Goal: Task Accomplishment & Management: Use online tool/utility

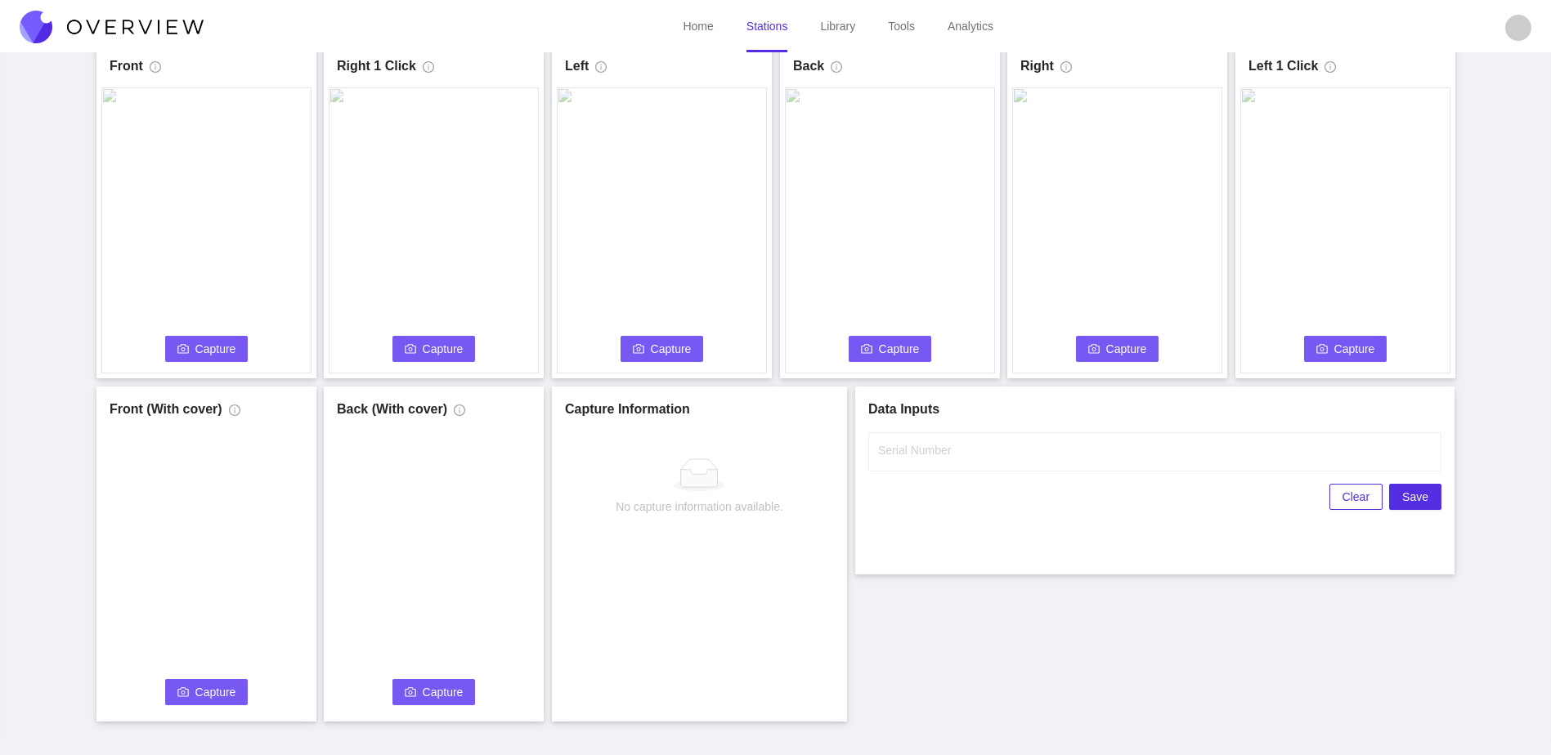
scroll to position [91, 0]
click at [183, 349] on icon "camera" at bounding box center [182, 348] width 11 height 11
click at [1068, 444] on input "Serial Number" at bounding box center [1154, 451] width 573 height 39
type input "25-5123"
click at [1017, 669] on div "Front Capture in progress Connecting... Please wait for the camera to connect..…" at bounding box center [775, 382] width 1510 height 678
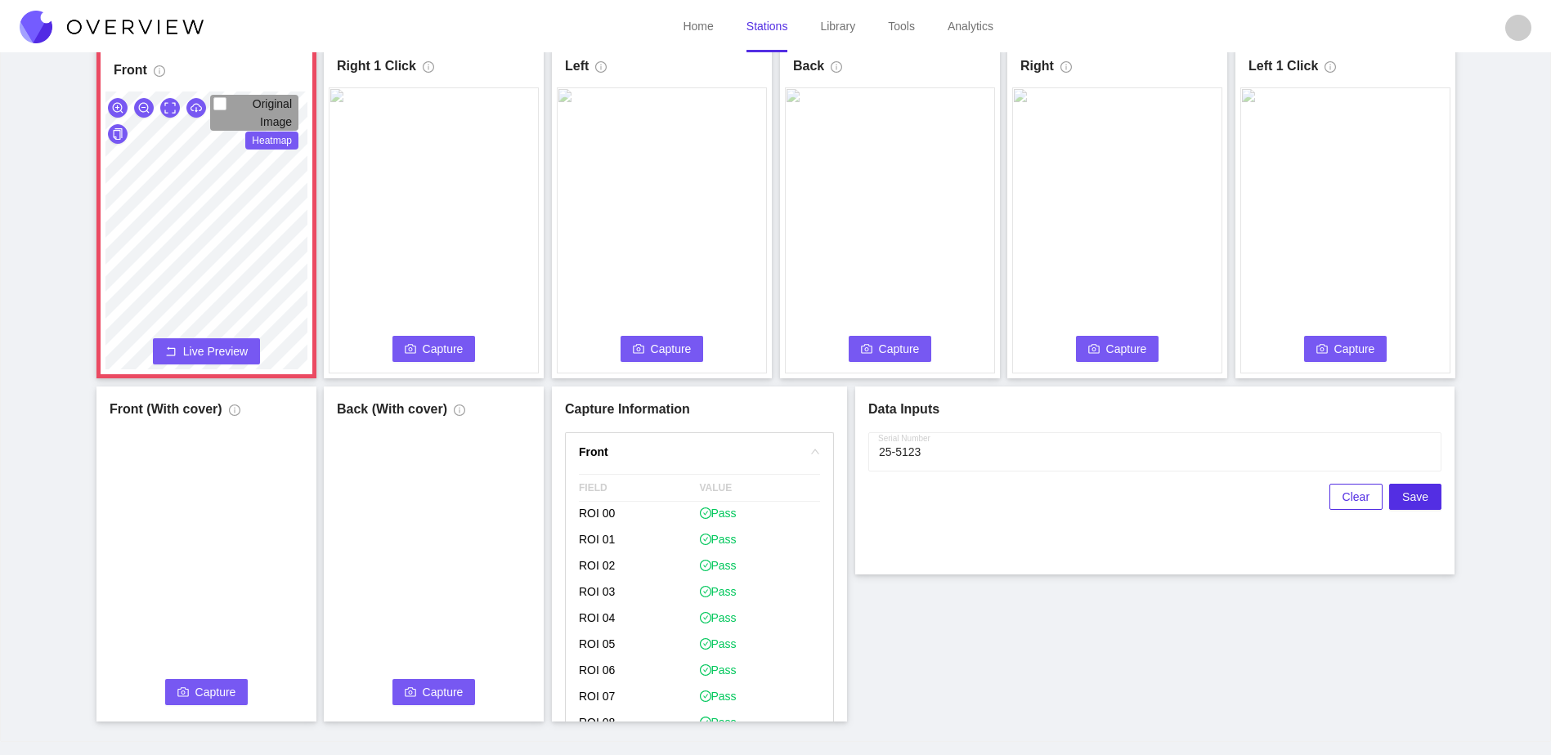
click at [424, 350] on span "Capture" at bounding box center [443, 349] width 41 height 18
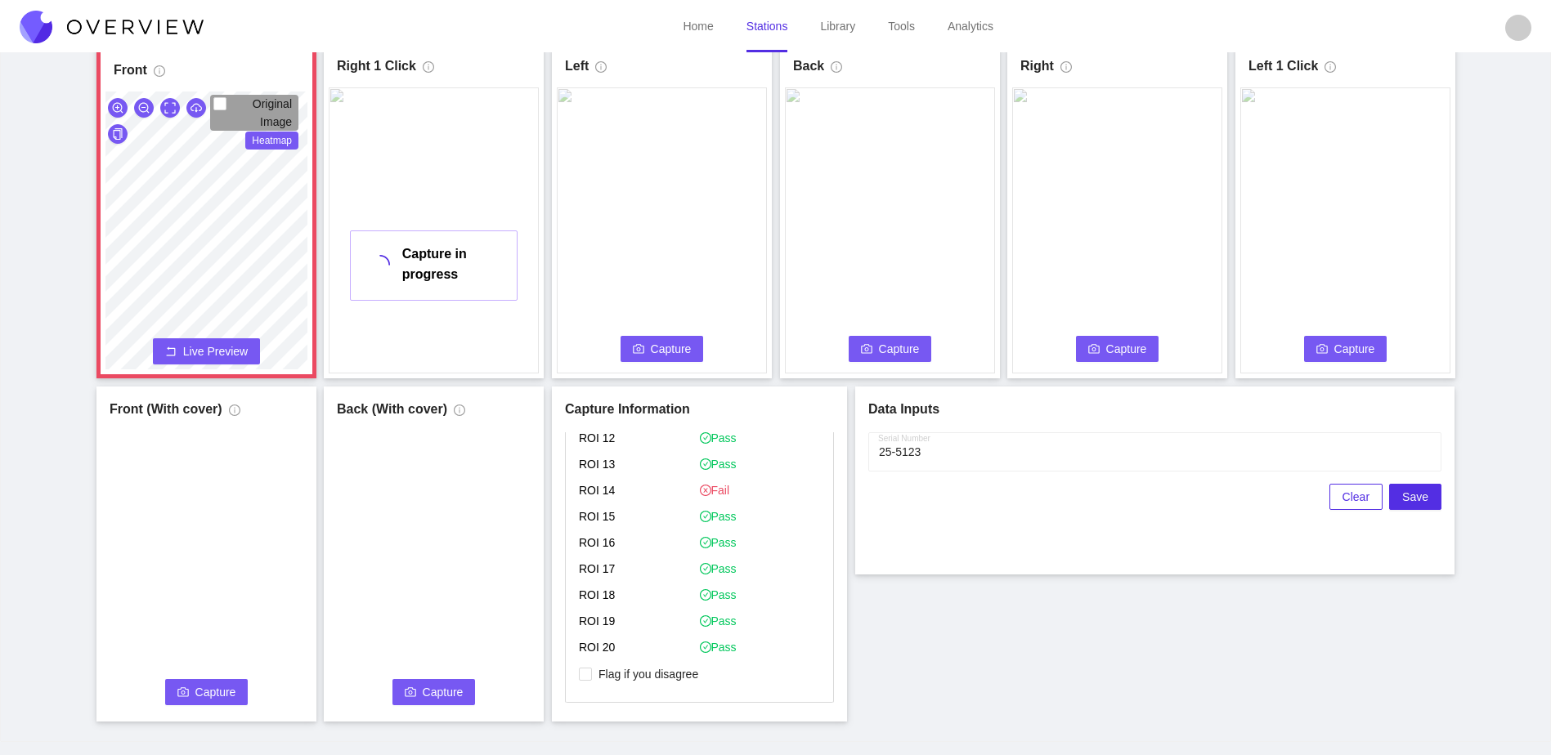
scroll to position [390, 0]
drag, startPoint x: 600, startPoint y: 678, endPoint x: 540, endPoint y: 566, distance: 127.6
click at [599, 678] on span "Flag if you disagree" at bounding box center [648, 673] width 113 height 16
click at [592, 678] on input "Flag if you disagree" at bounding box center [585, 673] width 13 height 13
checkbox input "true"
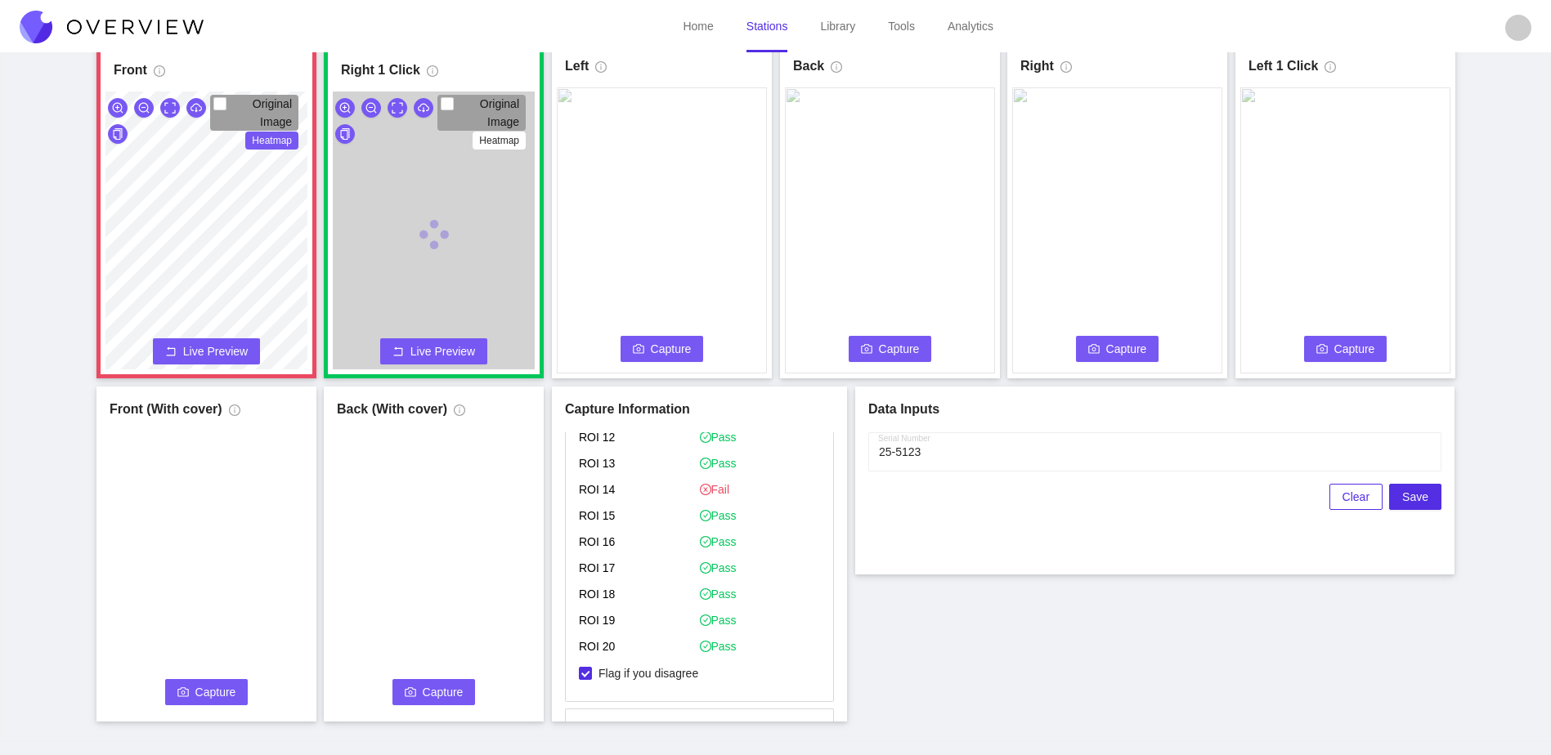
click at [662, 342] on span "Capture" at bounding box center [671, 349] width 41 height 18
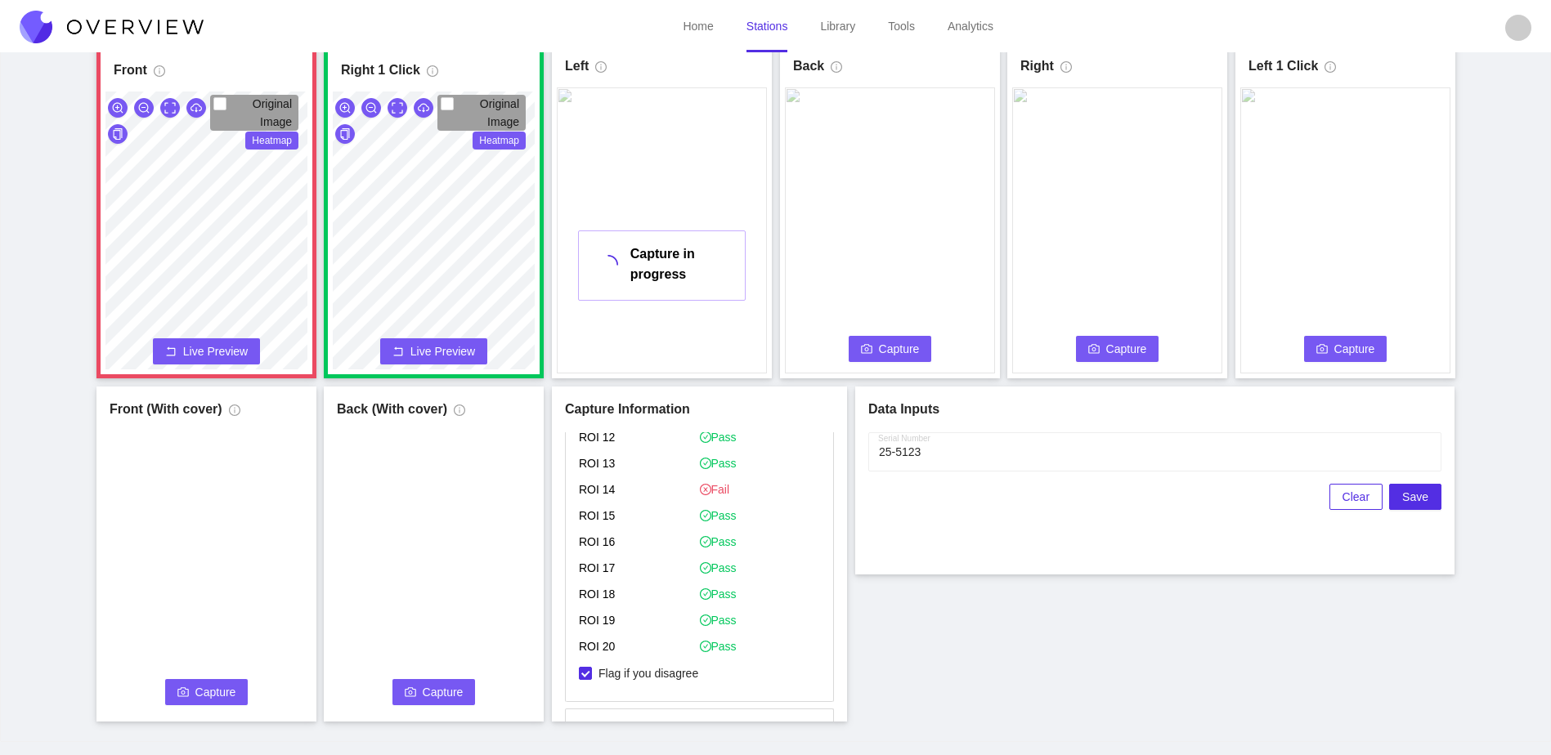
click at [862, 351] on icon "camera" at bounding box center [866, 348] width 11 height 9
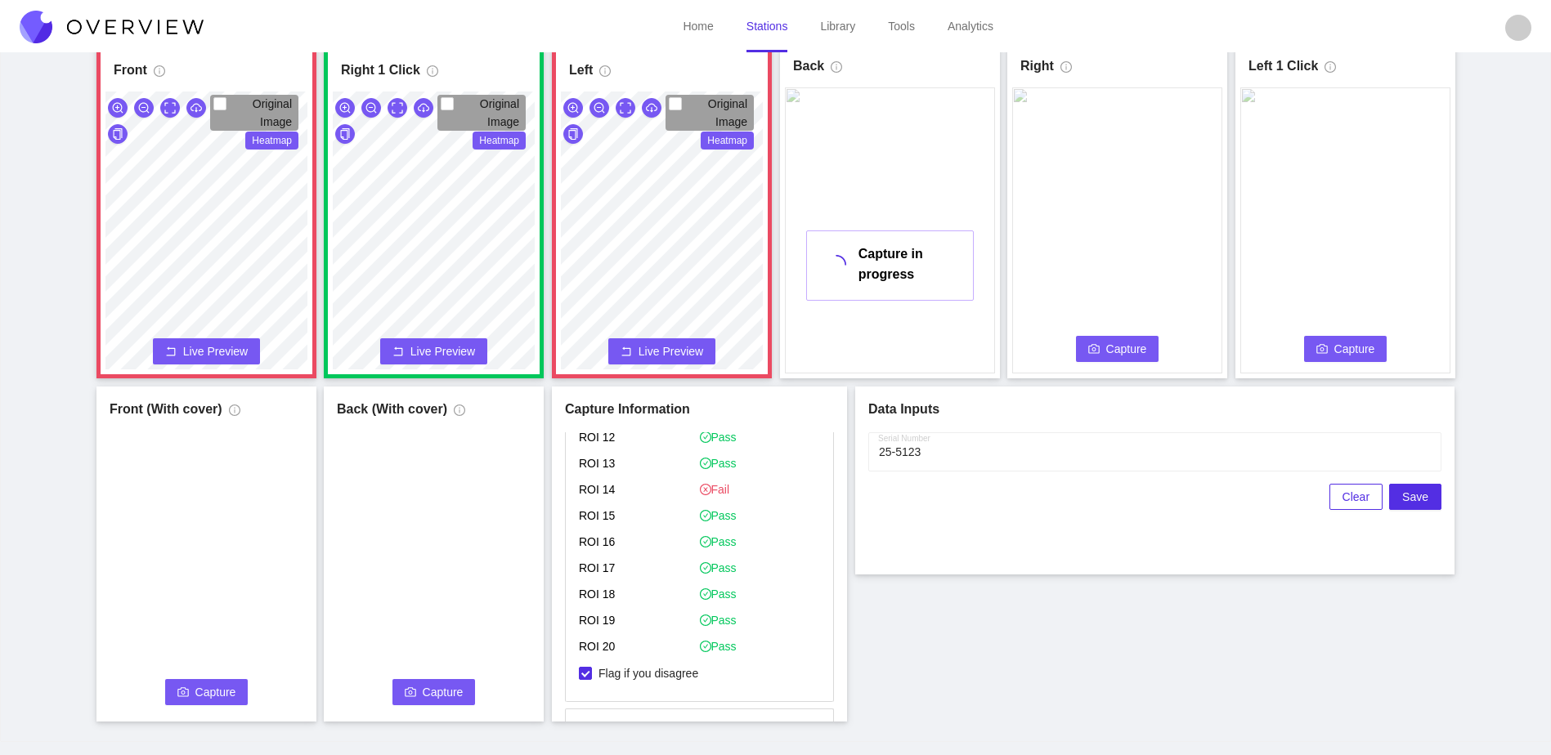
click at [1124, 348] on span "Capture" at bounding box center [1126, 349] width 41 height 18
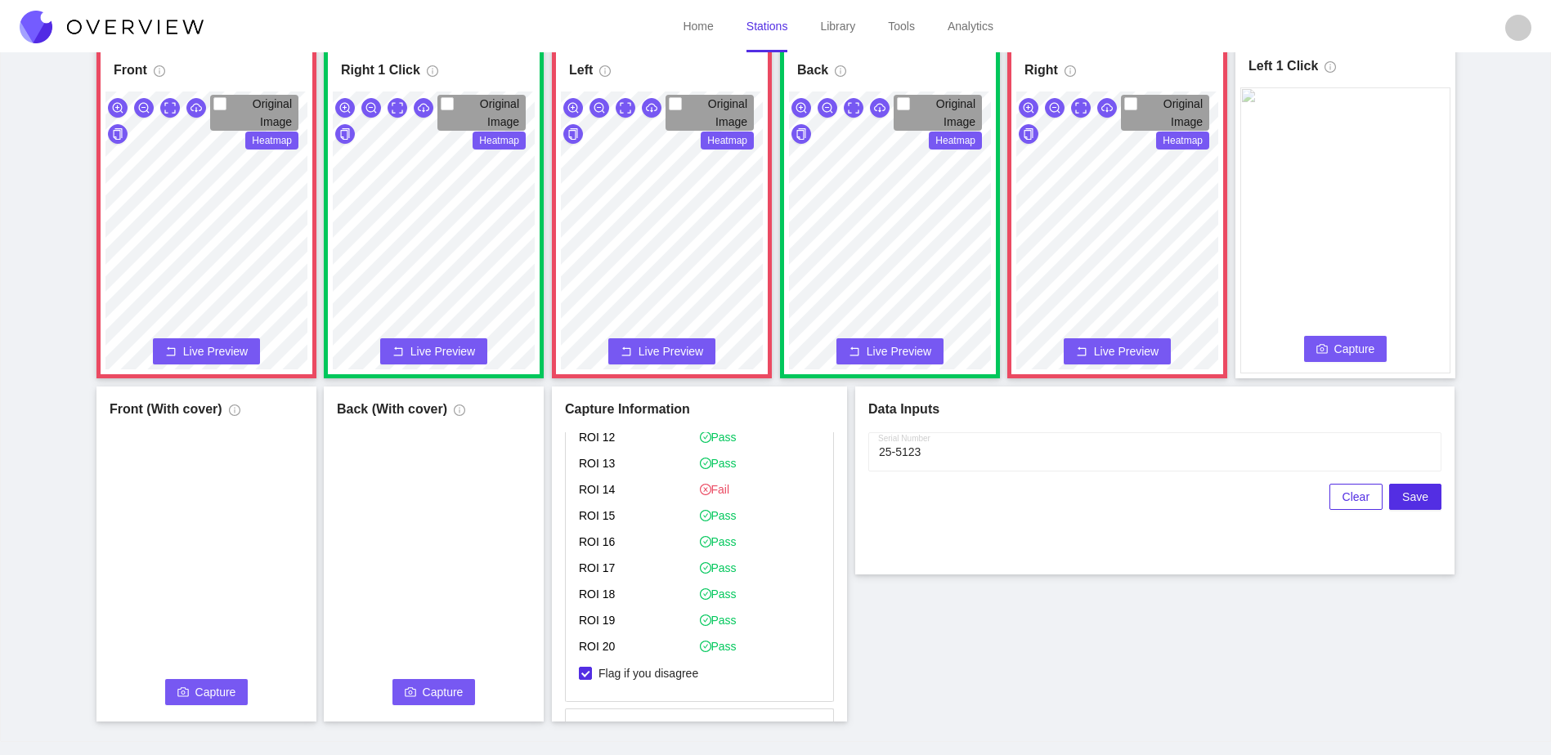
click at [1363, 345] on span "Capture" at bounding box center [1354, 349] width 41 height 18
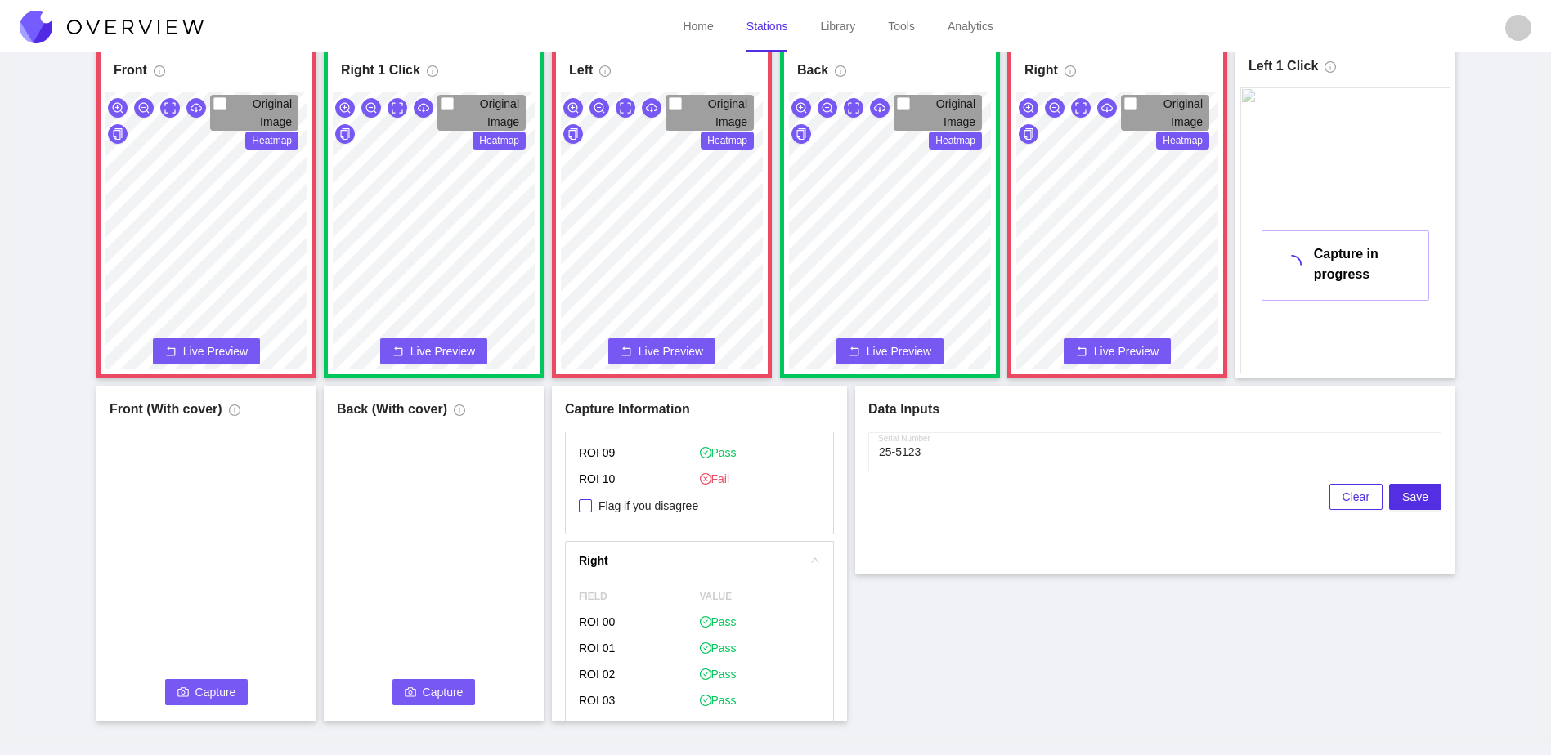
click at [628, 508] on span "Flag if you disagree" at bounding box center [648, 506] width 113 height 16
click at [592, 508] on input "Flag if you disagree" at bounding box center [585, 505] width 13 height 13
checkbox input "true"
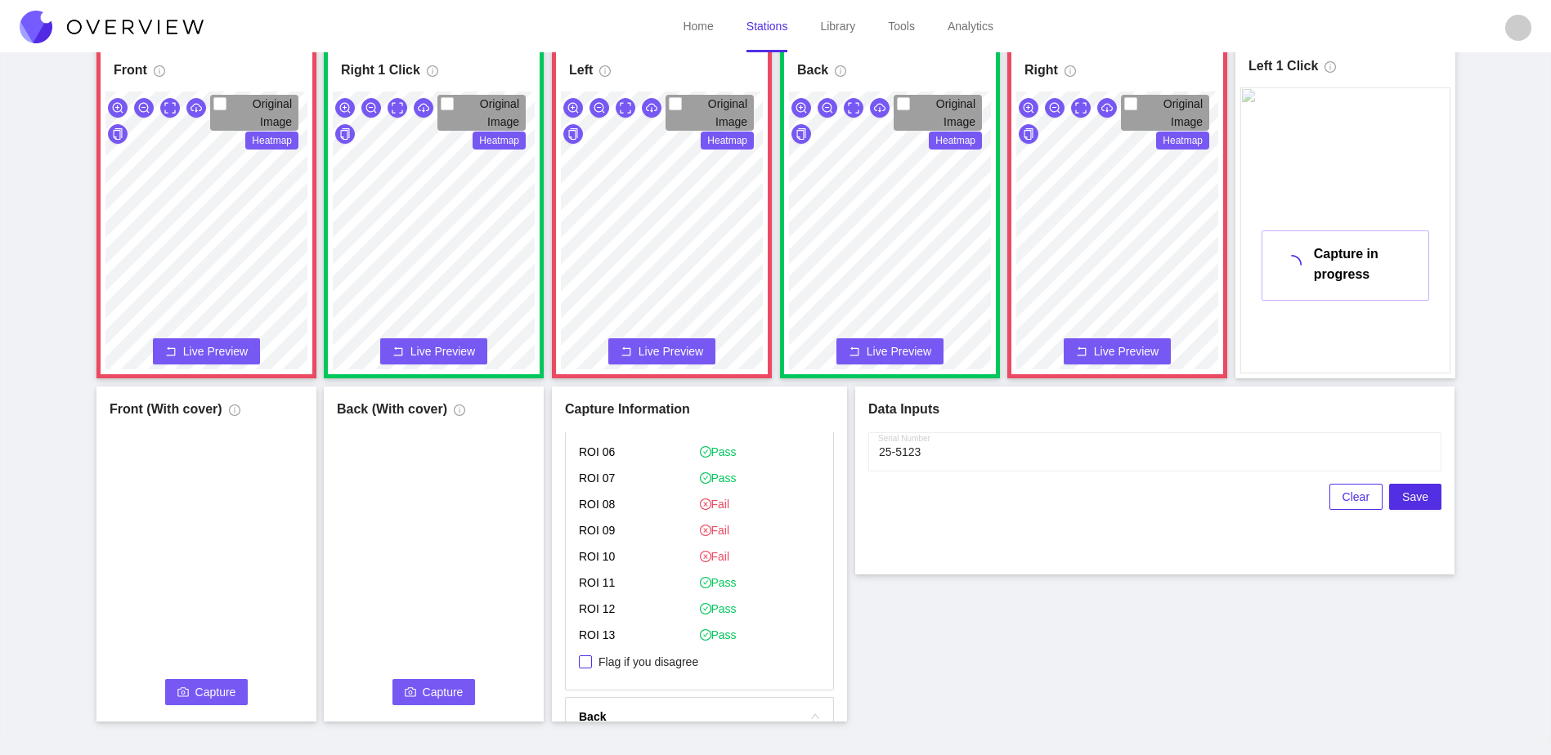
click at [642, 658] on span "Flag if you disagree" at bounding box center [648, 662] width 113 height 16
click at [592, 658] on input "Flag if you disagree" at bounding box center [585, 662] width 13 height 13
checkbox input "true"
click at [1072, 666] on div "Front Original Image Heatmap Capture Connecting... Please wait for the camera t…" at bounding box center [775, 382] width 1510 height 678
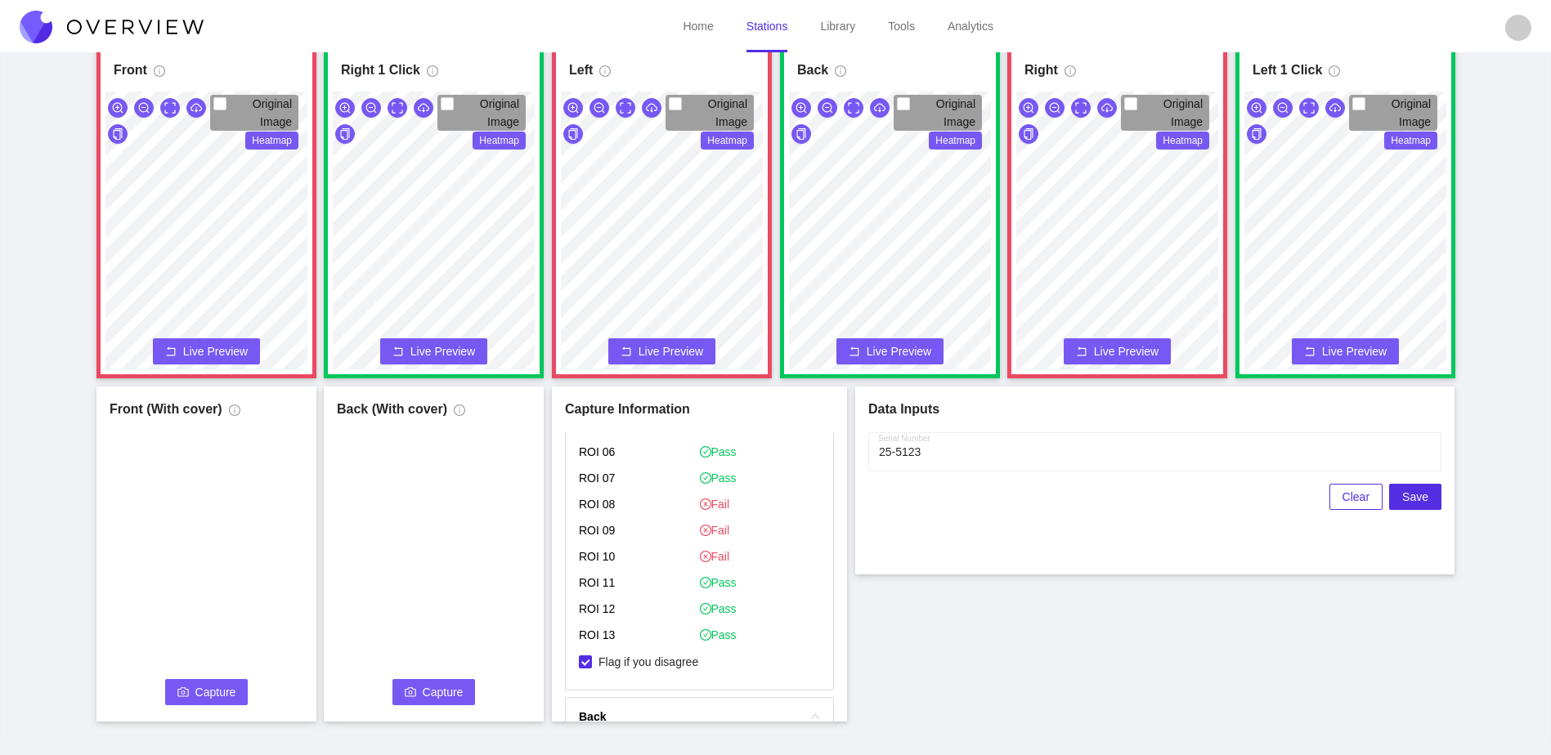
click at [183, 703] on button "Capture" at bounding box center [206, 692] width 83 height 26
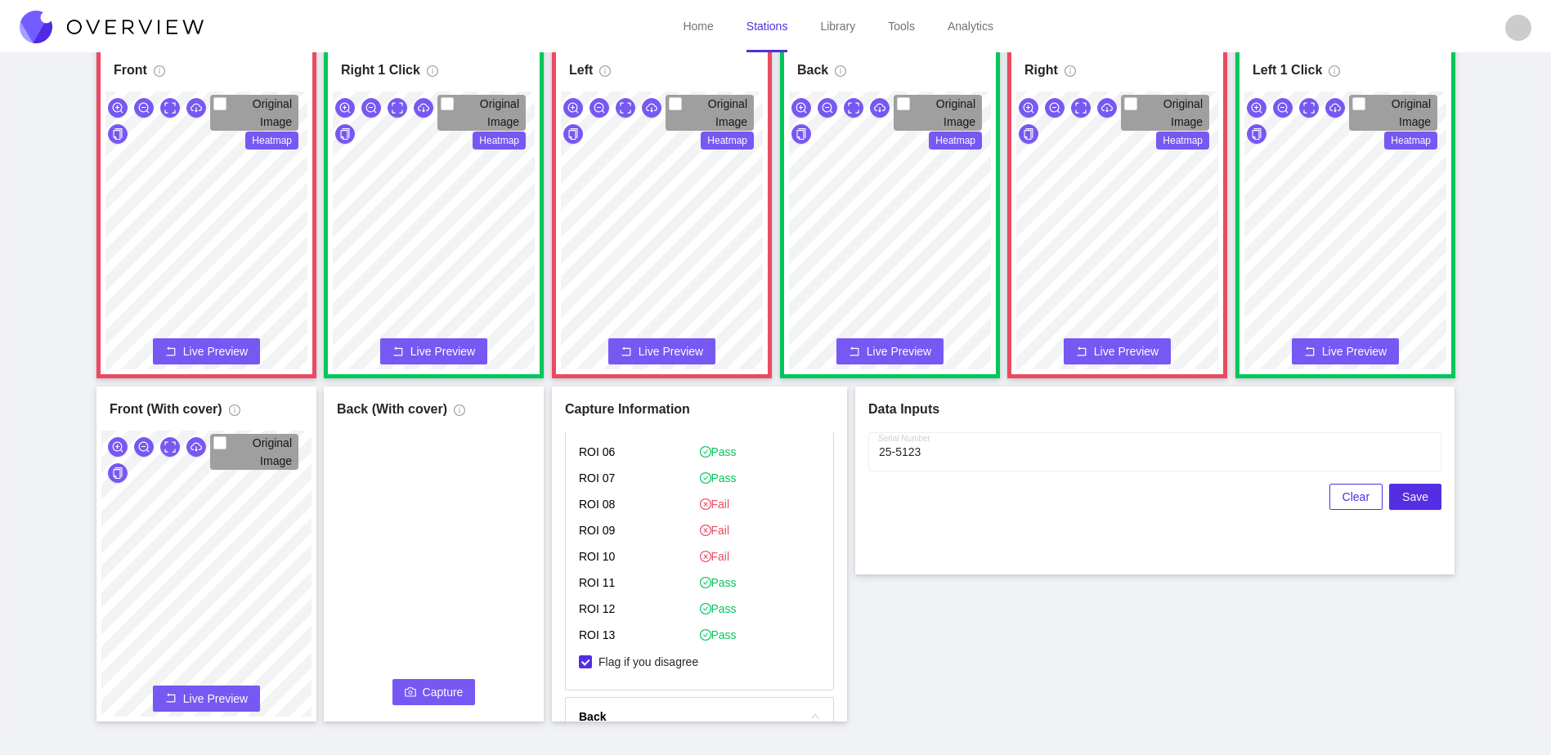
click at [432, 698] on span "Capture" at bounding box center [443, 692] width 41 height 18
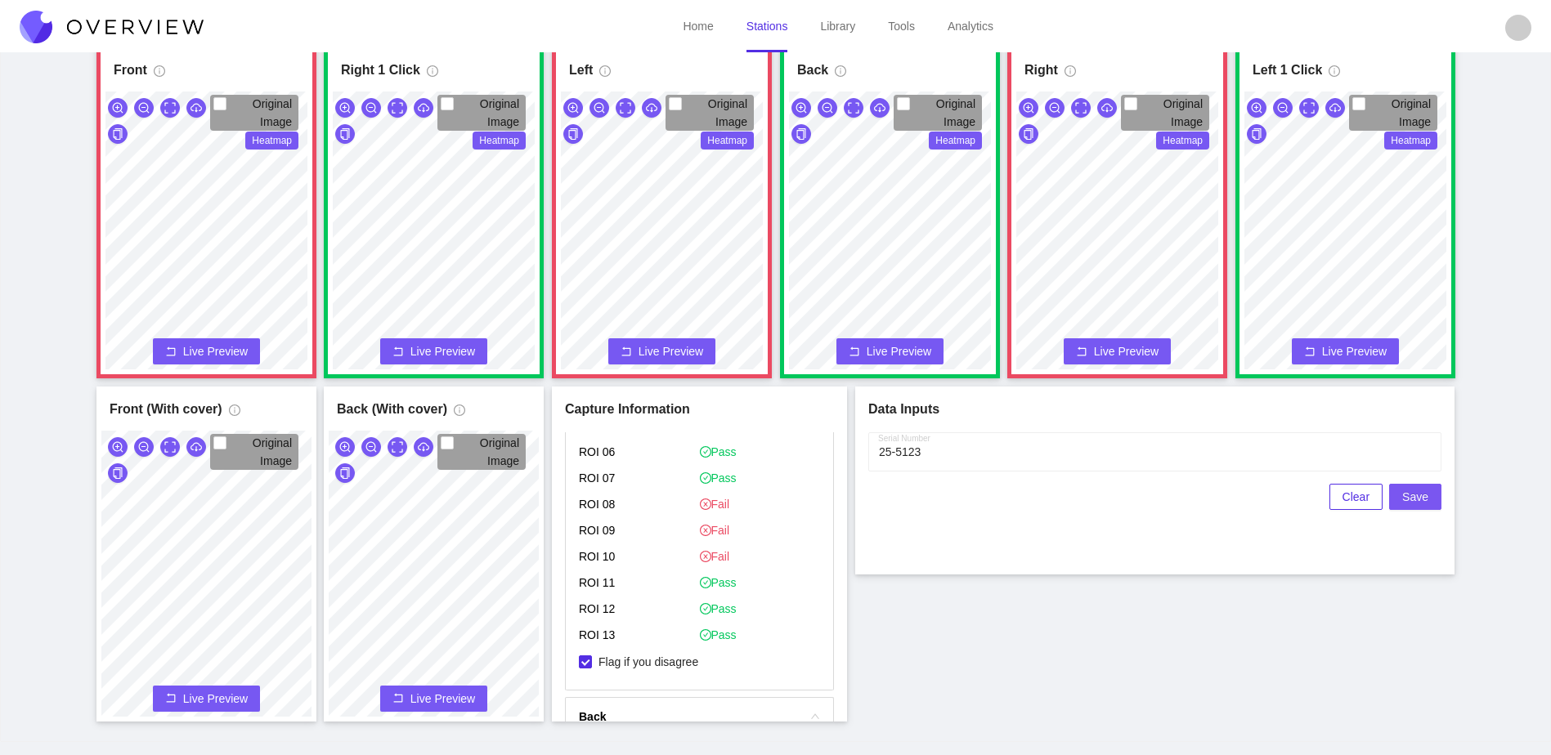
click at [1422, 501] on span "Save" at bounding box center [1415, 497] width 26 height 18
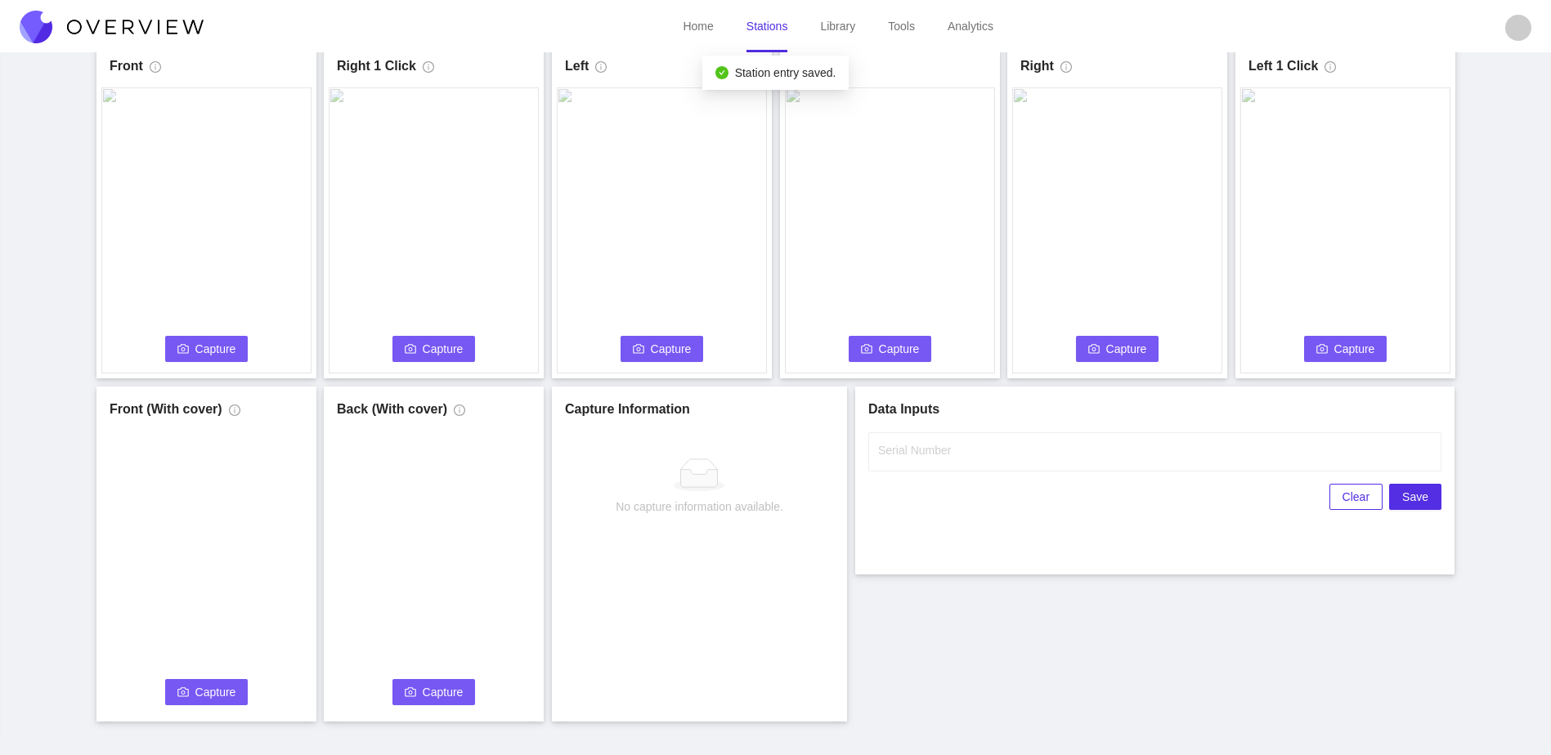
scroll to position [0, 0]
click at [213, 351] on span "Capture" at bounding box center [215, 349] width 41 height 18
click at [1011, 464] on input "Serial Number" at bounding box center [1154, 451] width 573 height 39
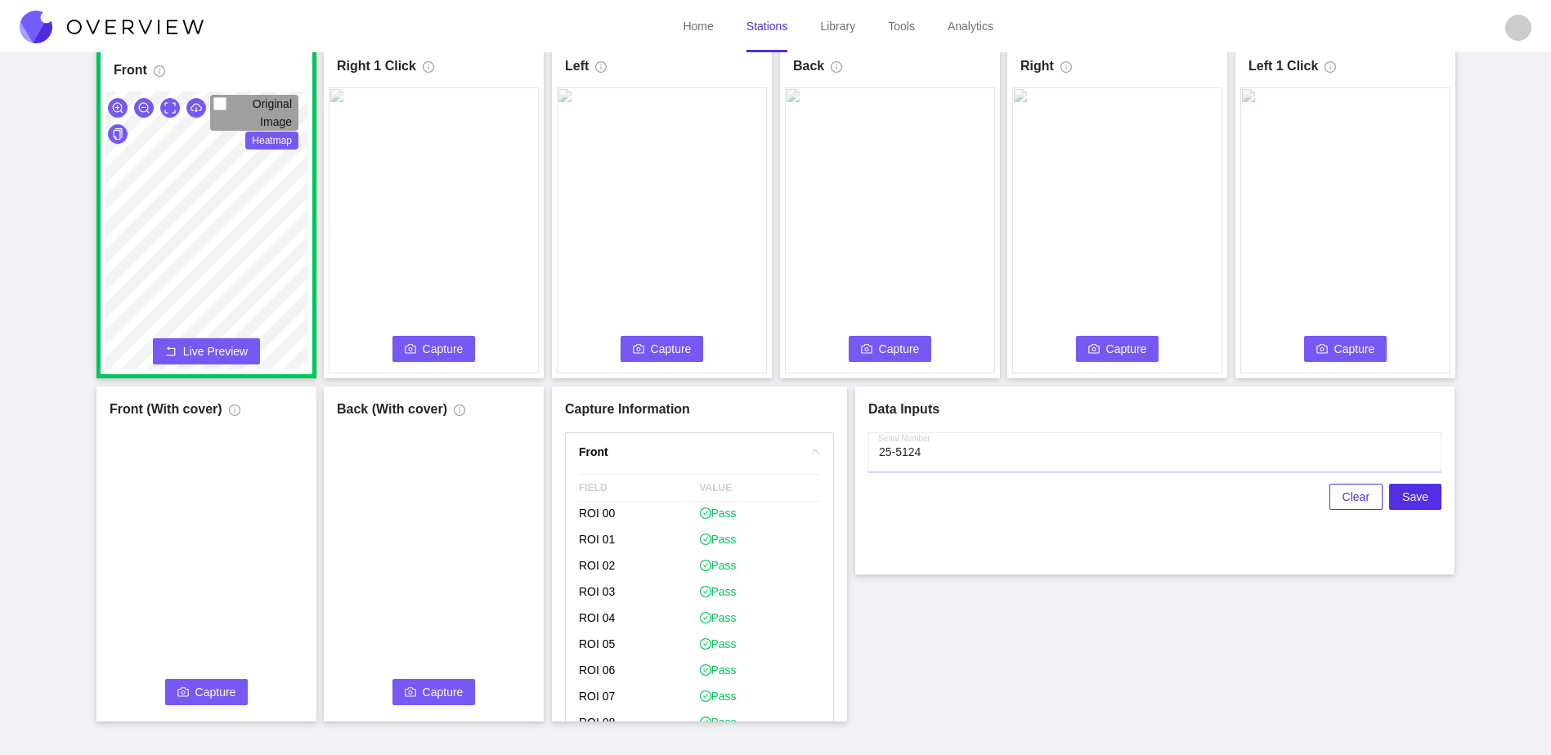
type input "25-5124"
click at [408, 351] on icon "camera" at bounding box center [410, 348] width 11 height 11
click at [662, 347] on span "Capture" at bounding box center [671, 349] width 41 height 18
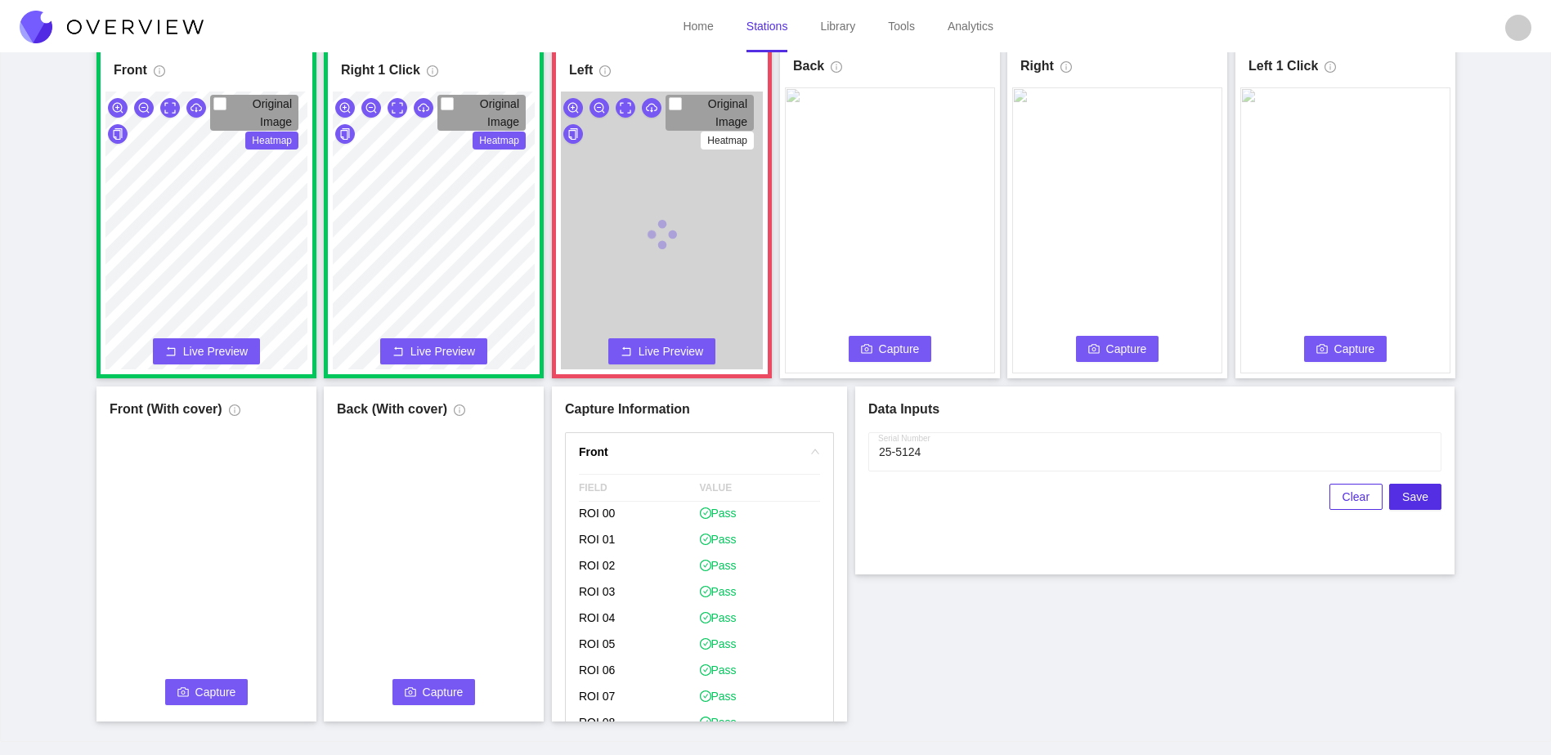
click at [902, 354] on span "Capture" at bounding box center [899, 349] width 41 height 18
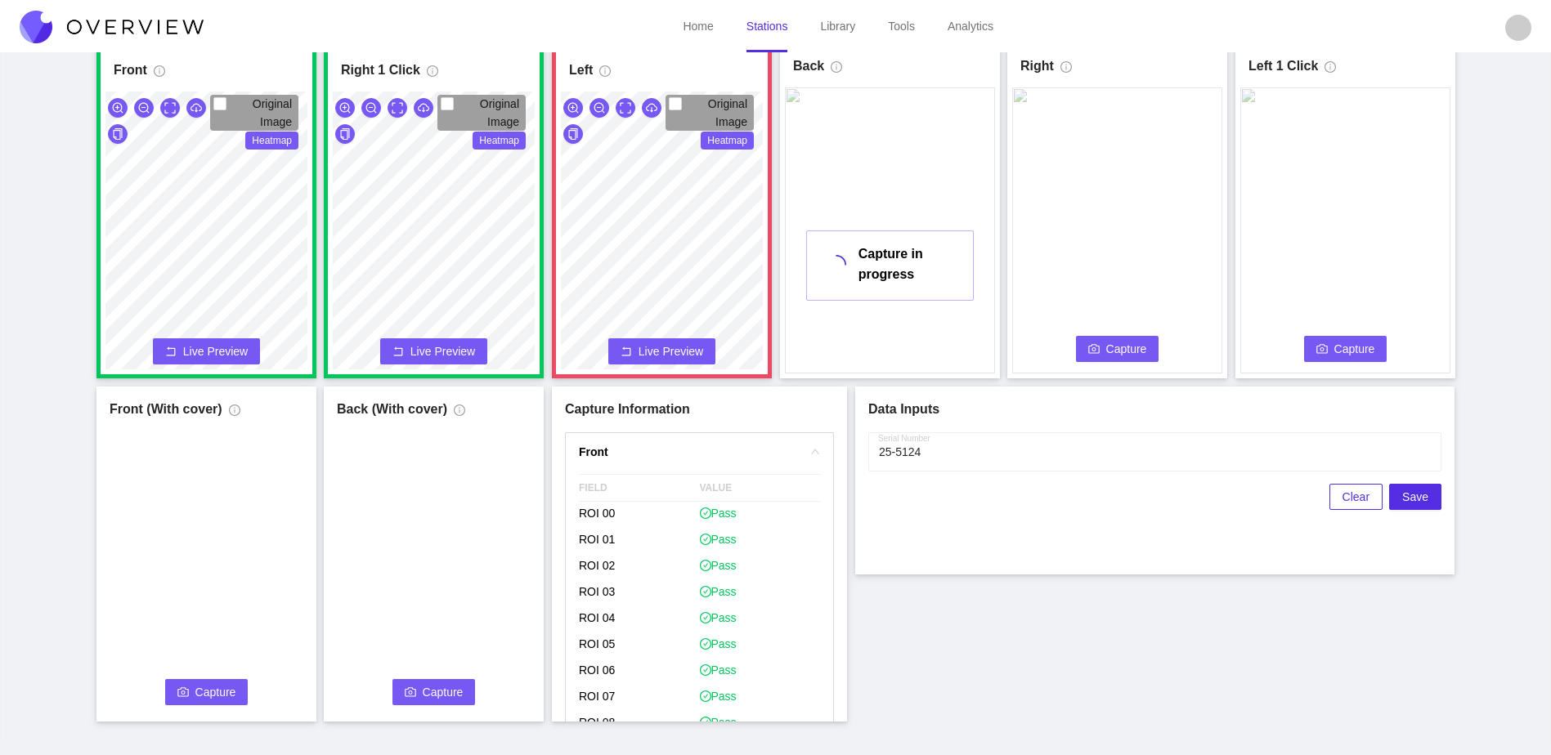
drag, startPoint x: 1101, startPoint y: 346, endPoint x: 1113, endPoint y: 374, distance: 31.1
click at [1101, 348] on button "Capture" at bounding box center [1117, 349] width 83 height 26
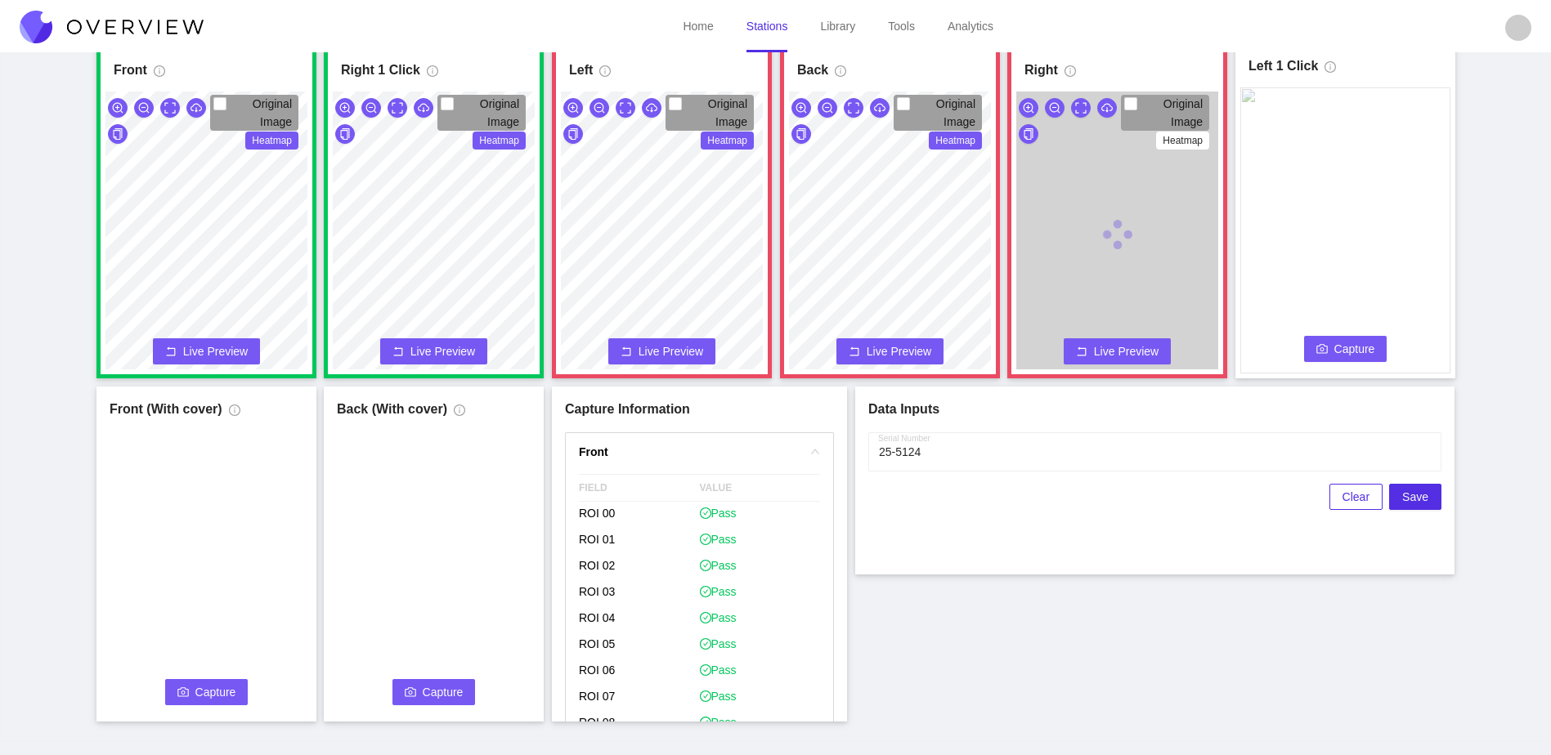
click at [1330, 356] on button "Capture" at bounding box center [1345, 349] width 83 height 26
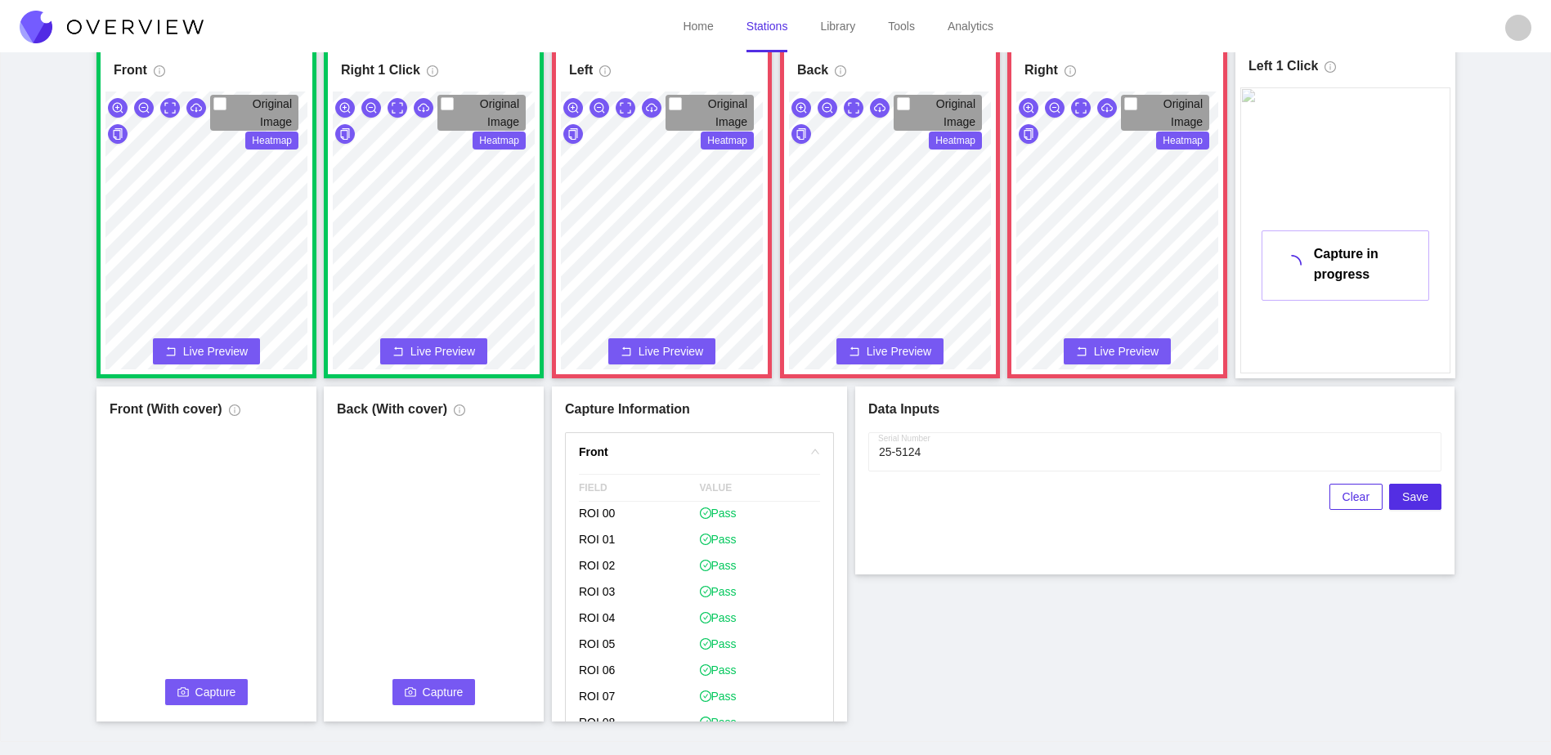
click at [929, 383] on div "Front Original Image Heatmap Capture Connecting... Please wait for the camera t…" at bounding box center [775, 382] width 1510 height 678
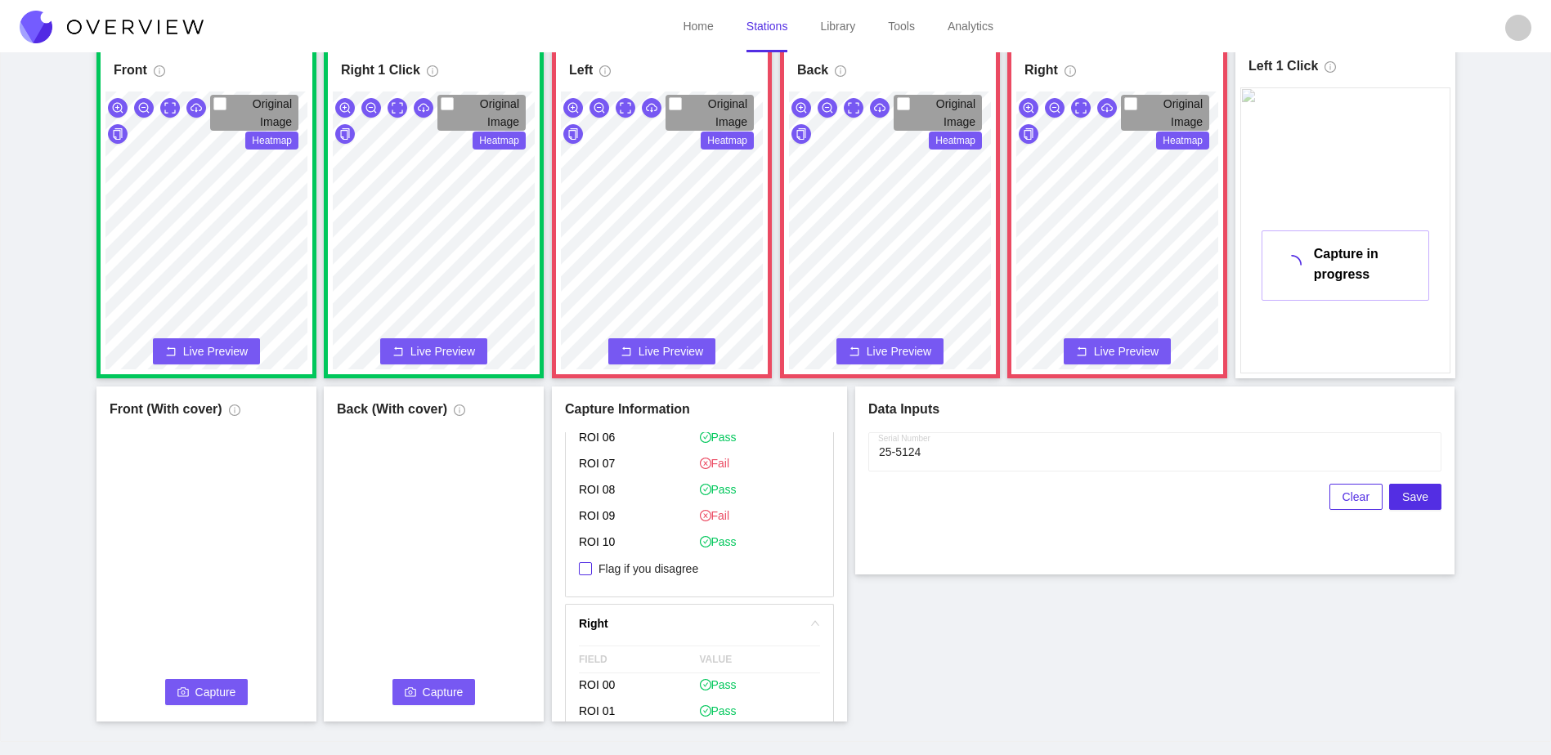
click at [650, 574] on span "Flag if you disagree" at bounding box center [648, 569] width 113 height 16
click at [592, 574] on input "Flag if you disagree" at bounding box center [585, 568] width 13 height 13
checkbox input "true"
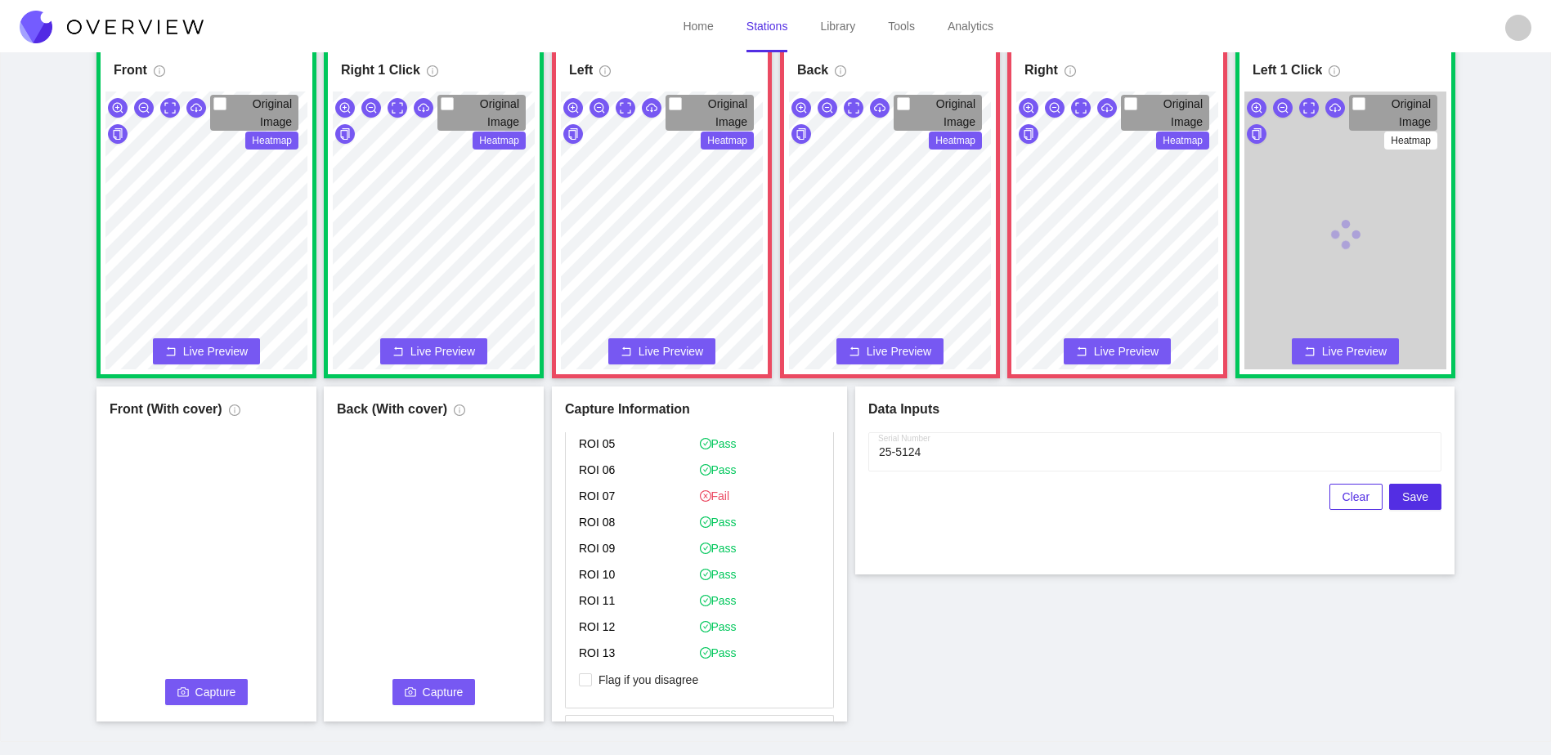
scroll to position [1308, 0]
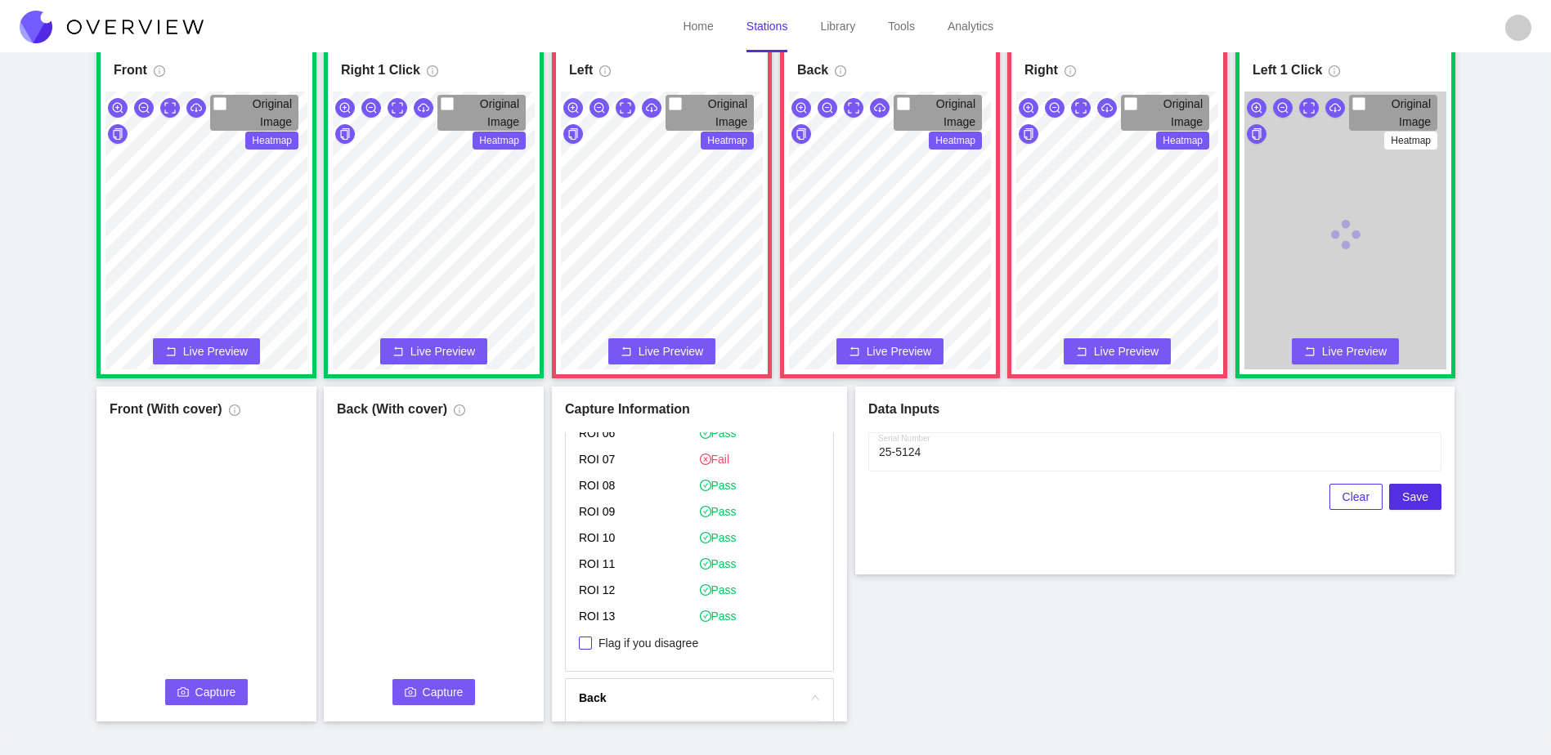
click at [660, 646] on span "Flag if you disagree" at bounding box center [648, 643] width 113 height 16
click at [592, 646] on input "Flag if you disagree" at bounding box center [585, 643] width 13 height 13
checkbox input "true"
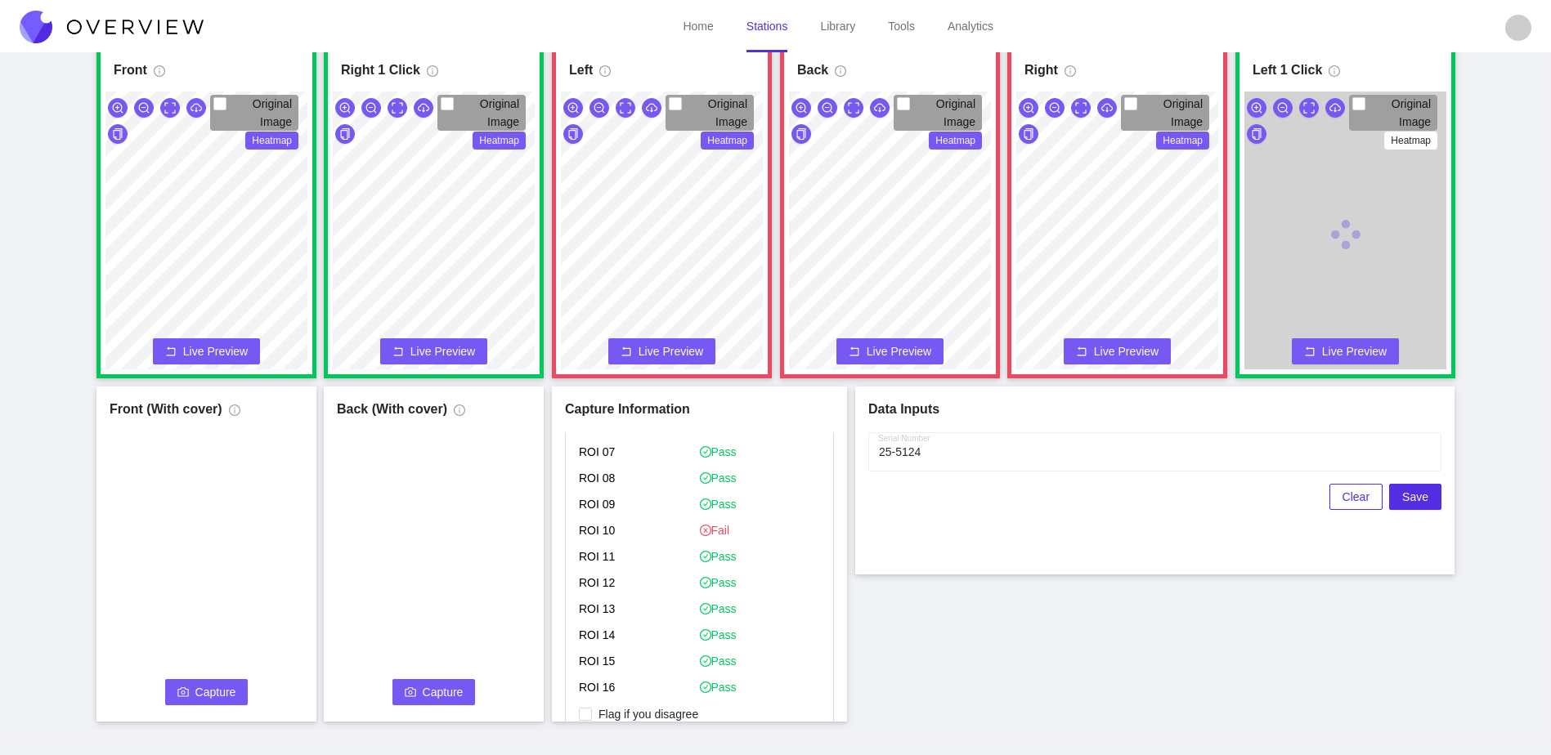
scroll to position [1880, 0]
click at [665, 639] on span "Flag if you disagree" at bounding box center [648, 633] width 113 height 16
click at [592, 639] on input "Flag if you disagree" at bounding box center [585, 632] width 13 height 13
checkbox input "true"
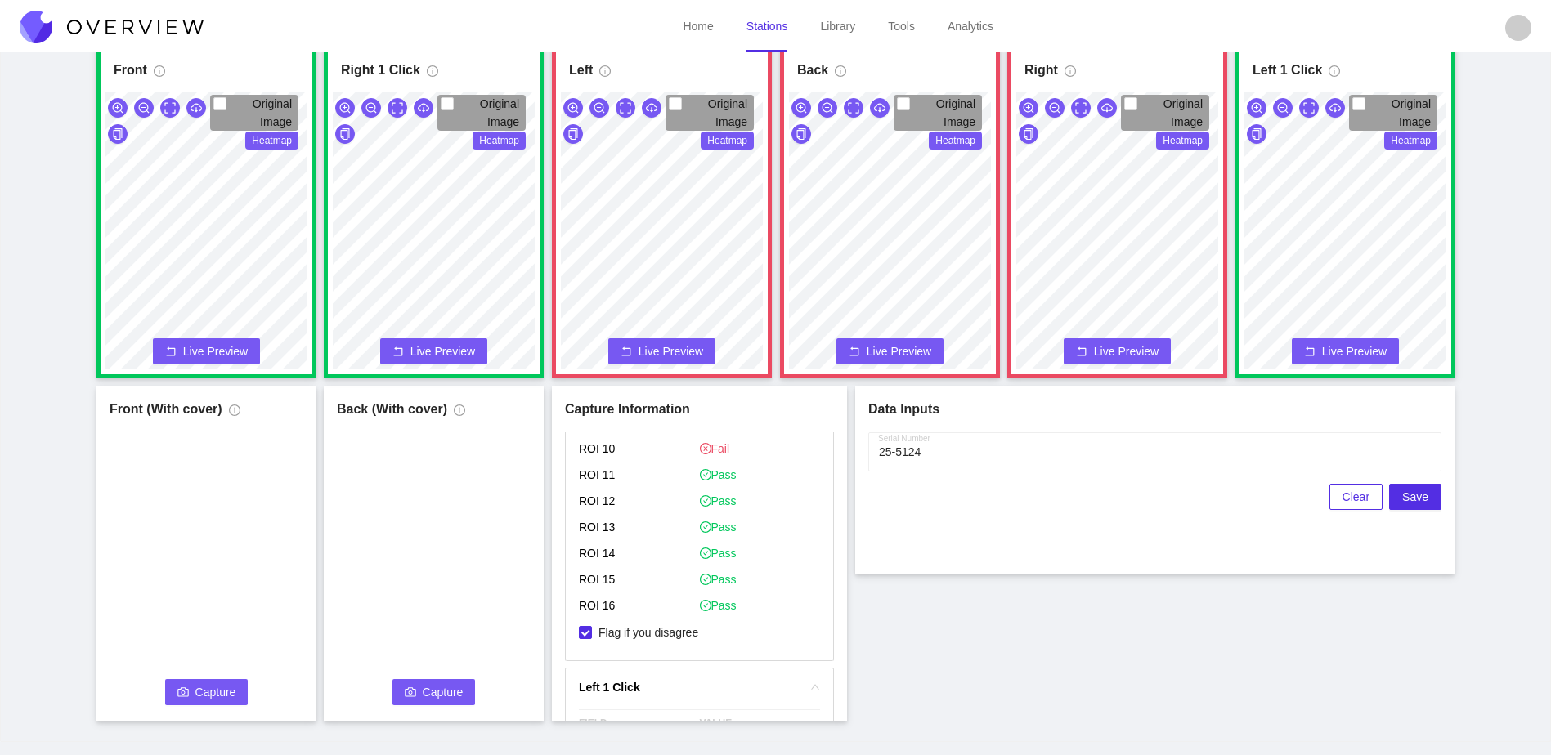
click at [212, 702] on button "Capture" at bounding box center [206, 692] width 83 height 26
click at [441, 691] on span "Capture" at bounding box center [443, 692] width 41 height 18
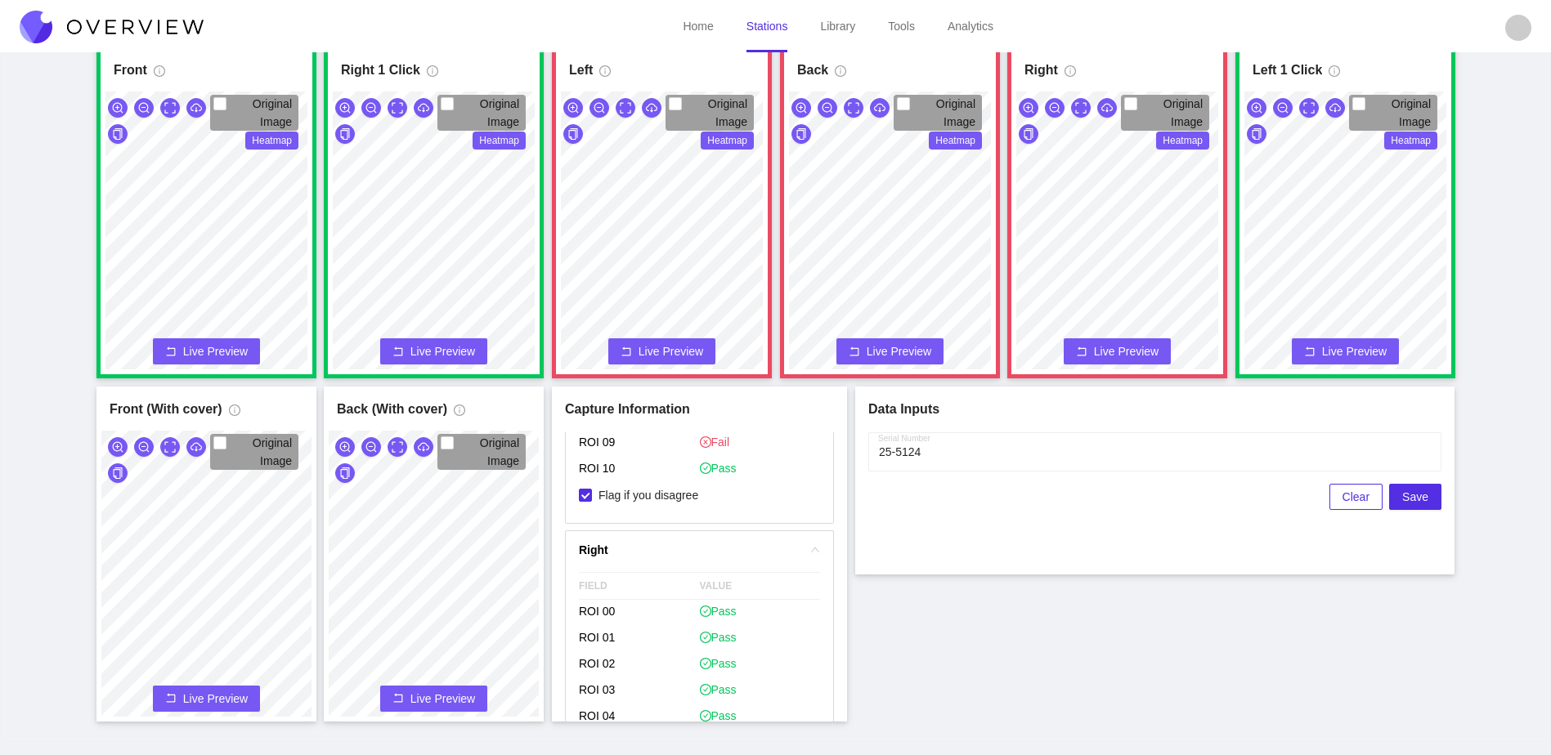
scroll to position [572, 0]
click at [1409, 498] on span "Save" at bounding box center [1415, 497] width 26 height 18
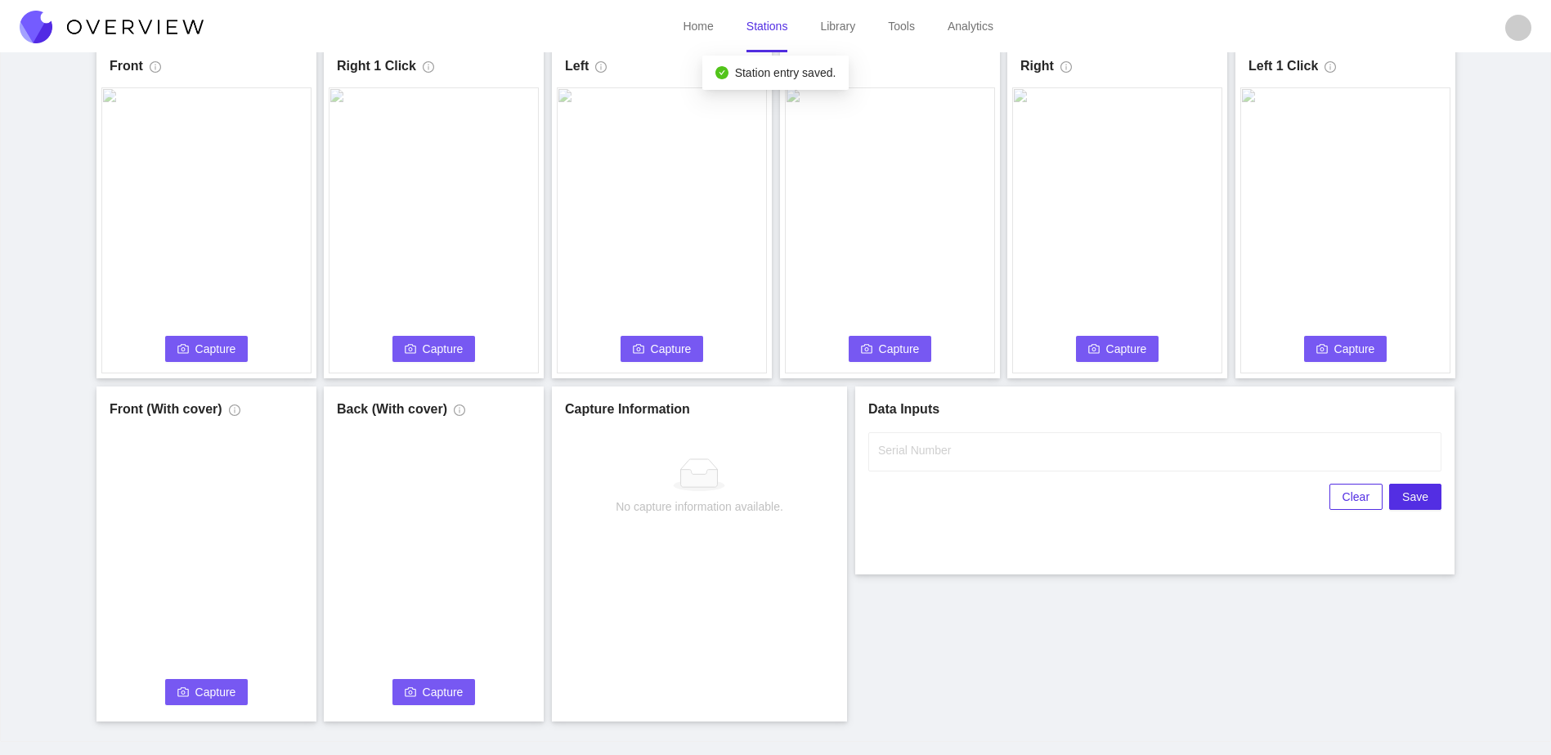
scroll to position [0, 0]
drag, startPoint x: 222, startPoint y: 351, endPoint x: 531, endPoint y: 374, distance: 309.8
click at [222, 351] on span "Capture" at bounding box center [215, 349] width 41 height 18
click at [974, 450] on input "Serial Number" at bounding box center [1154, 451] width 573 height 39
type input "25-5125"
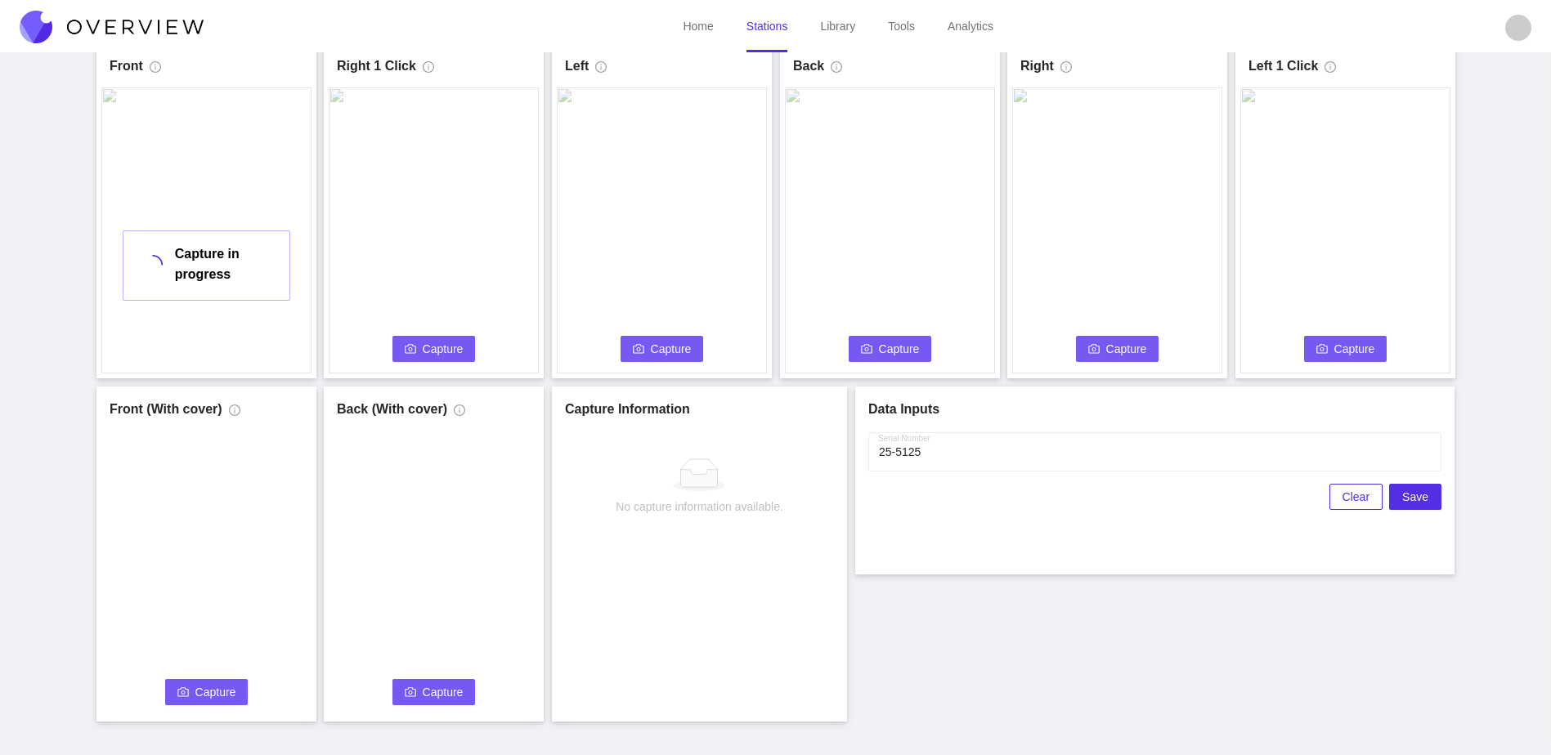
click at [947, 625] on div "Front Capture in progress Connecting... Please wait for the camera to connect..…" at bounding box center [775, 382] width 1510 height 678
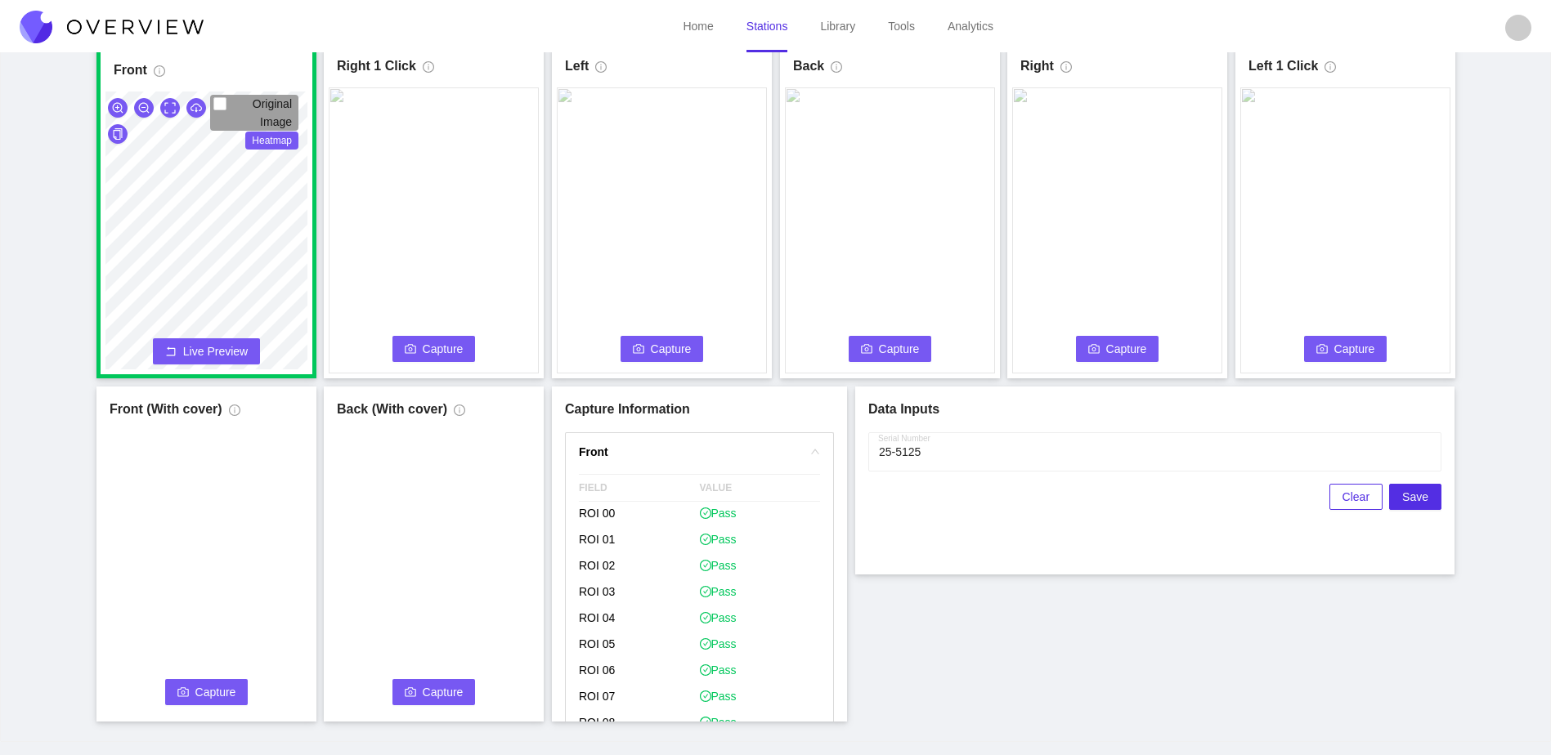
click at [424, 346] on span "Capture" at bounding box center [443, 349] width 41 height 18
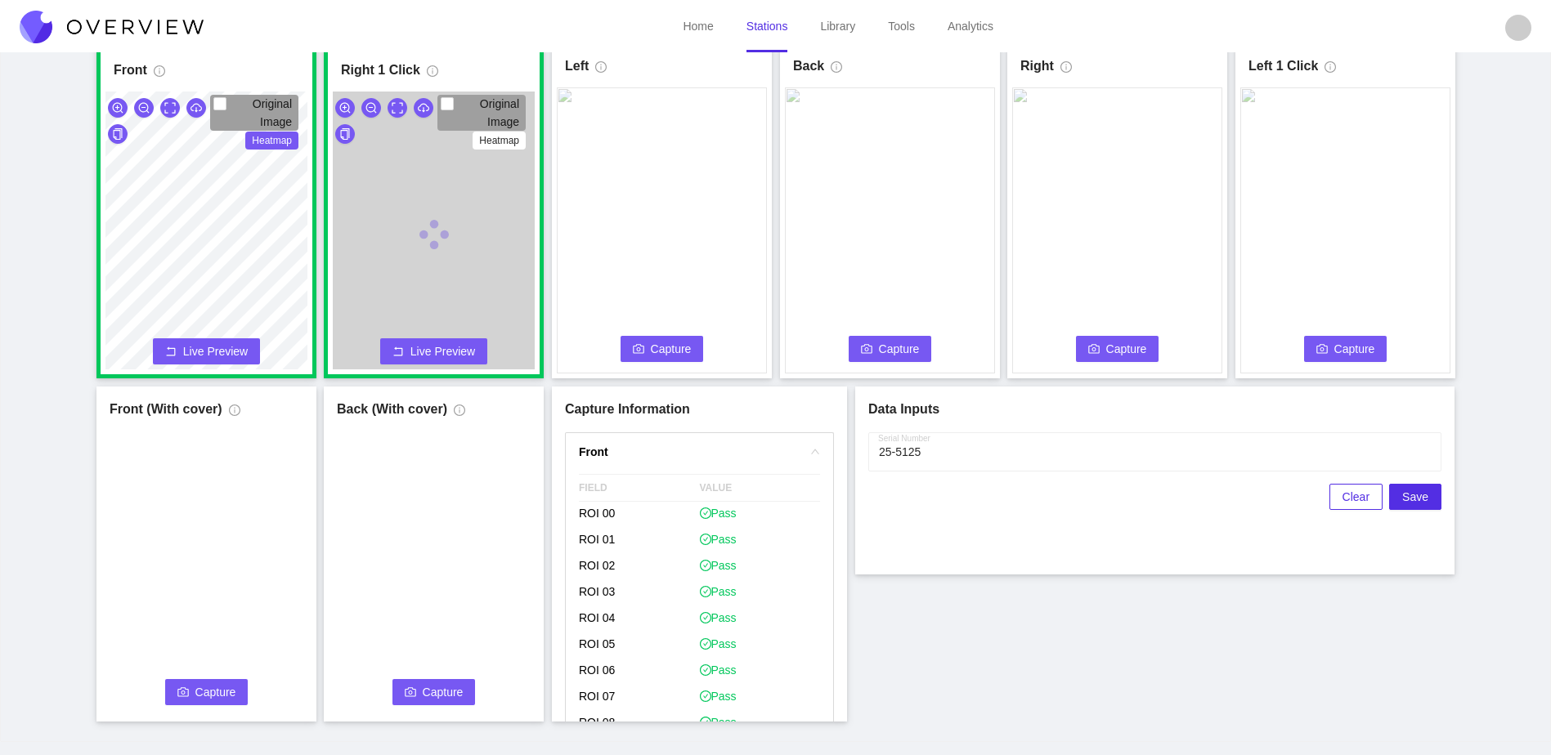
click at [690, 342] on span "Capture" at bounding box center [671, 349] width 41 height 18
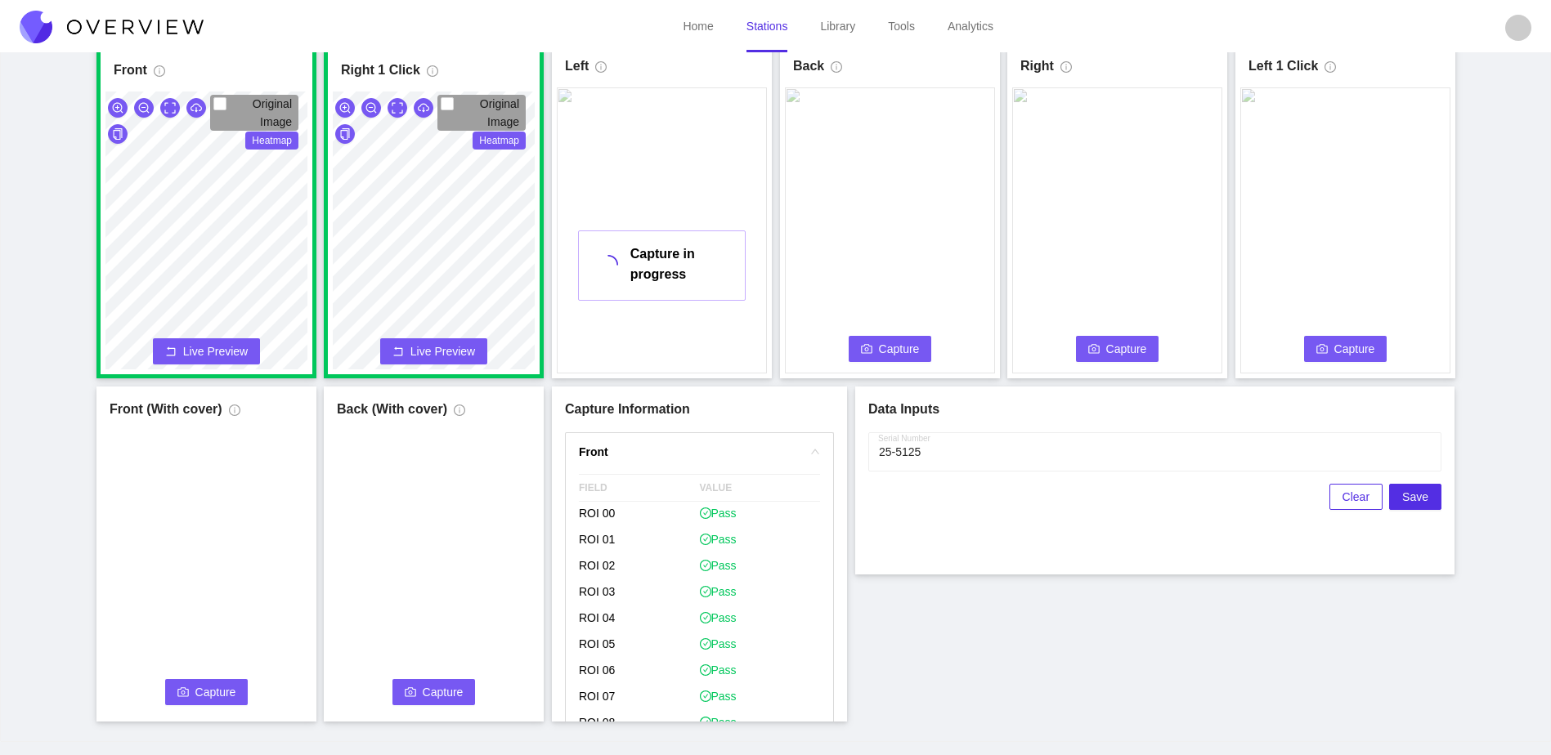
click at [893, 346] on span "Capture" at bounding box center [899, 349] width 41 height 18
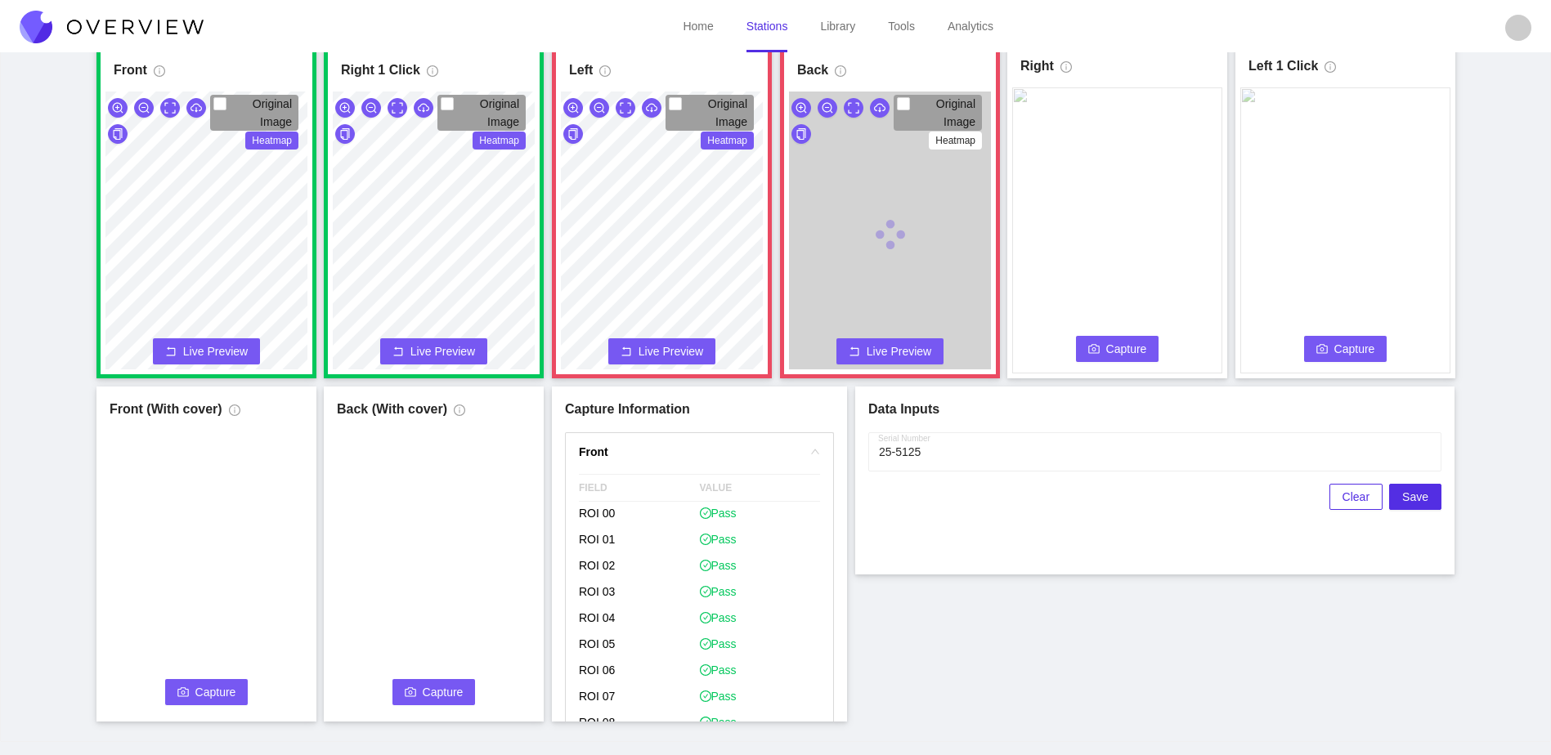
click at [1140, 356] on span "Capture" at bounding box center [1126, 349] width 41 height 18
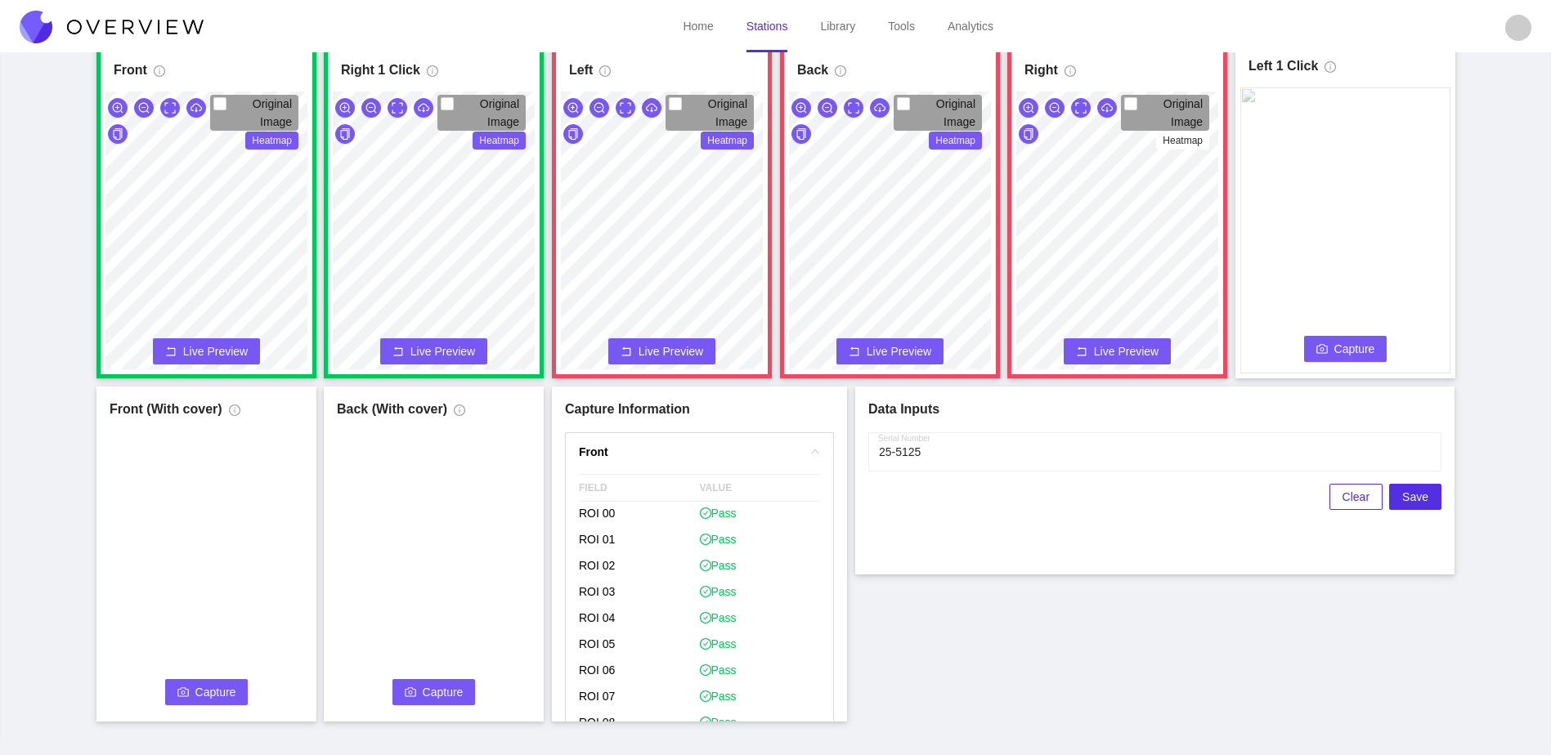
click at [1338, 348] on span "Capture" at bounding box center [1354, 349] width 41 height 18
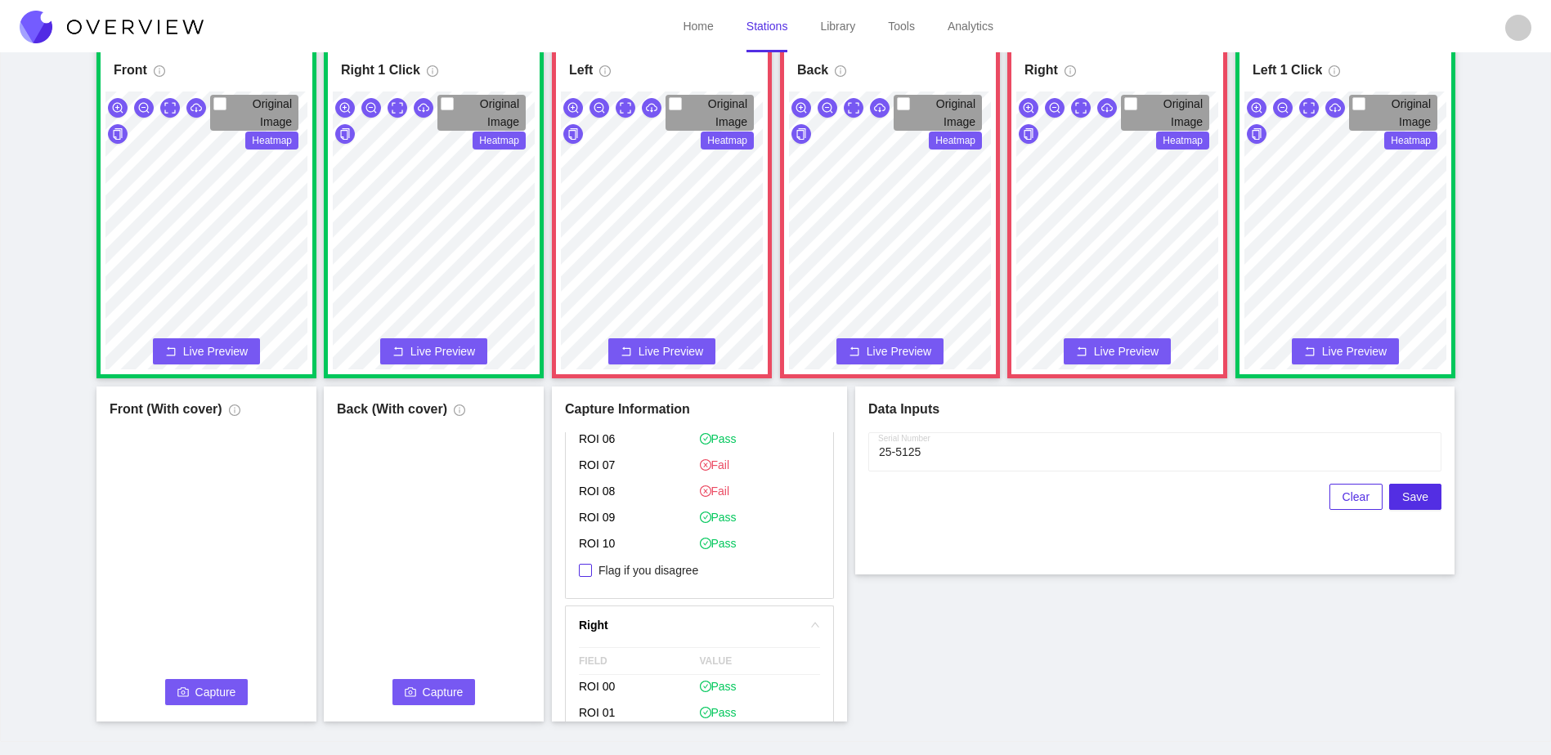
scroll to position [899, 0]
click at [657, 568] on span "Flag if you disagree" at bounding box center [648, 569] width 113 height 16
click at [592, 568] on input "Flag if you disagree" at bounding box center [585, 568] width 13 height 13
checkbox input "true"
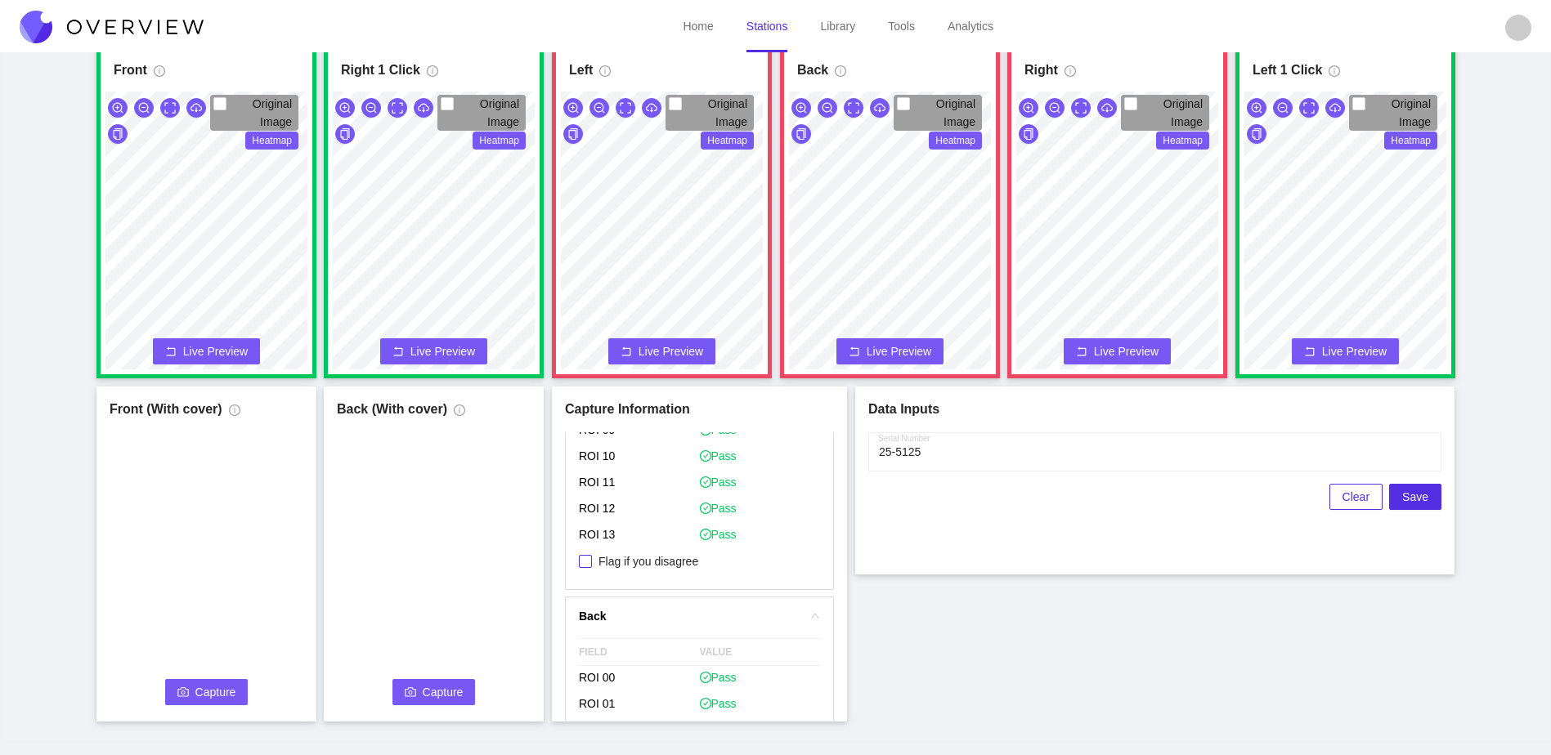
click at [661, 563] on span "Flag if you disagree" at bounding box center [648, 561] width 113 height 16
click at [592, 563] on input "Flag if you disagree" at bounding box center [585, 561] width 13 height 13
checkbox input "true"
click at [943, 71] on div "Back Original Image Heatmap Capture Connecting... Please wait for the camera to…" at bounding box center [890, 210] width 202 height 317
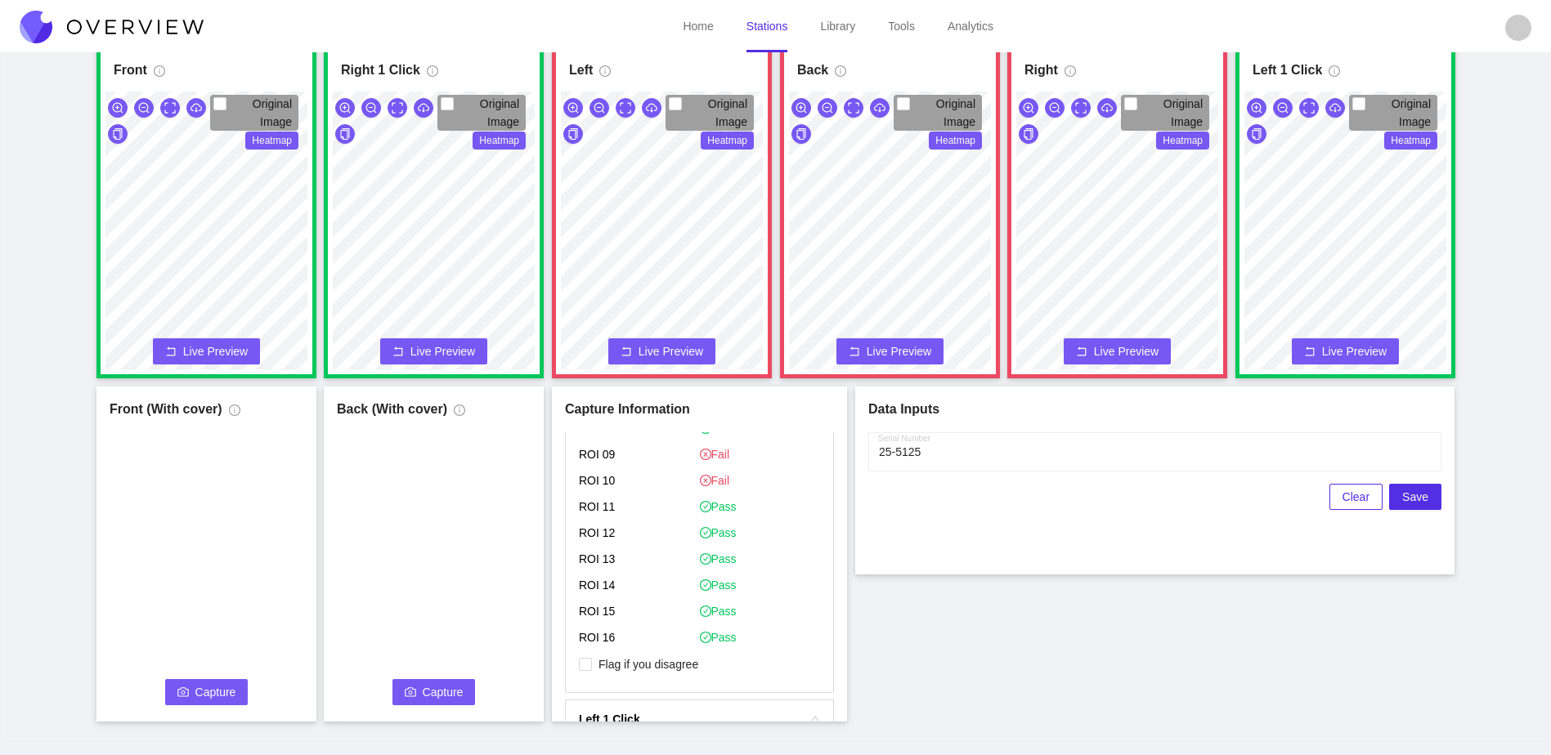
scroll to position [1880, 0]
click at [661, 633] on span "Flag if you disagree" at bounding box center [648, 633] width 113 height 16
click at [592, 633] on input "Flag if you disagree" at bounding box center [585, 632] width 13 height 13
checkbox input "true"
click at [196, 702] on button "Capture" at bounding box center [206, 692] width 83 height 26
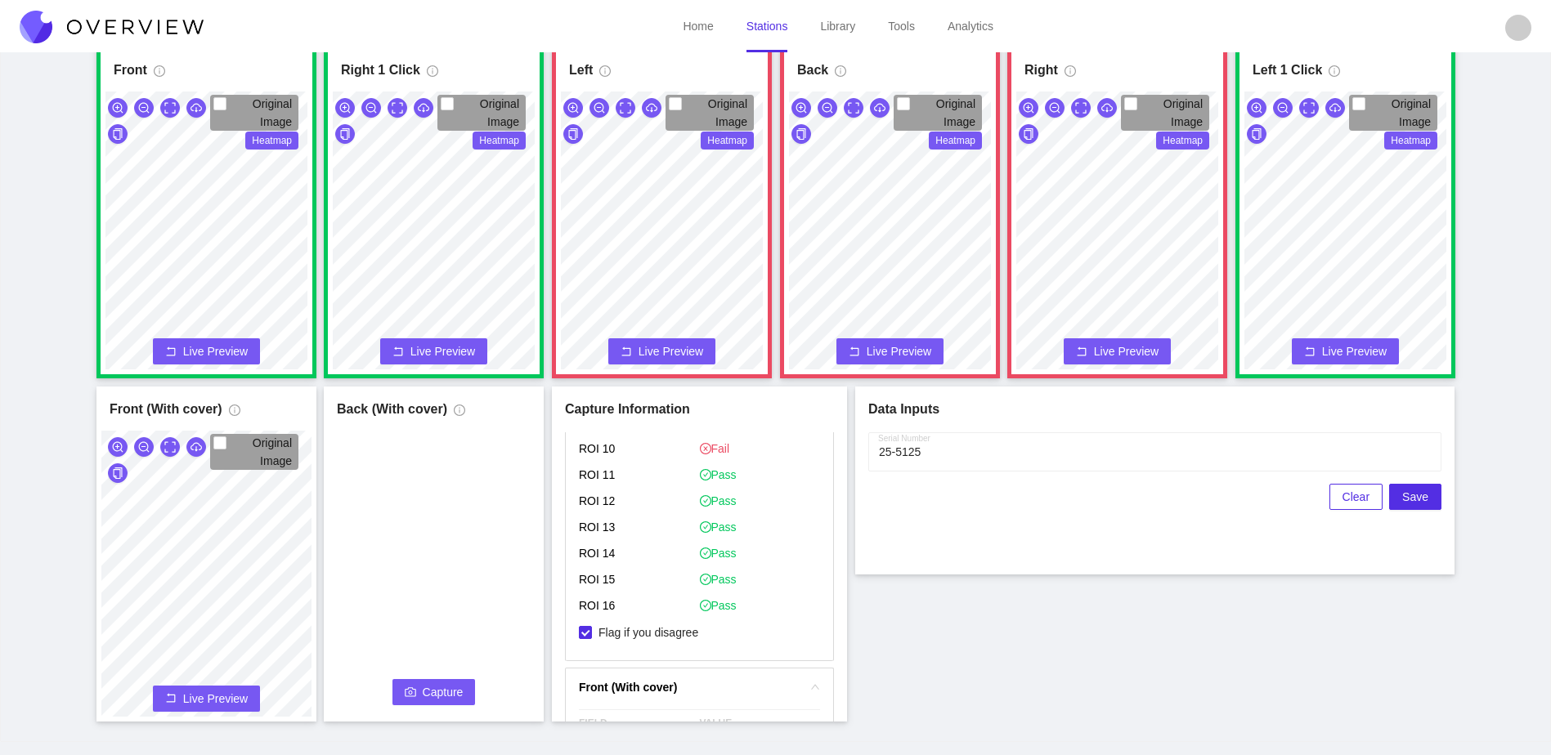
click at [440, 690] on span "Capture" at bounding box center [443, 692] width 41 height 18
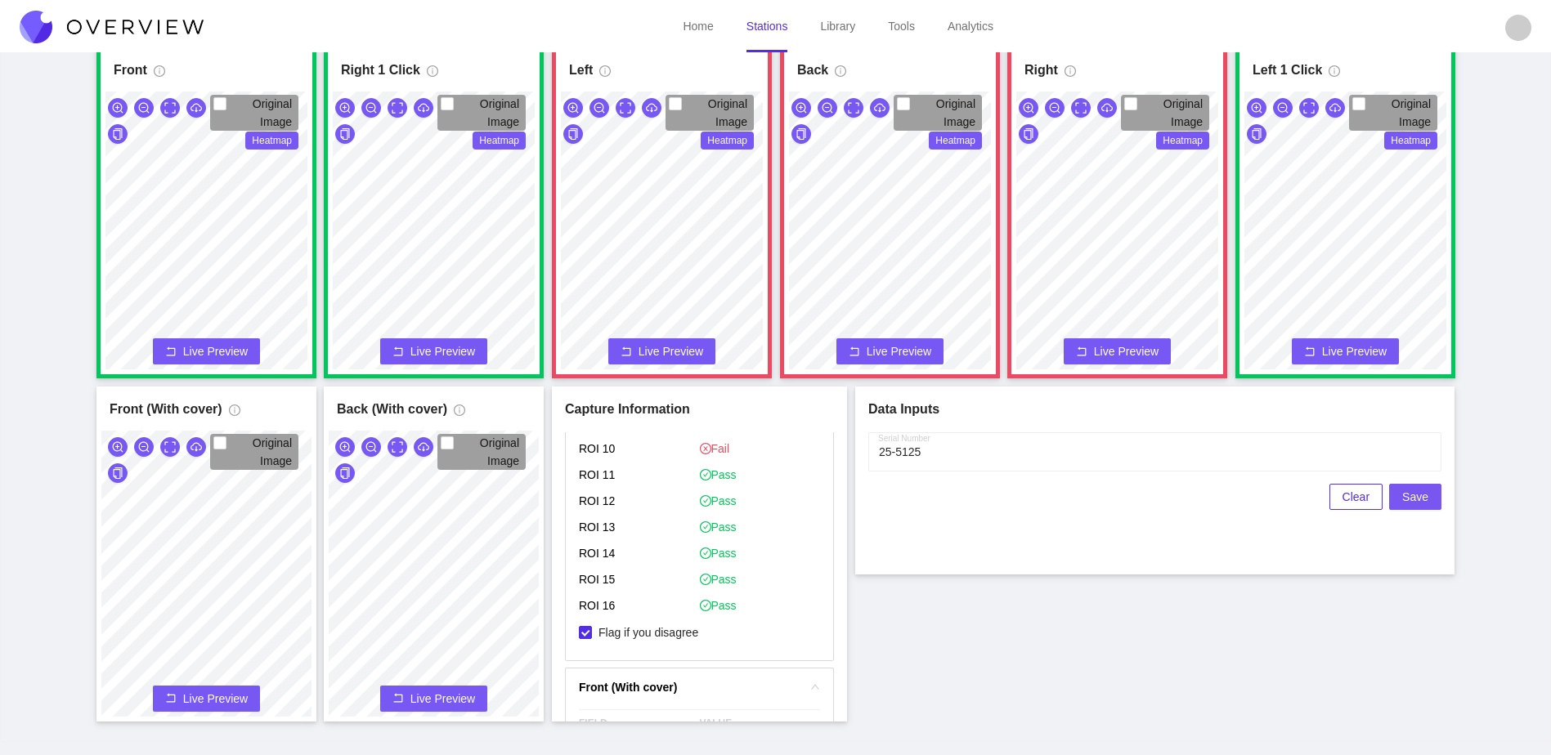
click at [1410, 492] on span "Save" at bounding box center [1415, 497] width 26 height 18
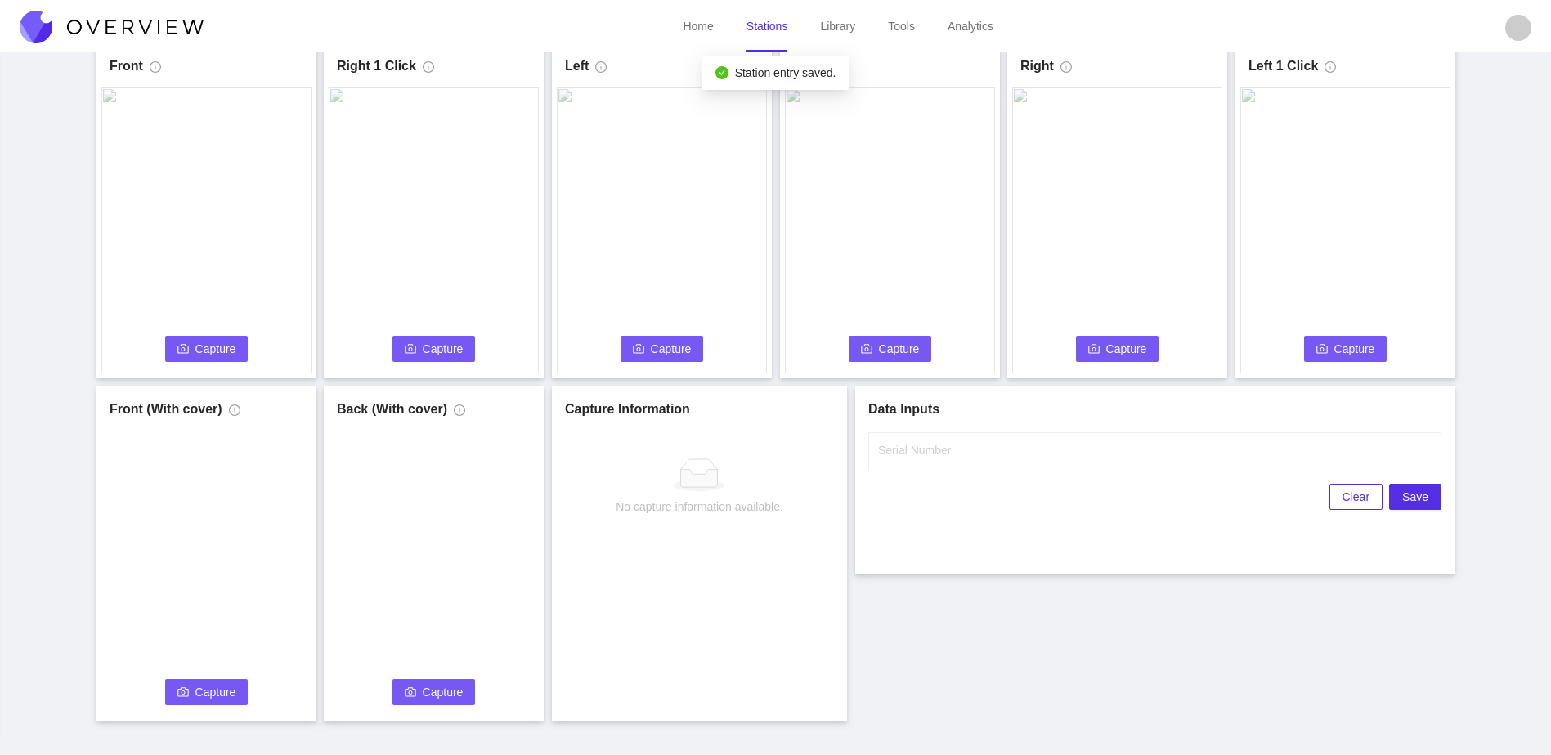
scroll to position [0, 0]
click at [190, 348] on button "Capture" at bounding box center [206, 349] width 83 height 26
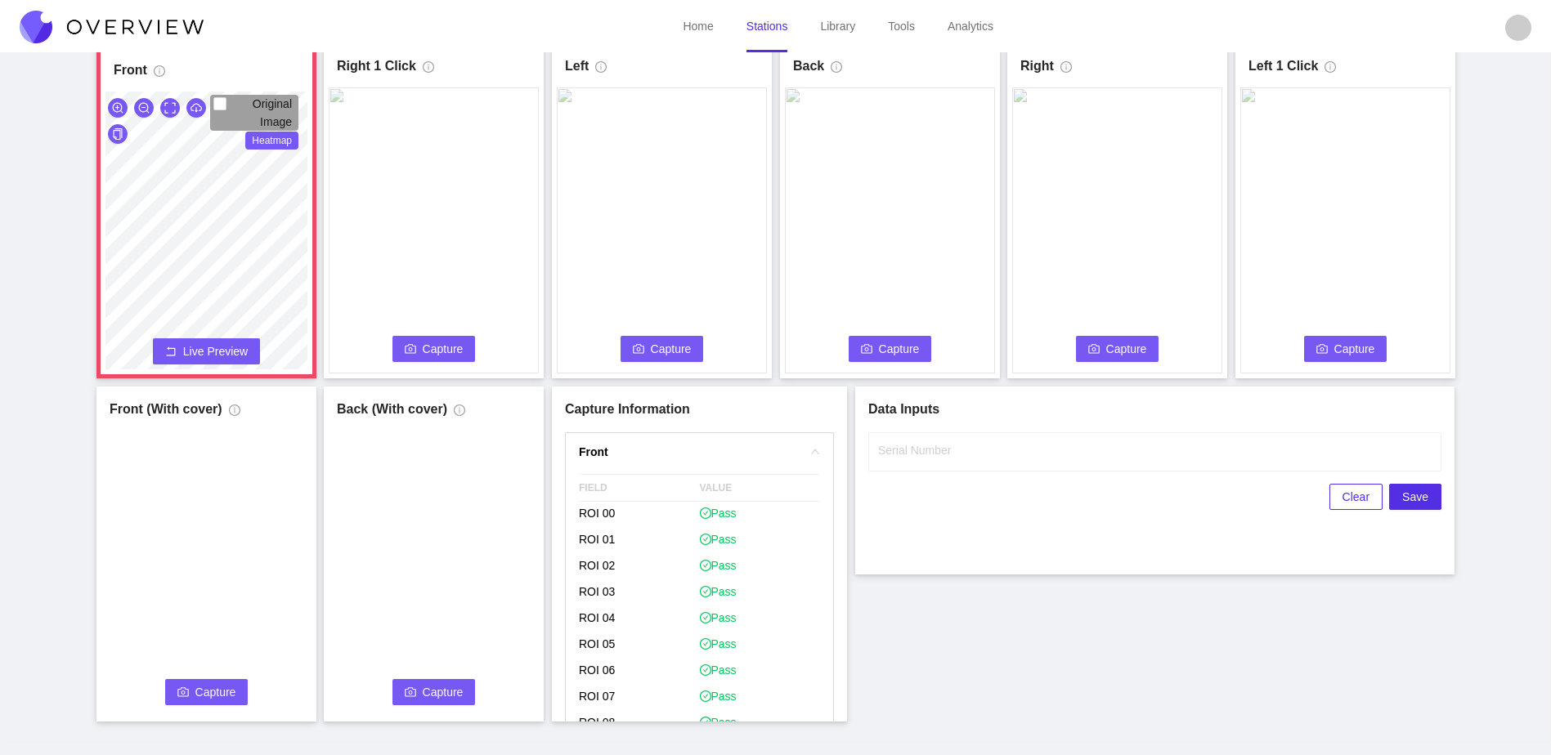
click at [220, 665] on html "Home Stations Library Tools Analytics S8 Surgeon S8 Surgeon Last capture Octobe…" at bounding box center [775, 286] width 1551 height 755
click at [629, 673] on span "Flag if you disagree" at bounding box center [648, 673] width 113 height 16
click at [592, 673] on input "Flag if you disagree" at bounding box center [585, 673] width 13 height 13
checkbox input "true"
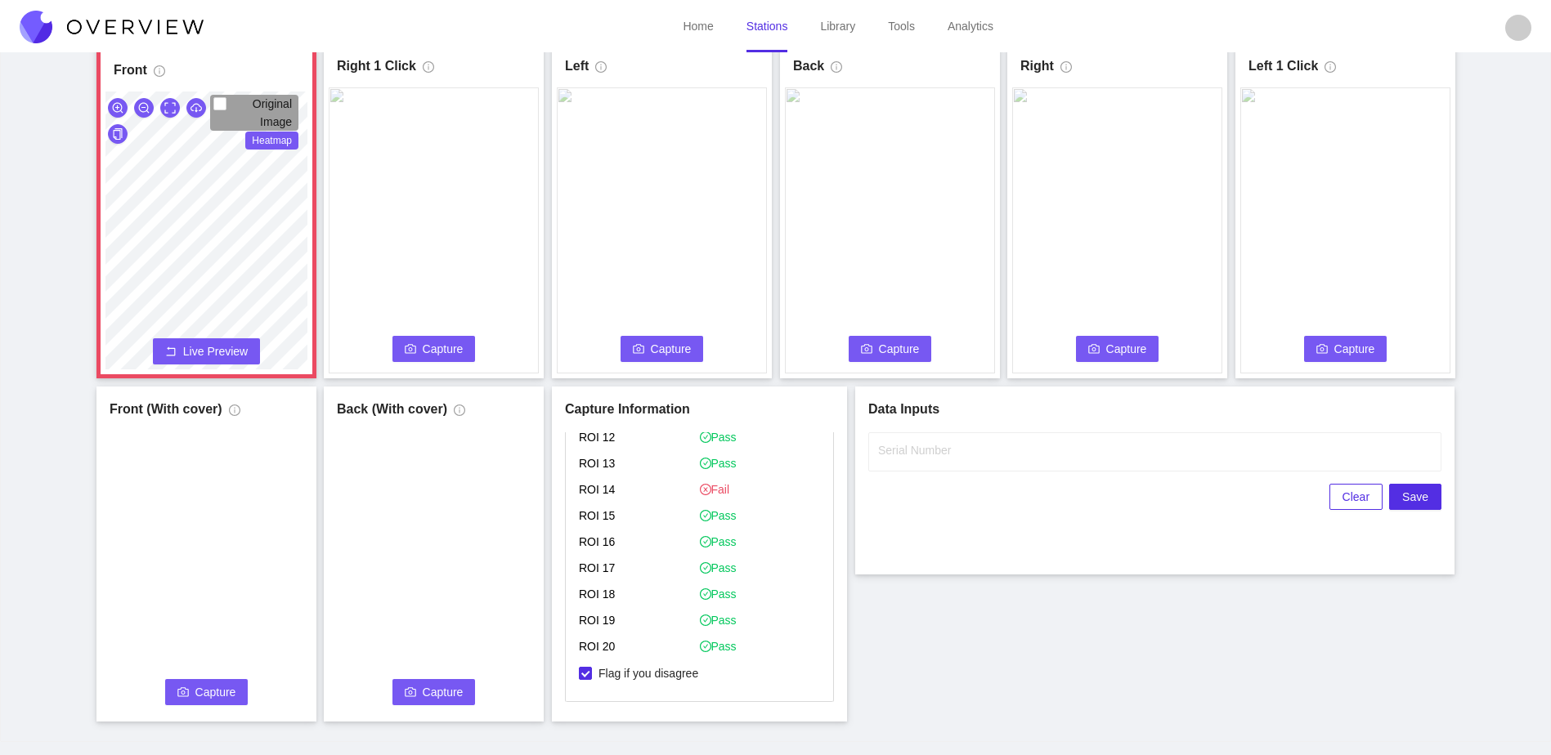
click at [436, 341] on span "Capture" at bounding box center [443, 349] width 41 height 18
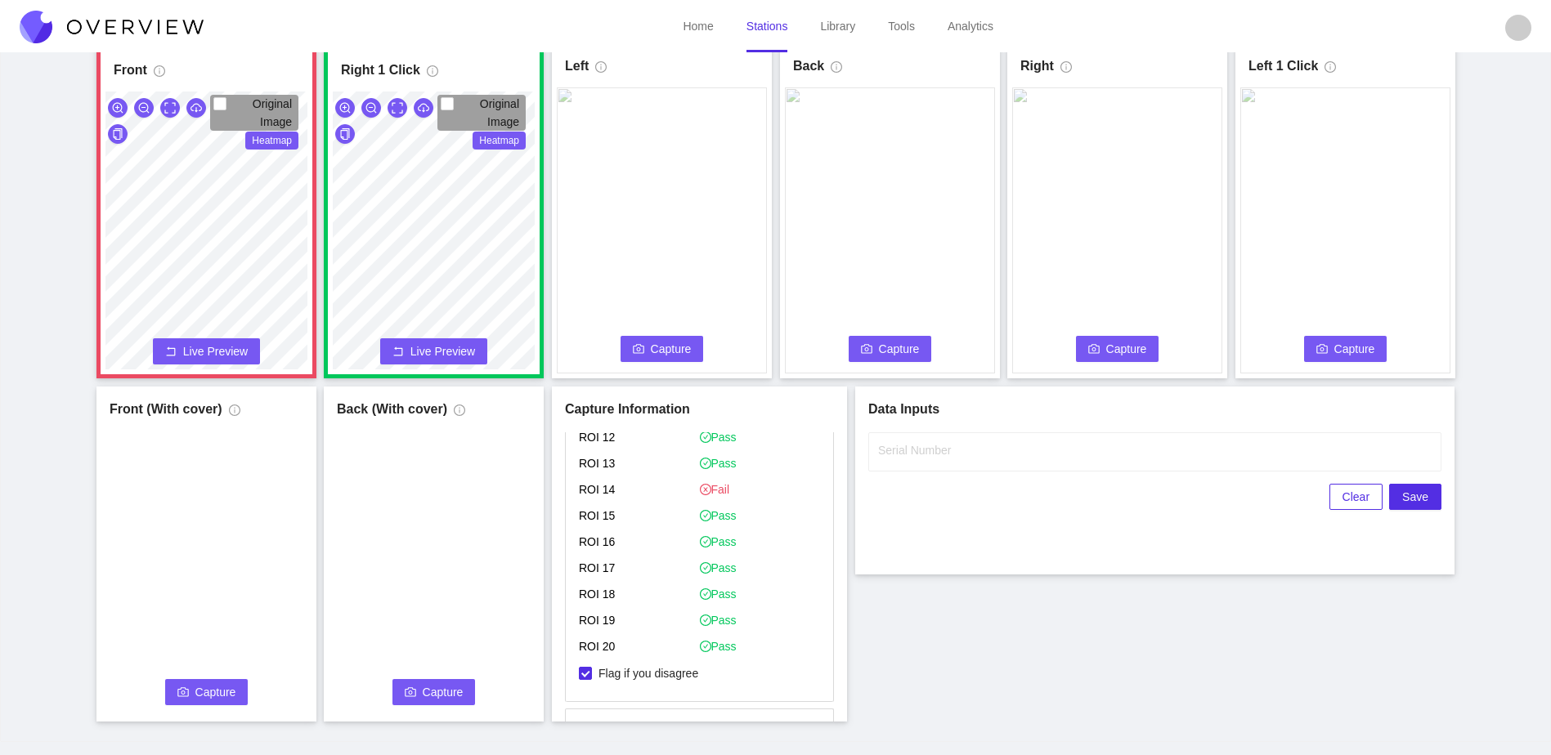
click at [658, 351] on span "Capture" at bounding box center [671, 349] width 41 height 18
click at [873, 347] on button "Capture" at bounding box center [890, 349] width 83 height 26
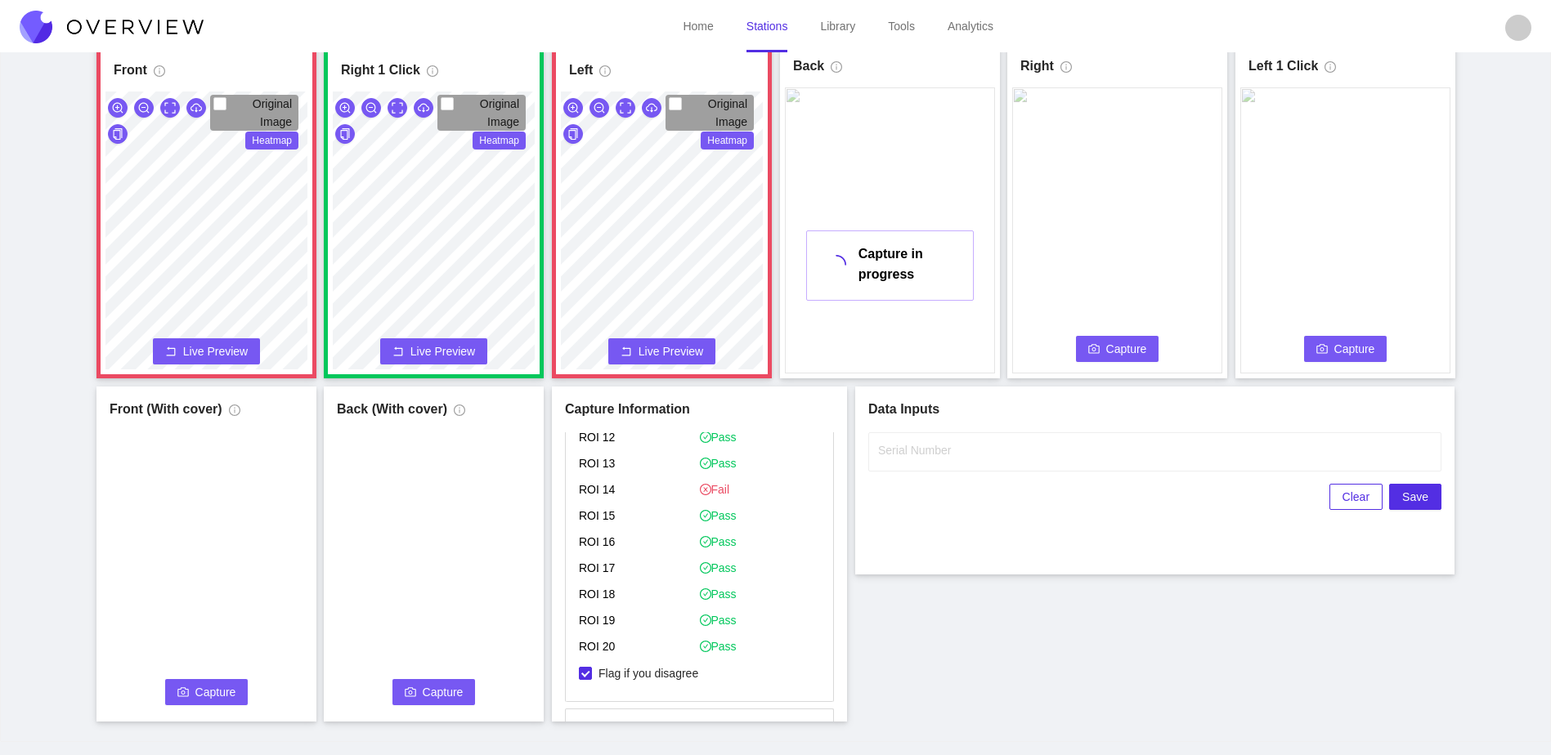
click at [1128, 351] on span "Capture" at bounding box center [1126, 349] width 41 height 18
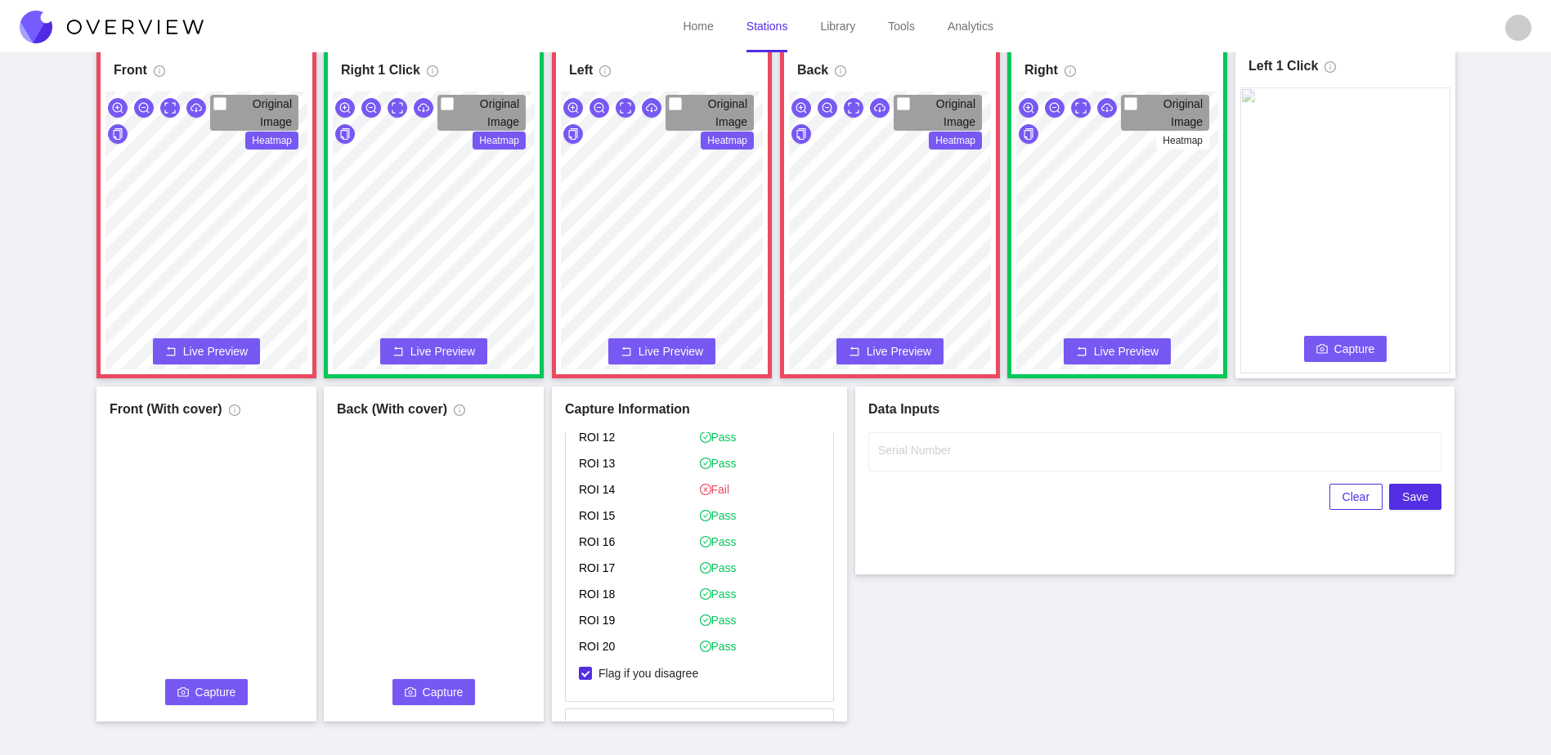
click at [1361, 347] on span "Capture" at bounding box center [1354, 349] width 41 height 18
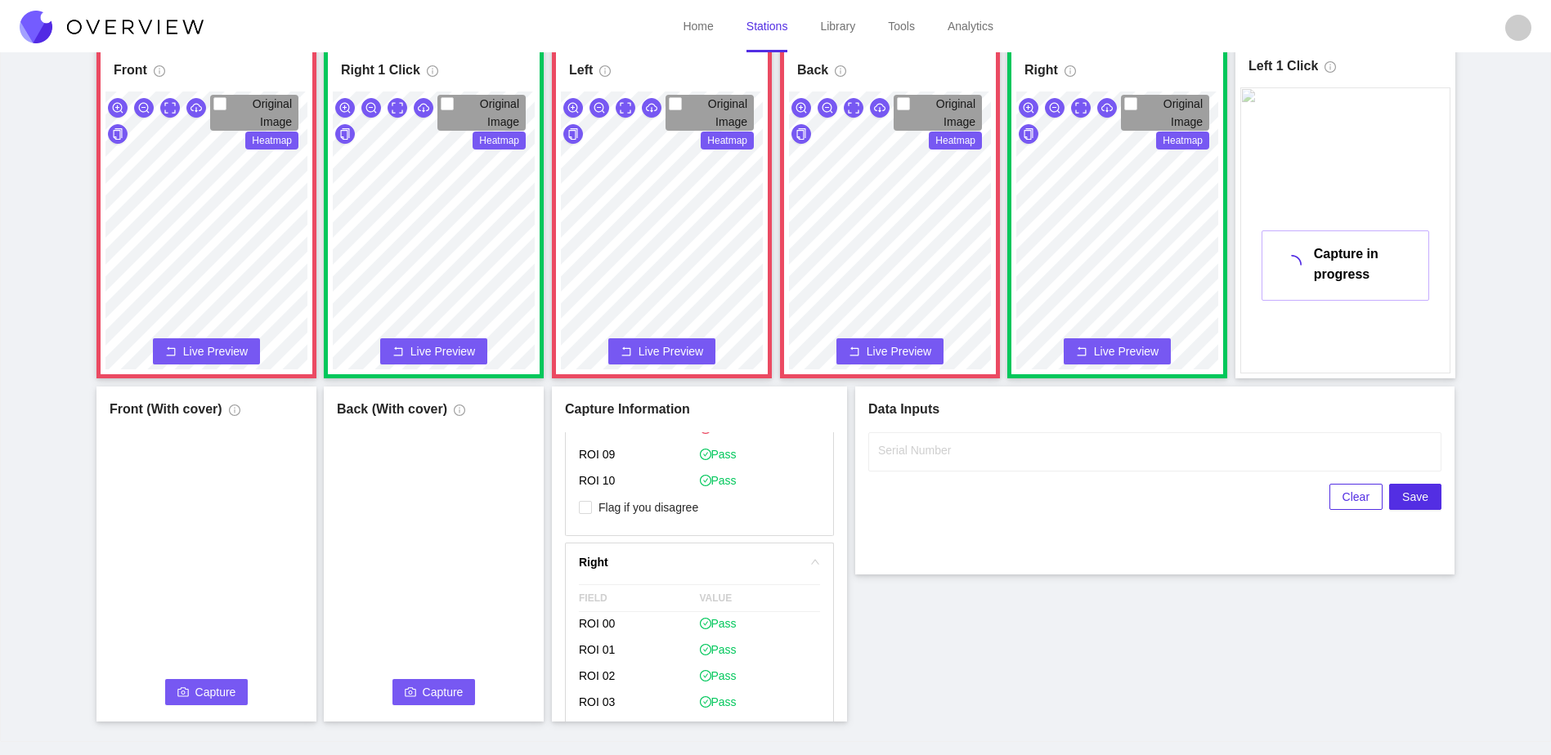
scroll to position [962, 0]
click at [681, 502] on span "Flag if you disagree" at bounding box center [648, 506] width 113 height 16
click at [592, 502] on input "Flag if you disagree" at bounding box center [585, 505] width 13 height 13
checkbox input "true"
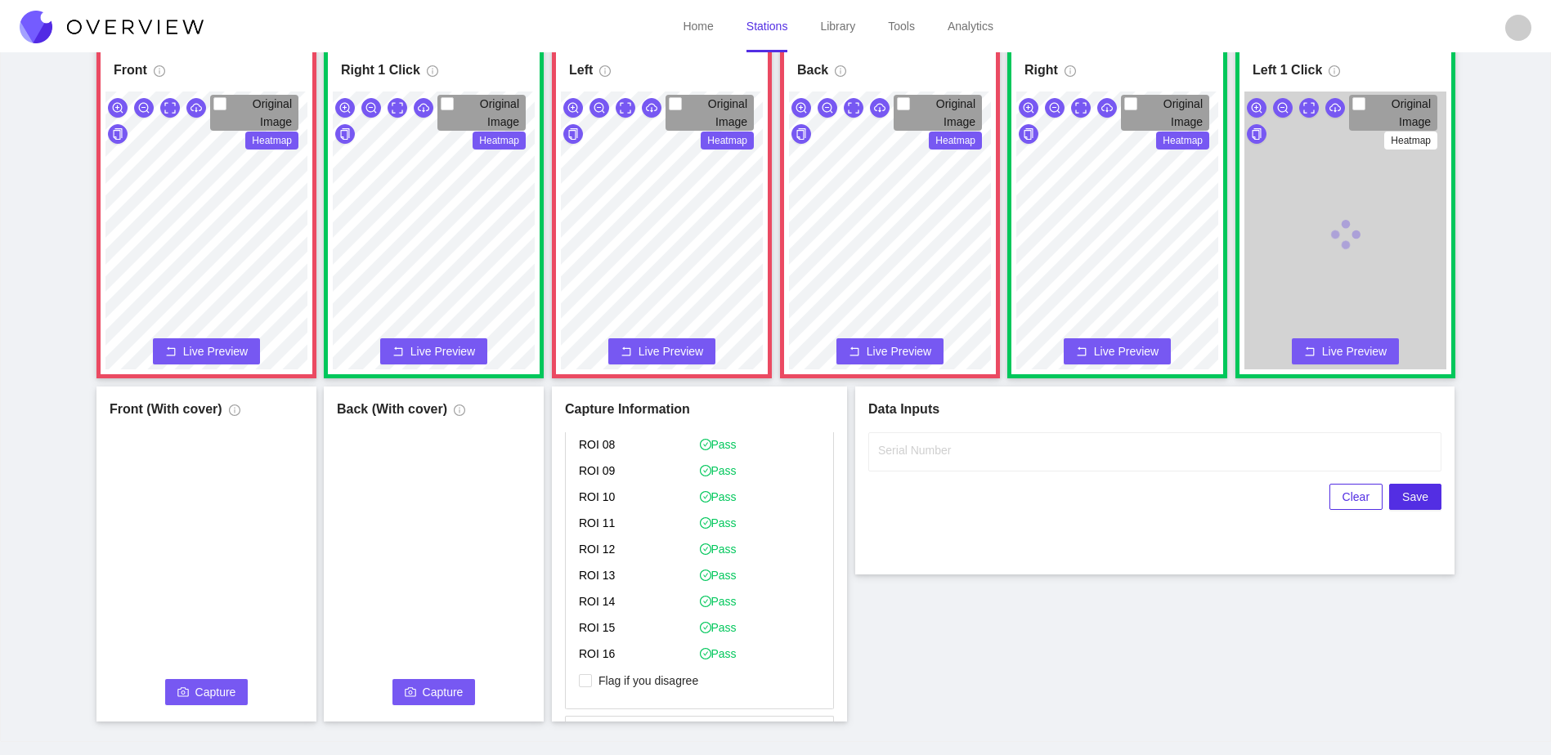
scroll to position [1861, 0]
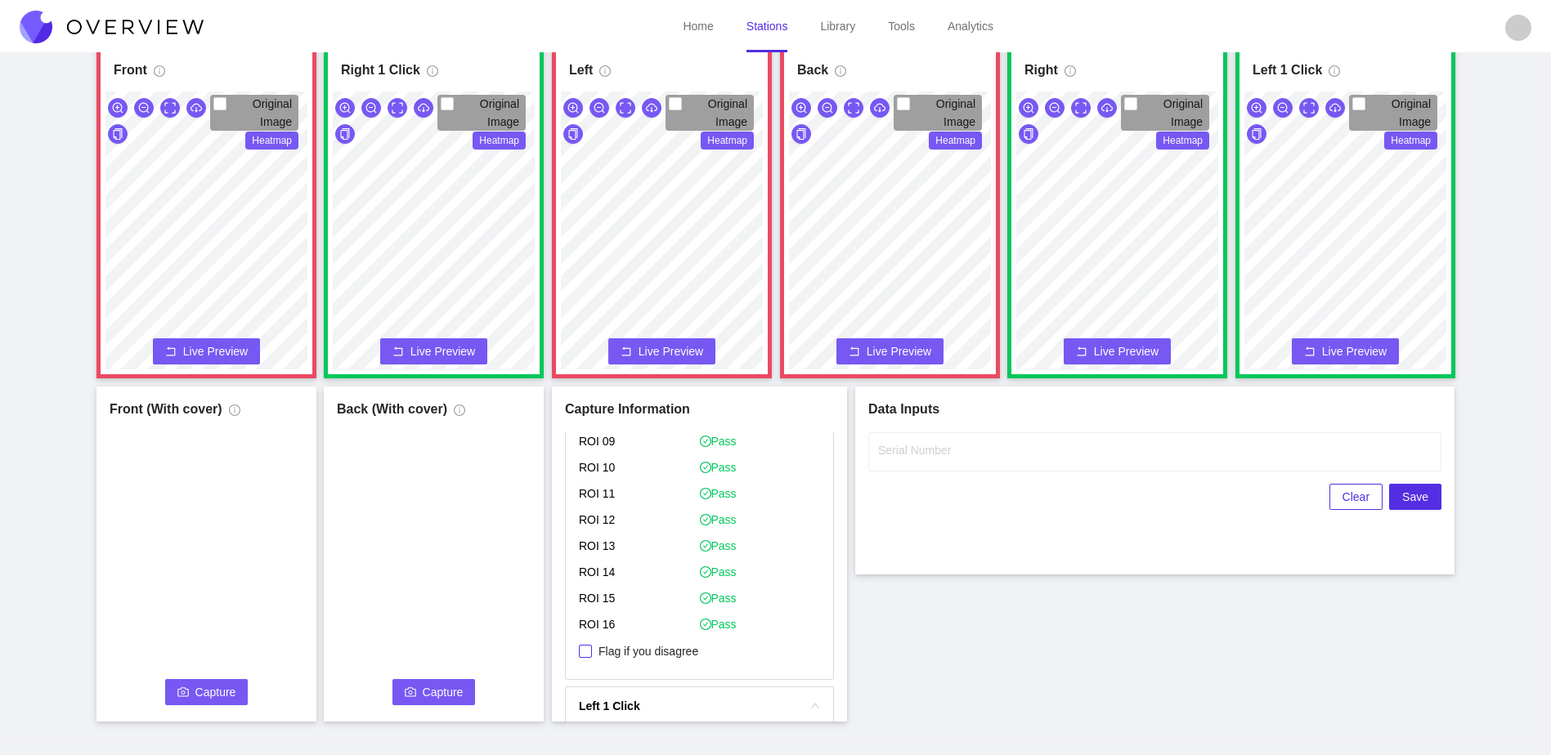
click at [678, 652] on span "Flag if you disagree" at bounding box center [648, 651] width 113 height 16
click at [592, 652] on input "Flag if you disagree" at bounding box center [585, 651] width 13 height 13
checkbox input "true"
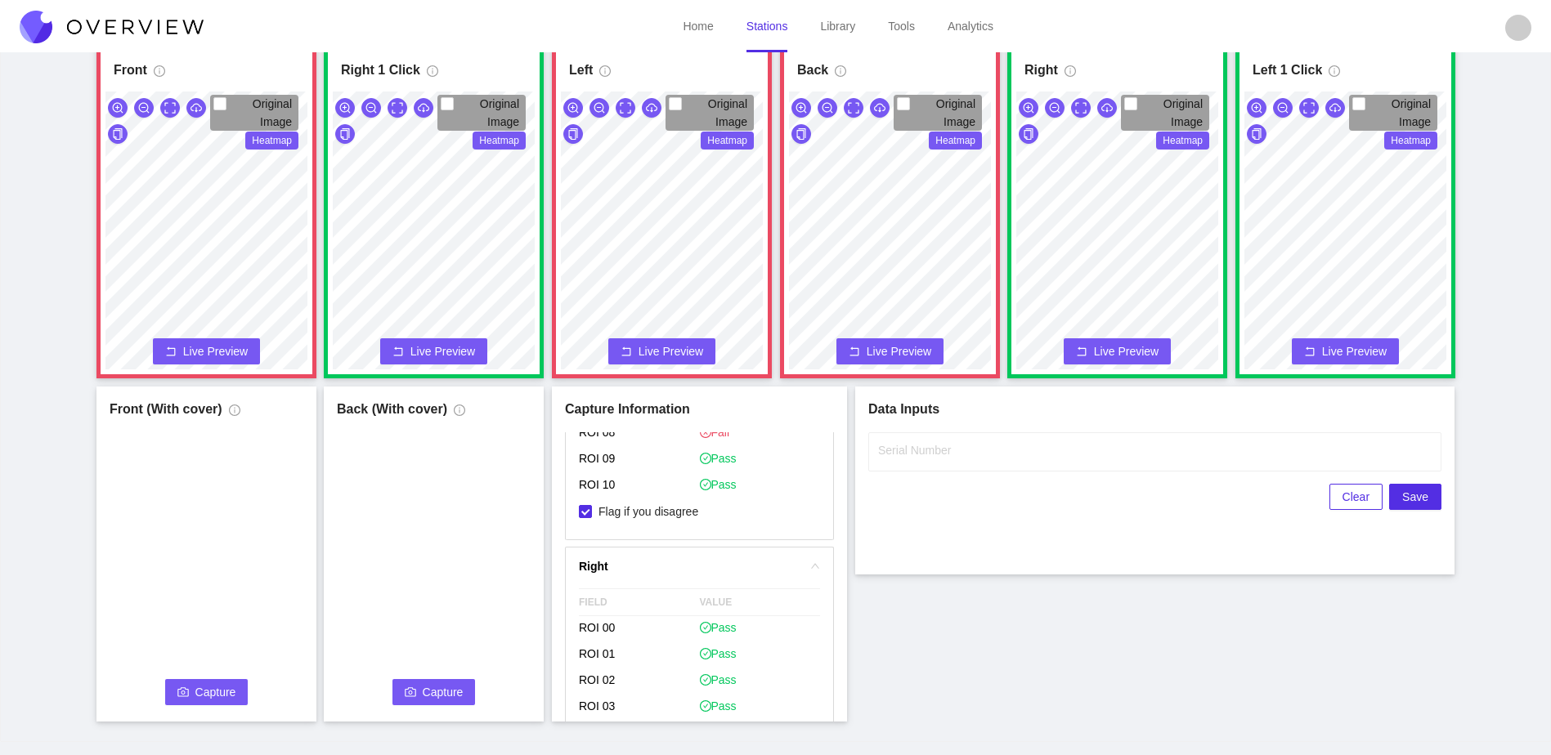
scroll to position [962, 0]
click at [1009, 441] on input "Serial Number" at bounding box center [1154, 451] width 573 height 39
type input "25-5126"
click at [976, 696] on div "Front Original Image Heatmap Capture Connecting... Please wait for the camera t…" at bounding box center [775, 382] width 1510 height 678
click at [206, 683] on span "Capture" at bounding box center [215, 692] width 41 height 18
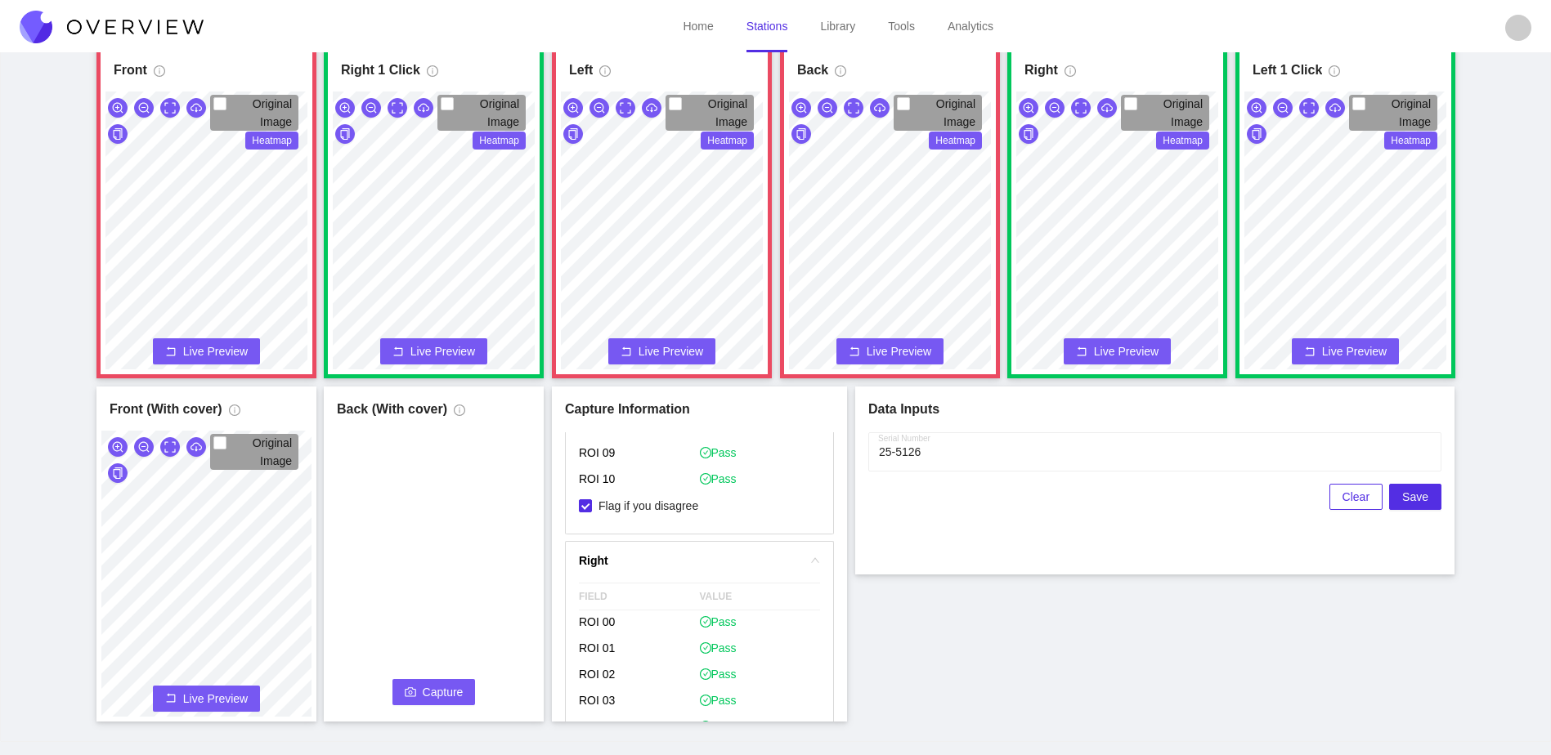
click at [428, 694] on span "Capture" at bounding box center [443, 692] width 41 height 18
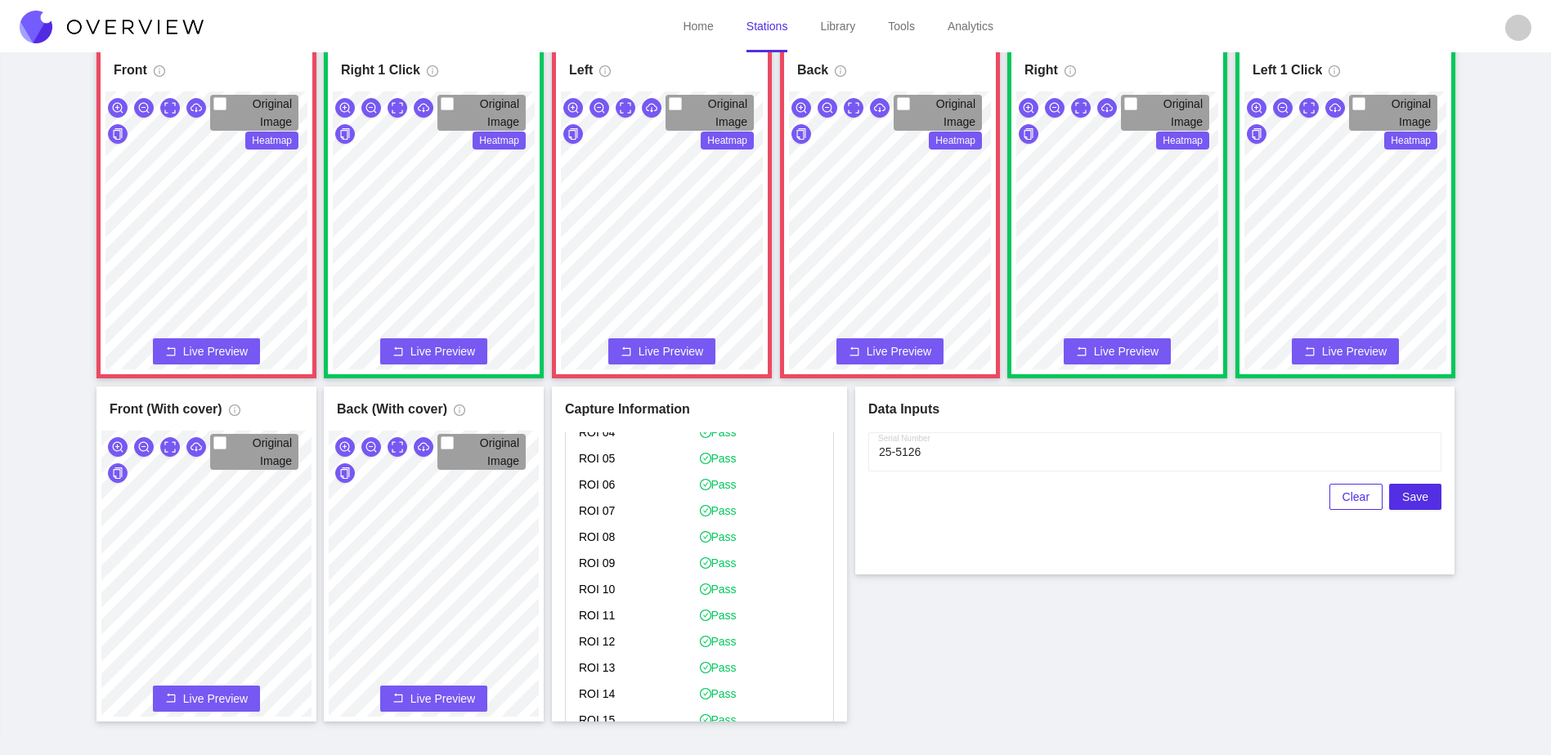
scroll to position [1798, 0]
click at [1425, 496] on span "Save" at bounding box center [1415, 497] width 26 height 18
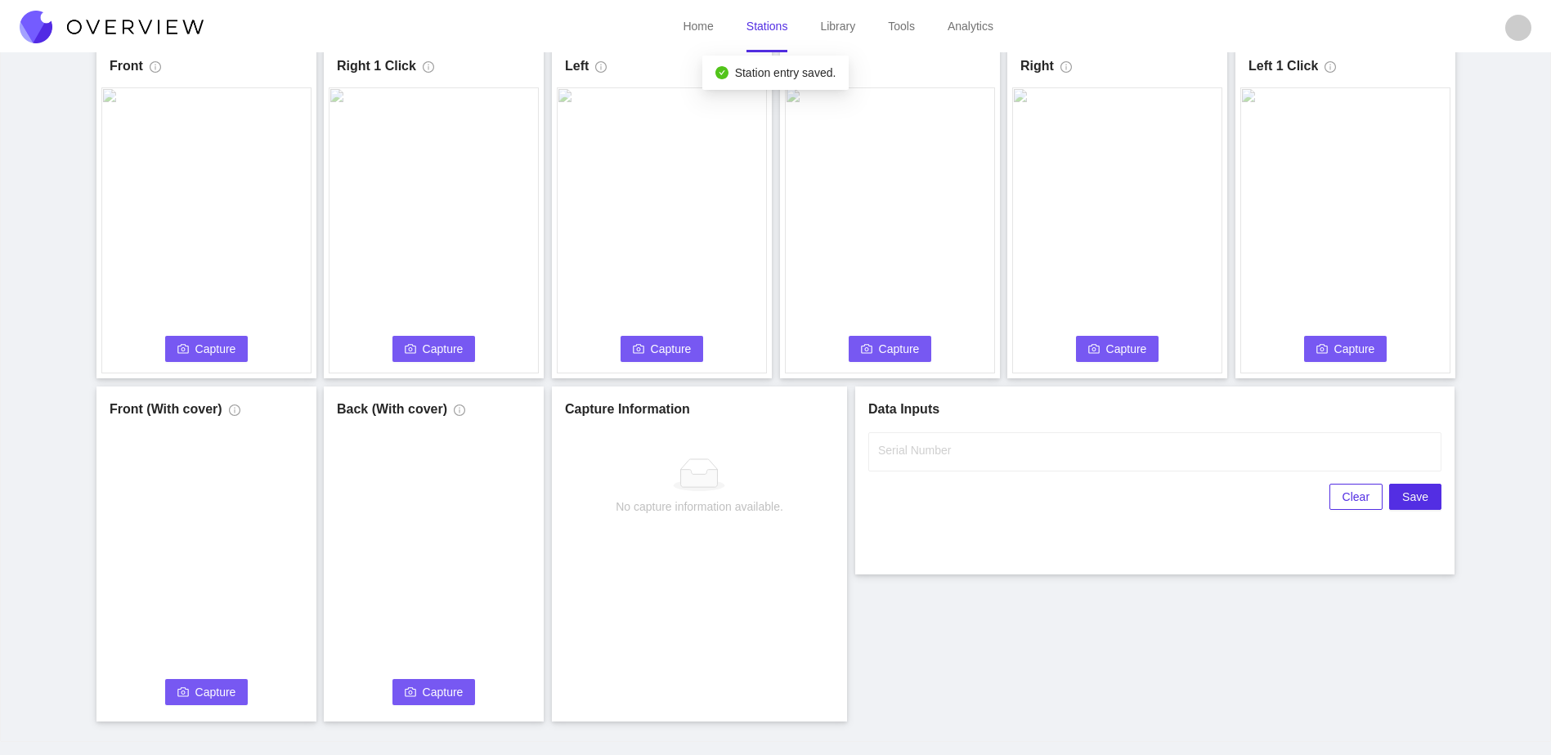
scroll to position [0, 0]
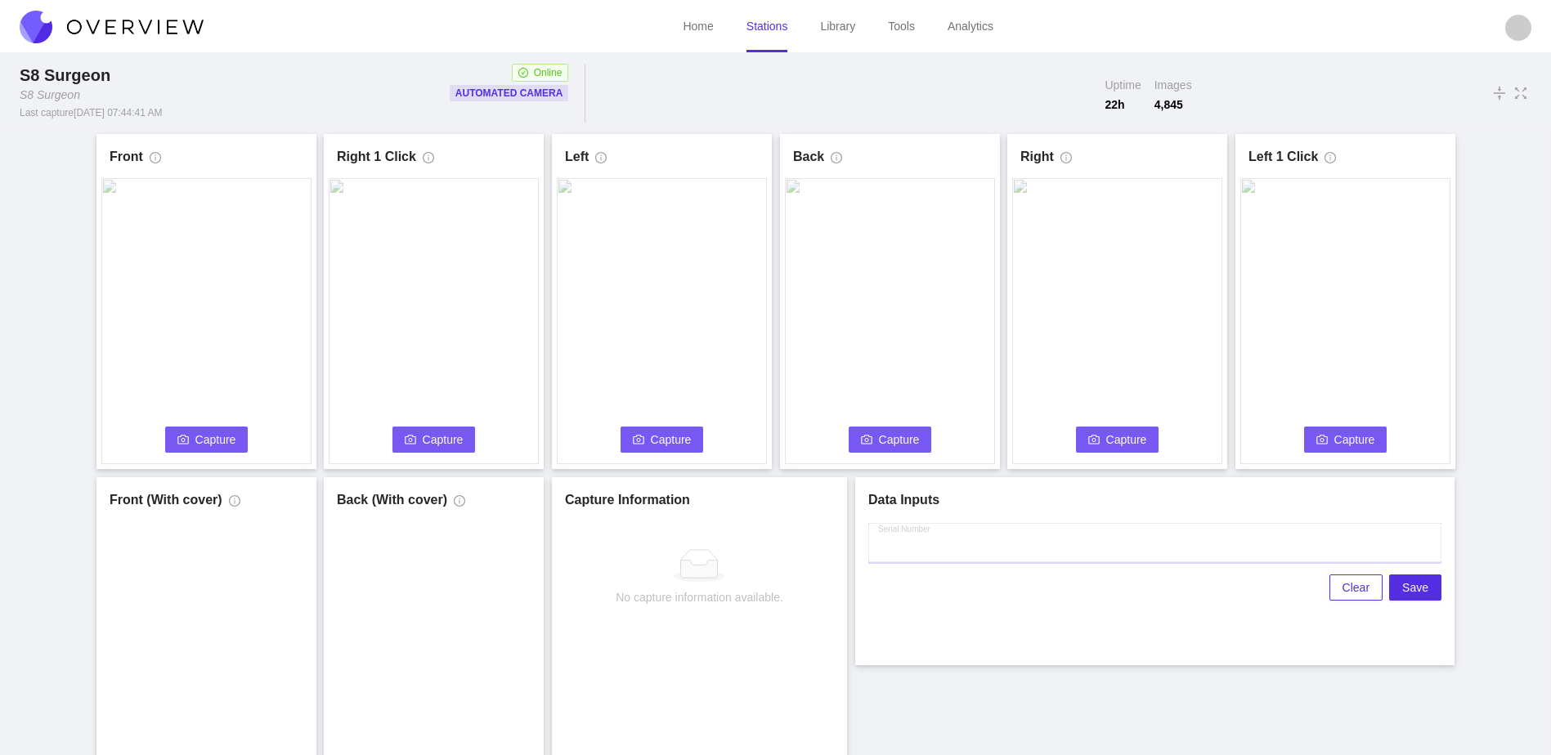
click at [961, 549] on input "Serial Number" at bounding box center [1154, 542] width 573 height 39
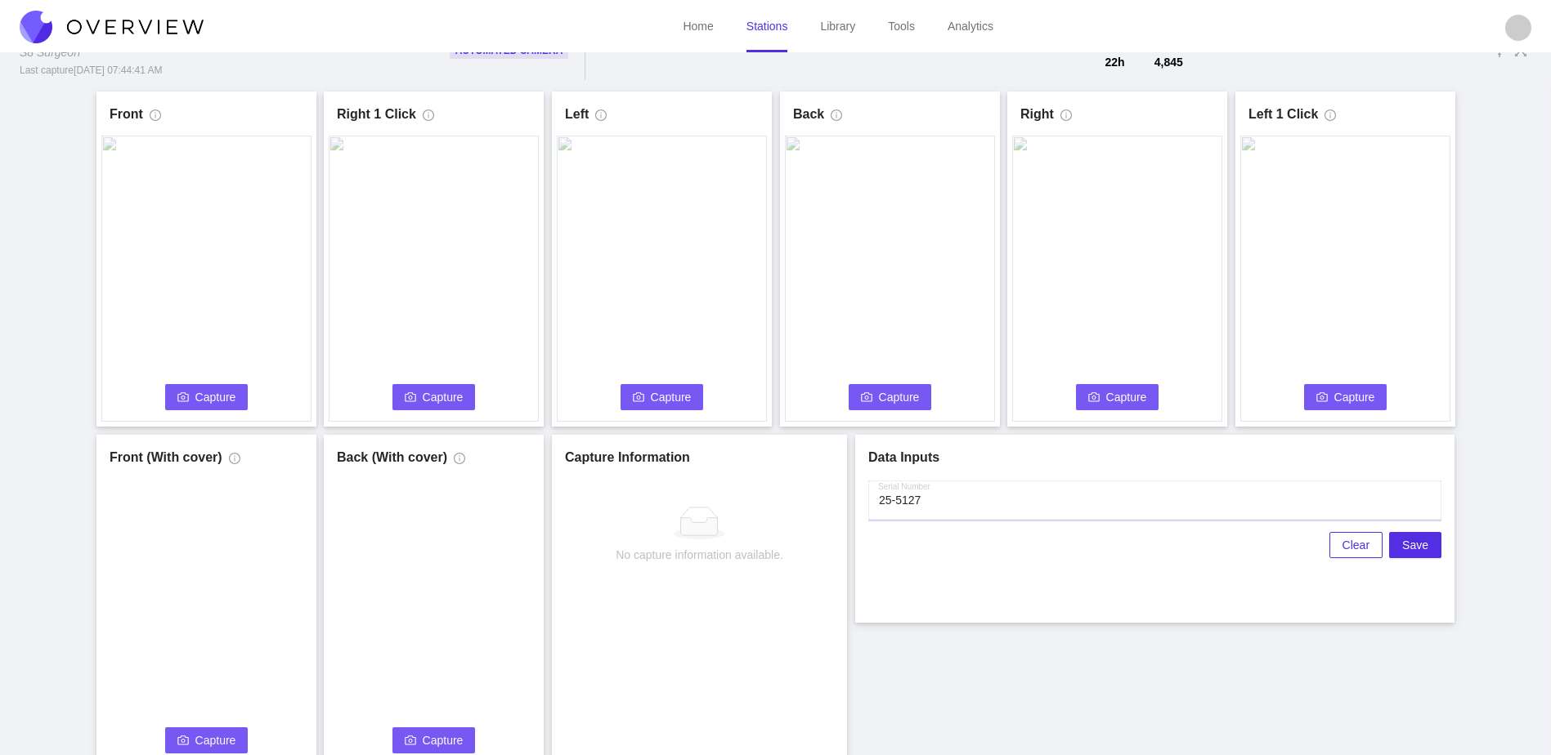
scroll to position [82, 0]
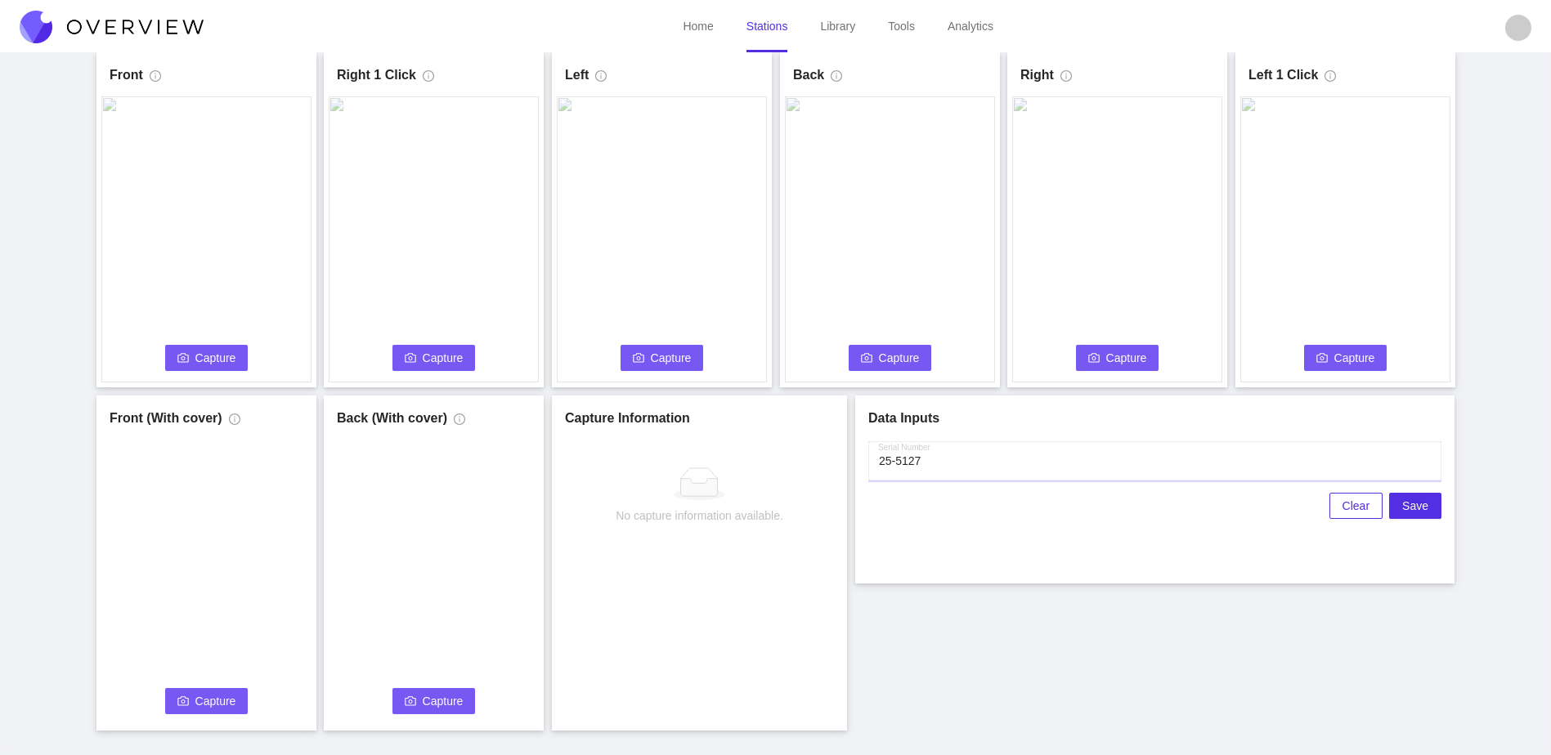
type input "25-5127"
click at [868, 520] on div "Serial Number Clear Save" at bounding box center [1154, 505] width 573 height 129
click at [826, 25] on link "Library" at bounding box center [837, 26] width 35 height 13
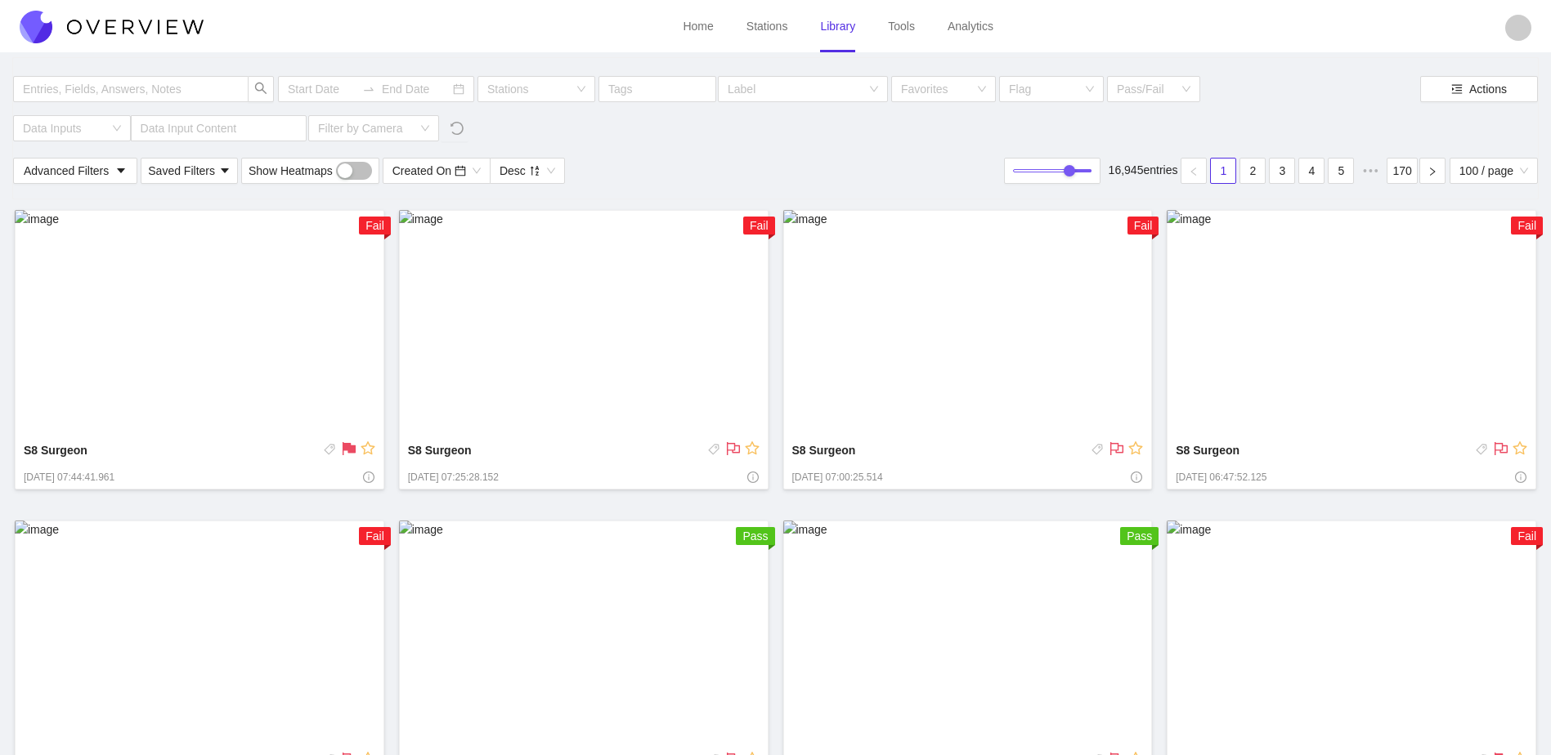
click at [709, 29] on link "Home" at bounding box center [698, 26] width 30 height 13
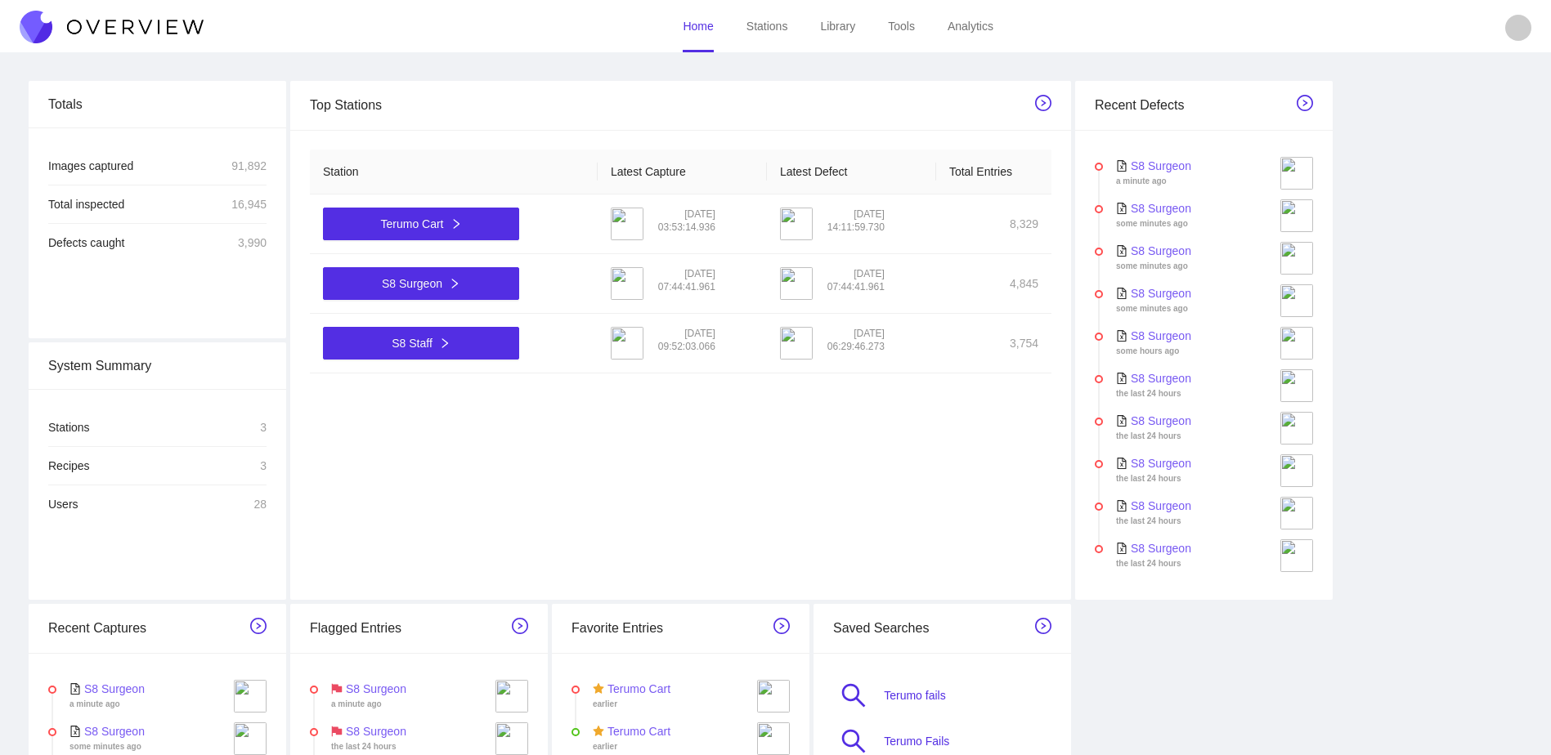
click at [758, 25] on link "Stations" at bounding box center [767, 26] width 42 height 13
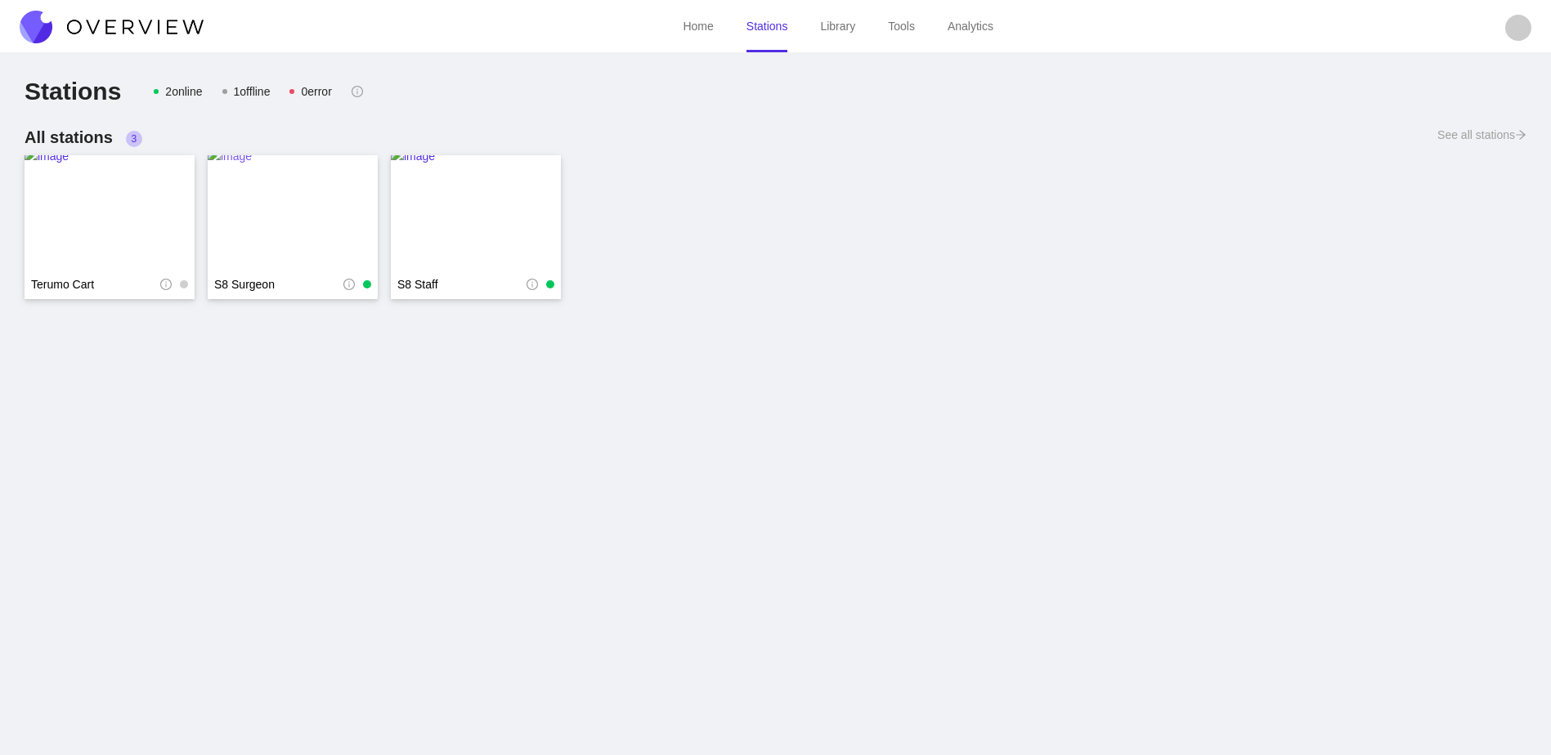
click at [353, 235] on img at bounding box center [293, 212] width 170 height 131
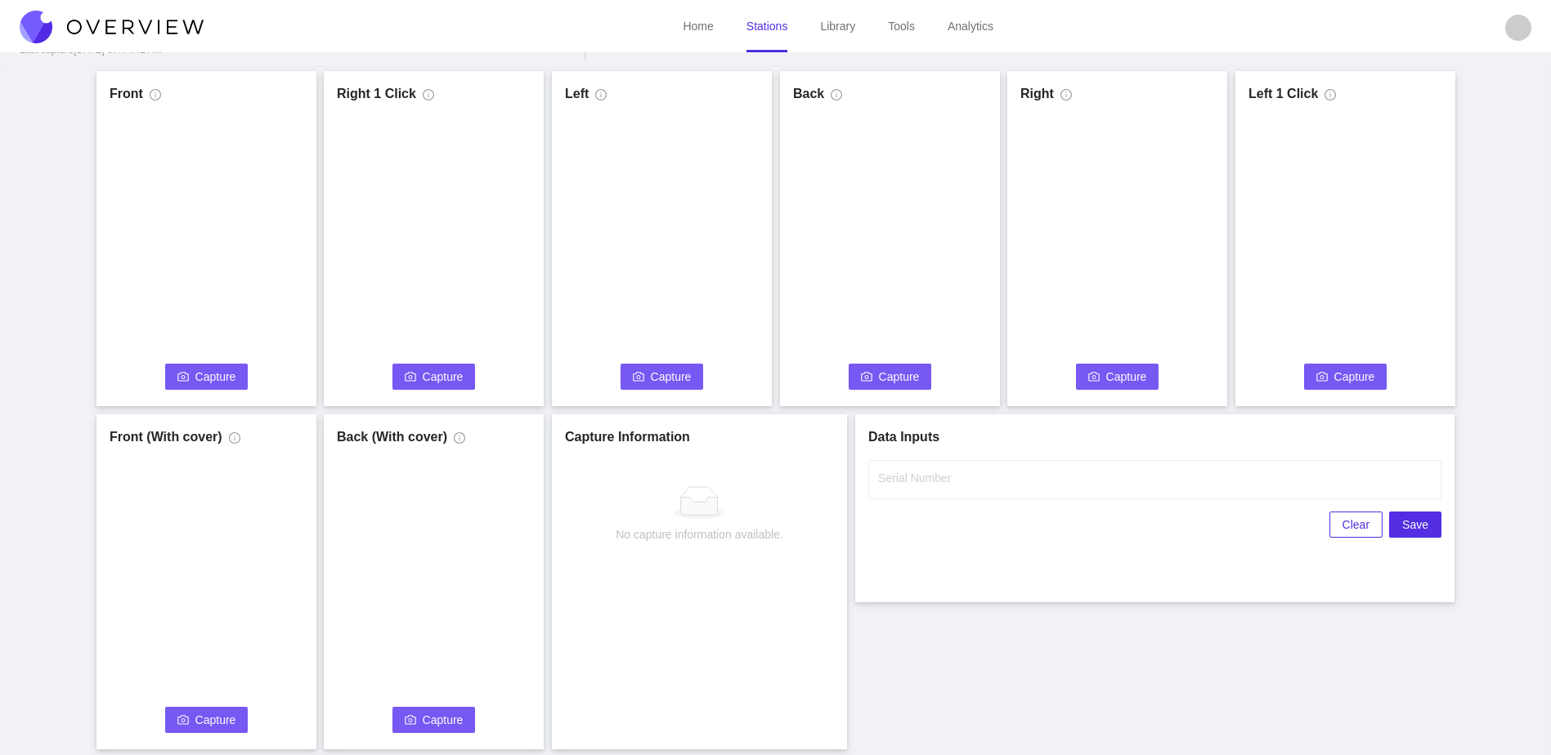
scroll to position [82, 0]
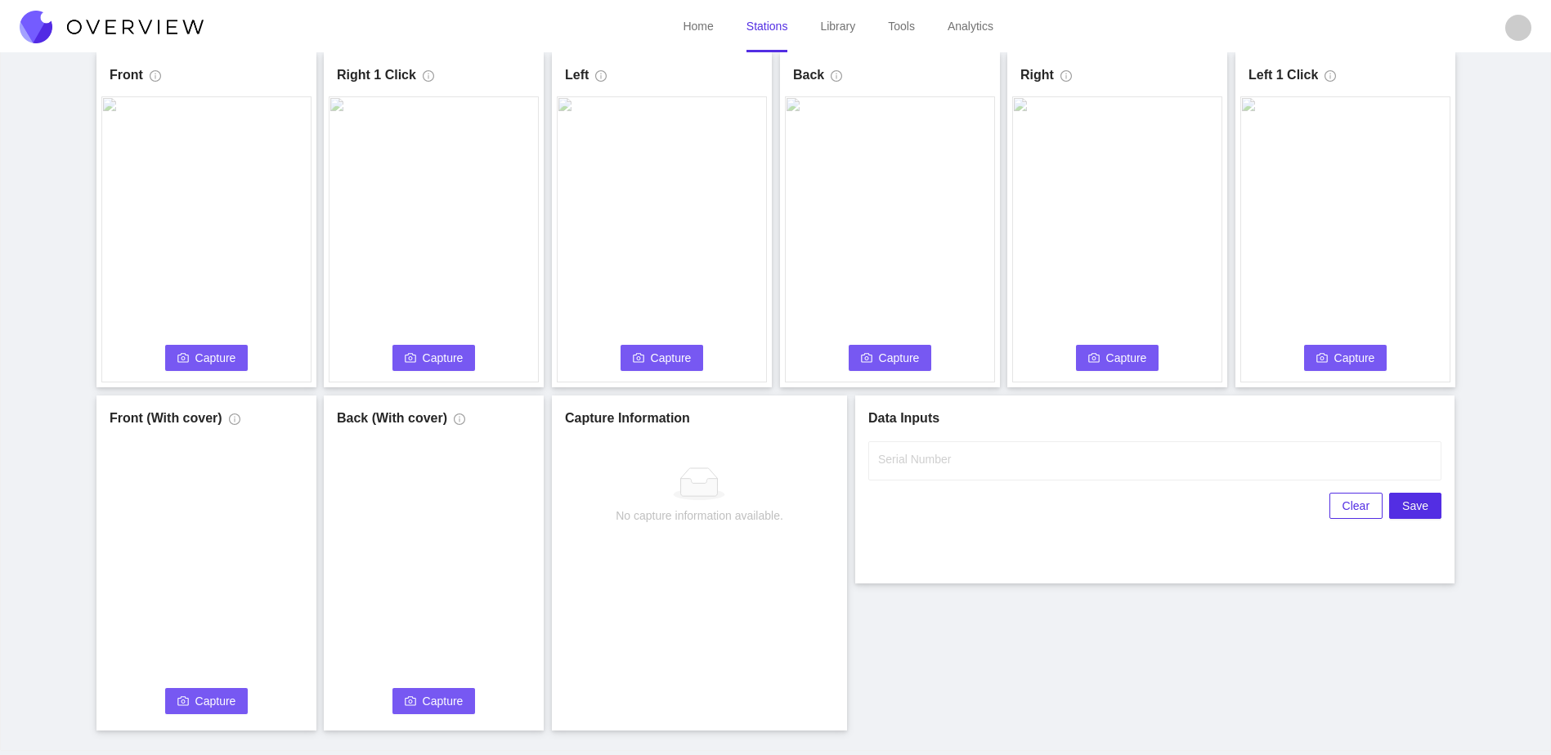
click at [226, 354] on span "Capture" at bounding box center [215, 358] width 41 height 18
click at [1023, 463] on input "Serial Number" at bounding box center [1154, 460] width 573 height 39
click at [1016, 642] on div "Front Capture in progress Connecting... Please wait for the camera to connect..…" at bounding box center [775, 391] width 1510 height 678
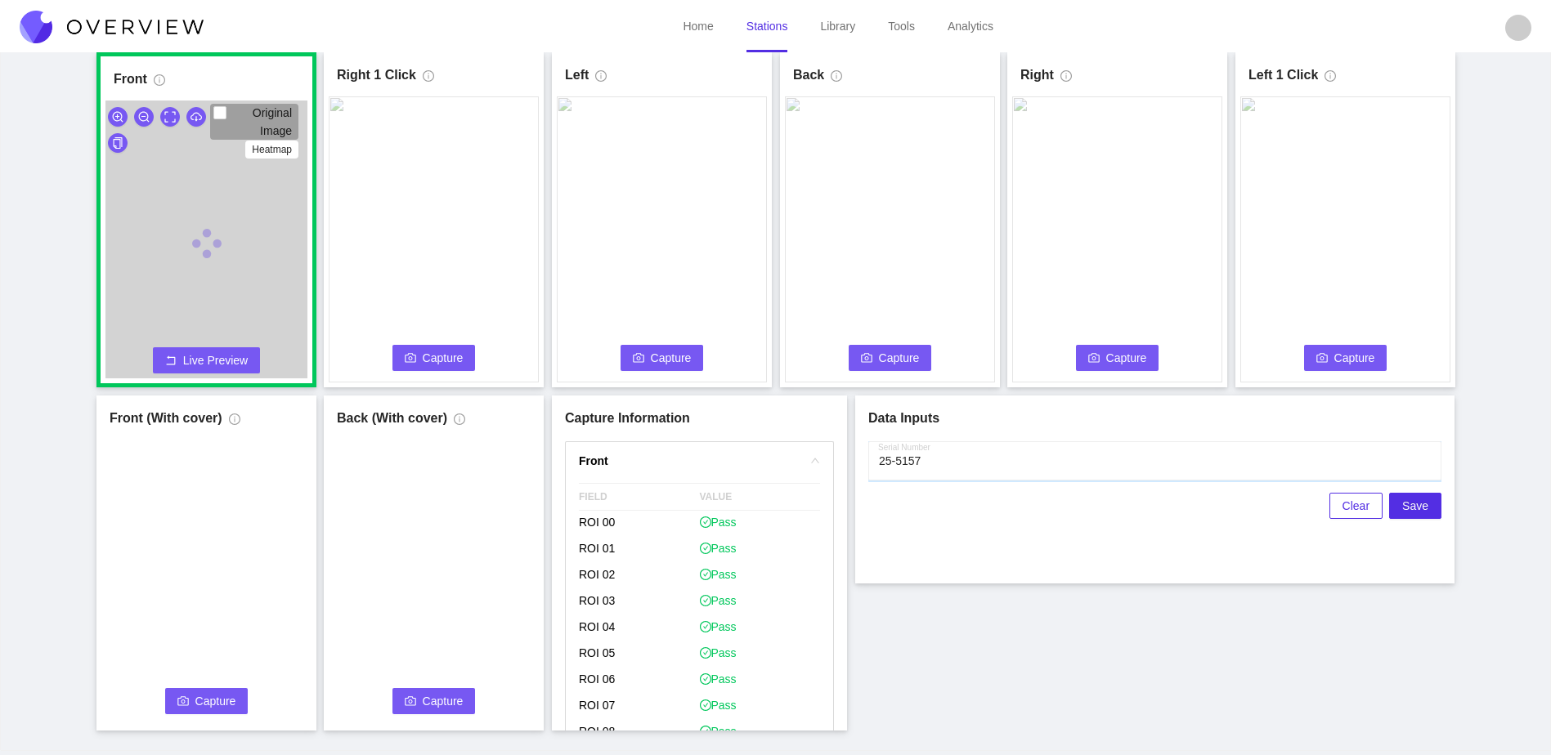
click at [992, 462] on input "Serial Number" at bounding box center [1154, 460] width 573 height 39
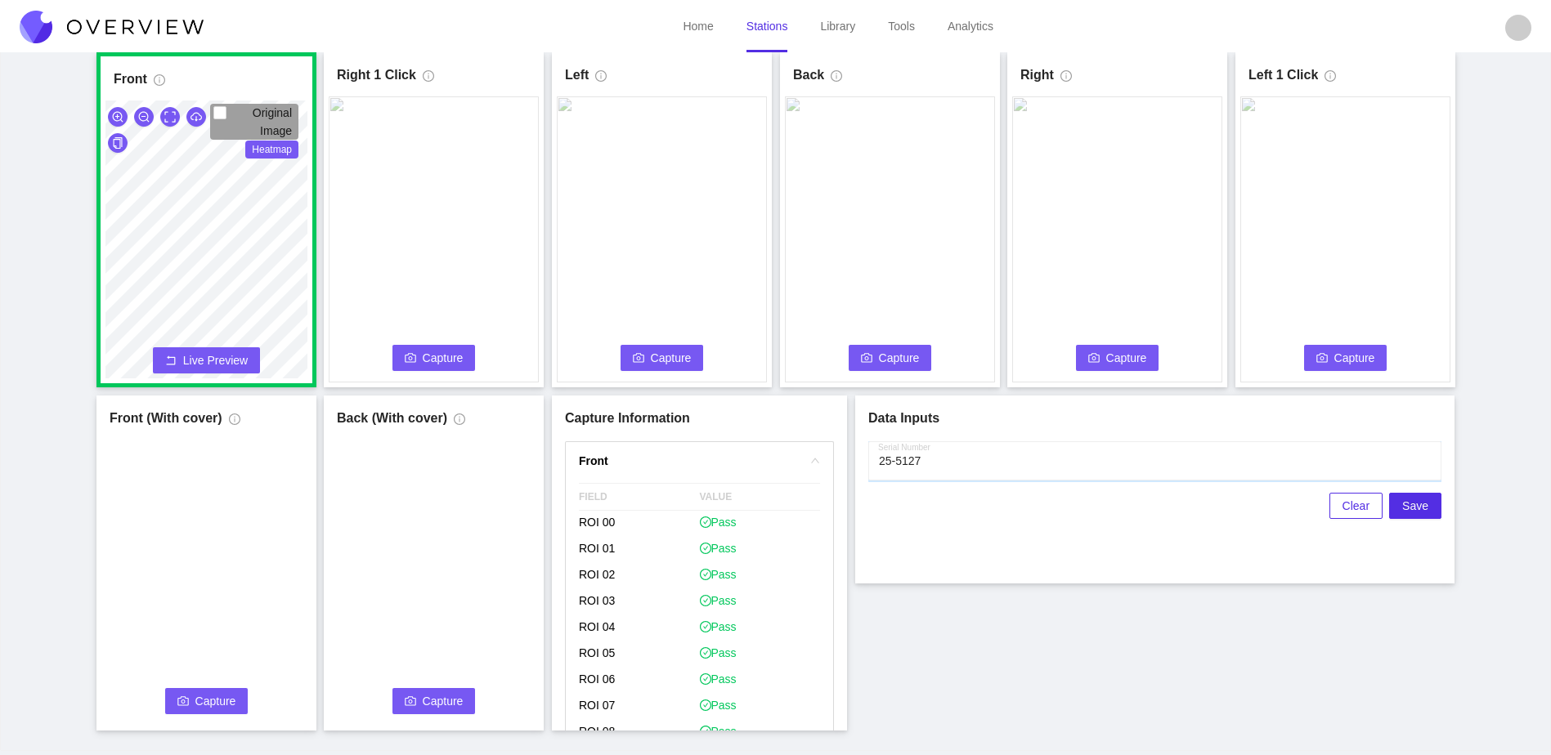
type input "25-5127"
click at [967, 678] on div "Front Original Image Heatmap Capture Connecting... Please wait for the camera t…" at bounding box center [775, 391] width 1510 height 678
click at [459, 351] on span "Capture" at bounding box center [443, 358] width 41 height 18
click at [665, 339] on video at bounding box center [662, 239] width 210 height 286
click at [668, 360] on span "Capture" at bounding box center [671, 358] width 41 height 18
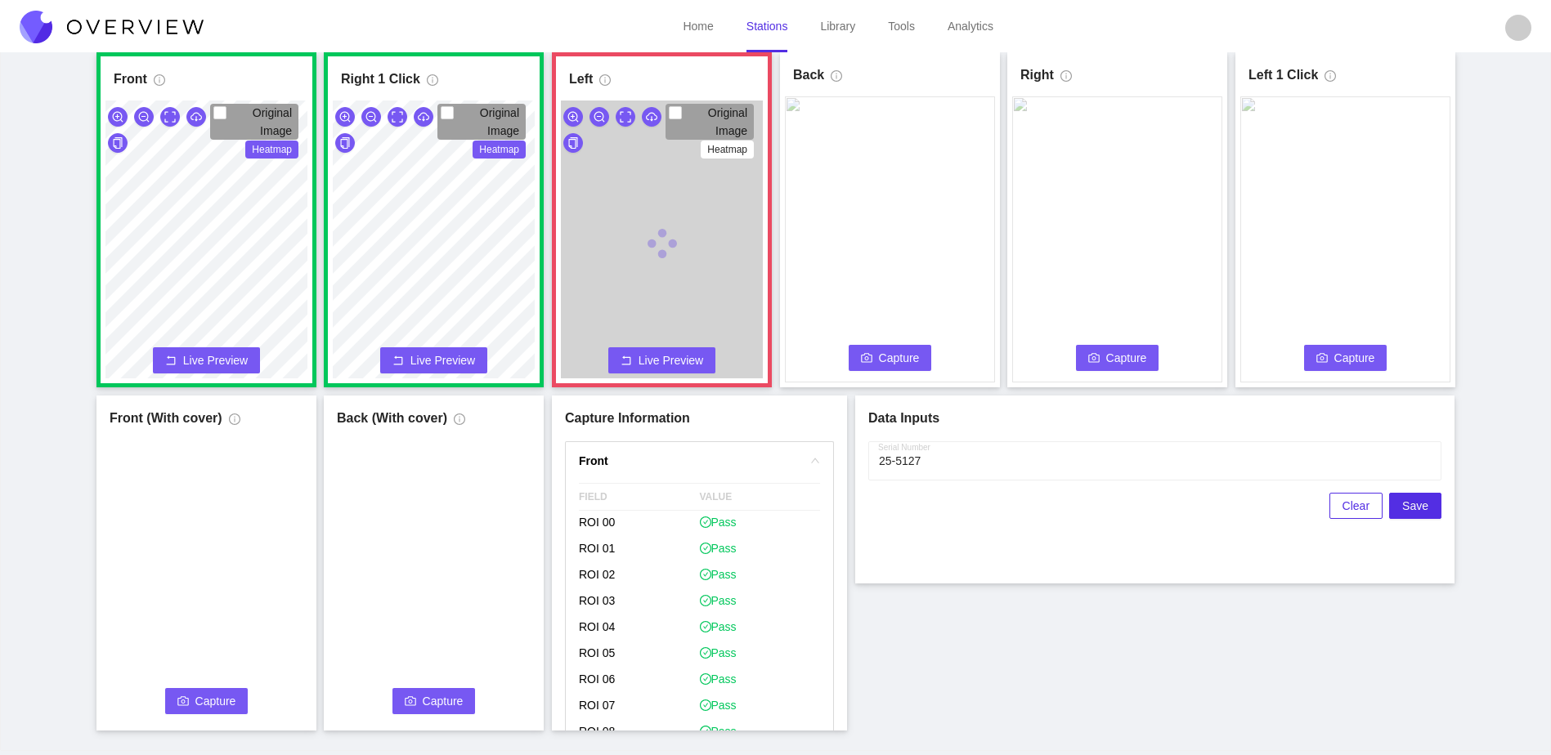
click at [878, 356] on button "Capture" at bounding box center [890, 358] width 83 height 26
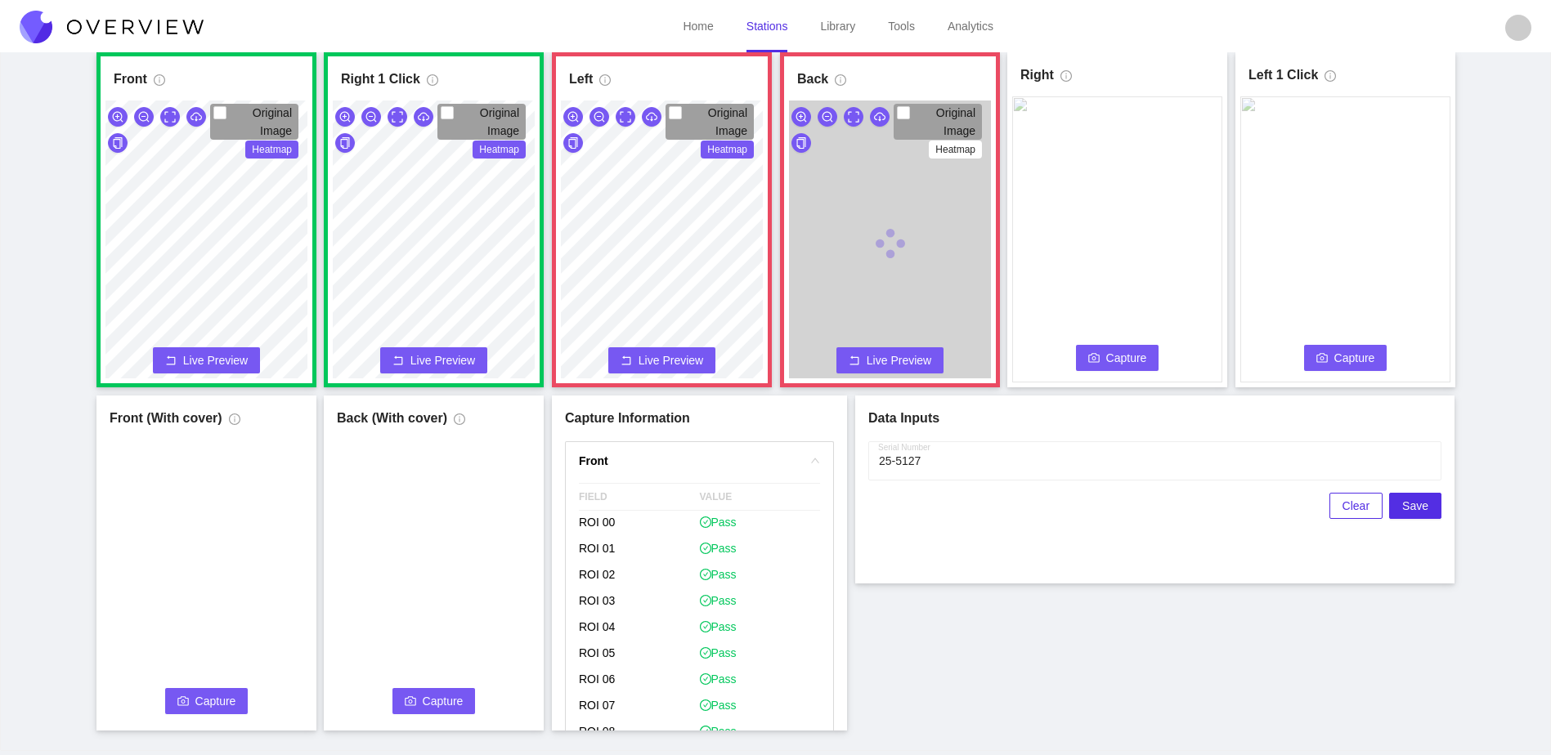
click at [1122, 360] on span "Capture" at bounding box center [1126, 358] width 41 height 18
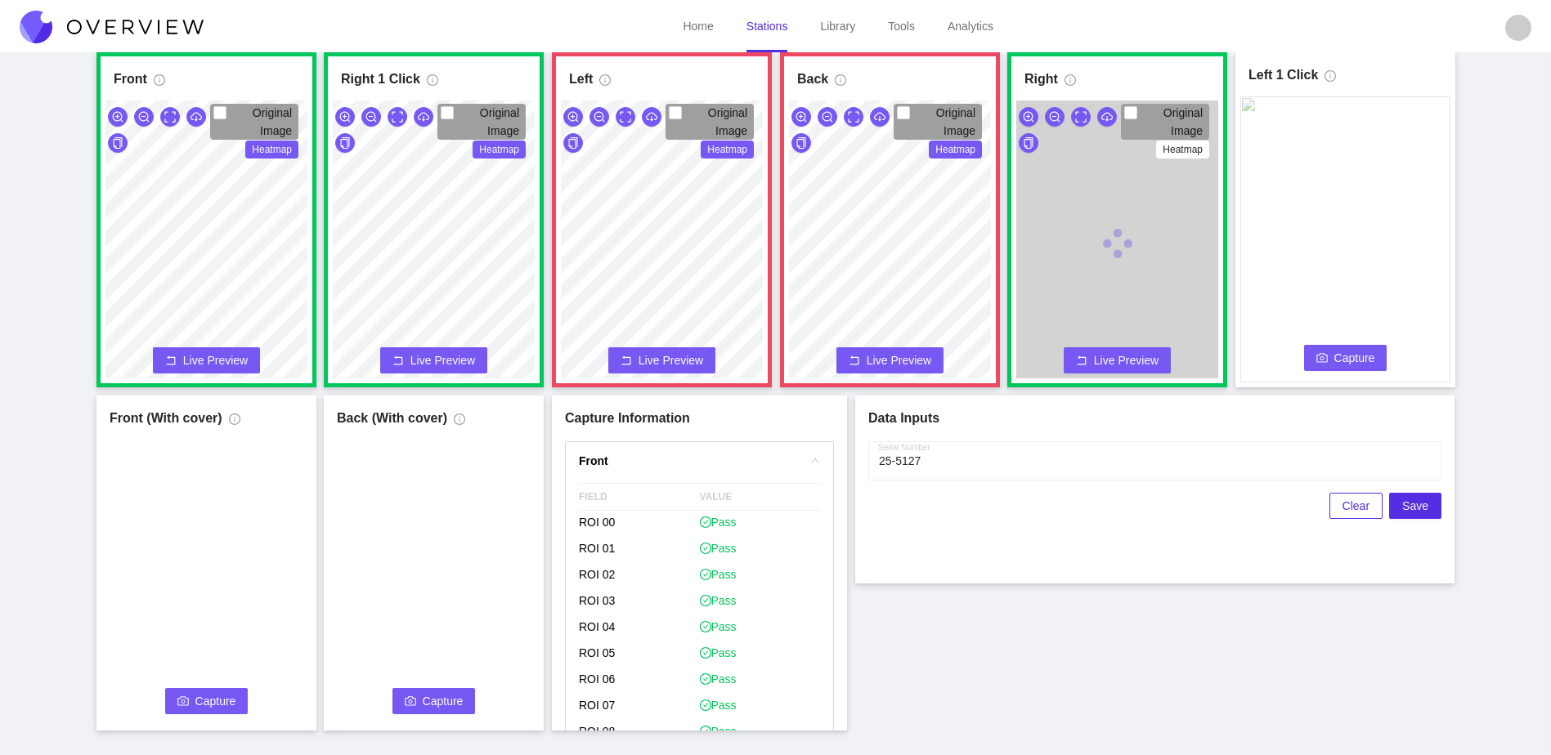
click at [1351, 366] on span "Capture" at bounding box center [1354, 358] width 41 height 18
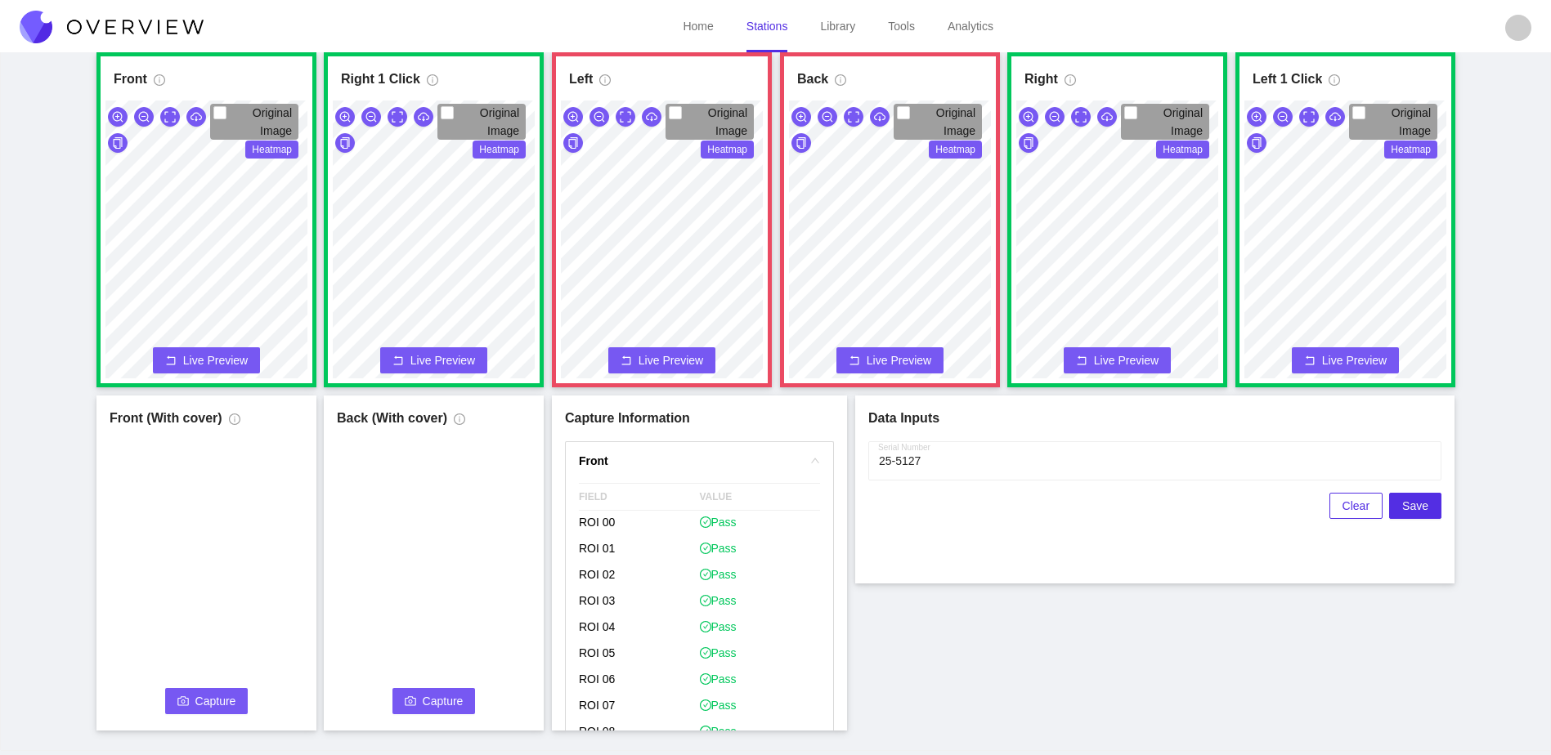
click at [683, 357] on span "Live Preview" at bounding box center [670, 360] width 65 height 16
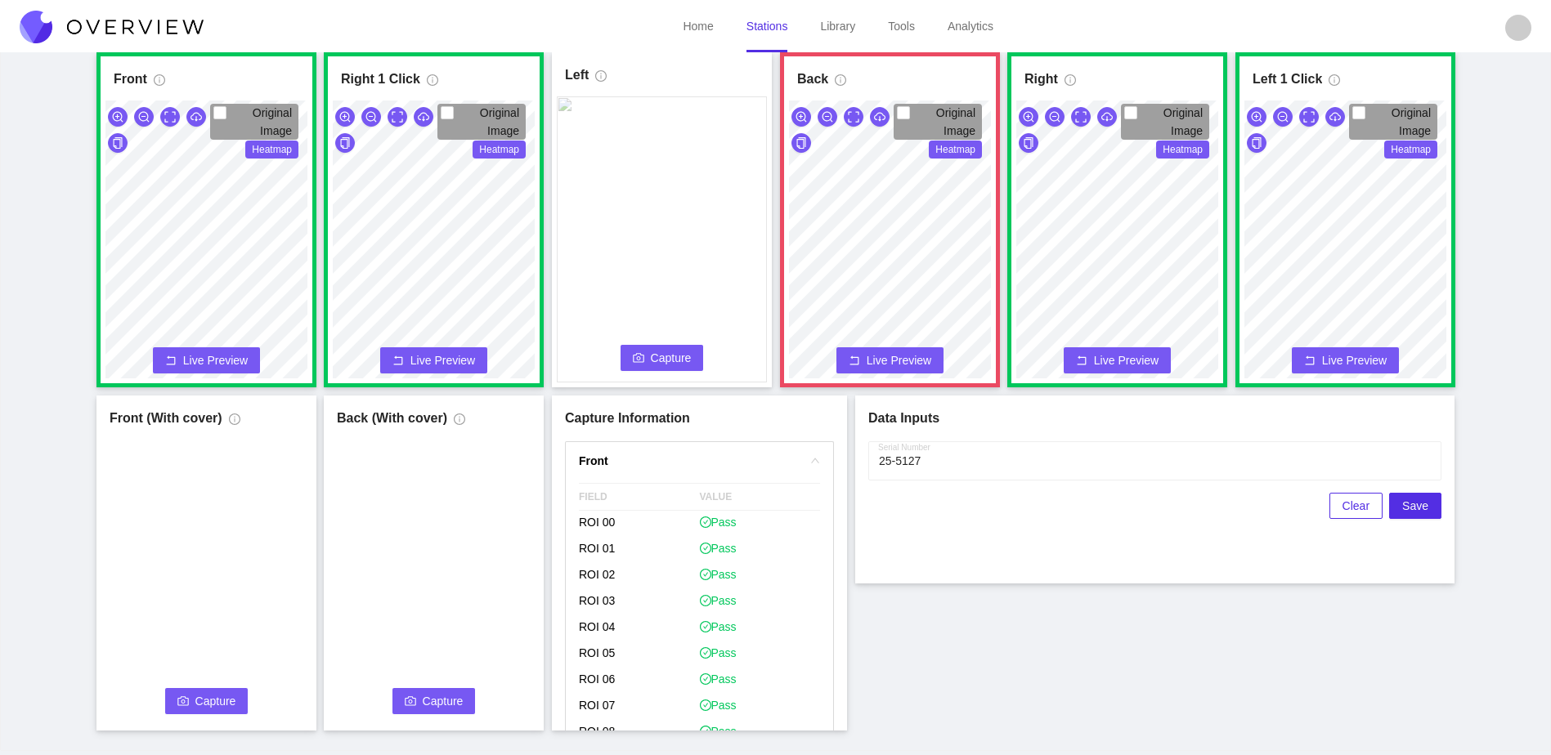
click at [685, 358] on span "Capture" at bounding box center [671, 358] width 41 height 18
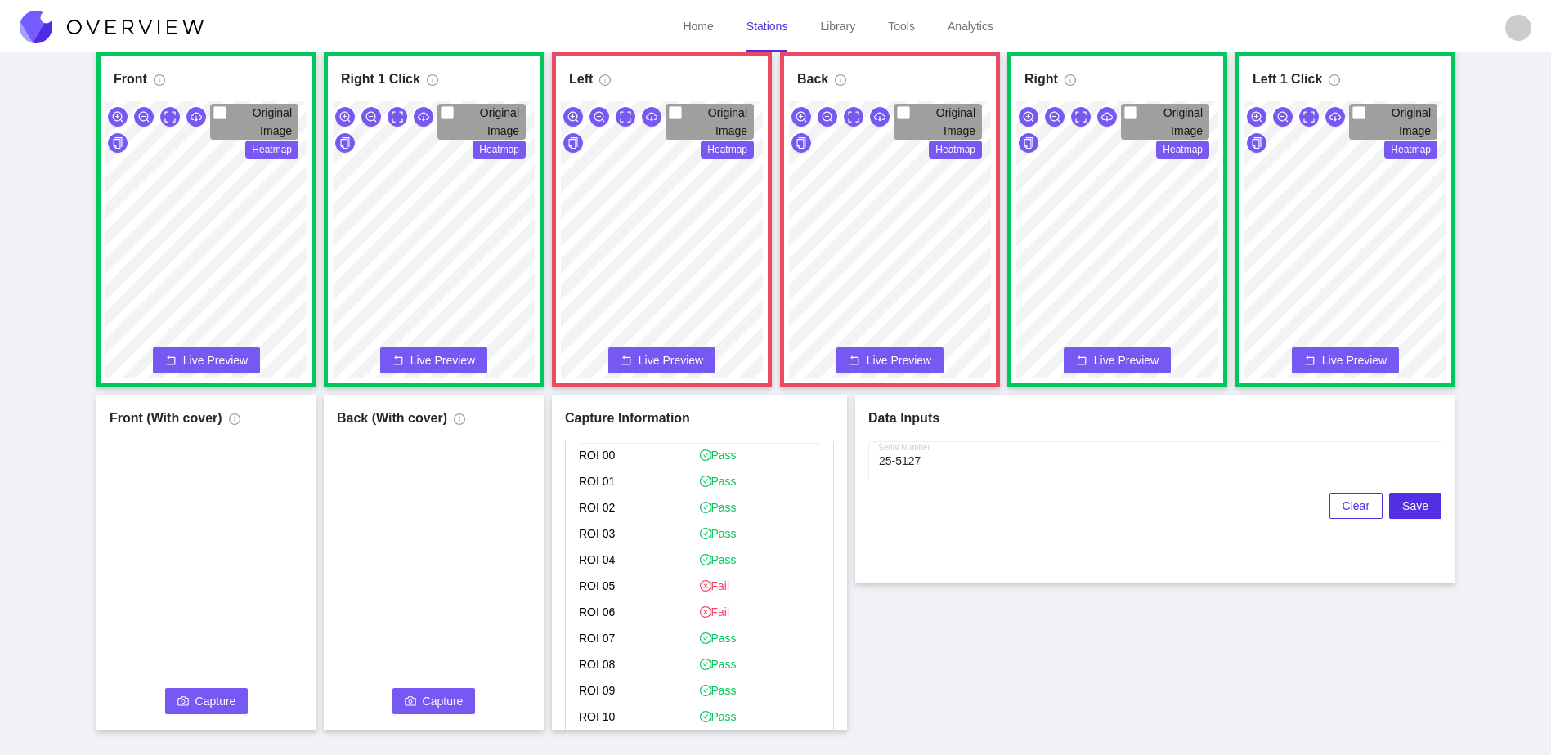
scroll to position [899, 0]
click at [660, 580] on span "Flag if you disagree" at bounding box center [648, 578] width 113 height 16
click at [592, 580] on input "Flag if you disagree" at bounding box center [585, 577] width 13 height 13
checkbox input "true"
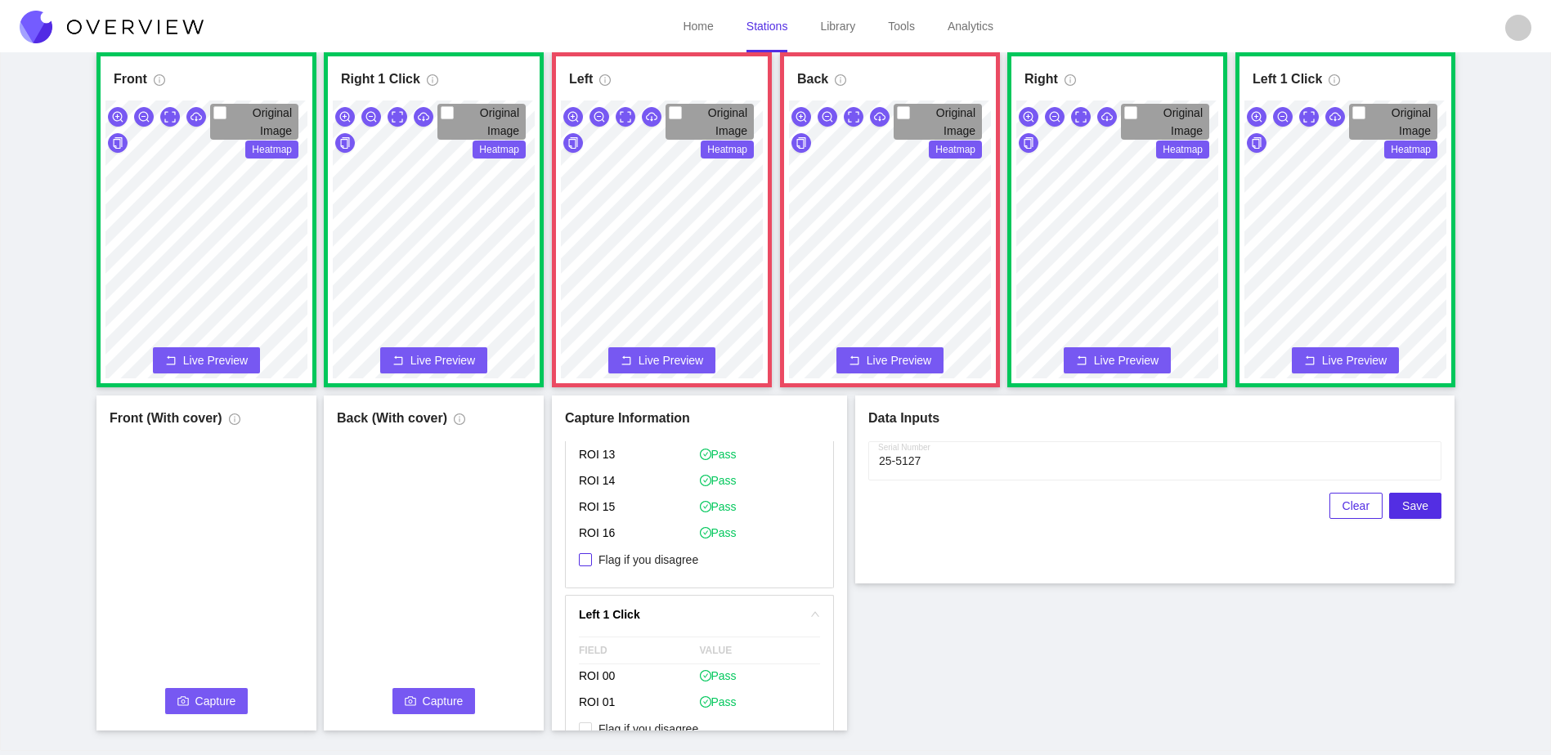
drag, startPoint x: 643, startPoint y: 559, endPoint x: 660, endPoint y: 554, distance: 17.1
click at [643, 558] on span "Flag if you disagree" at bounding box center [648, 560] width 113 height 16
click at [592, 558] on input "Flag if you disagree" at bounding box center [585, 559] width 13 height 13
checkbox input "true"
click at [1135, 714] on div "Front Original Image Heatmap Capture Connecting... Please wait for the camera t…" at bounding box center [775, 391] width 1510 height 678
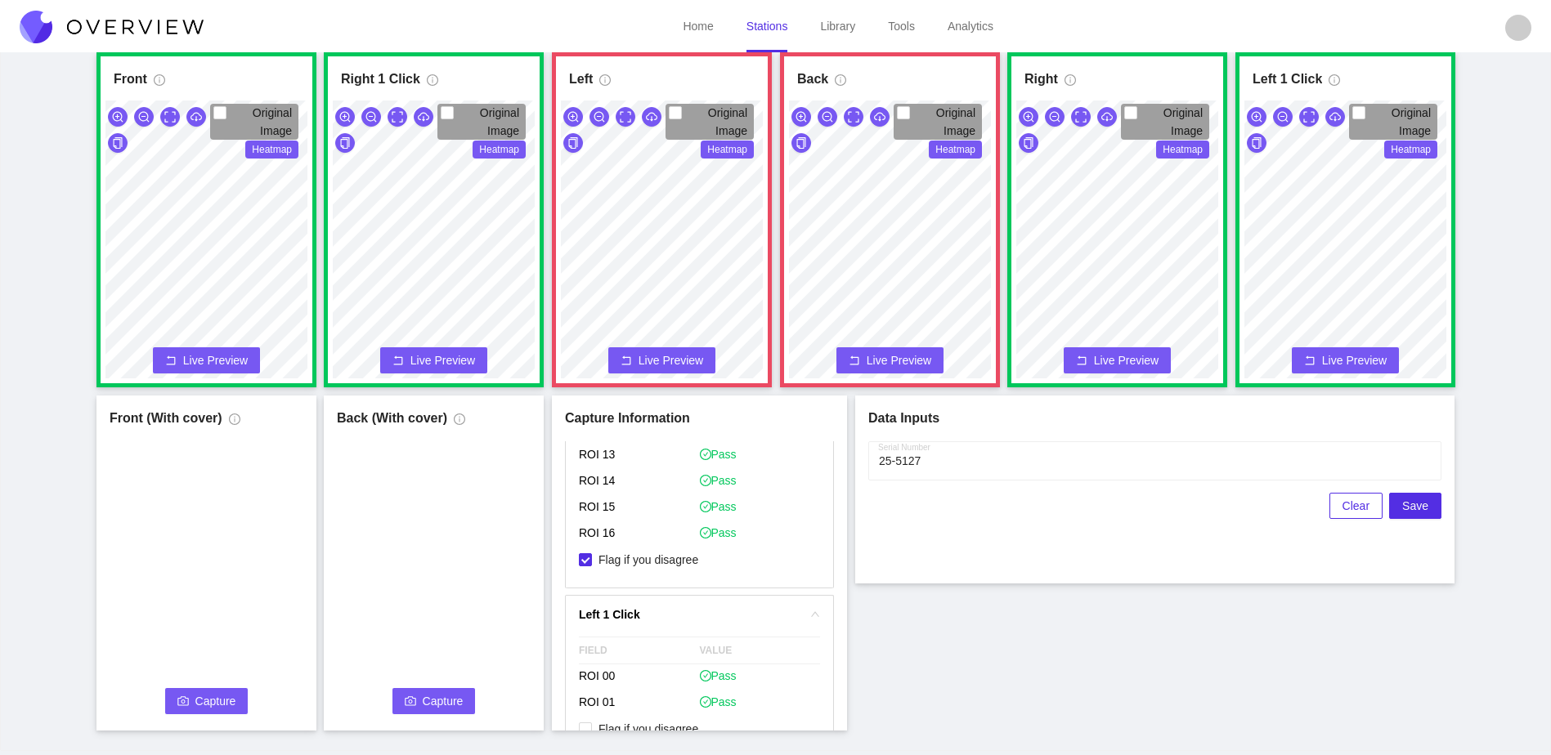
click at [227, 713] on button "Capture" at bounding box center [206, 701] width 83 height 26
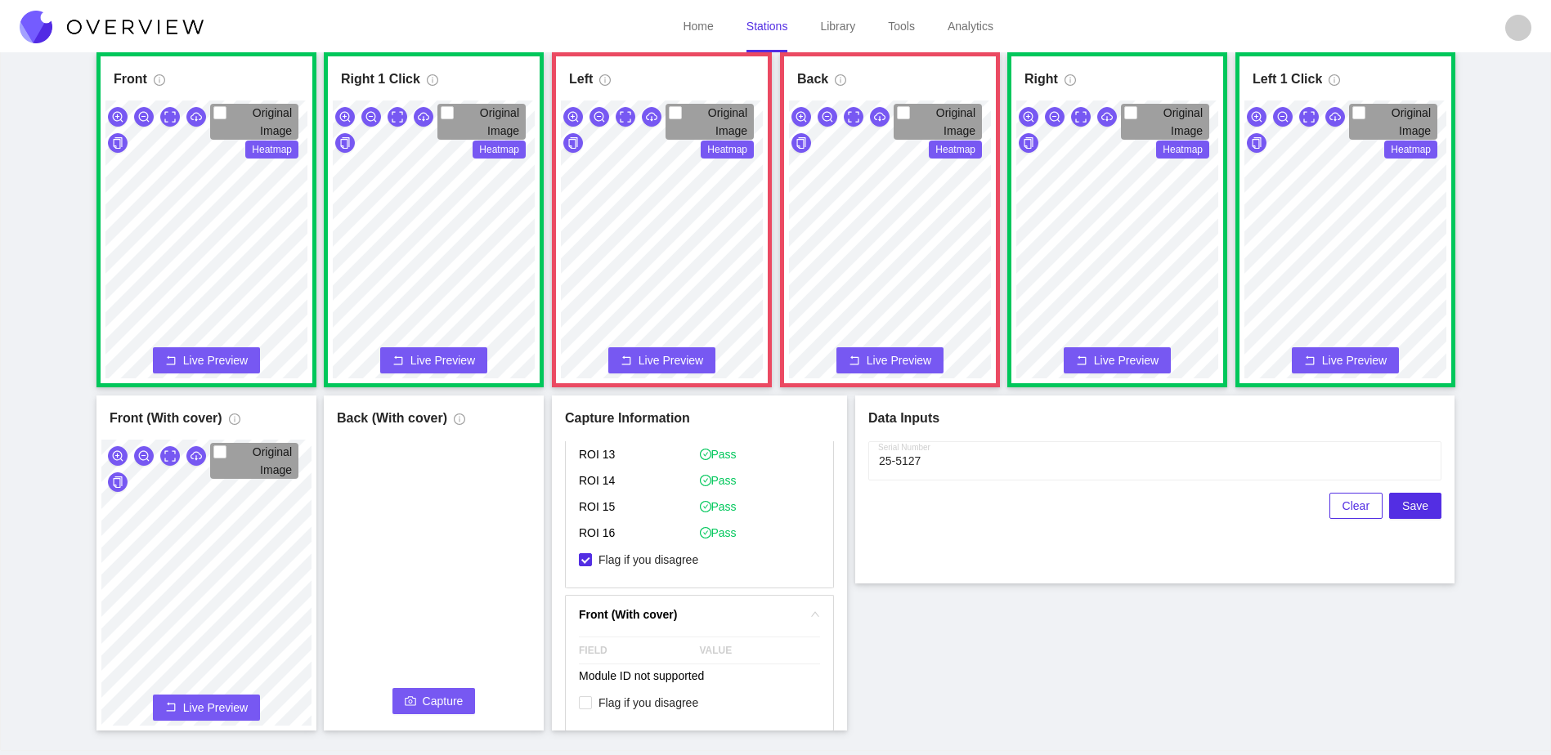
click at [412, 708] on span "camera" at bounding box center [410, 702] width 11 height 13
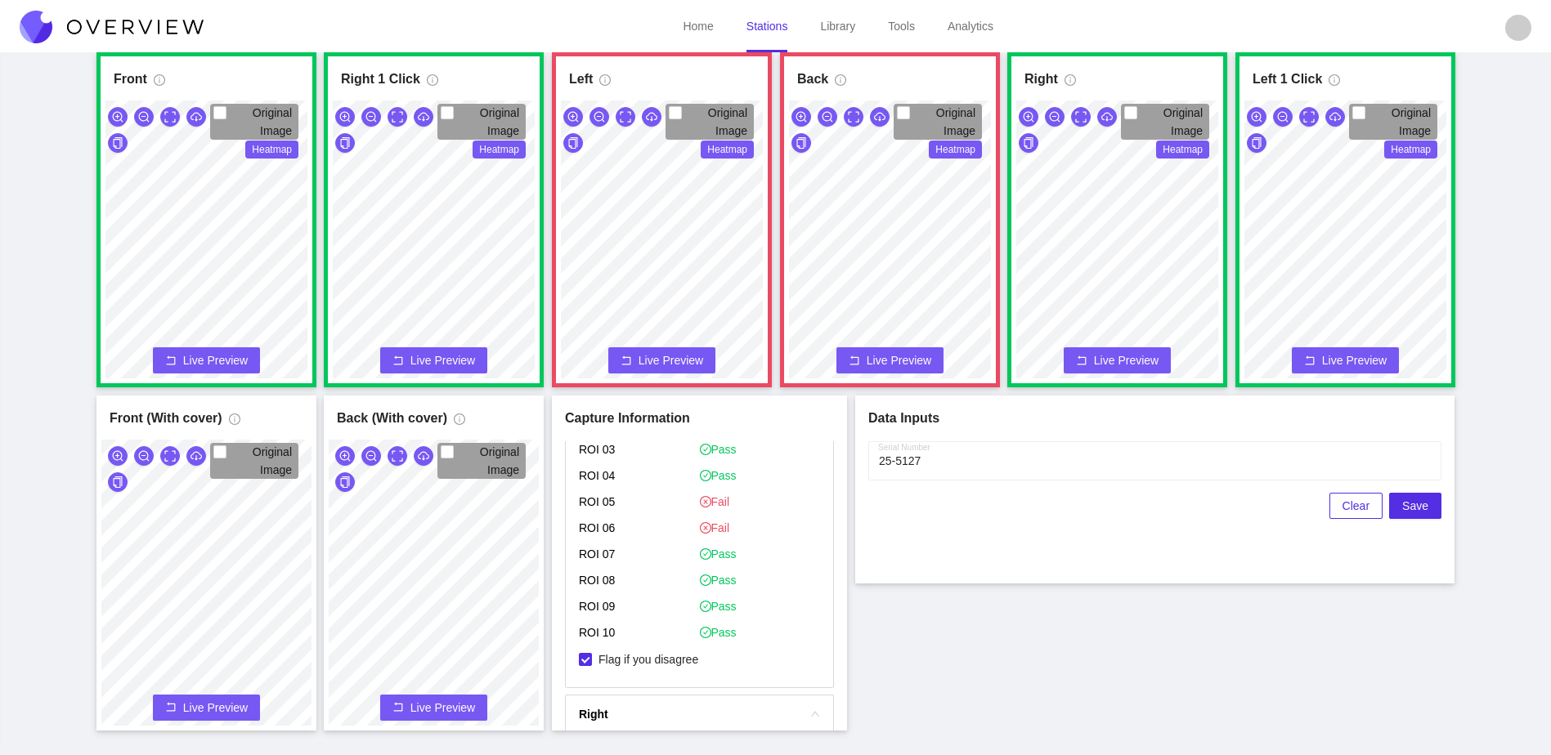
scroll to position [899, 0]
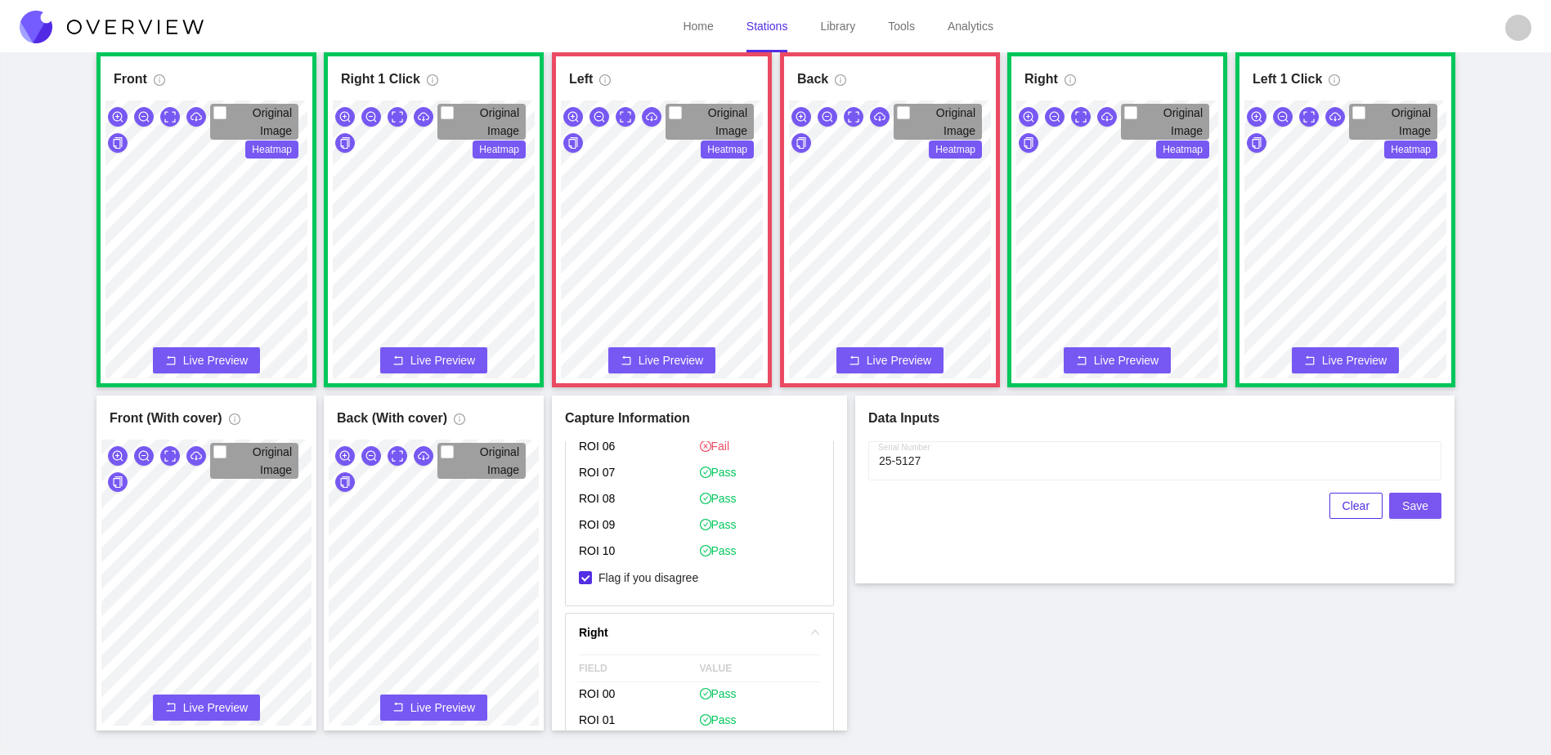
click at [1415, 508] on span "Save" at bounding box center [1415, 506] width 26 height 18
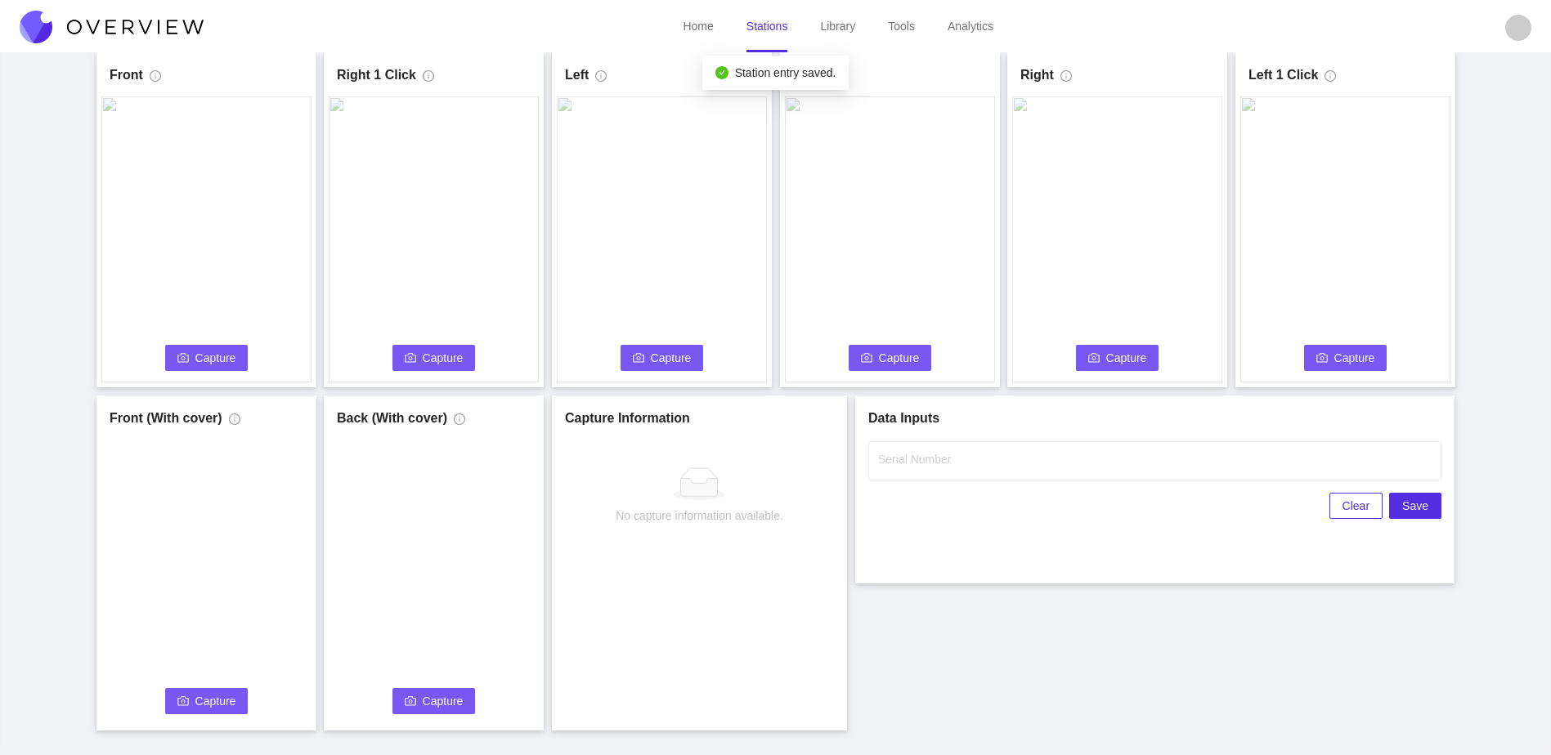
scroll to position [0, 0]
click at [232, 362] on span "Capture" at bounding box center [215, 358] width 41 height 18
click at [940, 466] on label "Serial Number" at bounding box center [914, 459] width 73 height 16
click at [940, 466] on input "Serial Number" at bounding box center [1154, 460] width 573 height 39
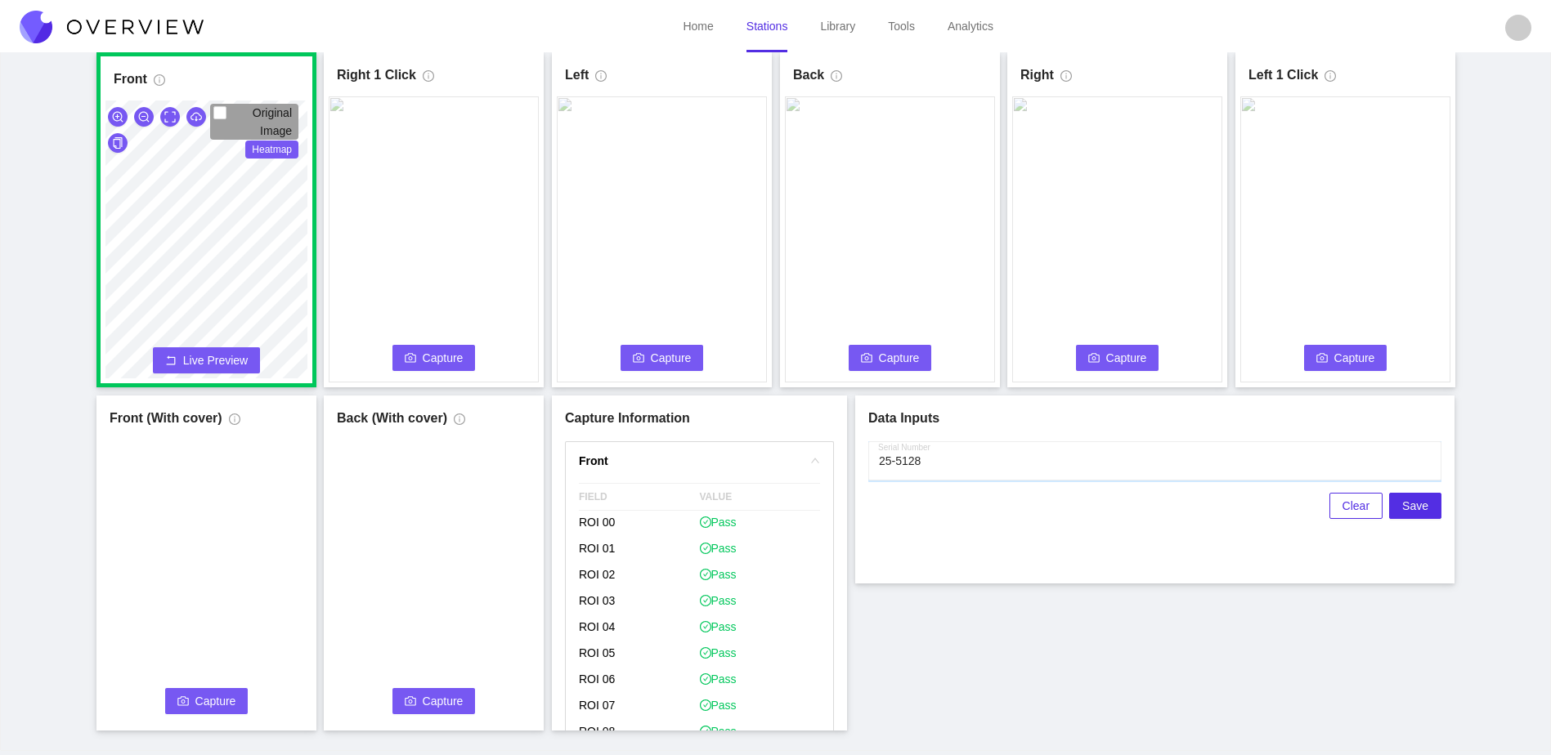
type input "25-5128"
click at [443, 360] on span "Capture" at bounding box center [443, 358] width 41 height 18
click at [662, 356] on span "Capture" at bounding box center [671, 358] width 41 height 18
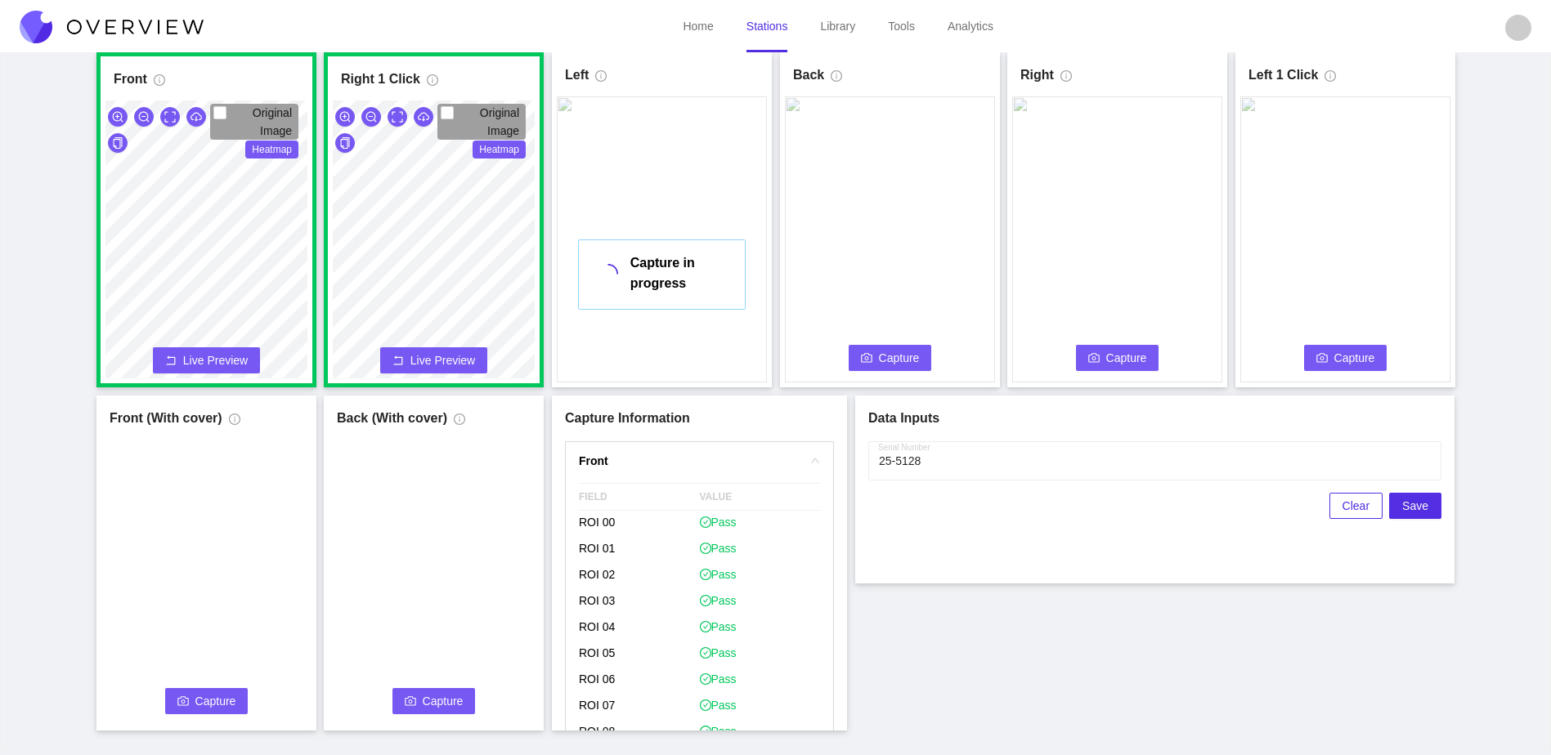
click at [888, 351] on span "Capture" at bounding box center [899, 358] width 41 height 18
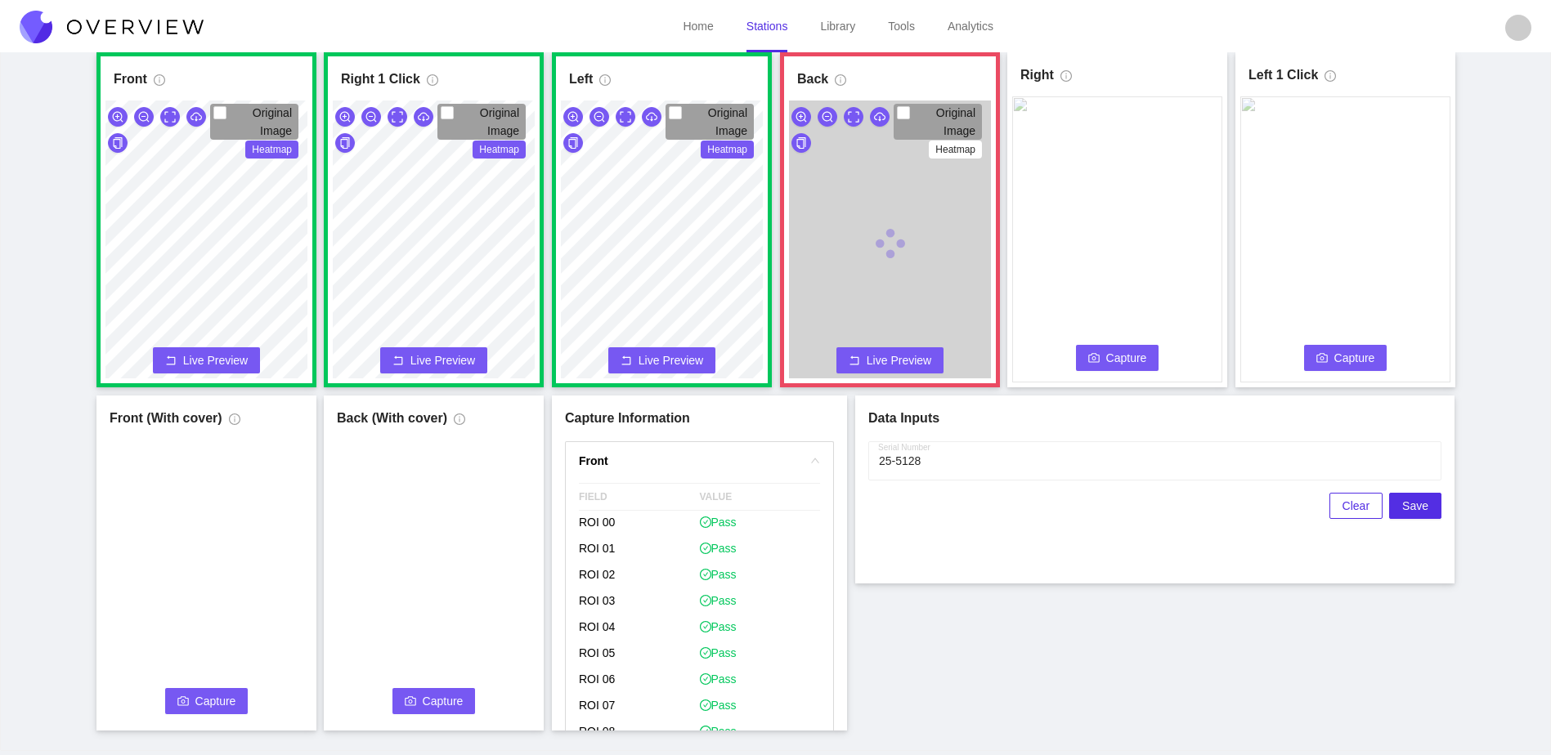
click at [1131, 358] on span "Capture" at bounding box center [1126, 358] width 41 height 18
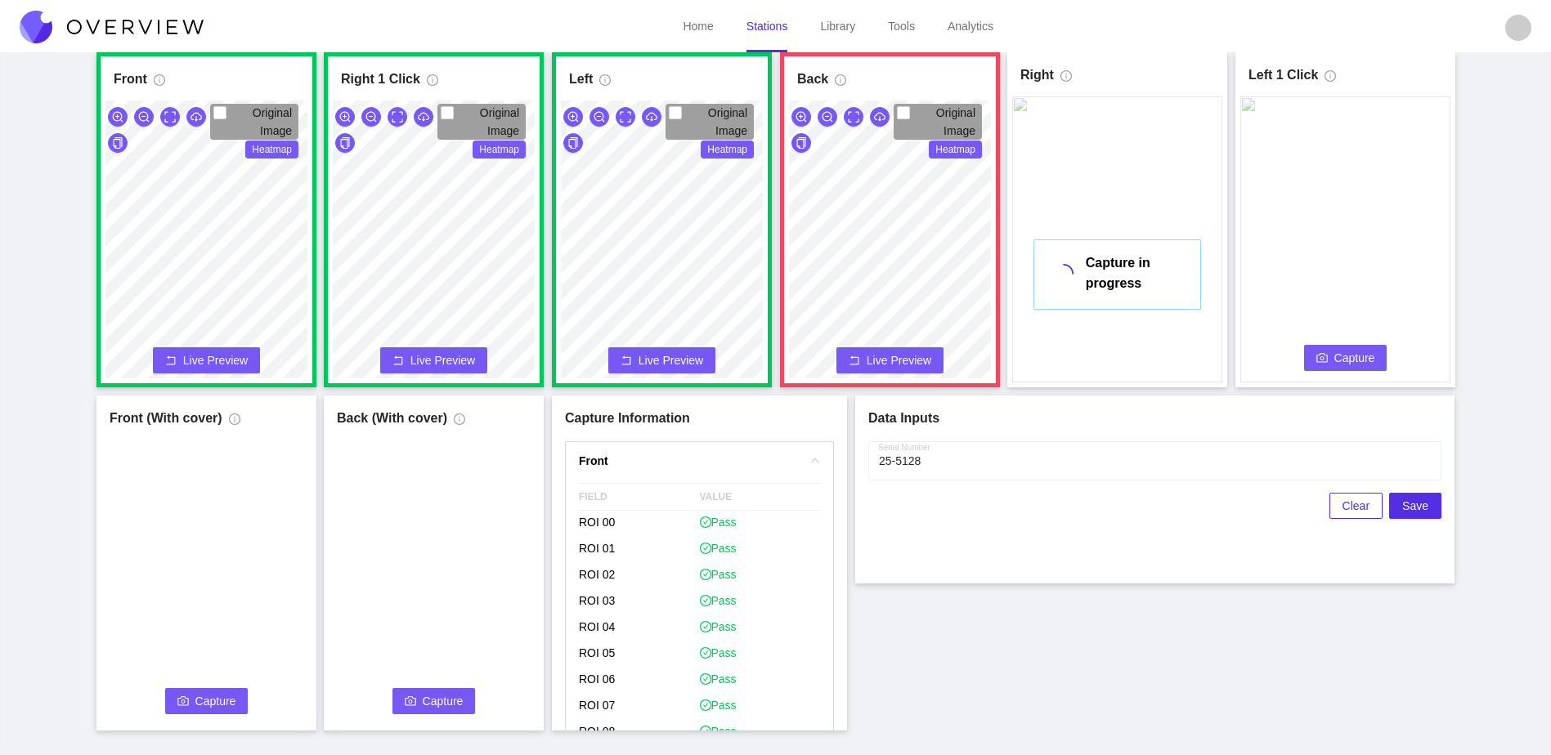
click at [1372, 354] on span "Capture" at bounding box center [1354, 358] width 41 height 18
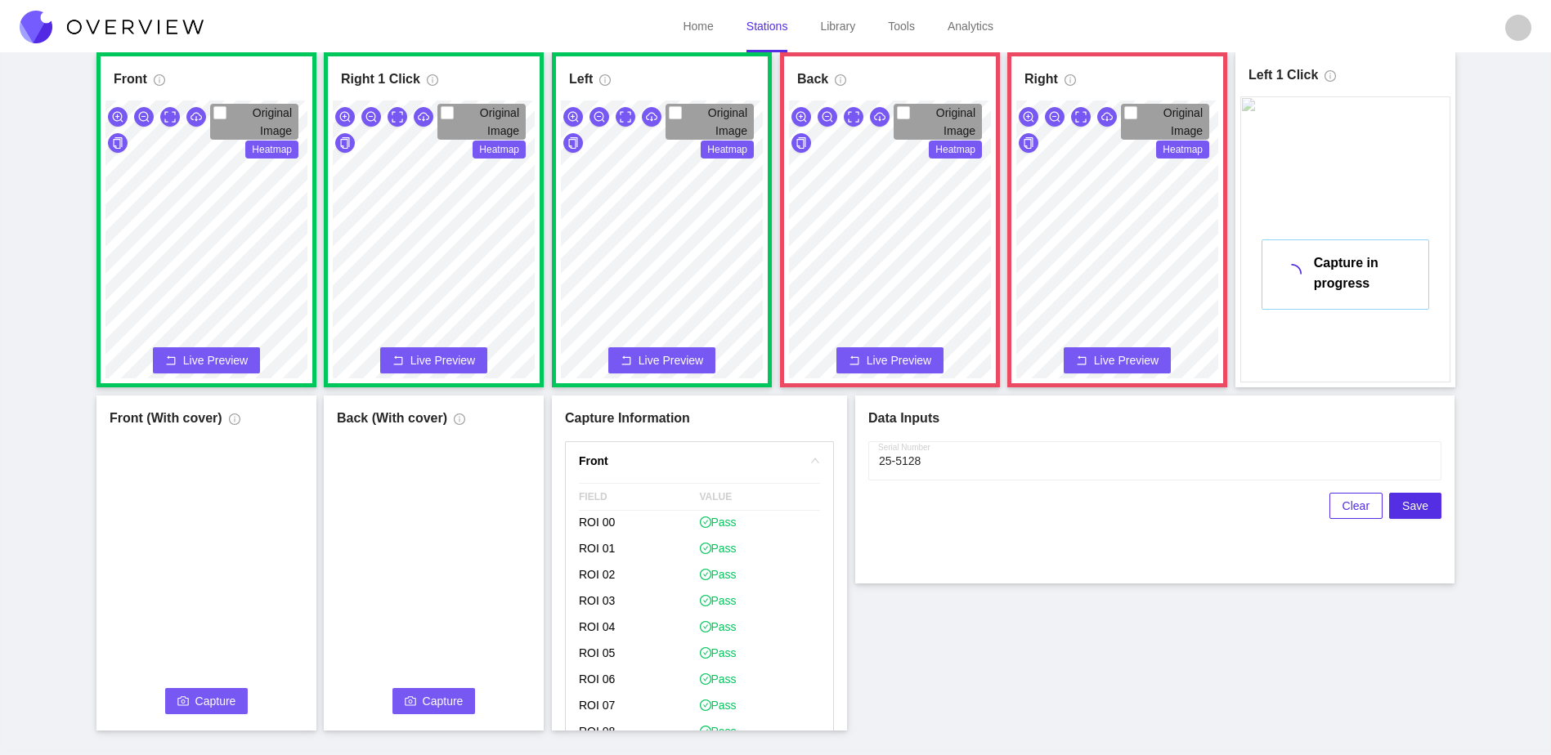
click at [969, 0] on html "Home Stations Library Tools Analytics S8 Surgeon S8 Surgeon Last capture Octobe…" at bounding box center [775, 295] width 1551 height 755
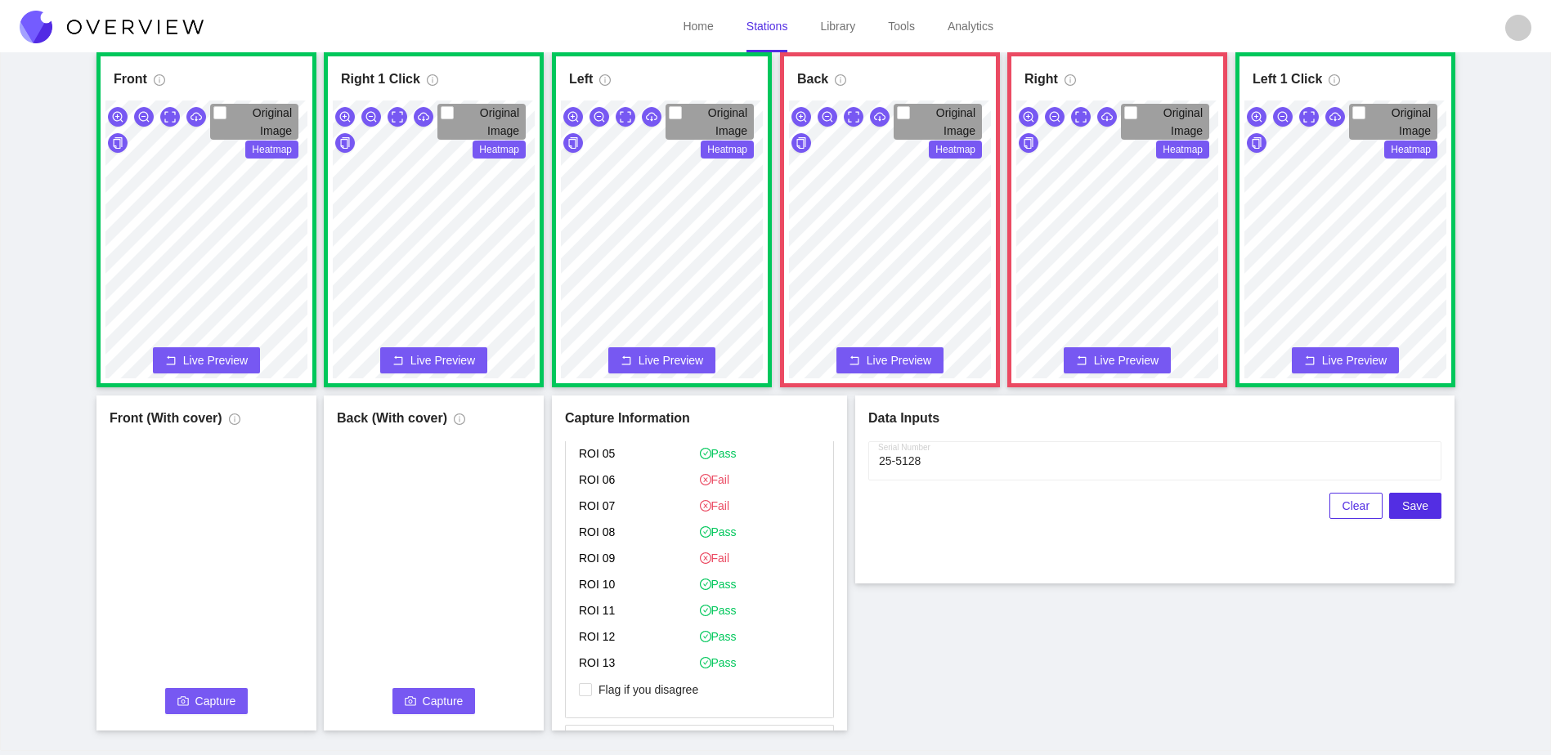
scroll to position [1308, 0]
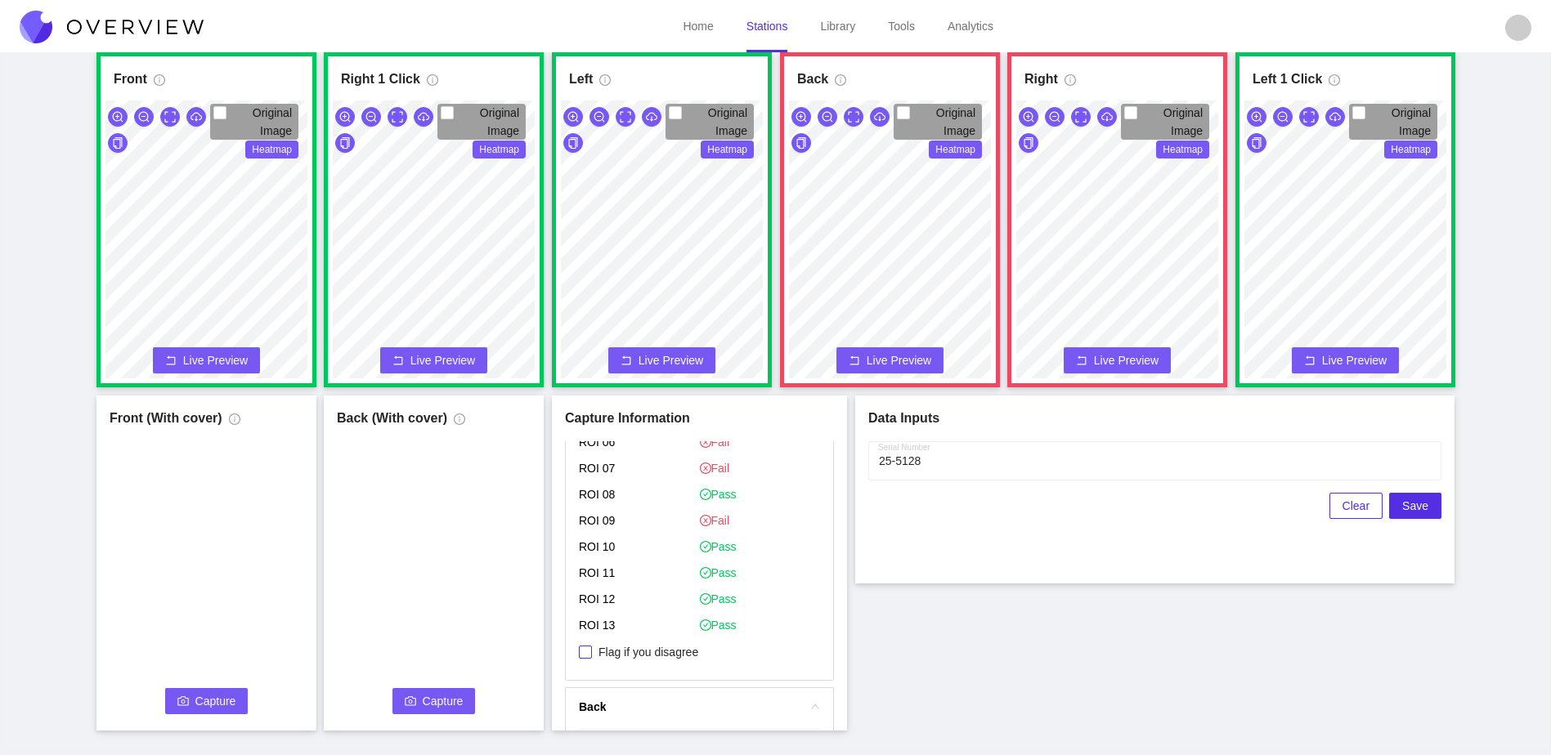
click at [598, 651] on span "Flag if you disagree" at bounding box center [648, 652] width 113 height 16
click at [592, 651] on input "Flag if you disagree" at bounding box center [585, 652] width 13 height 13
checkbox input "true"
click at [682, 641] on span "Flag if you disagree" at bounding box center [648, 642] width 113 height 16
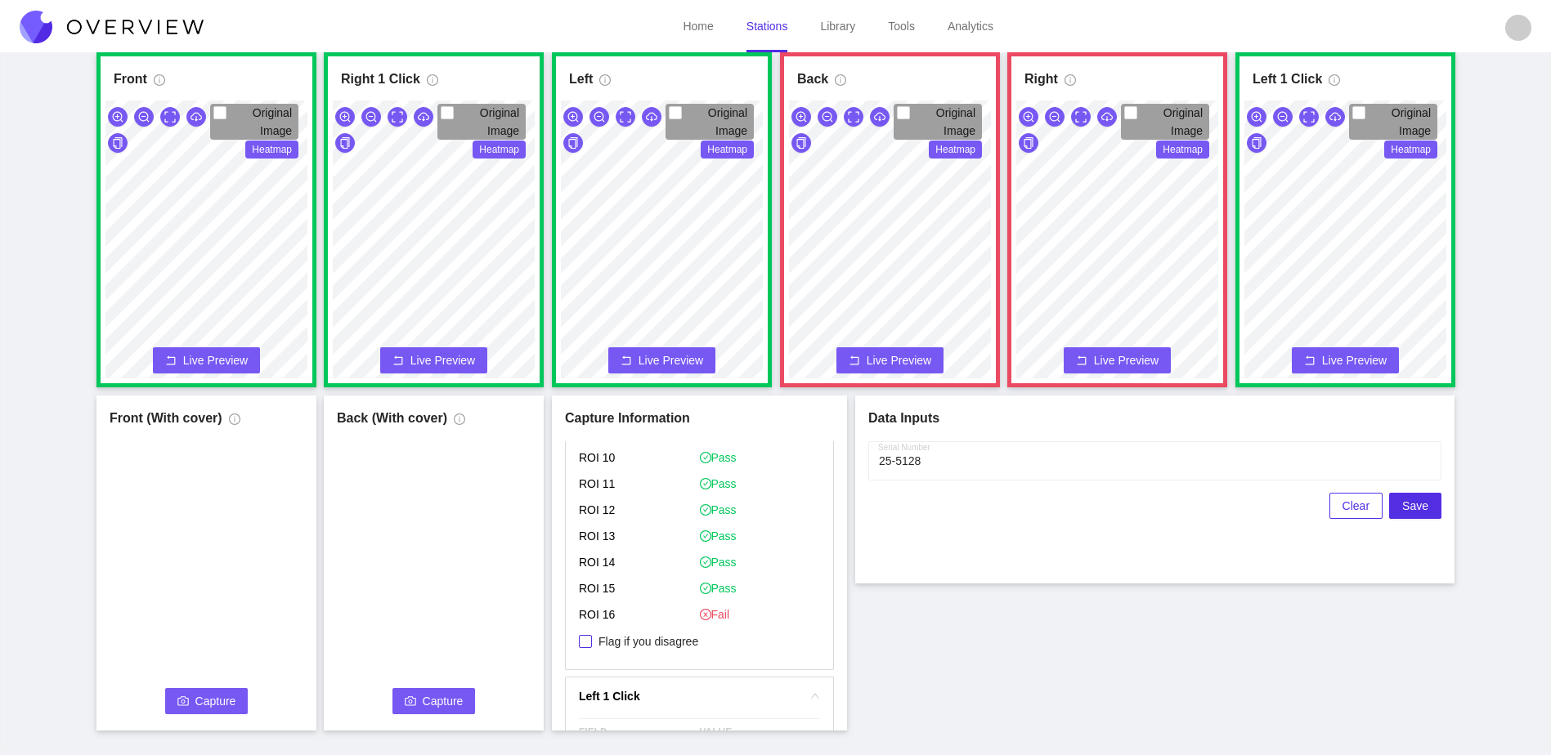
click at [592, 641] on input "Flag if you disagree" at bounding box center [585, 641] width 13 height 13
checkbox input "true"
click at [1047, 649] on div "Front Original Image Heatmap Capture Connecting... Please wait for the camera t…" at bounding box center [775, 391] width 1510 height 678
click at [188, 709] on button "Capture" at bounding box center [206, 701] width 83 height 26
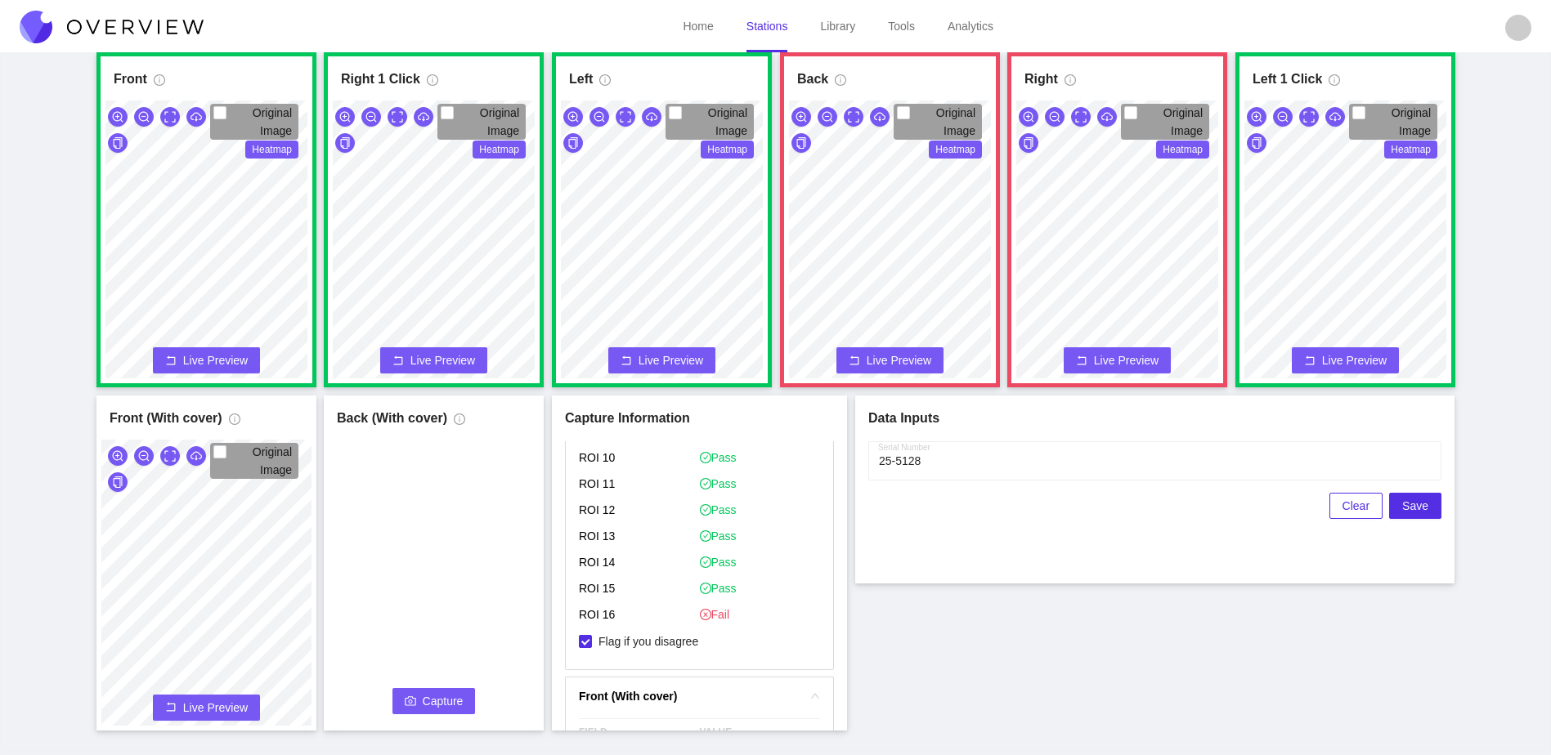
click at [429, 705] on span "Capture" at bounding box center [443, 701] width 41 height 18
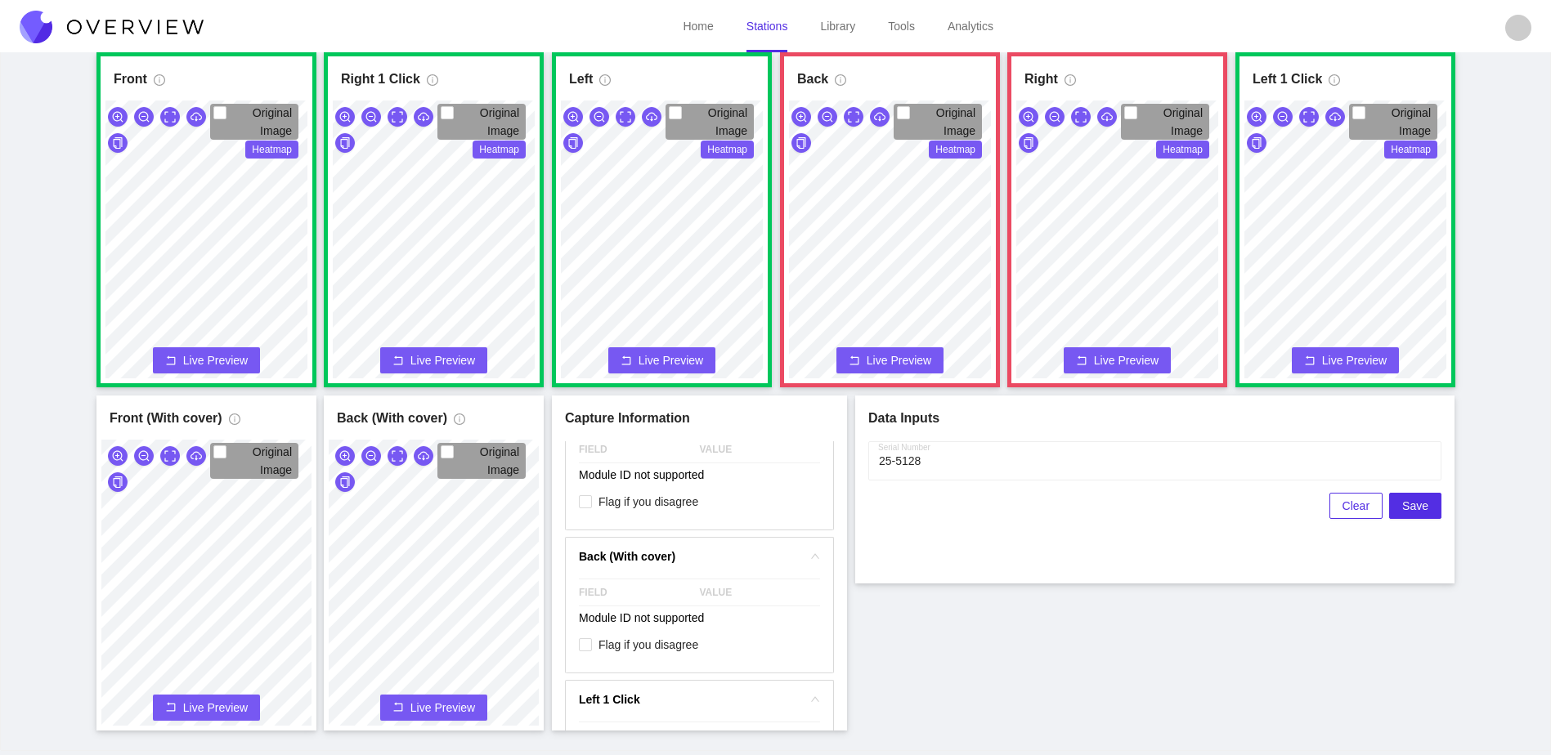
scroll to position [2289, 0]
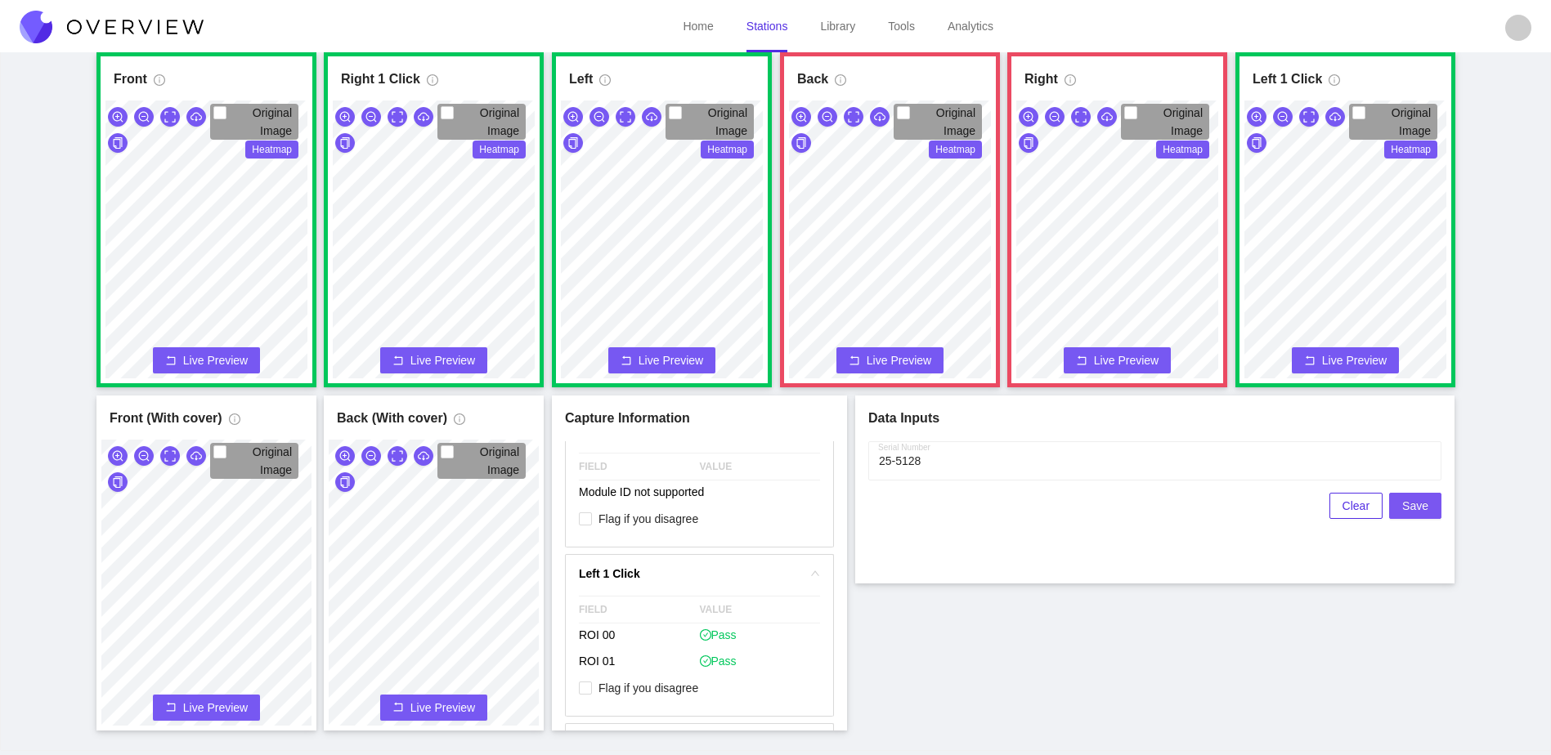
click at [1404, 502] on button "Save" at bounding box center [1415, 506] width 52 height 26
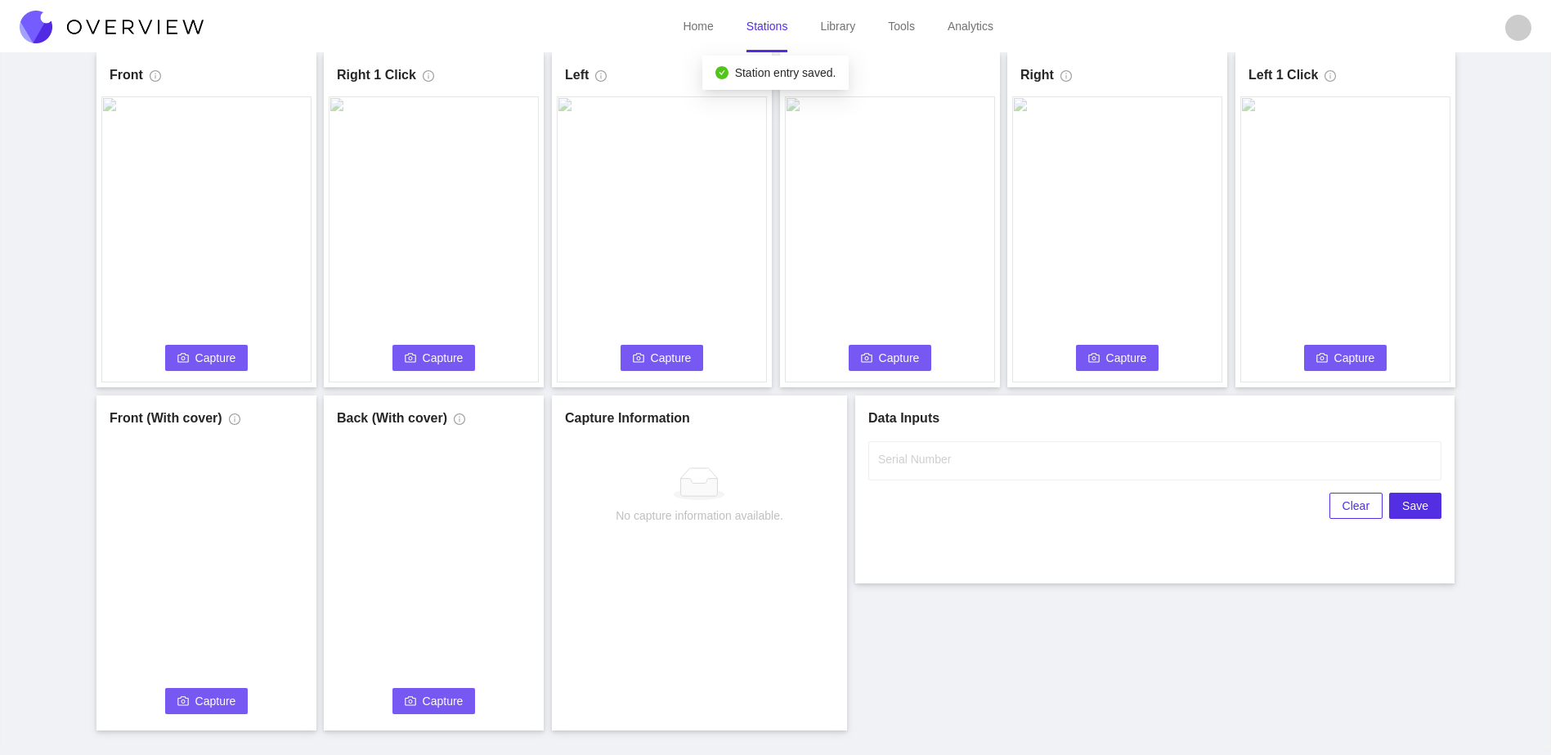
scroll to position [0, 0]
click at [1046, 459] on input "Serial Number" at bounding box center [1154, 460] width 573 height 39
click at [222, 347] on button "Capture" at bounding box center [206, 358] width 83 height 26
click at [1032, 452] on input "Serial Number" at bounding box center [1154, 460] width 573 height 39
type input "25-5129"
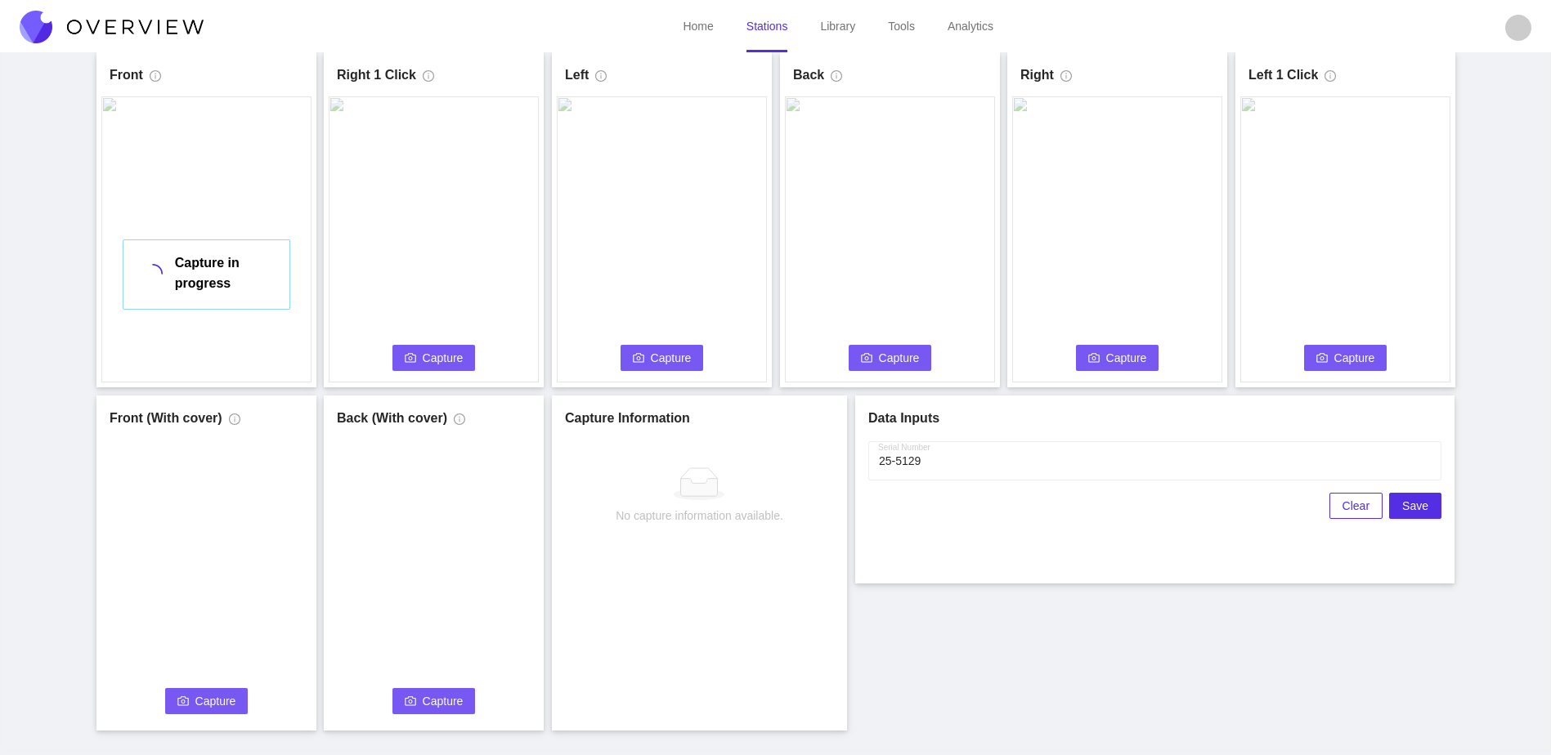
click at [1169, 604] on div "Front Capture in progress Connecting... Please wait for the camera to connect..…" at bounding box center [775, 391] width 1510 height 678
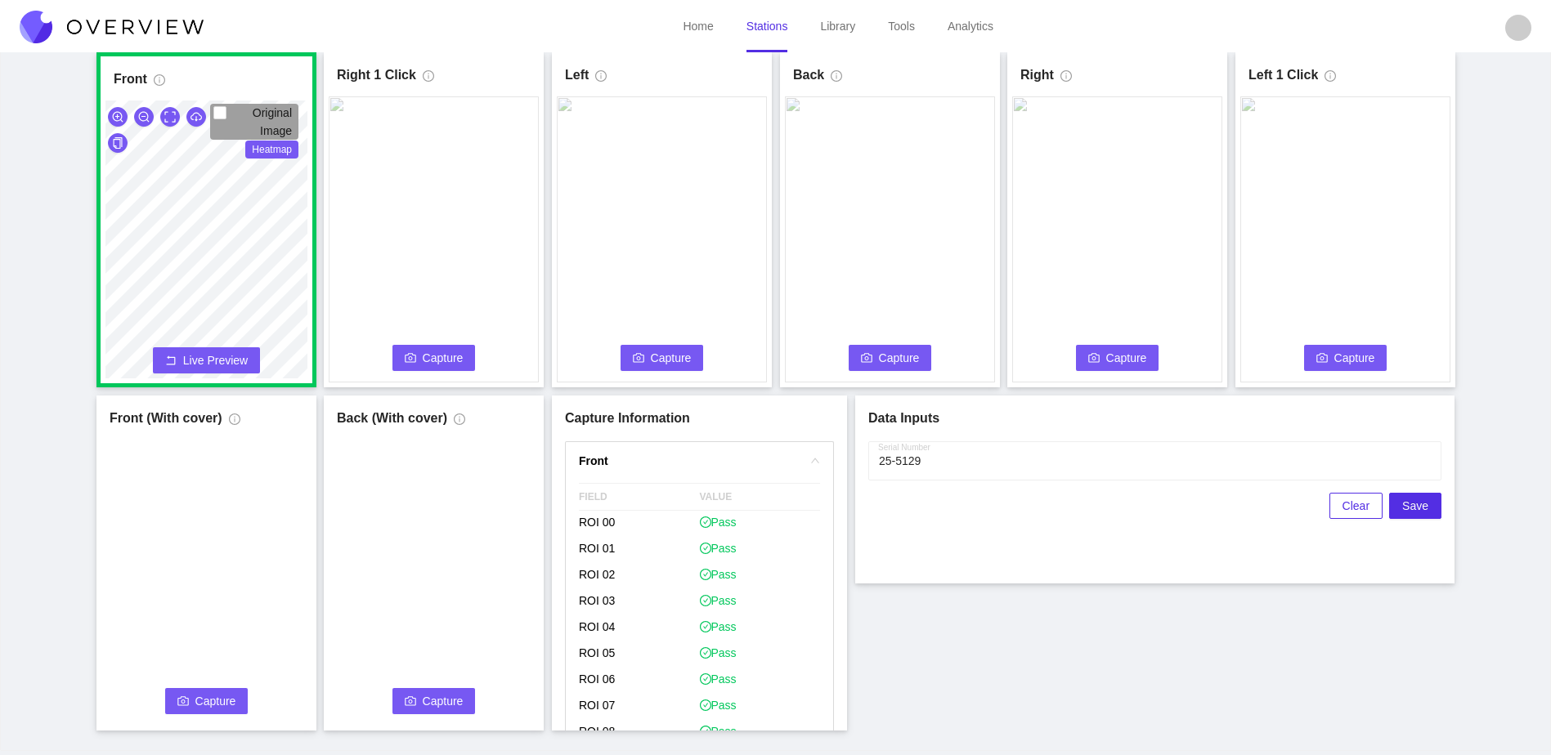
click at [422, 360] on button "Capture" at bounding box center [433, 358] width 83 height 26
click at [647, 359] on button "Capture" at bounding box center [661, 358] width 83 height 26
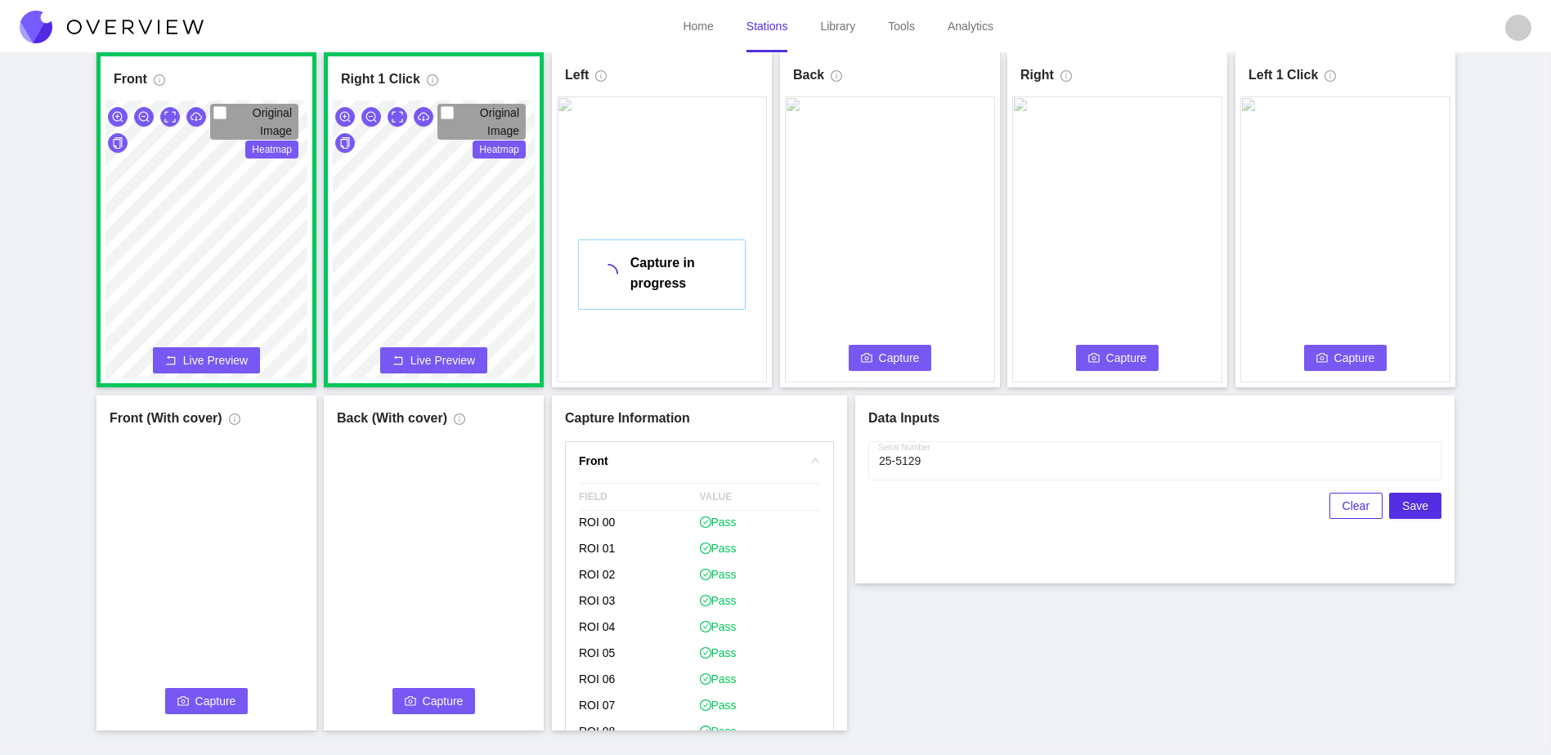
click at [909, 365] on span "Capture" at bounding box center [899, 358] width 41 height 18
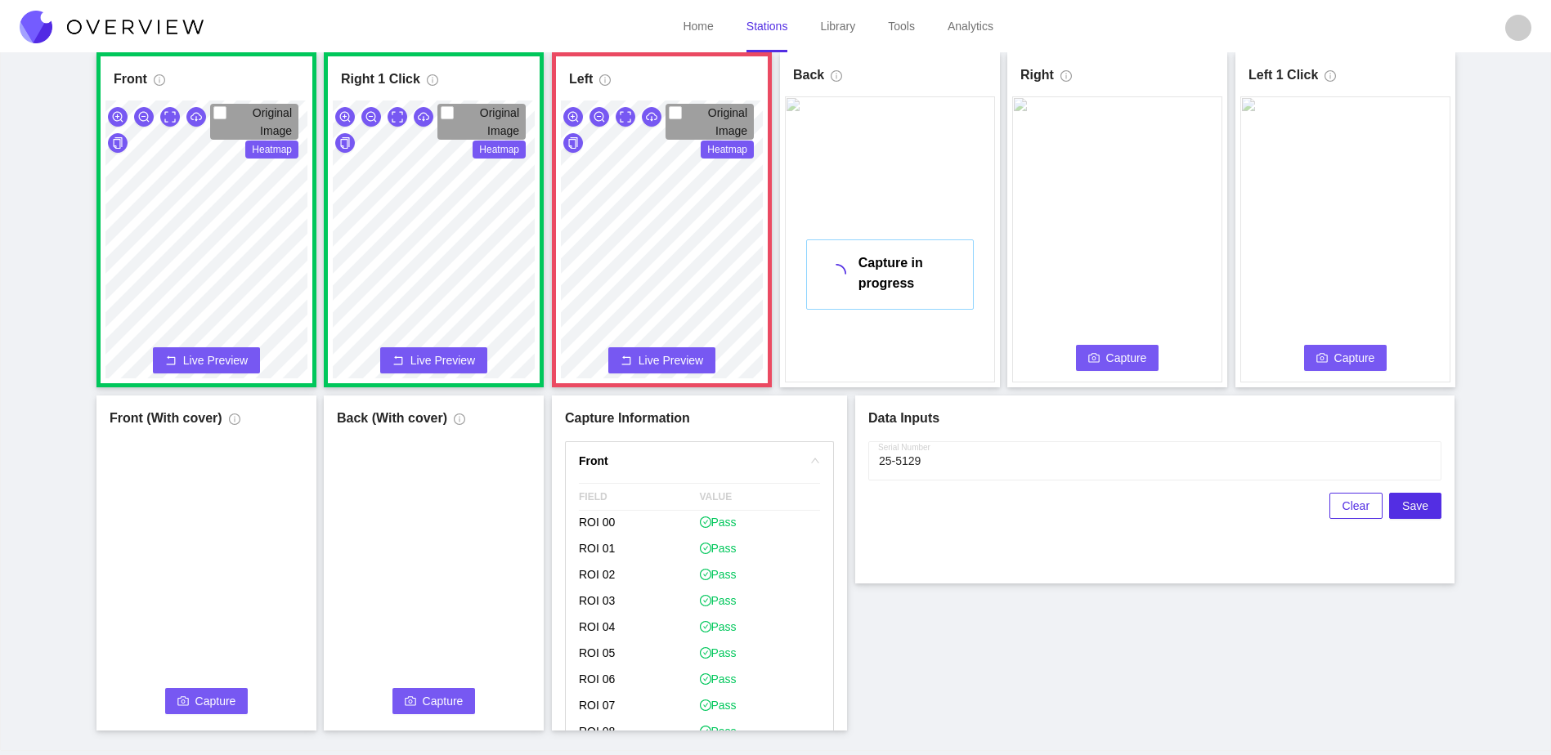
click at [1091, 364] on span "camera" at bounding box center [1093, 358] width 11 height 13
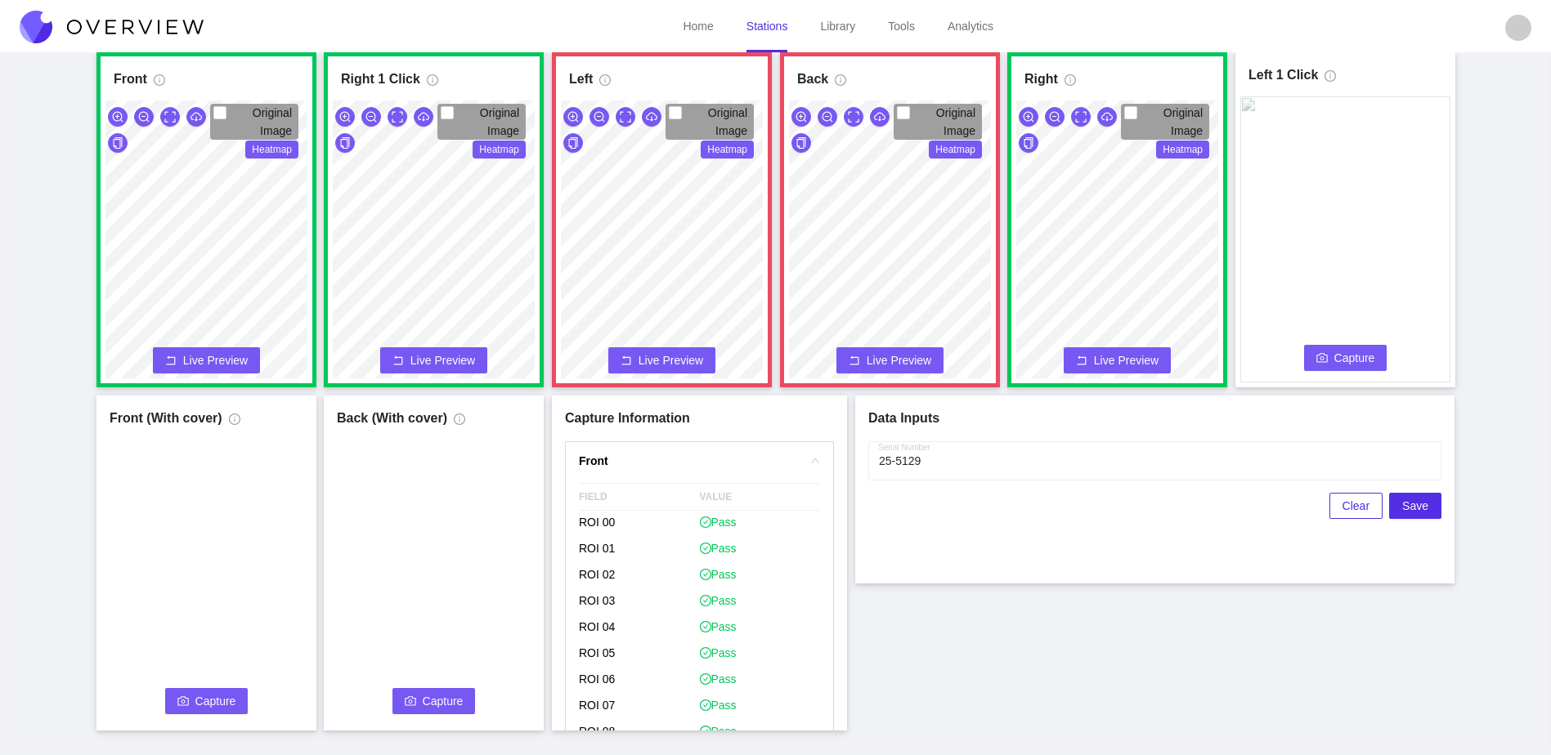
click at [1341, 340] on video at bounding box center [1345, 239] width 210 height 286
click at [1337, 358] on span "Capture" at bounding box center [1354, 358] width 41 height 18
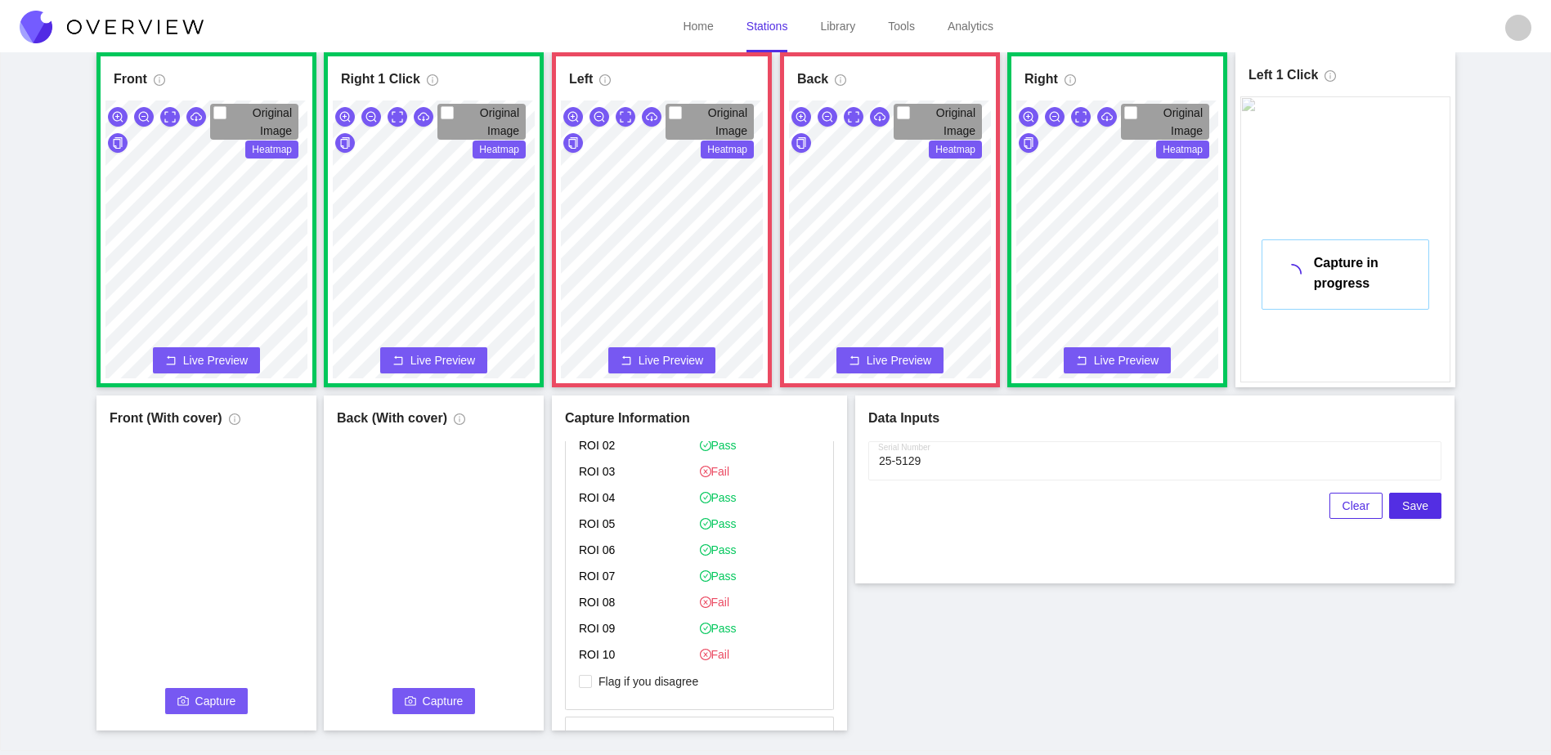
scroll to position [981, 0]
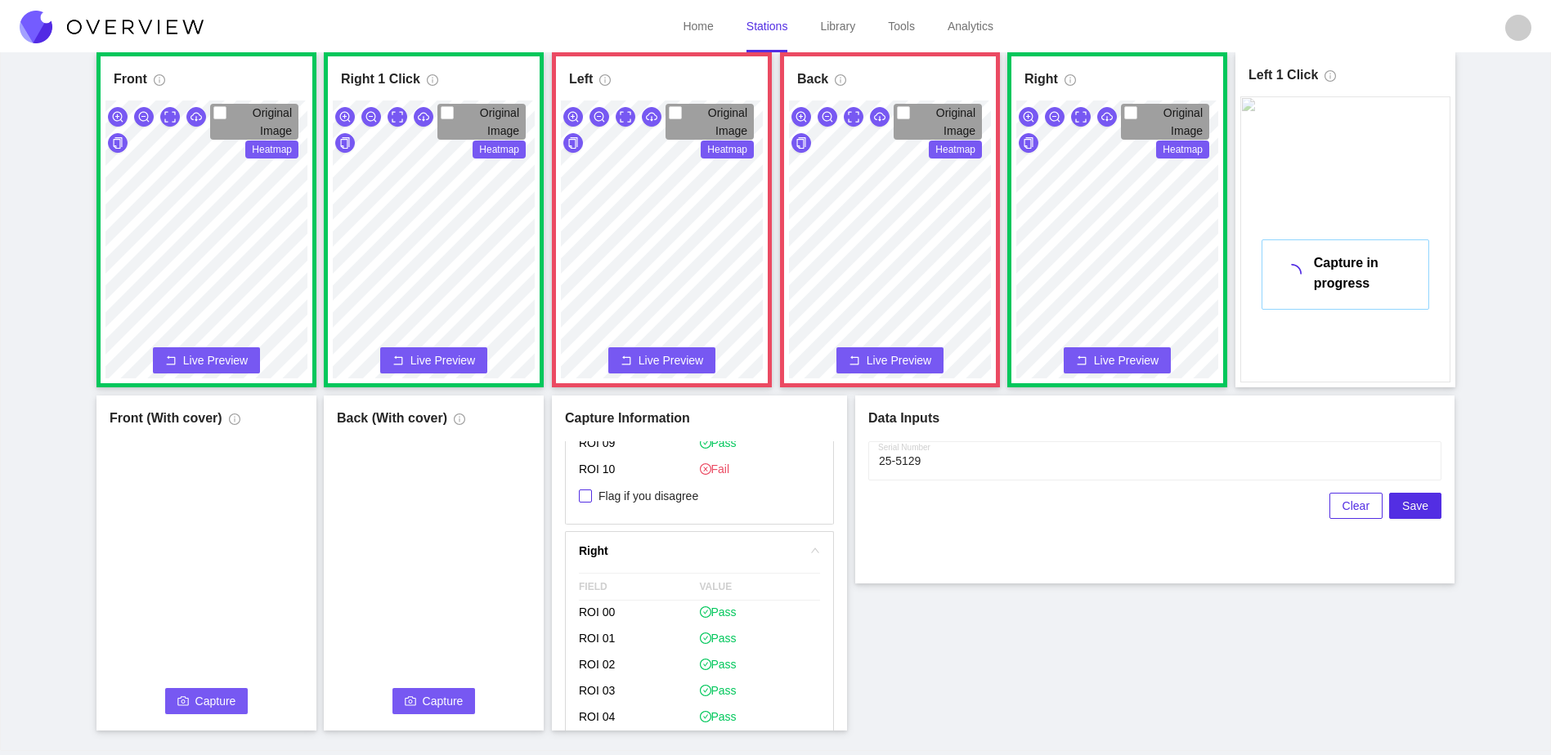
click at [660, 494] on span "Flag if you disagree" at bounding box center [648, 496] width 113 height 16
click at [592, 494] on input "Flag if you disagree" at bounding box center [585, 496] width 13 height 13
checkbox input "true"
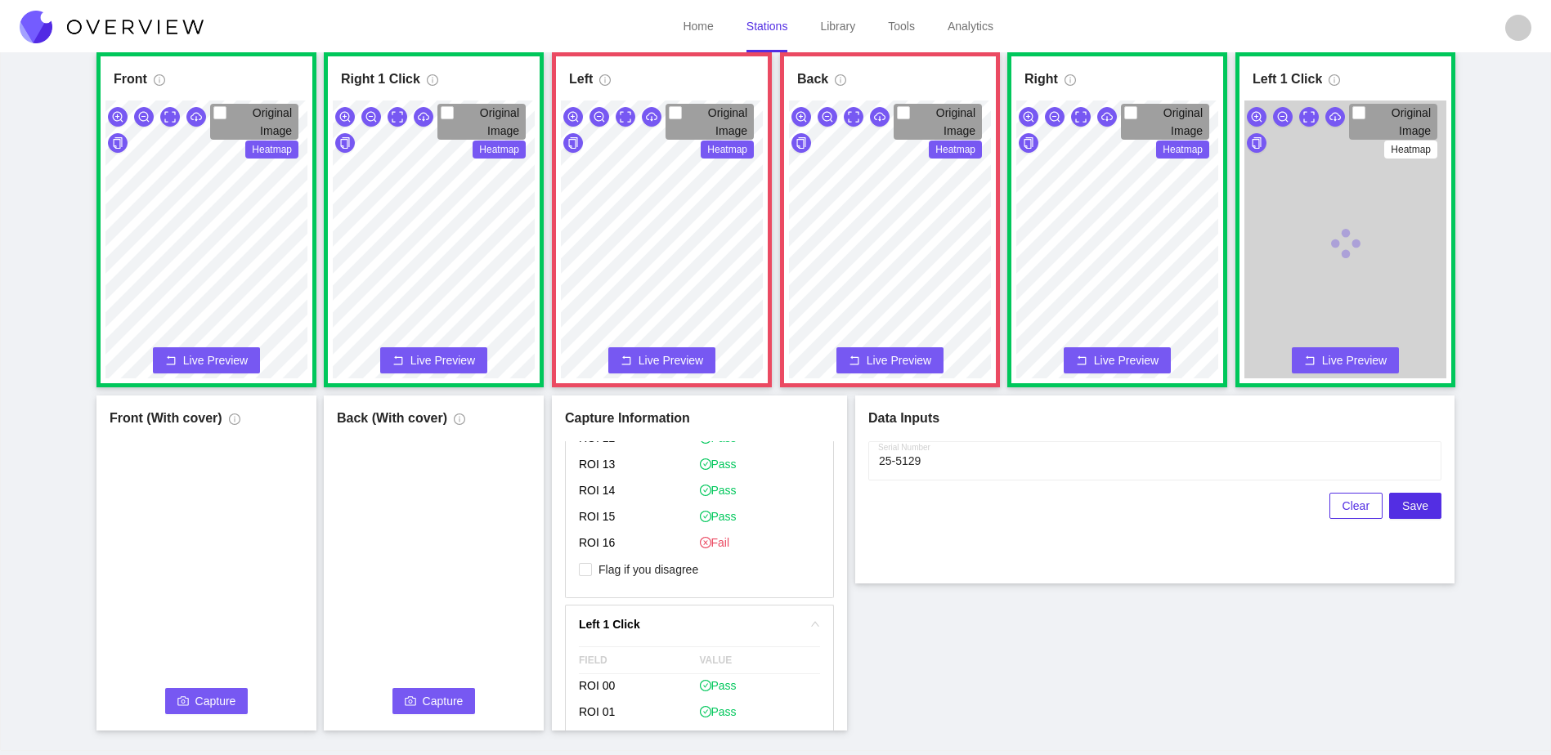
scroll to position [1962, 0]
click at [664, 562] on span "Flag if you disagree" at bounding box center [648, 560] width 113 height 16
click at [592, 562] on input "Flag if you disagree" at bounding box center [585, 559] width 13 height 13
checkbox input "true"
click at [945, 37] on section "Home Stations Library Tools Analytics S8 Surgeon S8 Surgeon Last capture Octobe…" at bounding box center [775, 341] width 1551 height 846
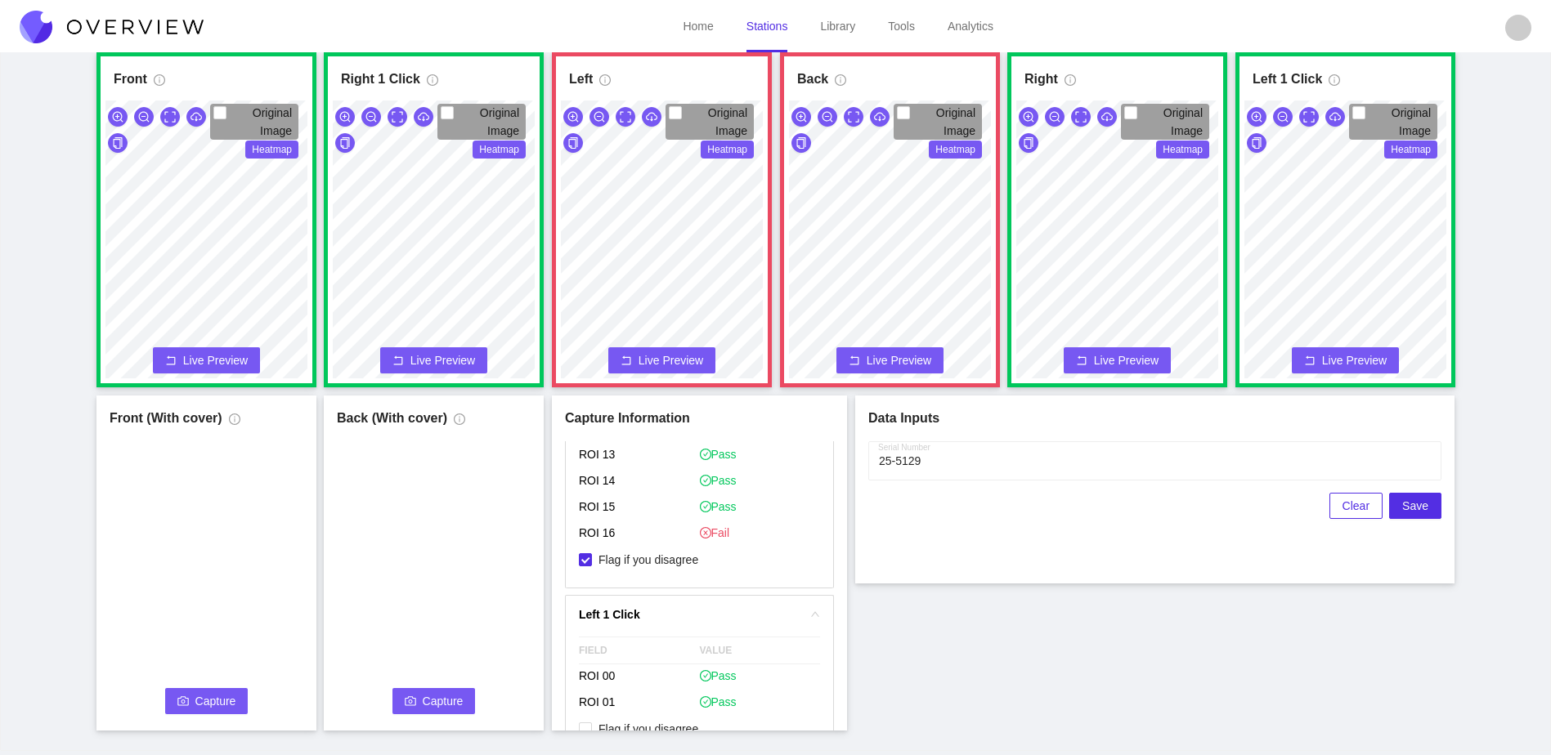
click at [215, 693] on span "Capture" at bounding box center [215, 701] width 41 height 18
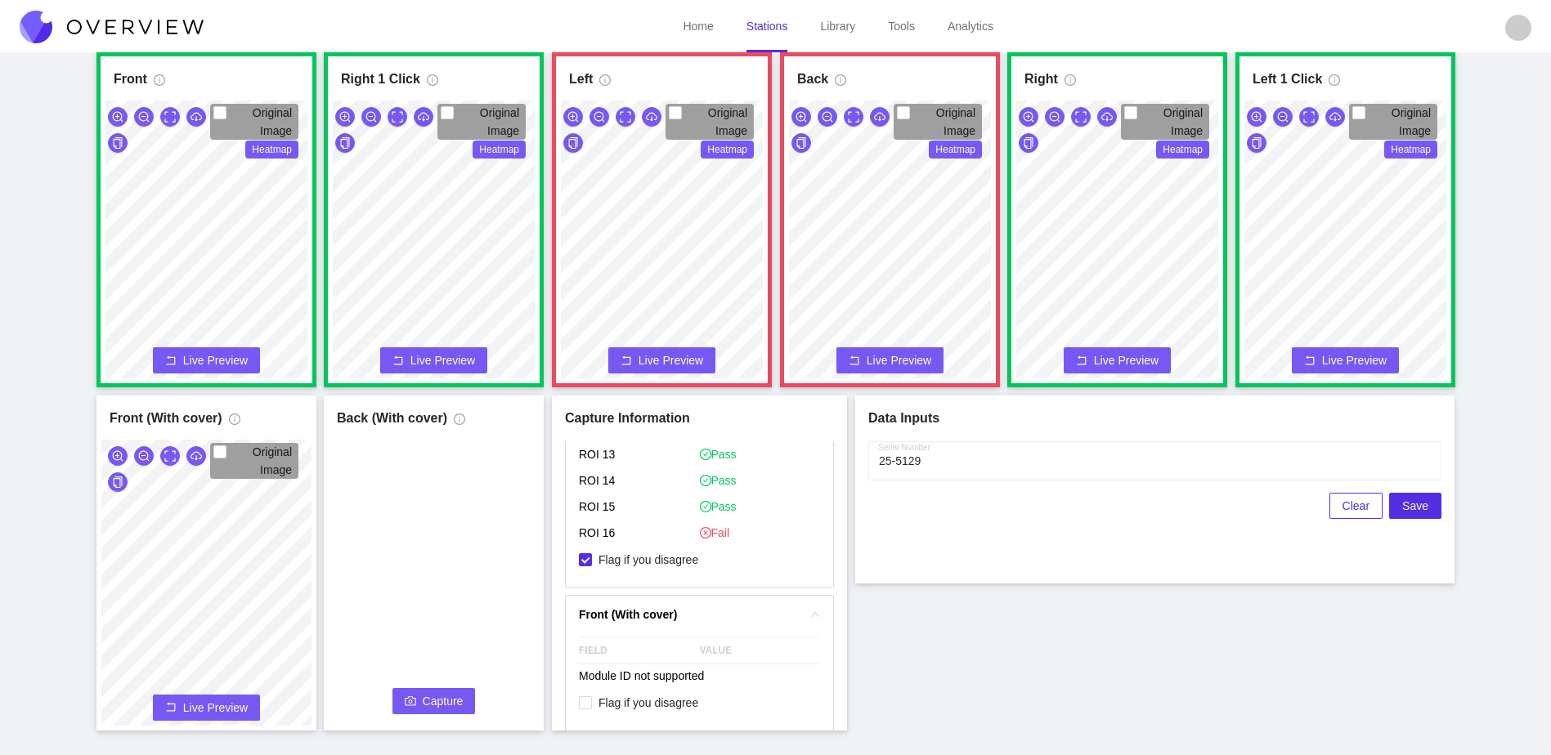
click at [418, 708] on button "Capture" at bounding box center [433, 701] width 83 height 26
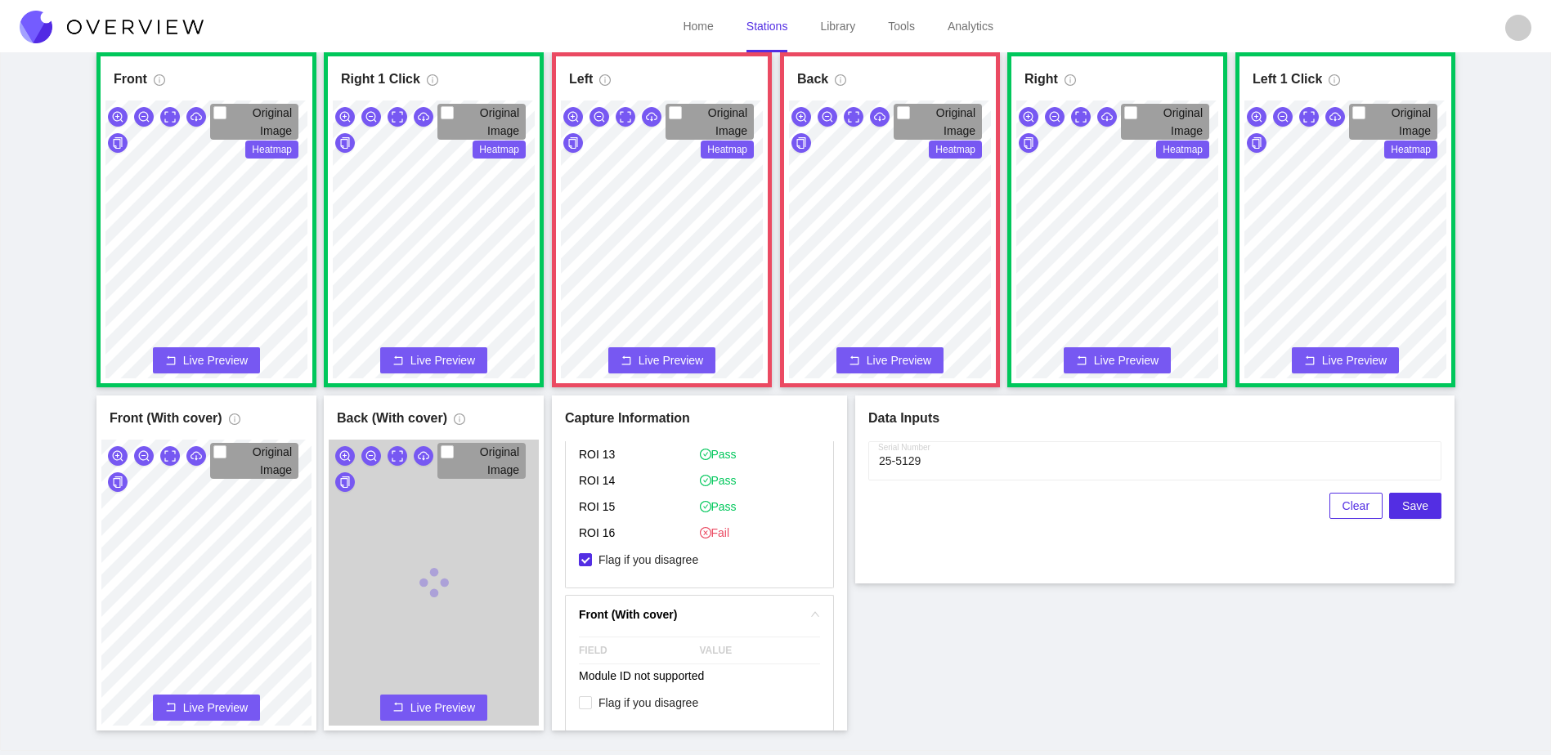
click at [449, 709] on span "Live Preview" at bounding box center [442, 708] width 65 height 16
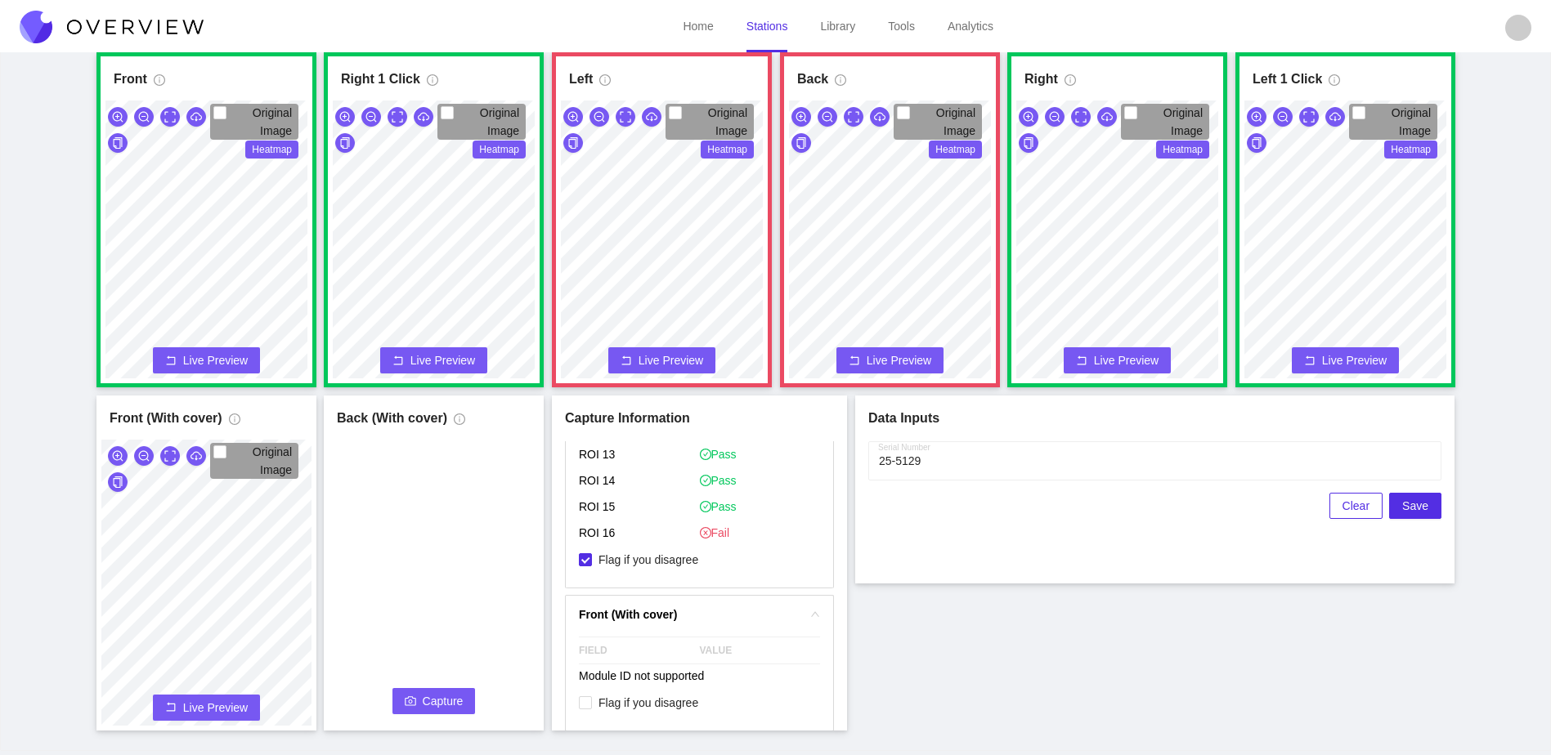
click at [451, 705] on span "Capture" at bounding box center [443, 701] width 41 height 18
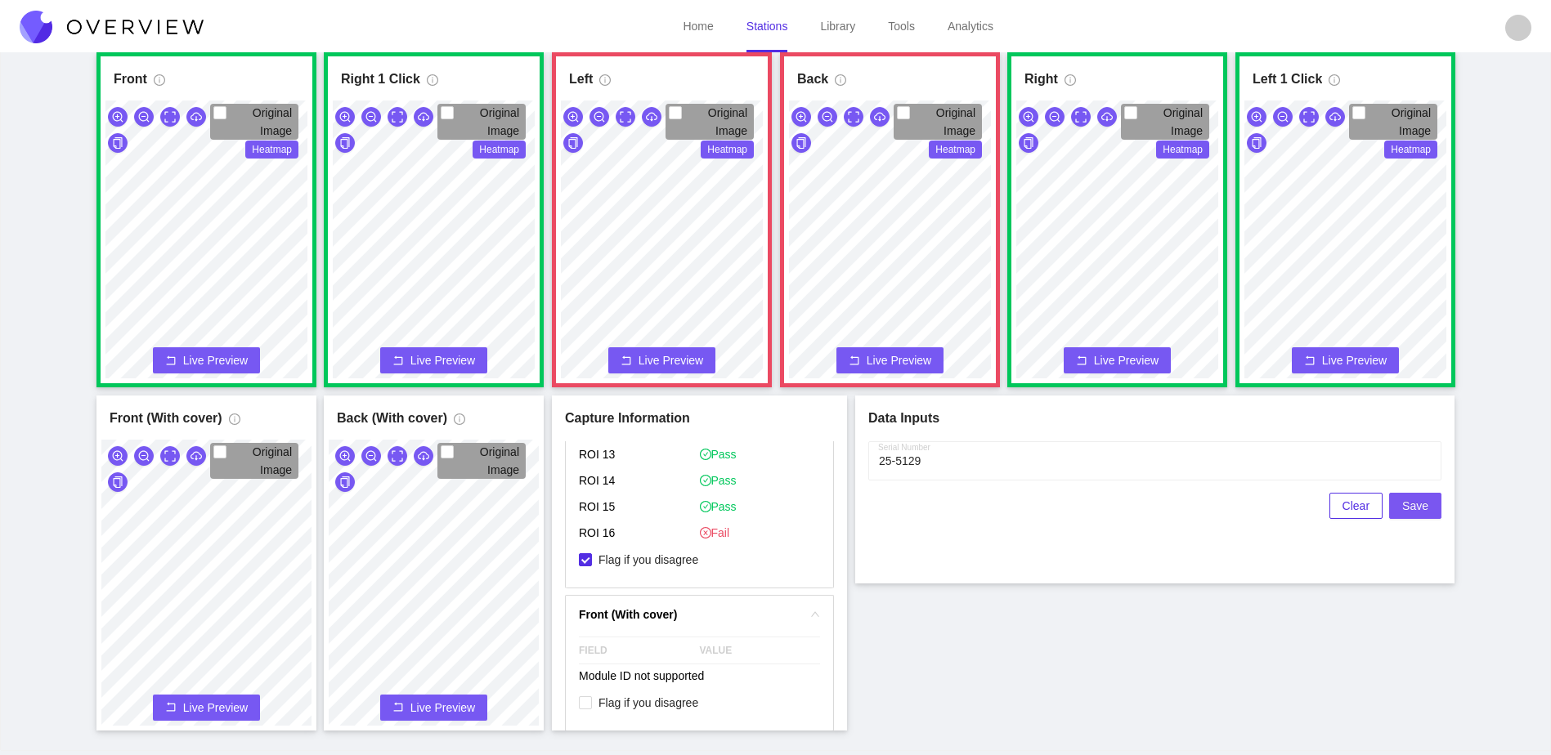
click at [1413, 504] on span "Save" at bounding box center [1415, 506] width 26 height 18
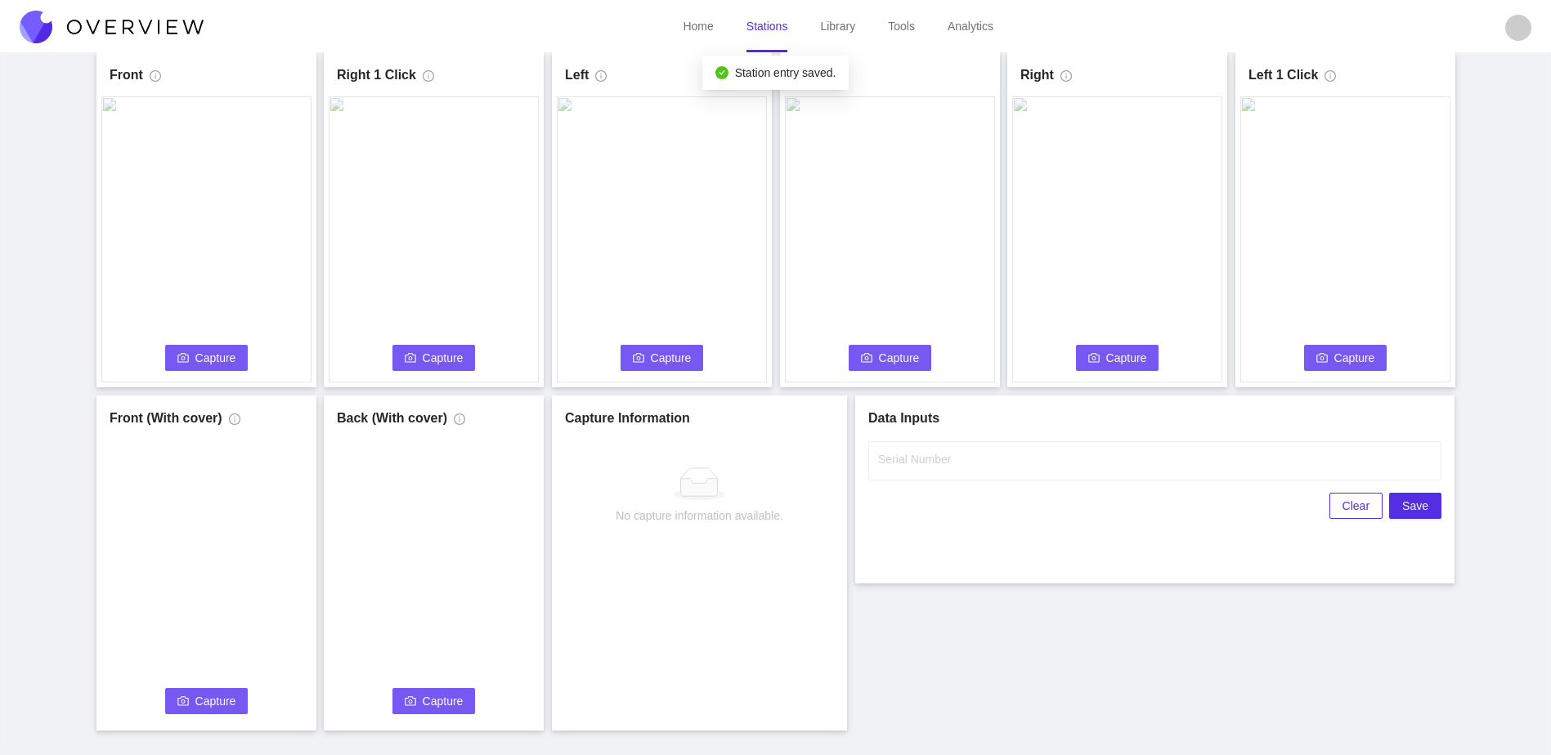
scroll to position [0, 0]
click at [974, 468] on input "Serial Number" at bounding box center [1154, 460] width 573 height 39
type input "25-5130"
click at [1063, 678] on div "Front Capture Connecting... Please wait for the camera to connect... Left Captu…" at bounding box center [775, 391] width 1510 height 678
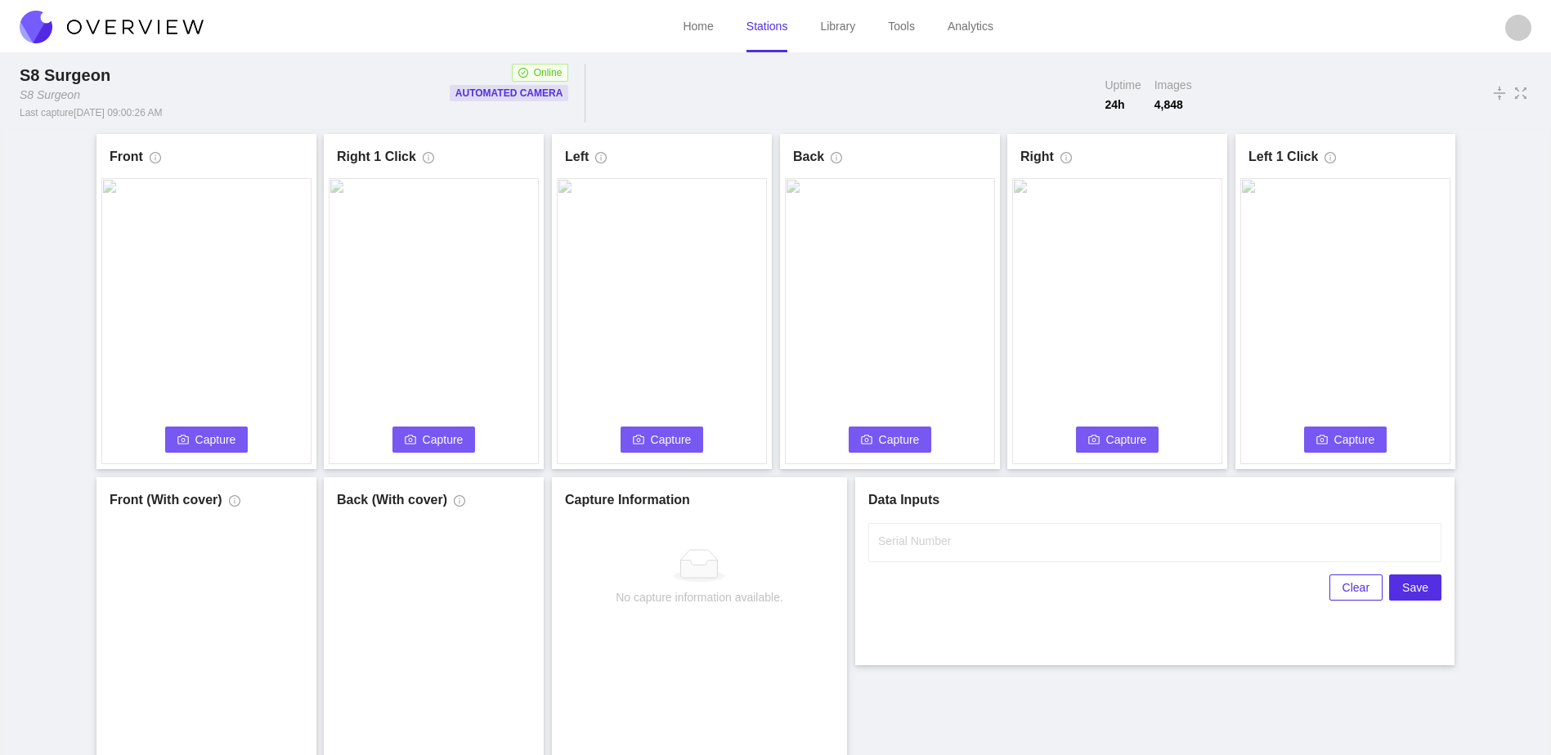
click at [227, 446] on span "Capture" at bounding box center [215, 440] width 41 height 18
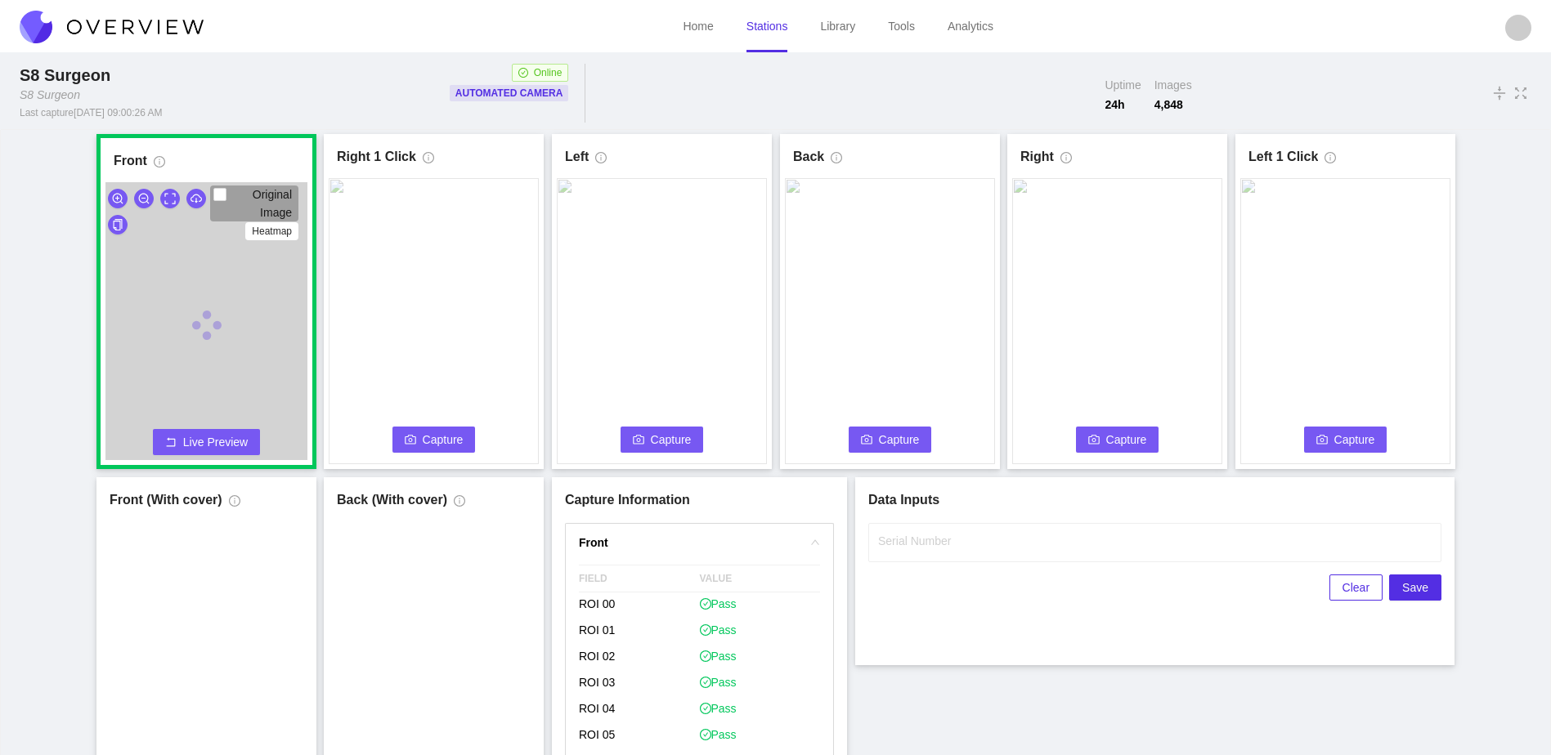
click at [425, 438] on span "Capture" at bounding box center [443, 440] width 41 height 18
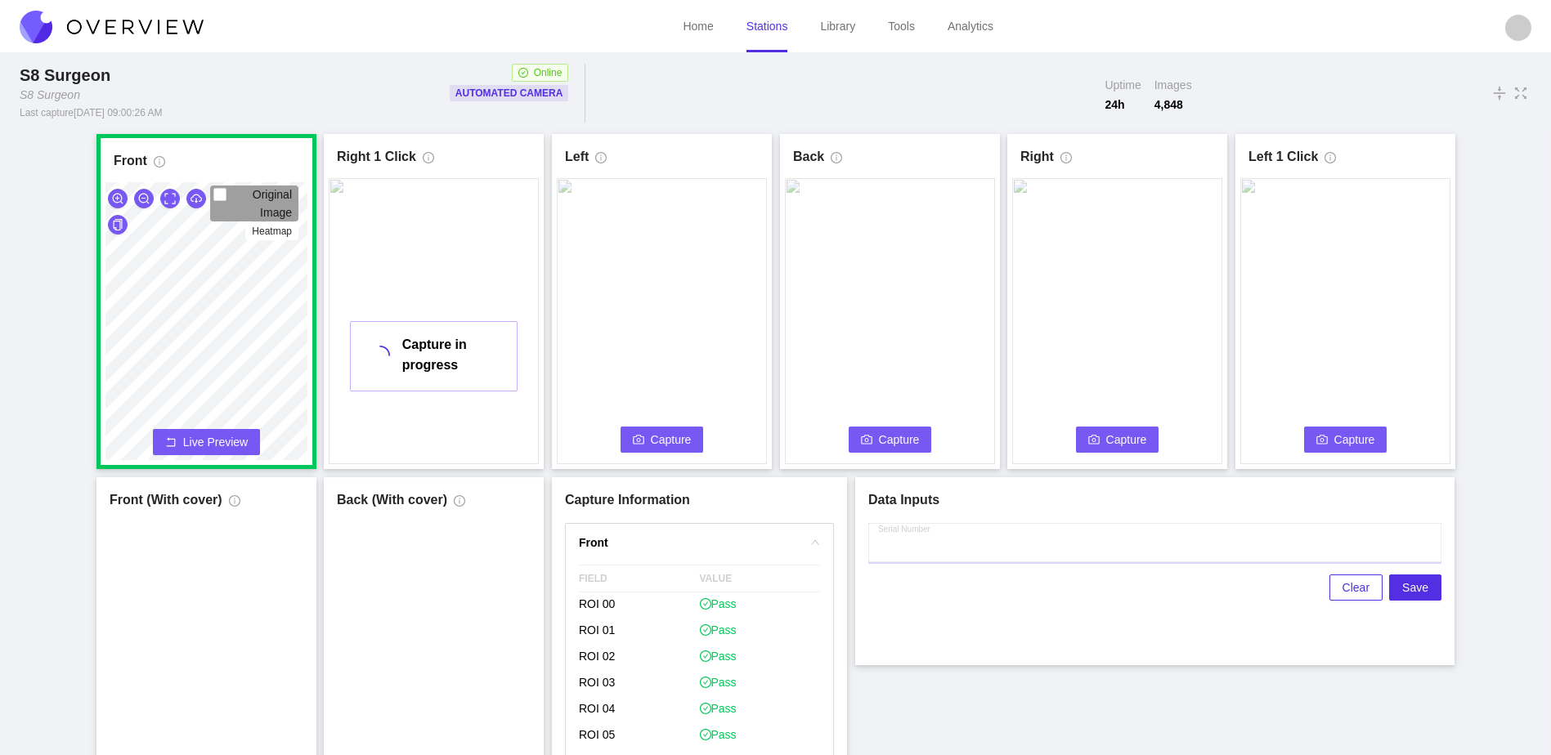
click at [1051, 544] on input "Serial Number" at bounding box center [1154, 542] width 573 height 39
type input "25-5130"
click at [1208, 728] on div "Front Original Image Heatmap Capture Connecting... Please wait for the camera t…" at bounding box center [775, 473] width 1510 height 678
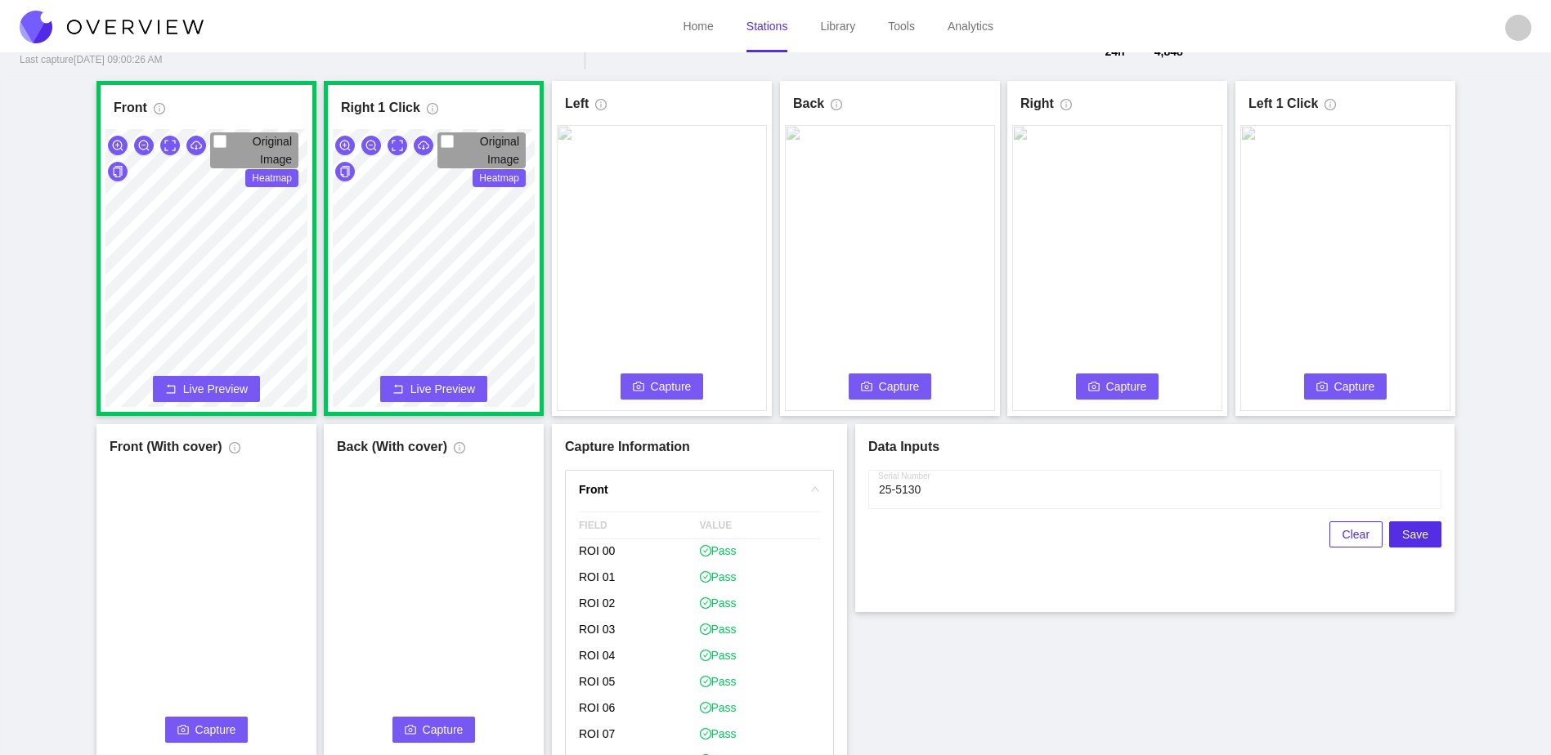
scroll to position [91, 0]
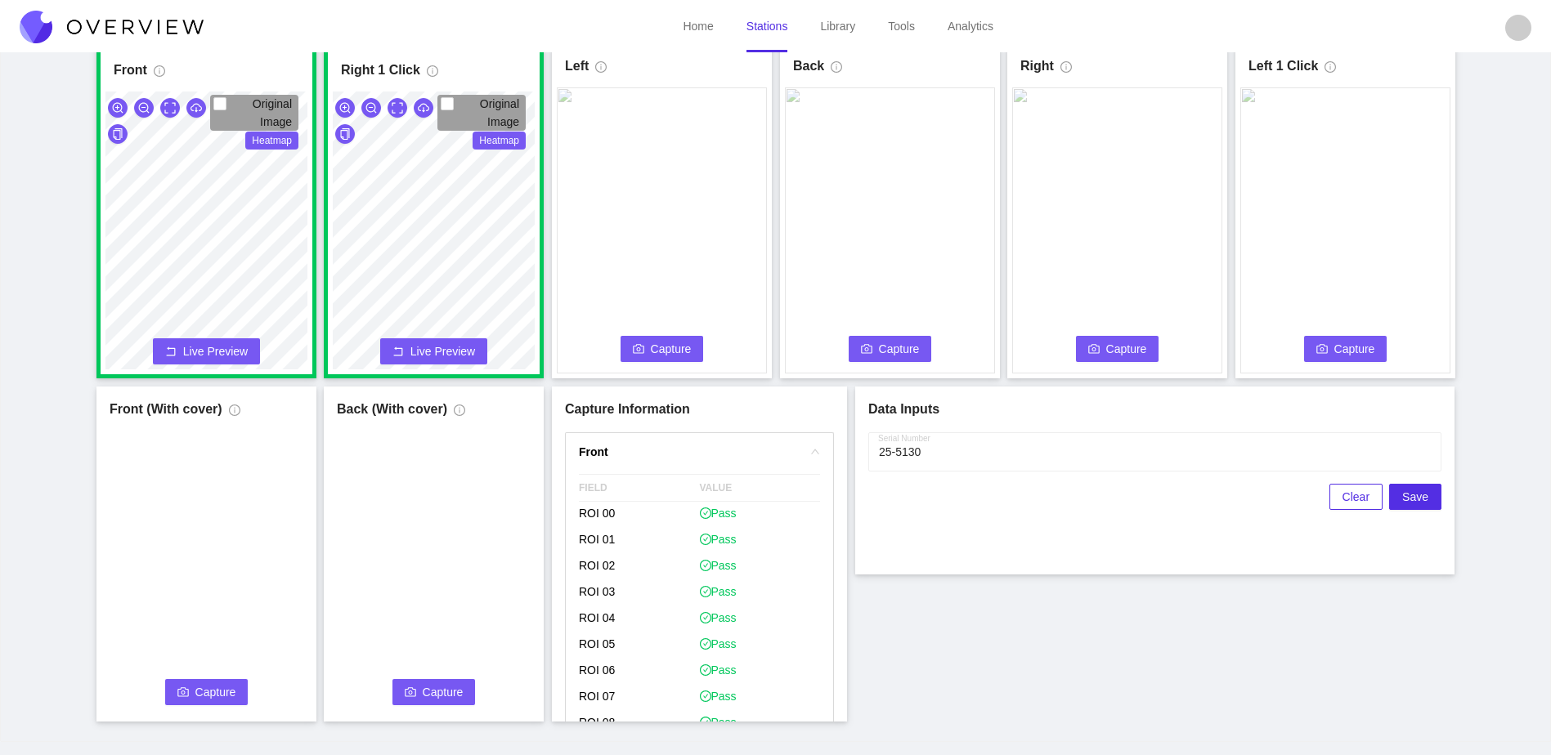
click at [687, 347] on span "Capture" at bounding box center [671, 349] width 41 height 18
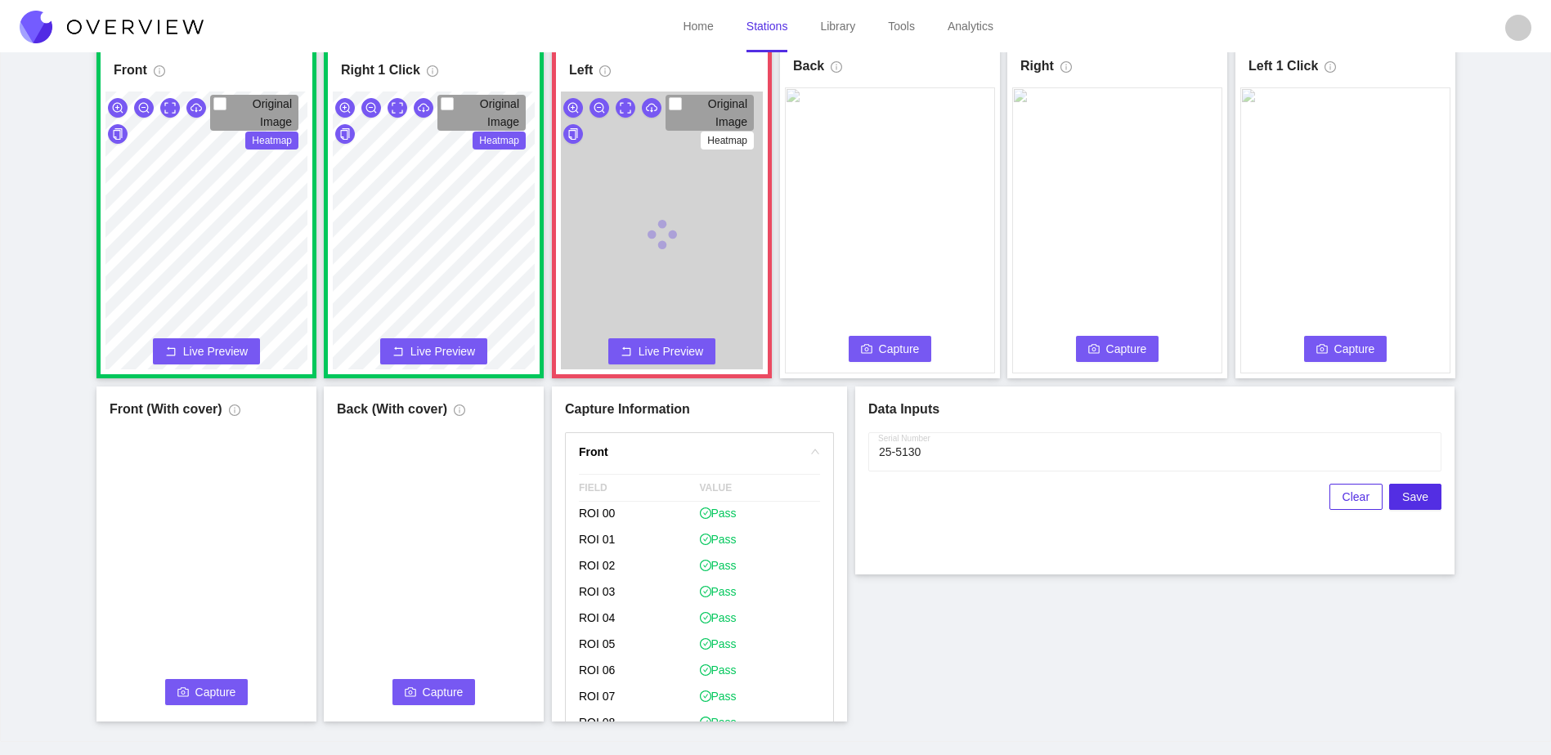
click at [913, 351] on span "Capture" at bounding box center [899, 349] width 41 height 18
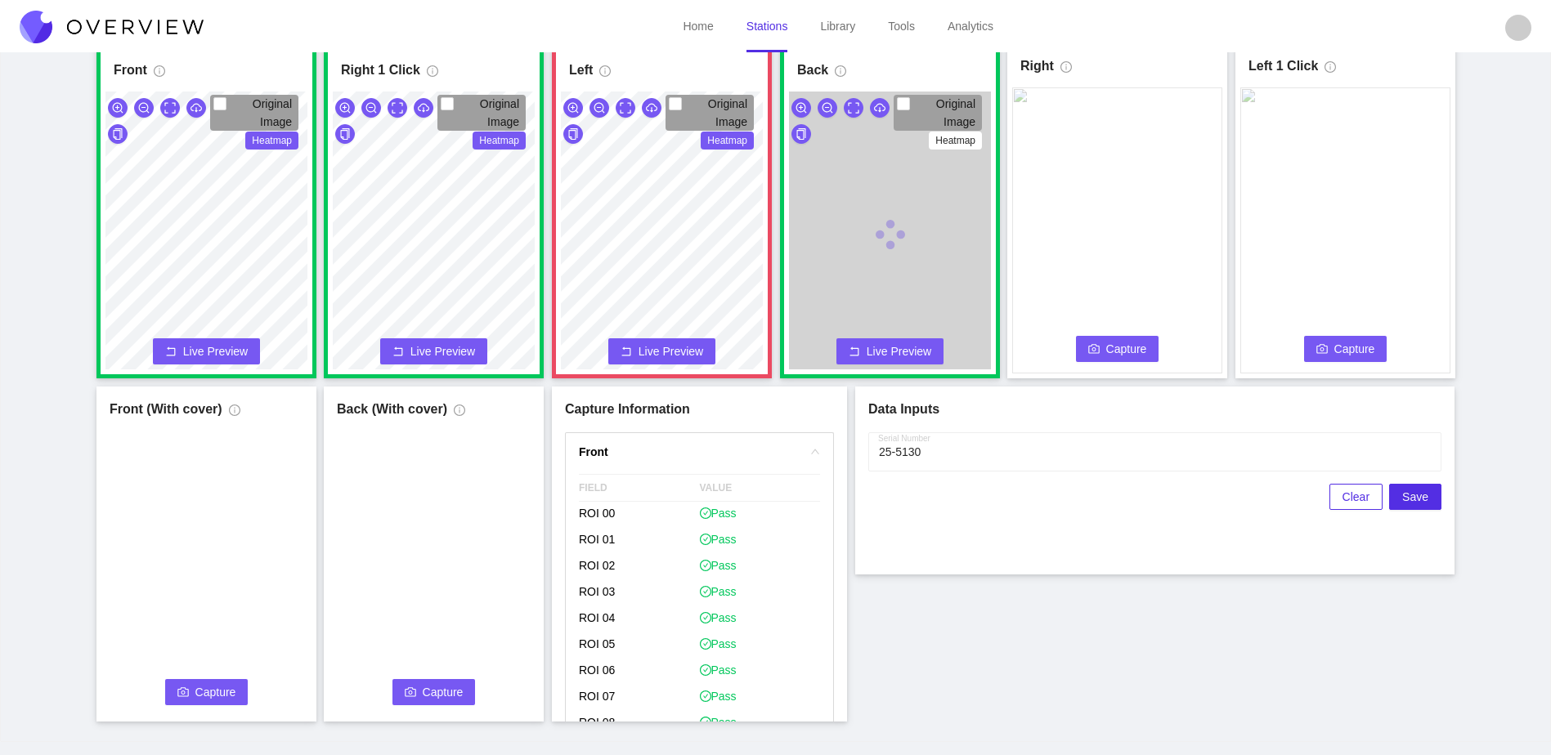
click at [1118, 349] on span "Capture" at bounding box center [1126, 349] width 41 height 18
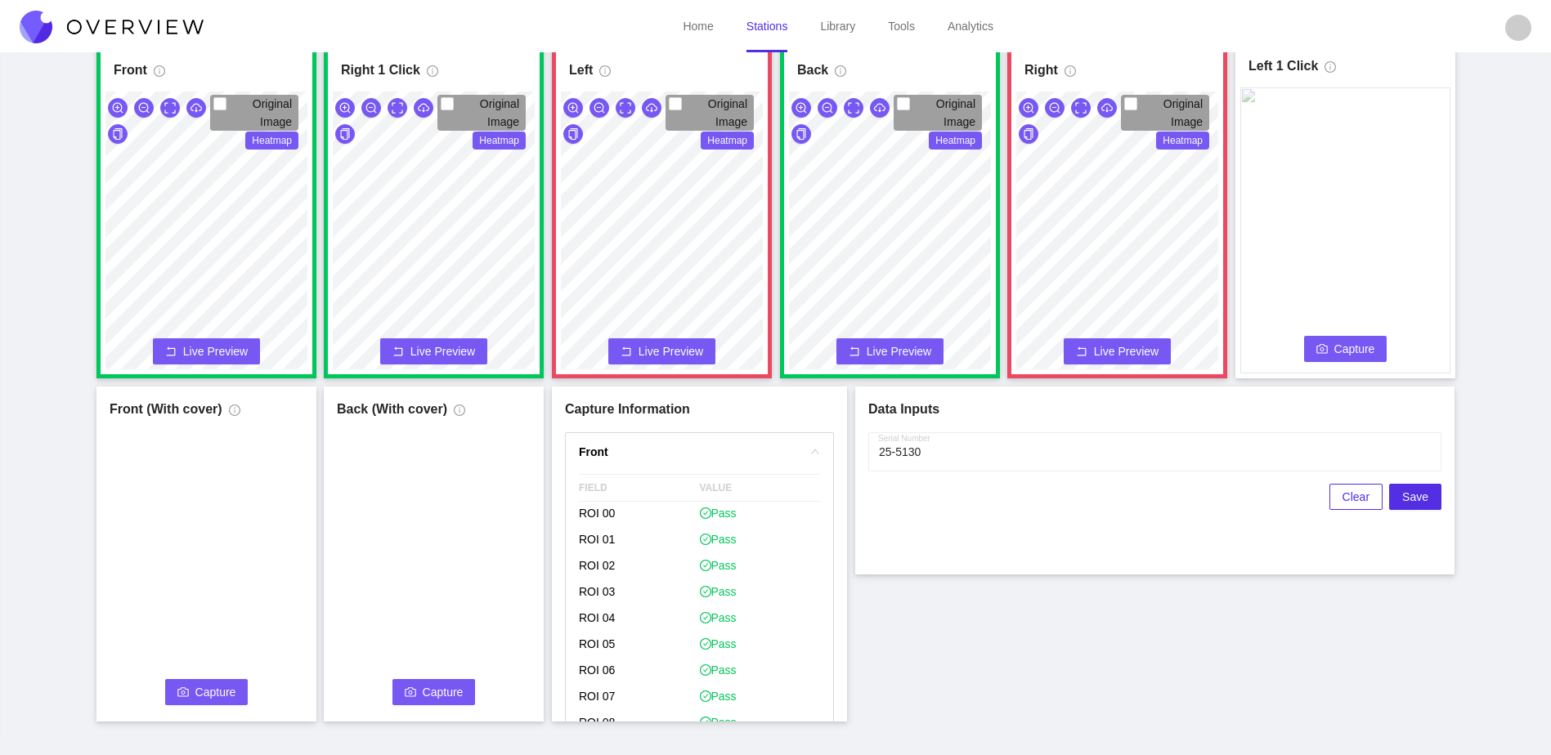
click at [1356, 347] on span "Capture" at bounding box center [1354, 349] width 41 height 18
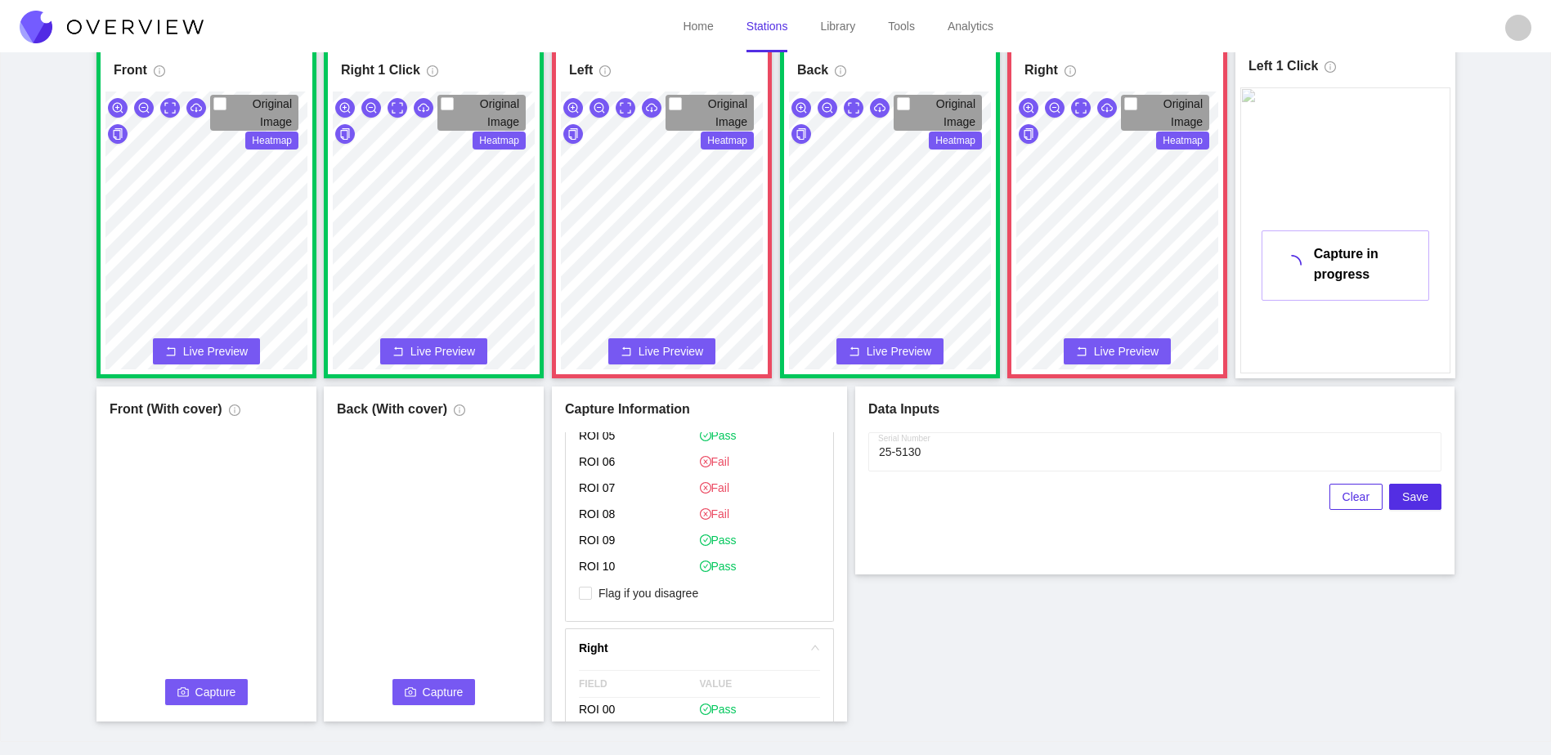
scroll to position [899, 0]
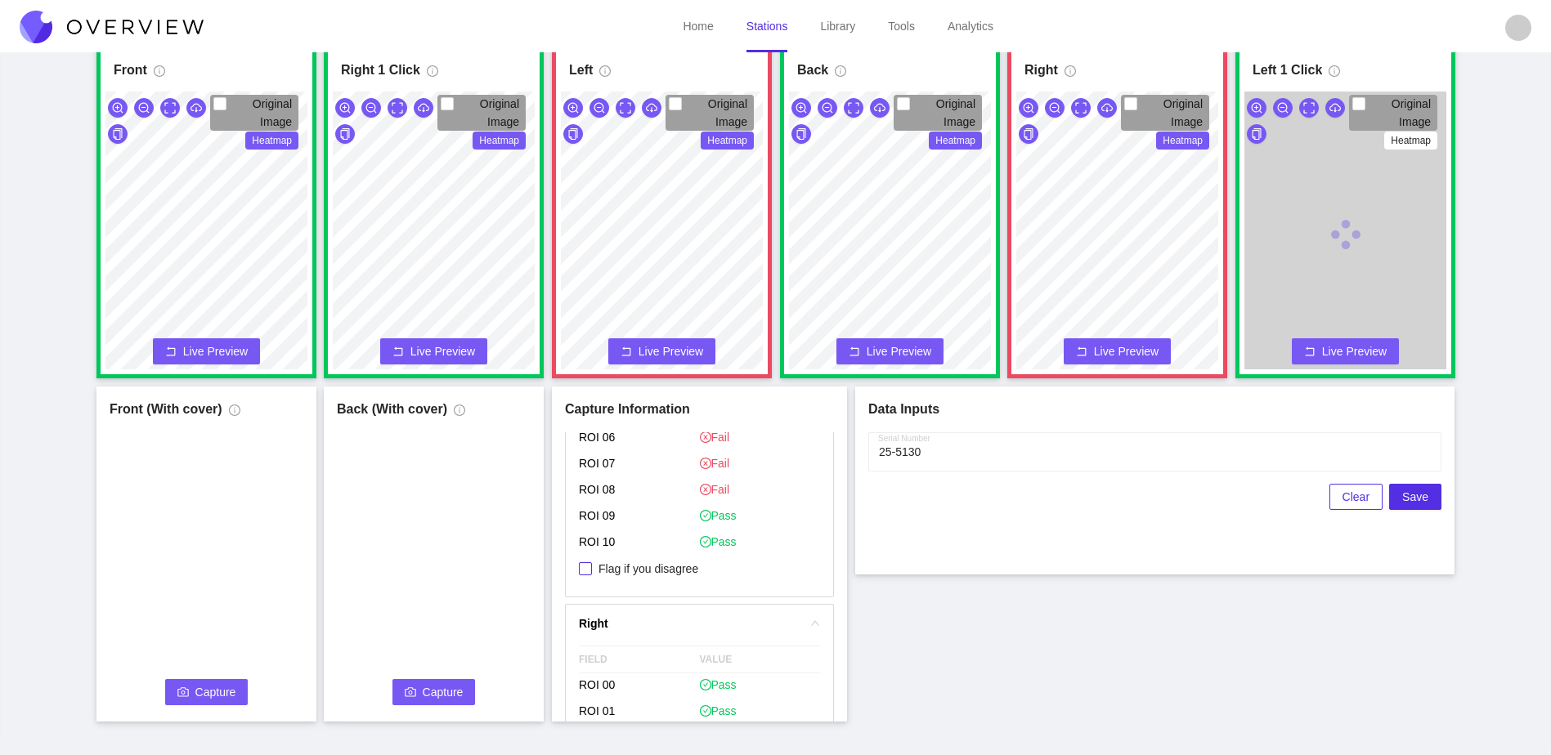
click at [678, 572] on span "Flag if you disagree" at bounding box center [648, 569] width 113 height 16
click at [592, 572] on input "Flag if you disagree" at bounding box center [585, 568] width 13 height 13
checkbox input "true"
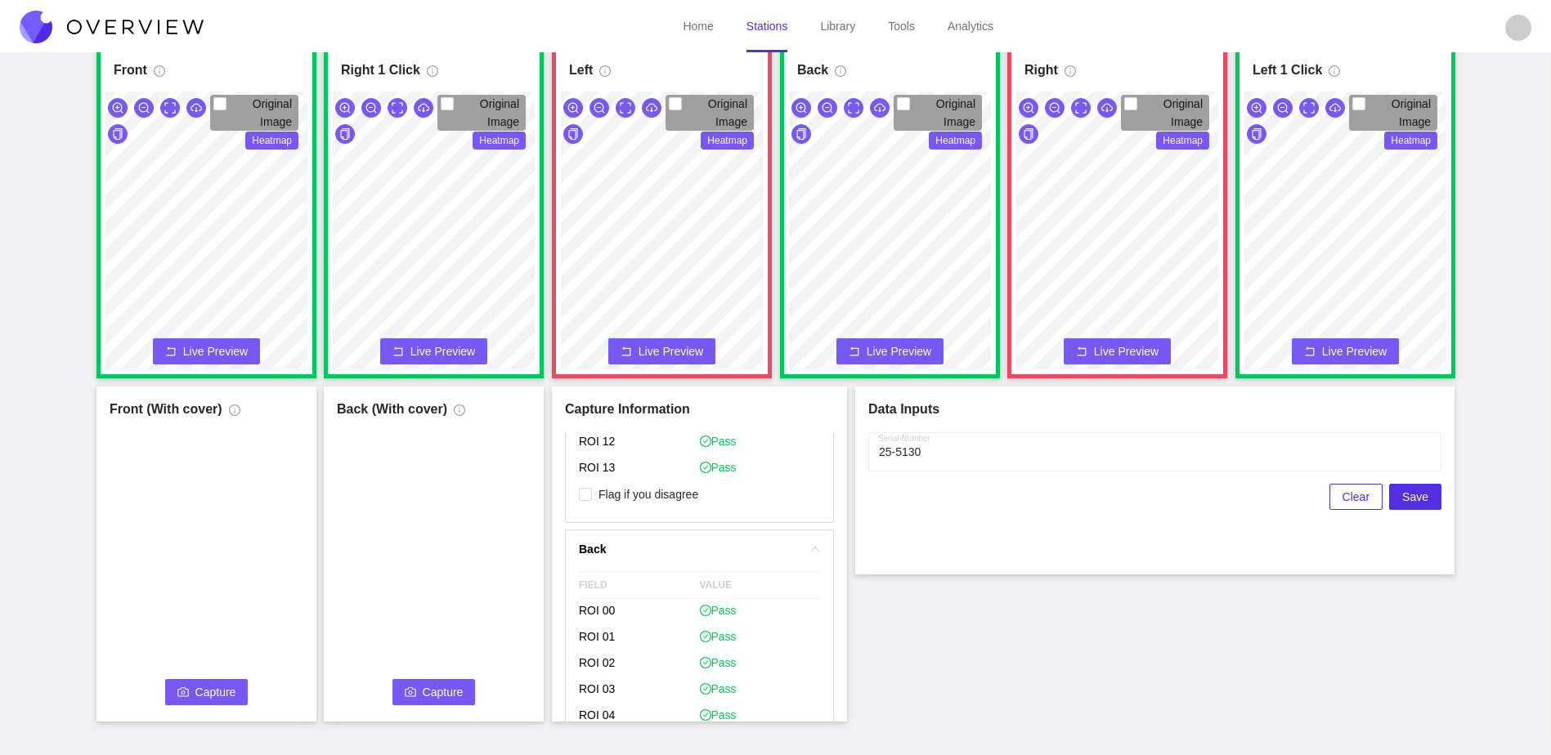
scroll to position [1471, 0]
click at [674, 480] on span "Flag if you disagree" at bounding box center [648, 480] width 113 height 16
click at [592, 480] on input "Flag if you disagree" at bounding box center [585, 479] width 13 height 13
checkbox input "true"
click at [959, 584] on div "Front Original Image Heatmap Capture Connecting... Please wait for the camera t…" at bounding box center [775, 382] width 1510 height 678
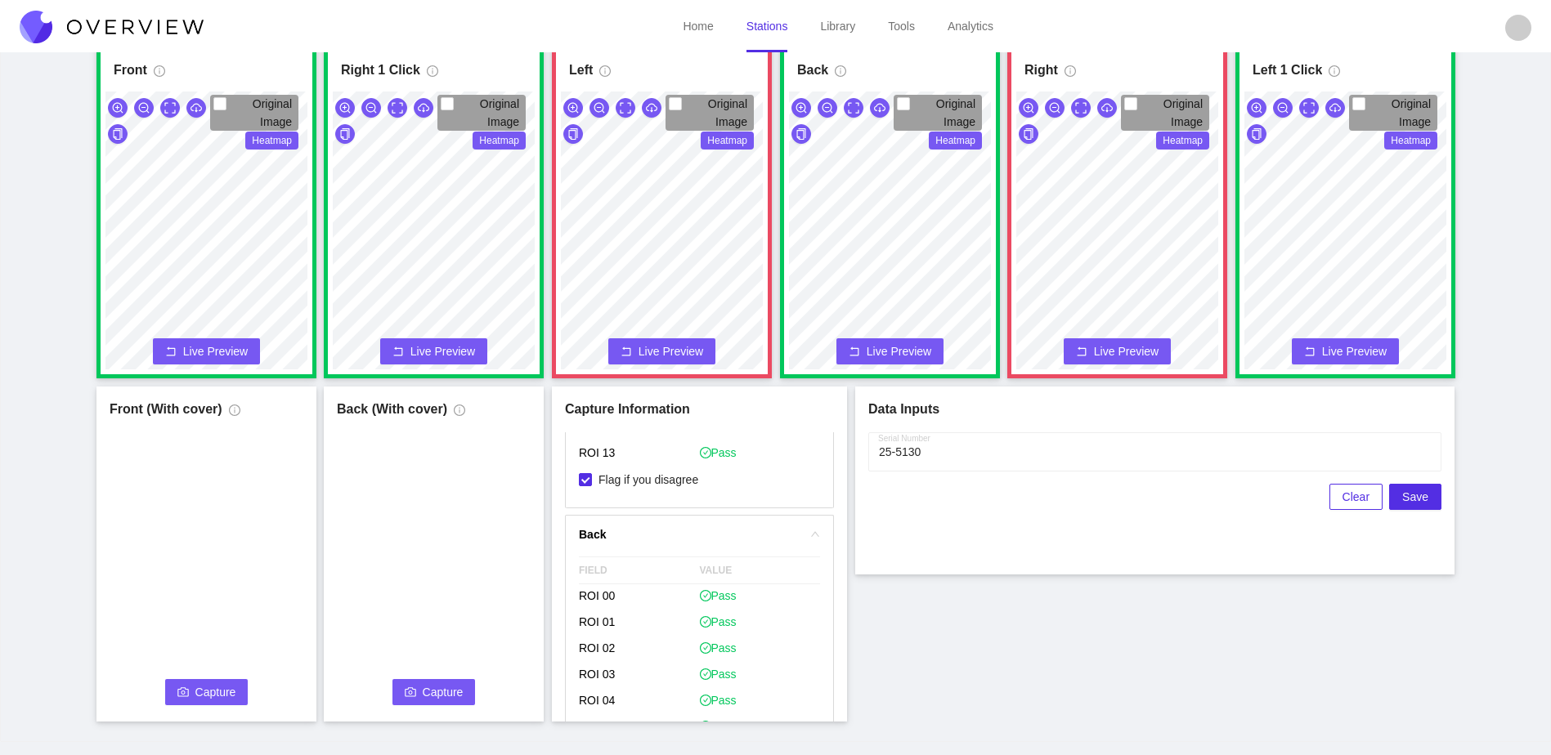
click at [212, 691] on span "Capture" at bounding box center [215, 692] width 41 height 18
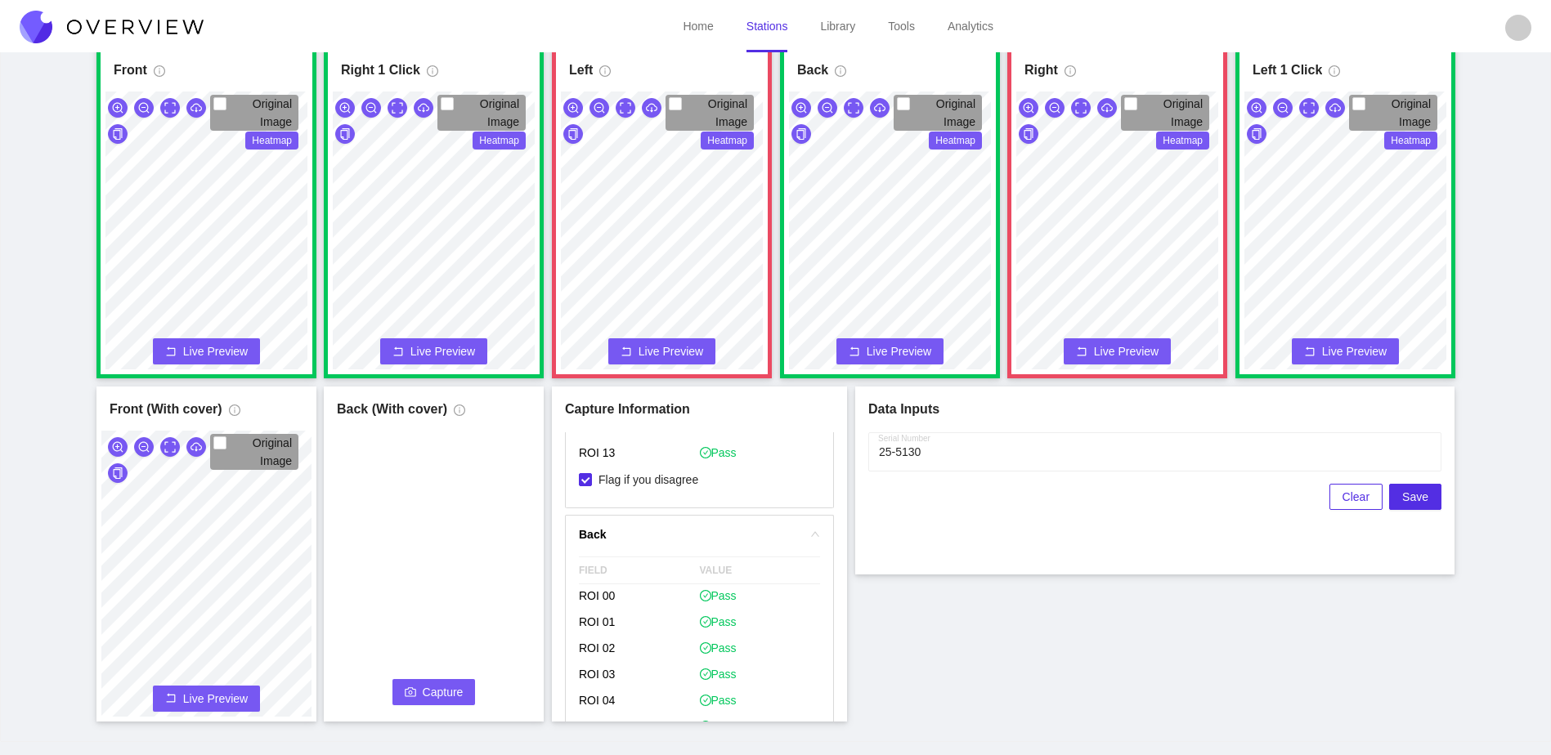
click at [437, 695] on span "Capture" at bounding box center [443, 692] width 41 height 18
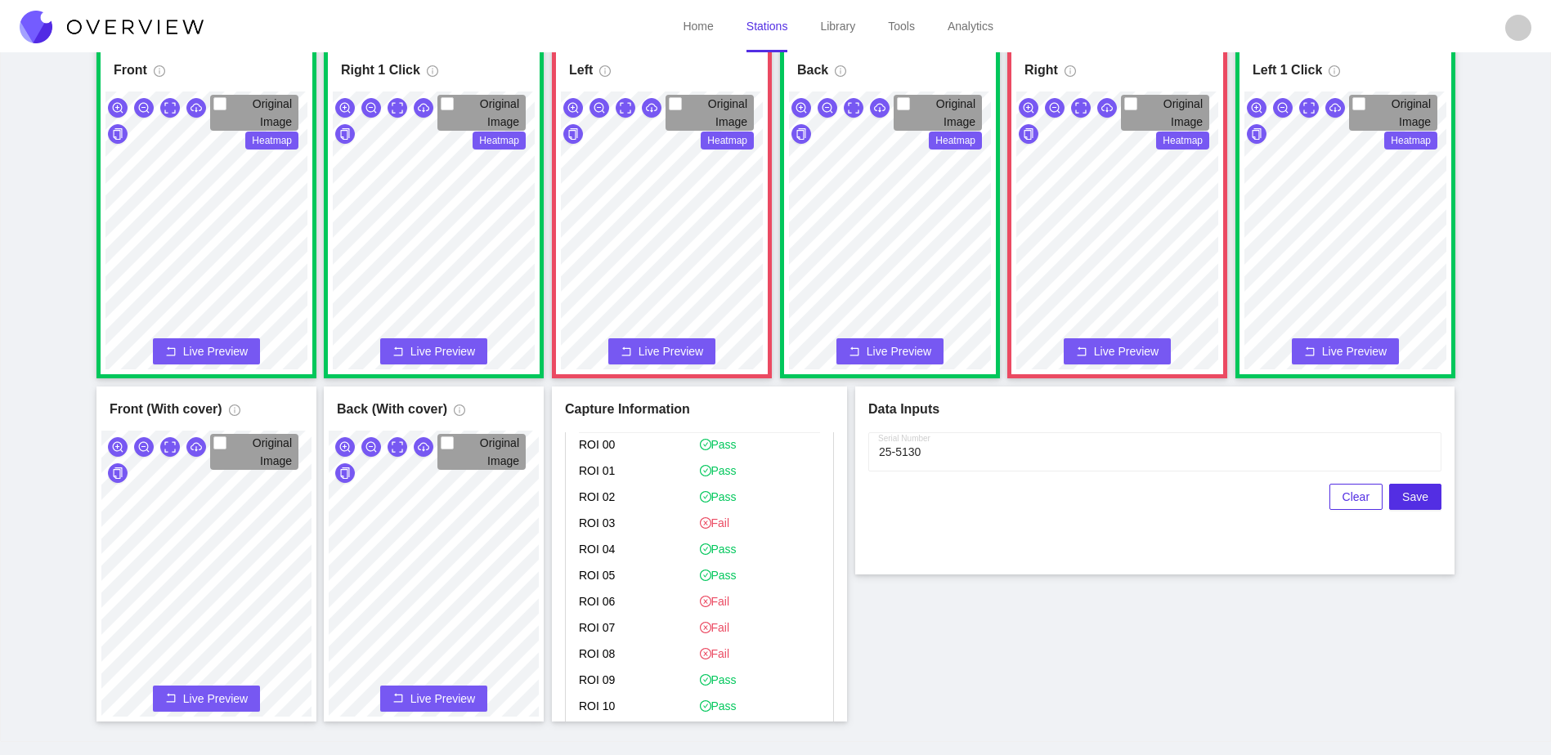
scroll to position [490, 0]
click at [1415, 493] on span "Save" at bounding box center [1415, 497] width 26 height 18
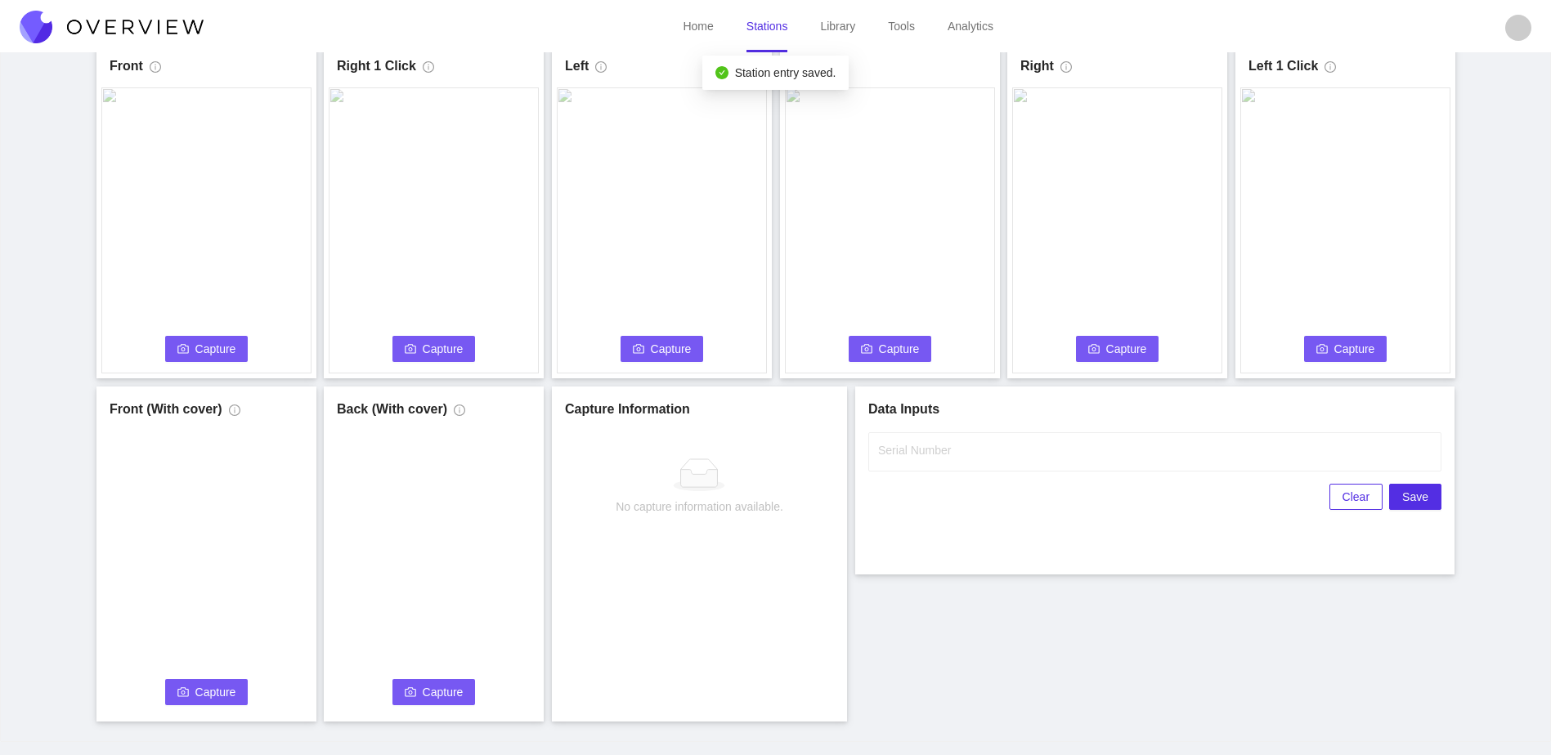
scroll to position [0, 0]
click at [208, 349] on span "Capture" at bounding box center [215, 349] width 41 height 18
click at [948, 450] on label "Serial Number" at bounding box center [914, 450] width 73 height 16
click at [948, 450] on input "Serial Number" at bounding box center [1154, 451] width 573 height 39
type input "25-5131"
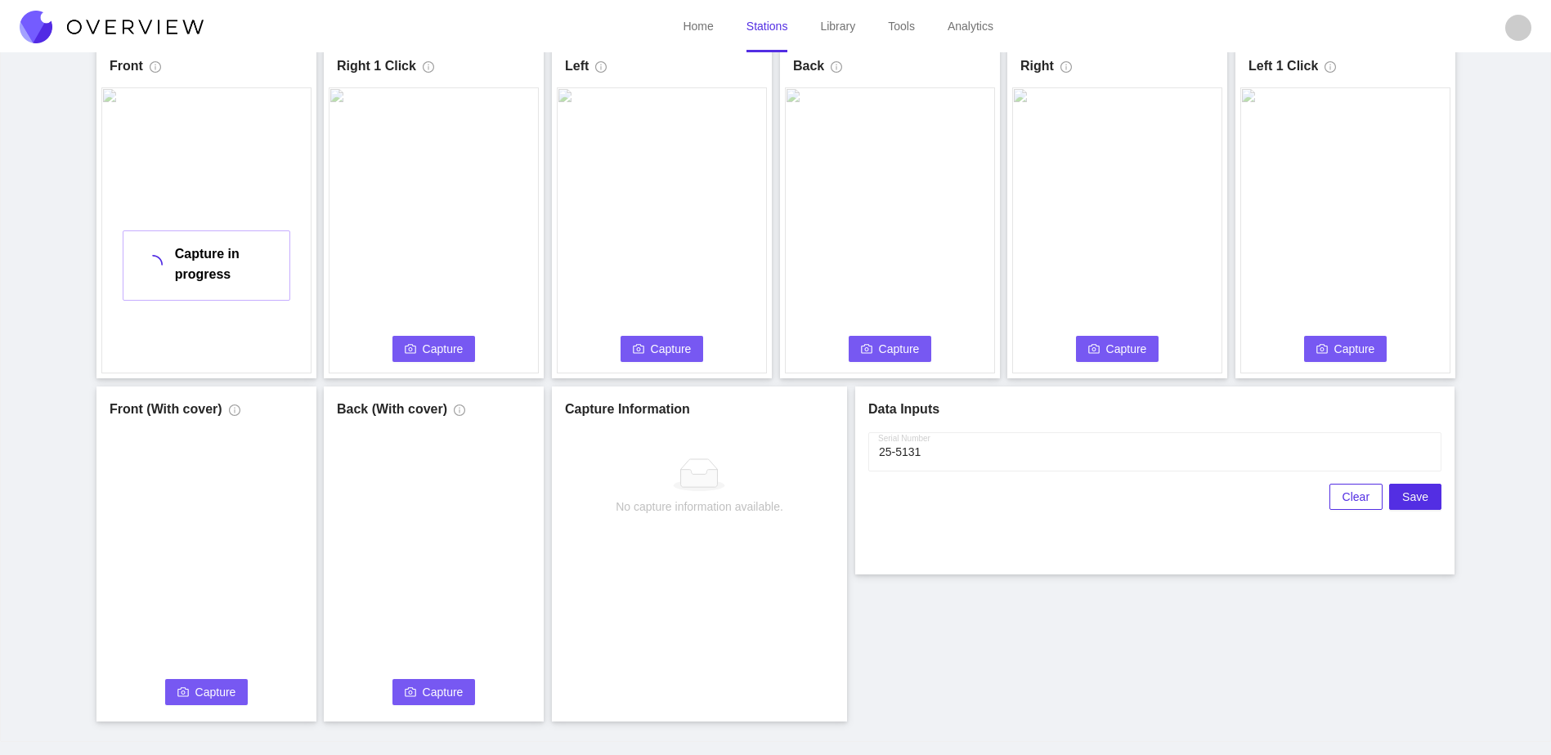
click at [960, 661] on div "Front Capture in progress Connecting... Please wait for the camera to connect..…" at bounding box center [775, 382] width 1510 height 678
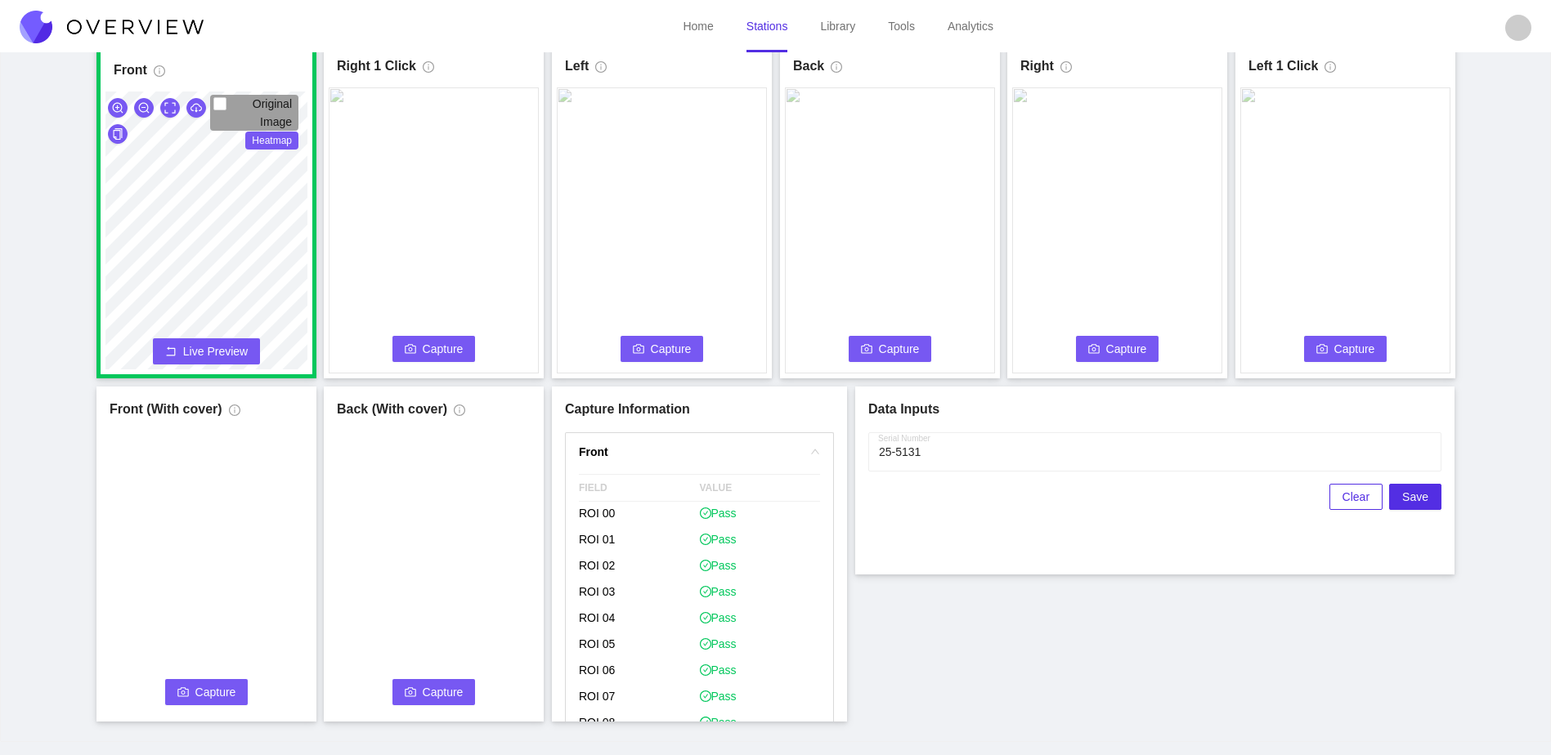
click at [450, 347] on span "Capture" at bounding box center [443, 349] width 41 height 18
click at [675, 354] on span "Capture" at bounding box center [671, 349] width 41 height 18
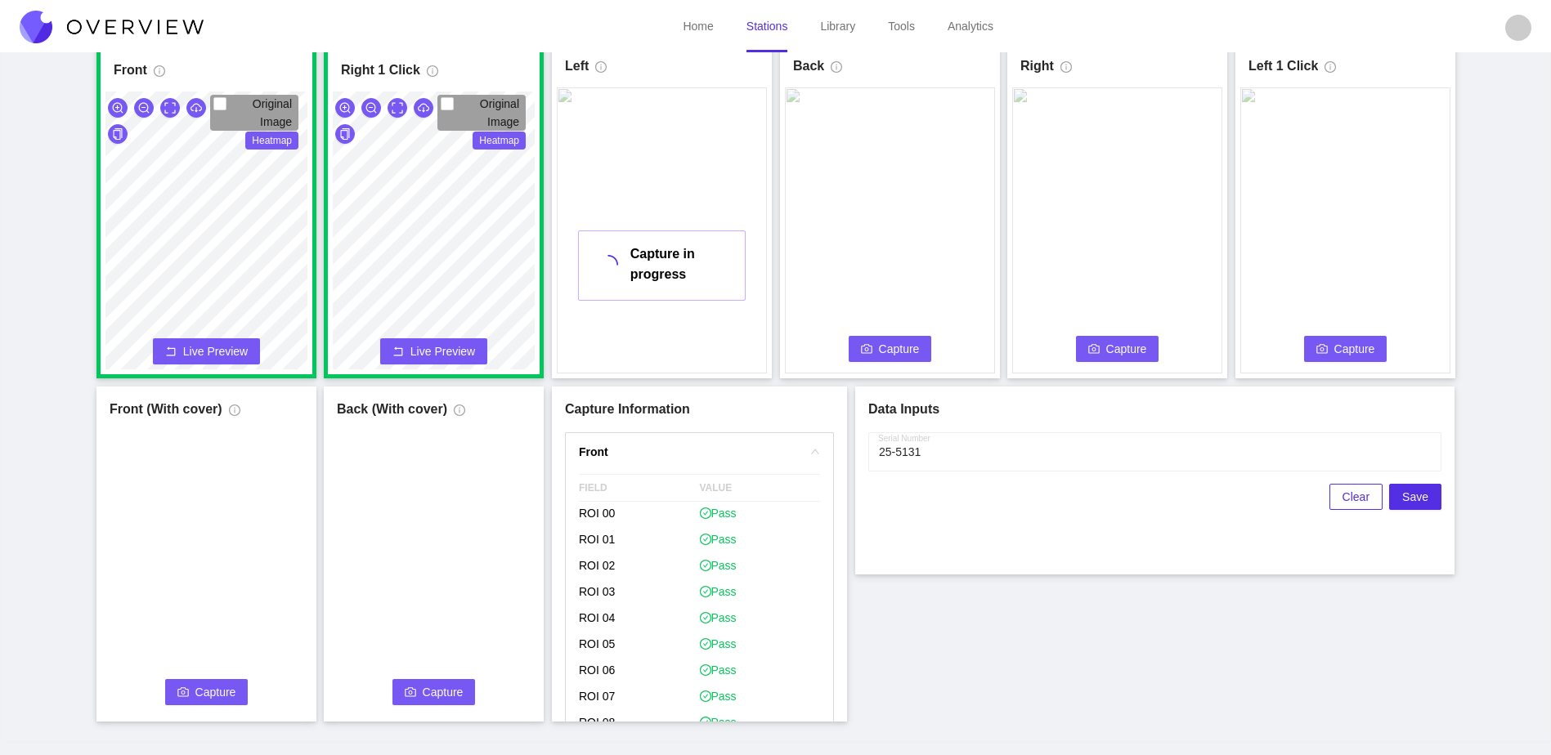
click at [868, 346] on icon "camera" at bounding box center [866, 348] width 11 height 11
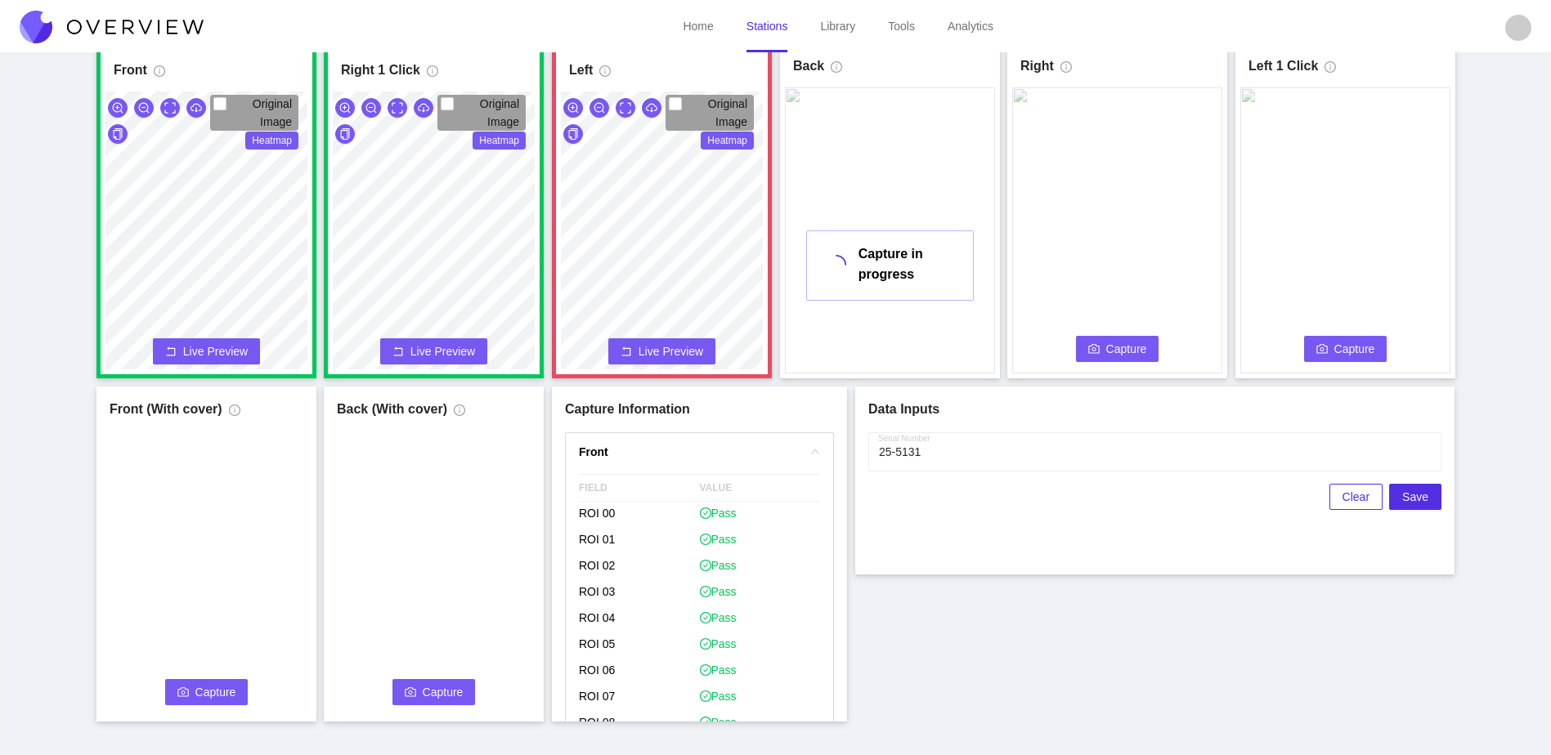
click at [1151, 337] on button "Capture" at bounding box center [1117, 349] width 83 height 26
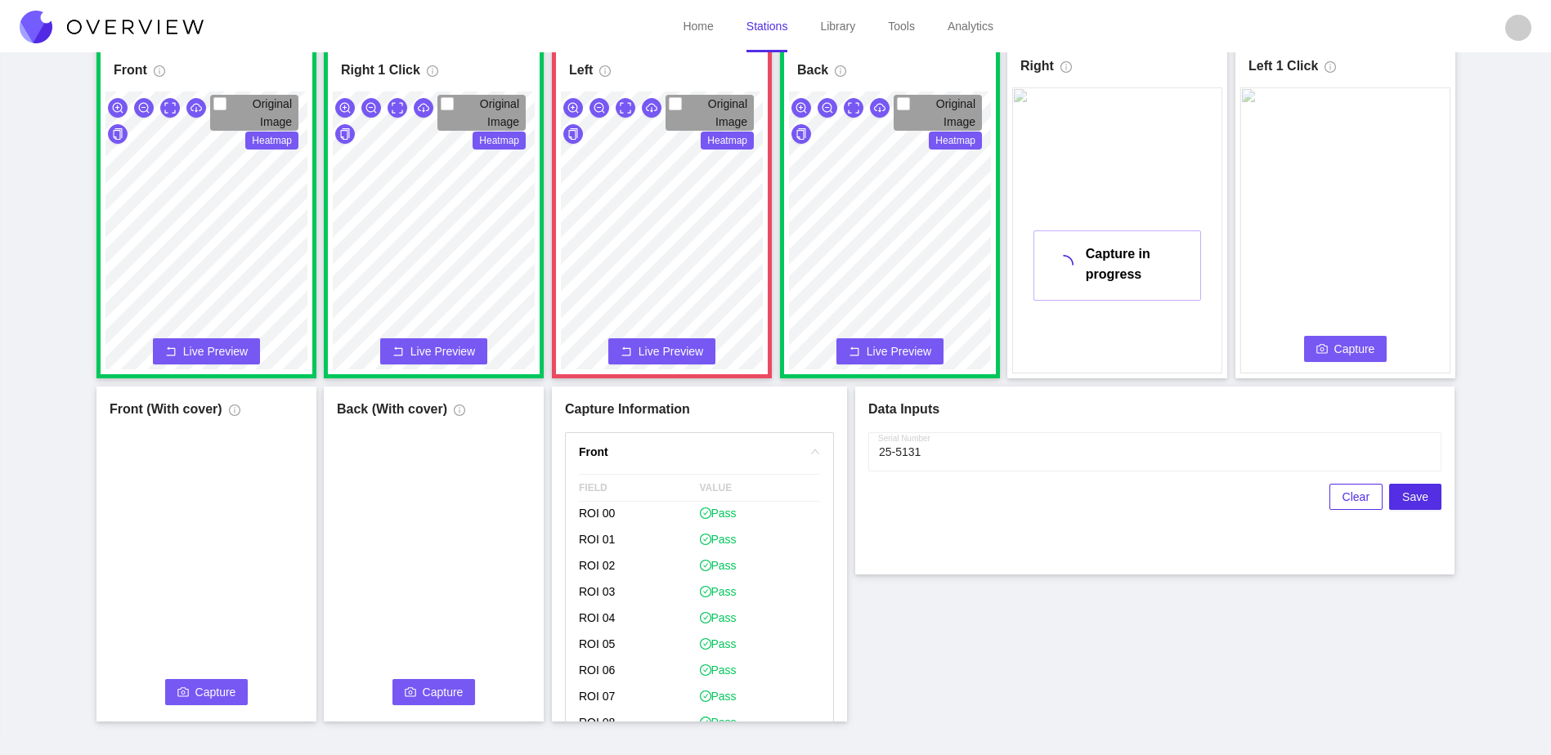
click at [1330, 351] on button "Capture" at bounding box center [1345, 349] width 83 height 26
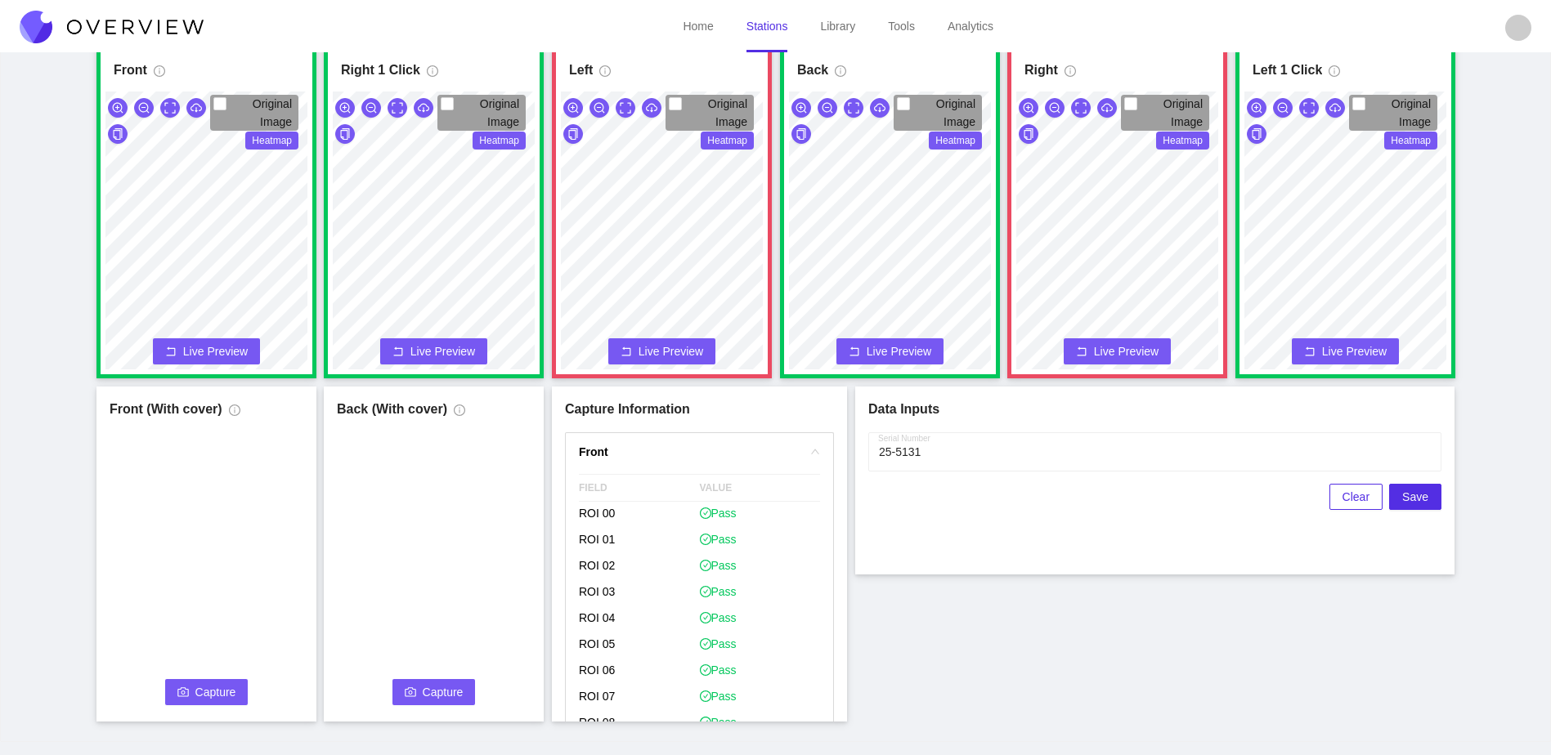
click at [205, 679] on button "Capture" at bounding box center [206, 692] width 83 height 26
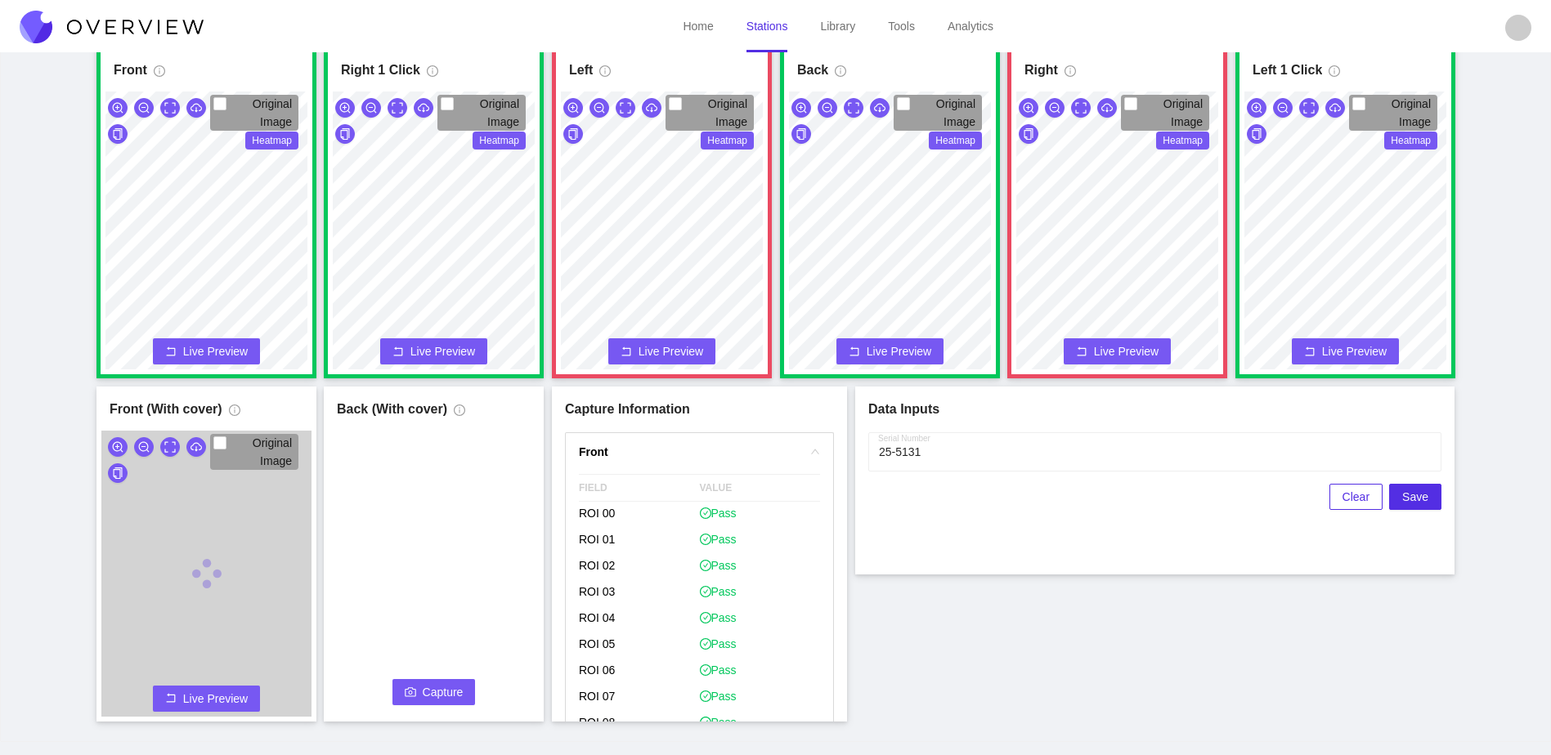
click at [427, 691] on span "Capture" at bounding box center [443, 692] width 41 height 18
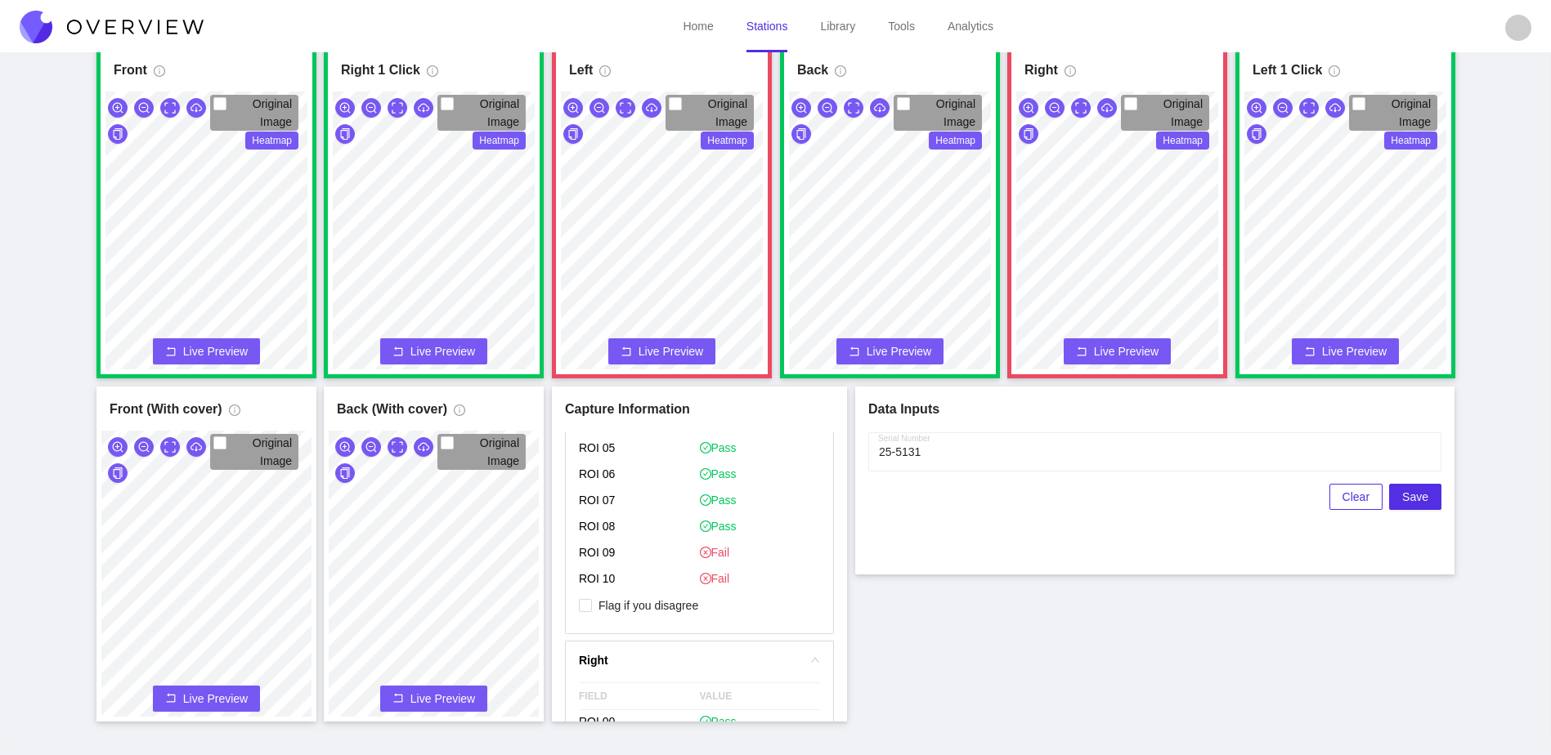
scroll to position [981, 0]
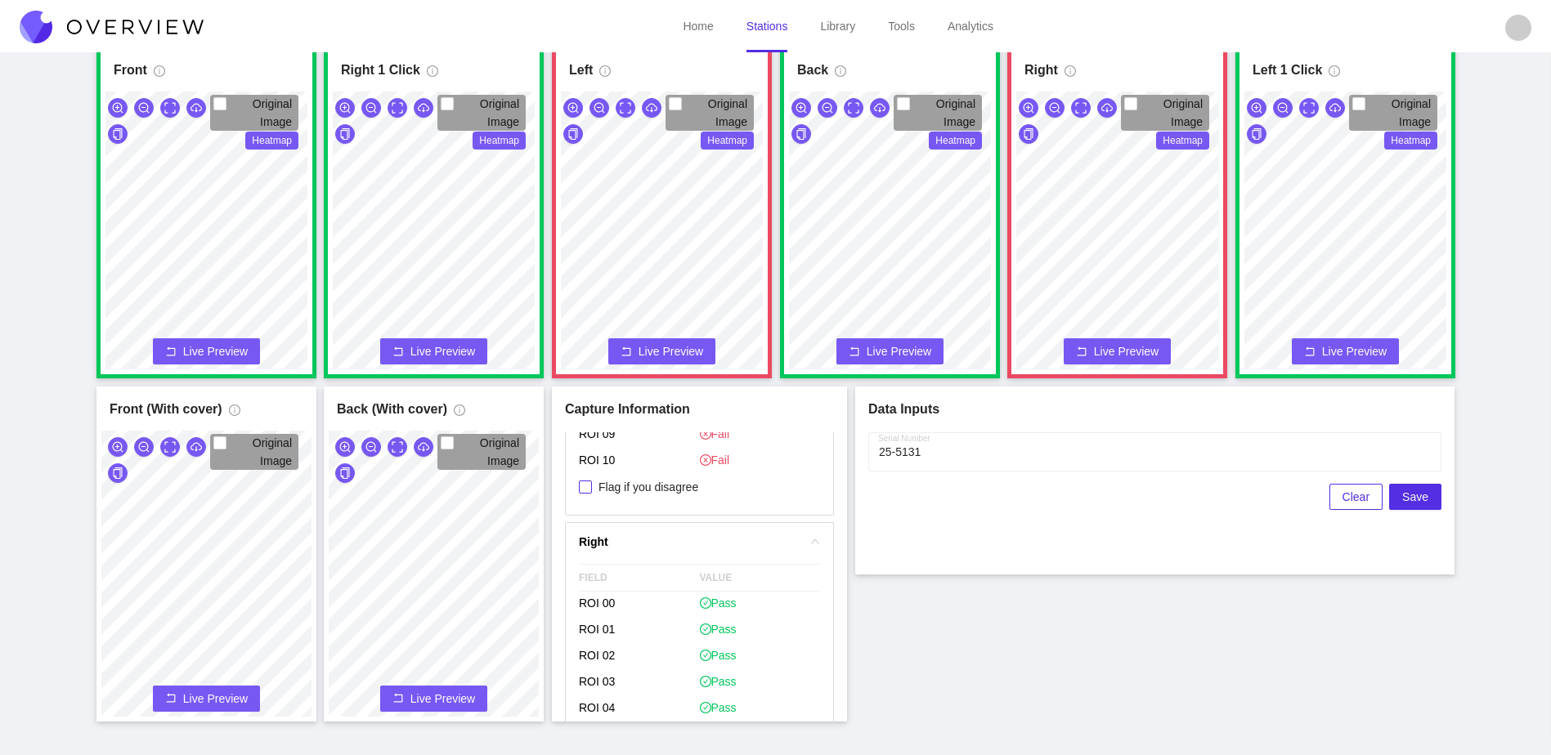
click at [685, 495] on span "Flag if you disagree" at bounding box center [648, 487] width 113 height 16
click at [592, 494] on input "Flag if you disagree" at bounding box center [585, 487] width 13 height 13
checkbox input "true"
click at [692, 562] on span "Flag if you disagree" at bounding box center [648, 561] width 113 height 16
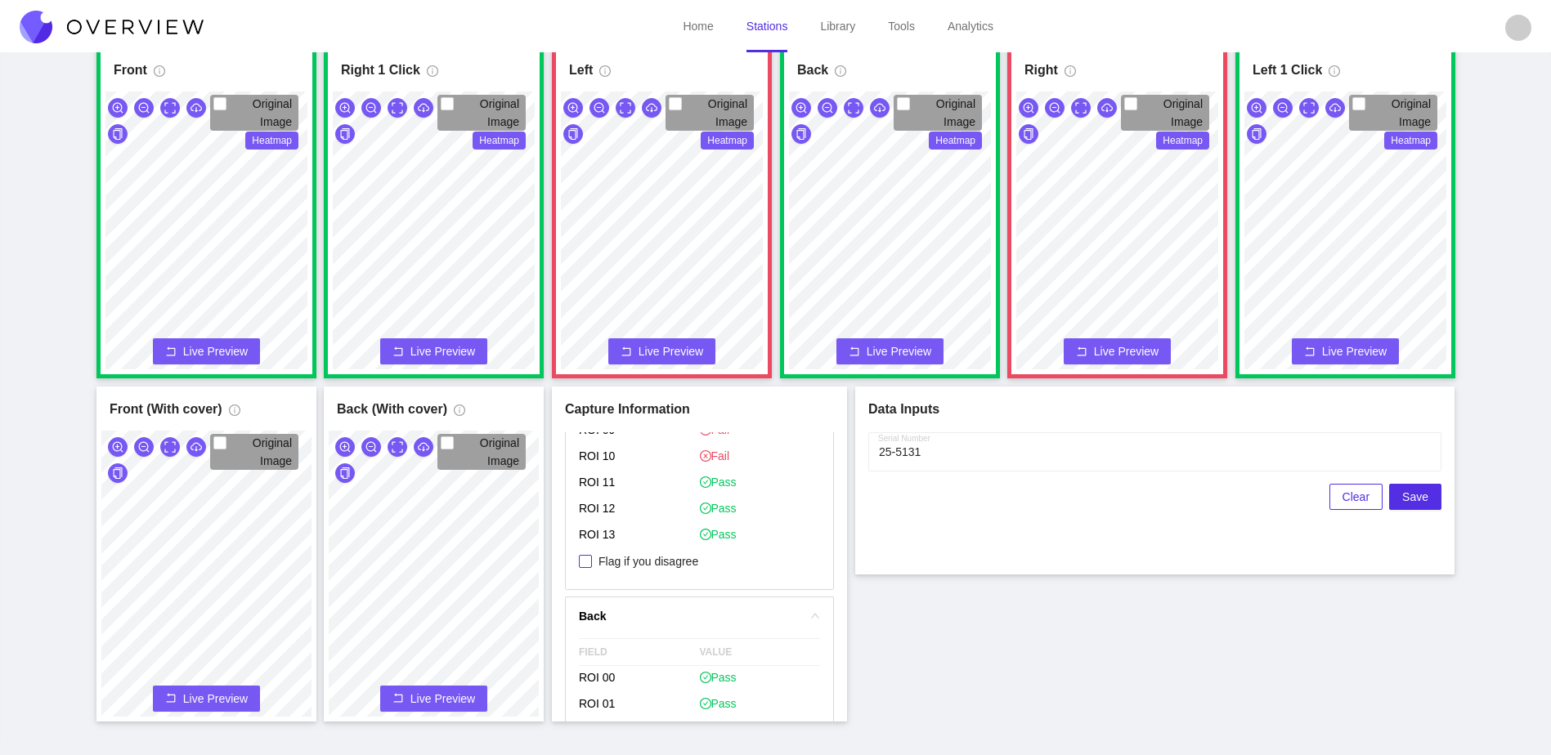
click at [592, 562] on input "Flag if you disagree" at bounding box center [585, 561] width 13 height 13
checkbox input "true"
click at [1421, 497] on span "Save" at bounding box center [1415, 497] width 26 height 18
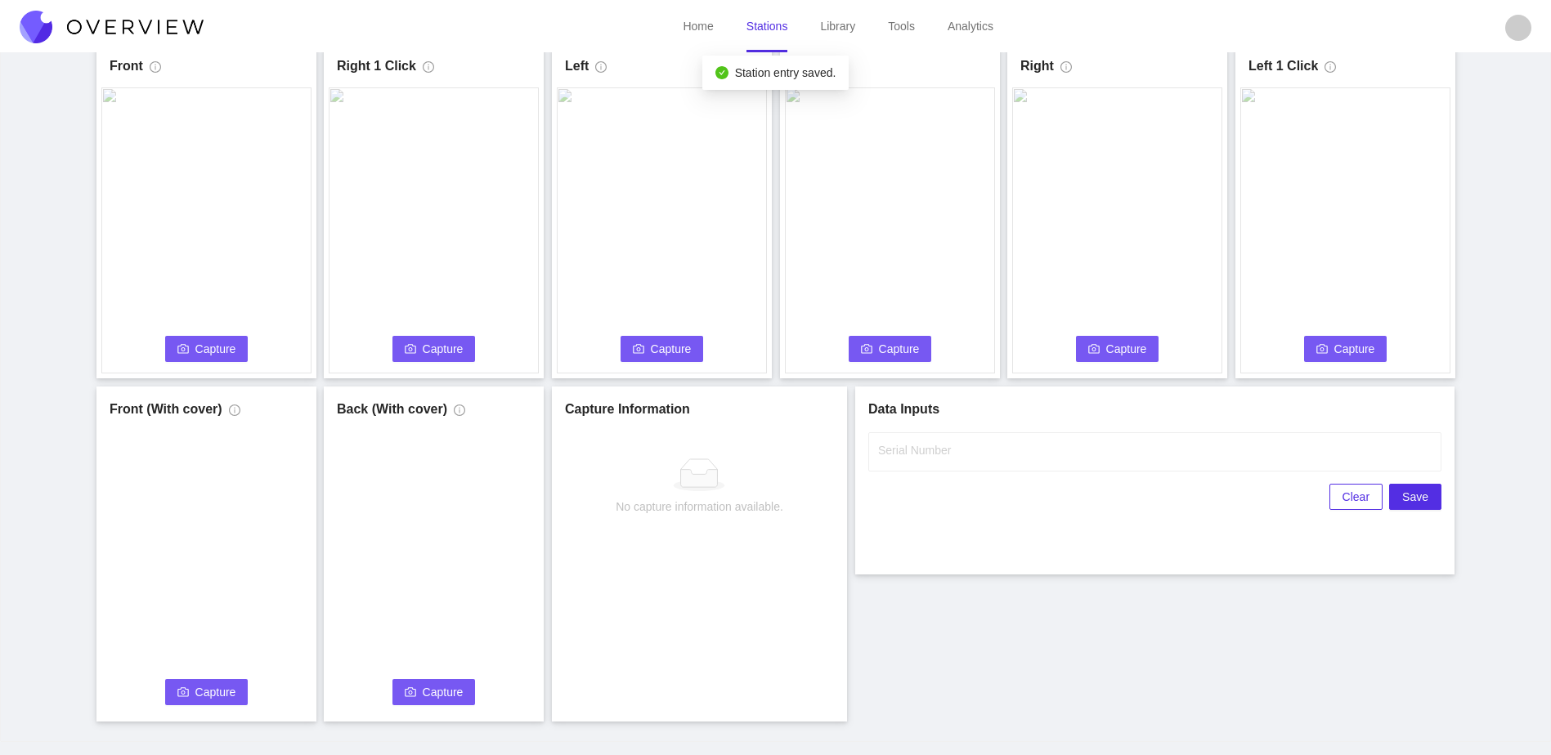
scroll to position [0, 0]
click at [915, 456] on label "Serial Number" at bounding box center [914, 450] width 73 height 16
click at [915, 456] on input "Serial Number" at bounding box center [1154, 451] width 573 height 39
type input "25-5132"
drag, startPoint x: 1053, startPoint y: 604, endPoint x: 1034, endPoint y: 580, distance: 30.9
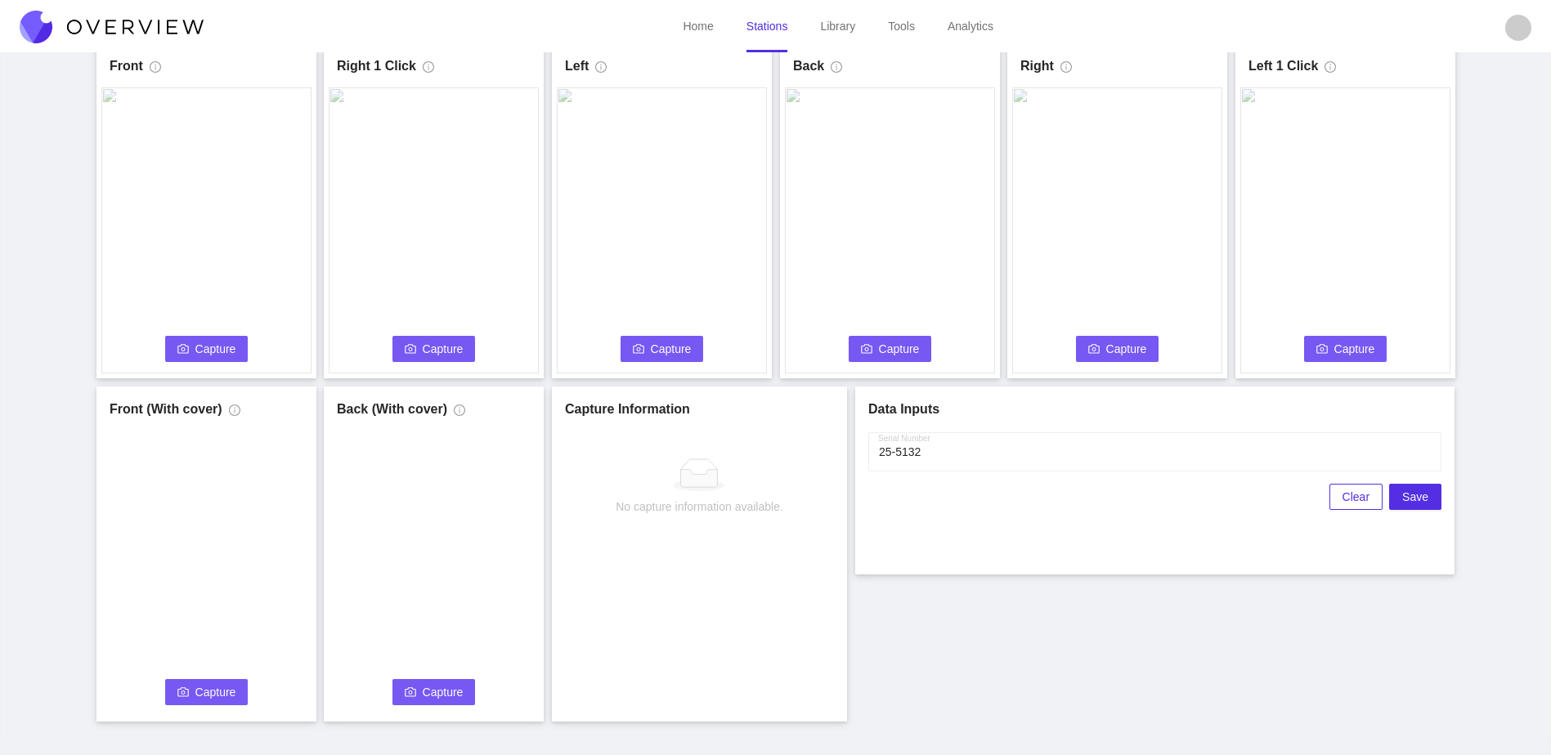
click at [1052, 603] on div "Front Capture Connecting... Please wait for the camera to connect... Left Captu…" at bounding box center [775, 382] width 1510 height 678
click at [218, 351] on span "Capture" at bounding box center [215, 349] width 41 height 18
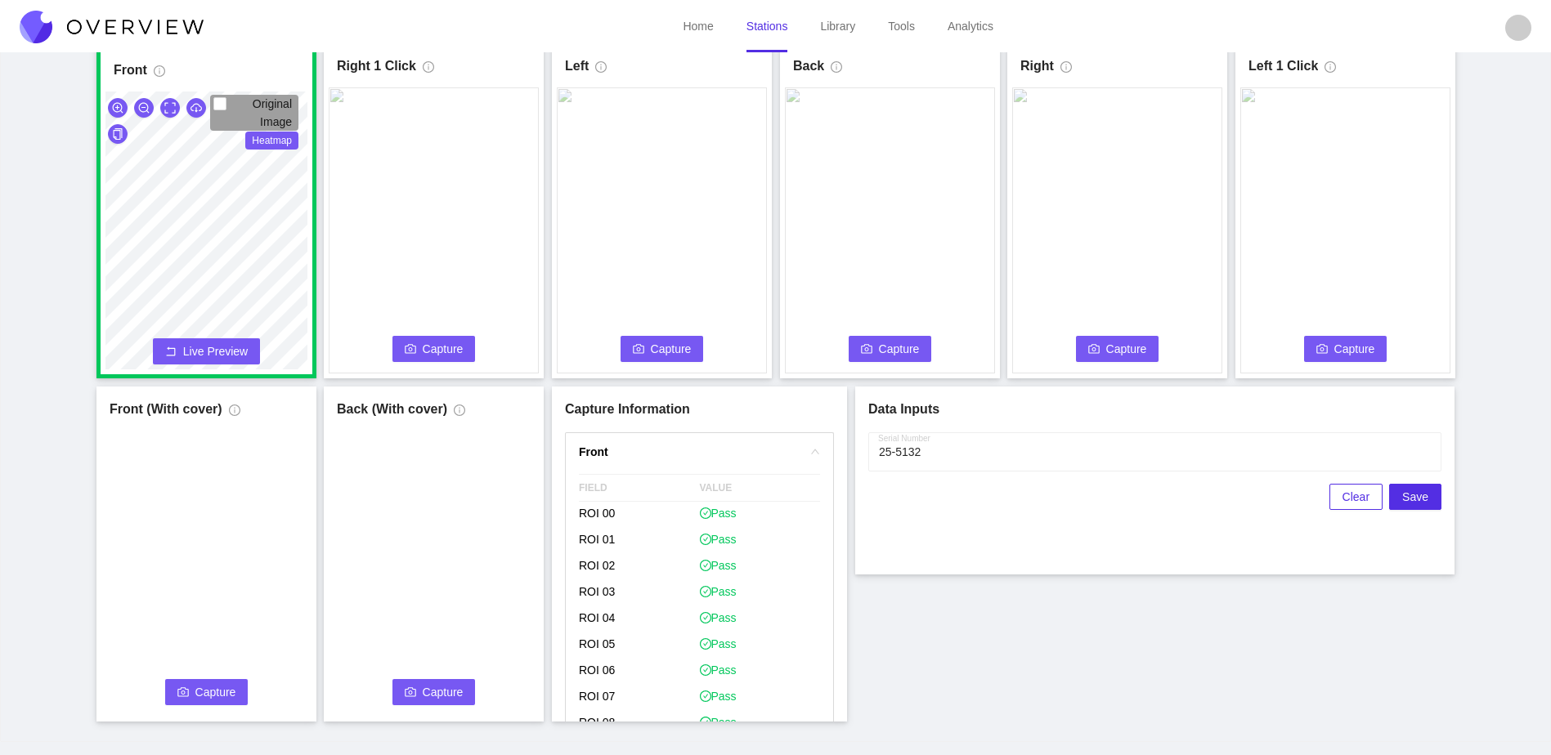
click at [433, 348] on span "Capture" at bounding box center [443, 349] width 41 height 18
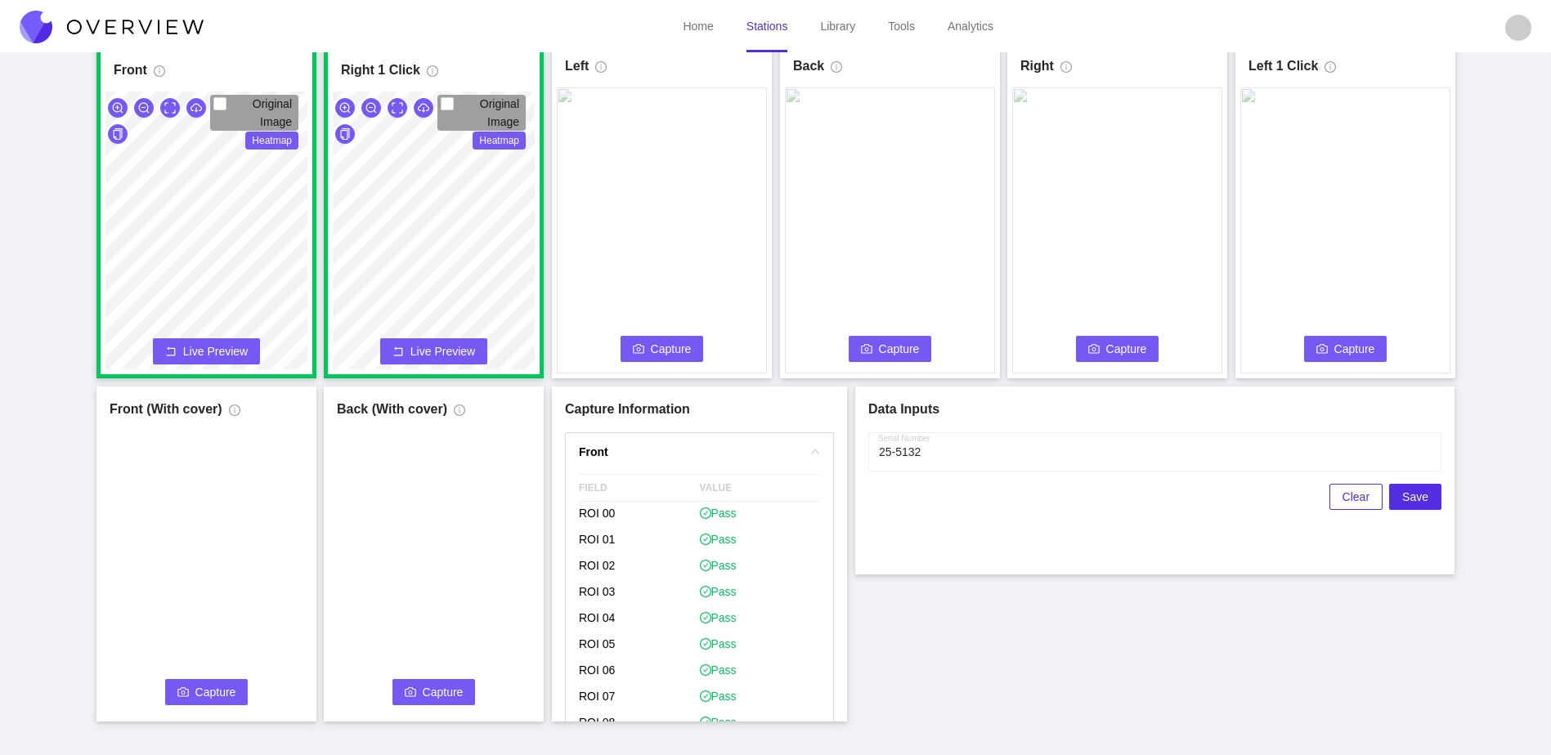
click at [664, 349] on span "Capture" at bounding box center [671, 349] width 41 height 18
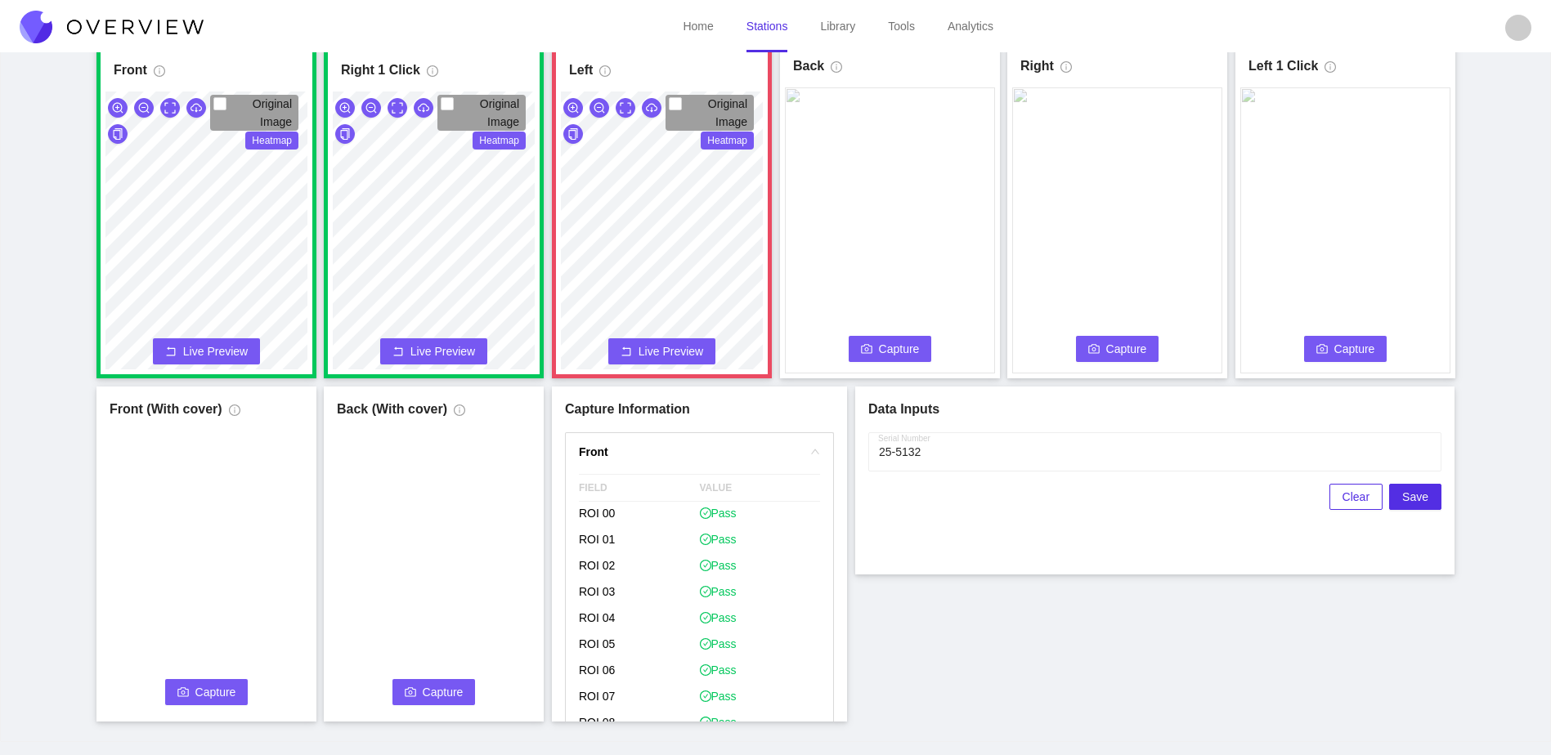
click at [896, 358] on button "Capture" at bounding box center [890, 349] width 83 height 26
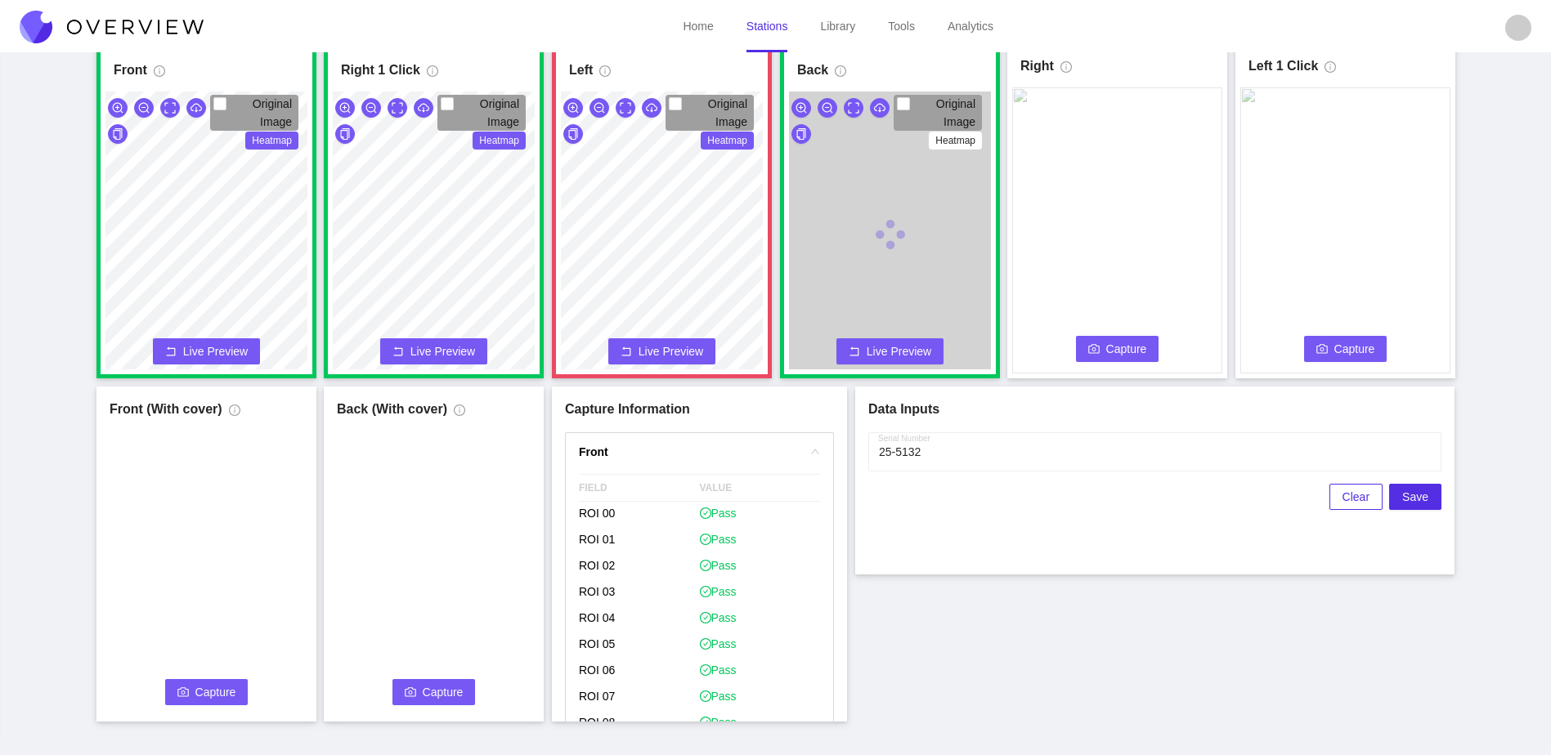
click at [1103, 347] on button "Capture" at bounding box center [1117, 349] width 83 height 26
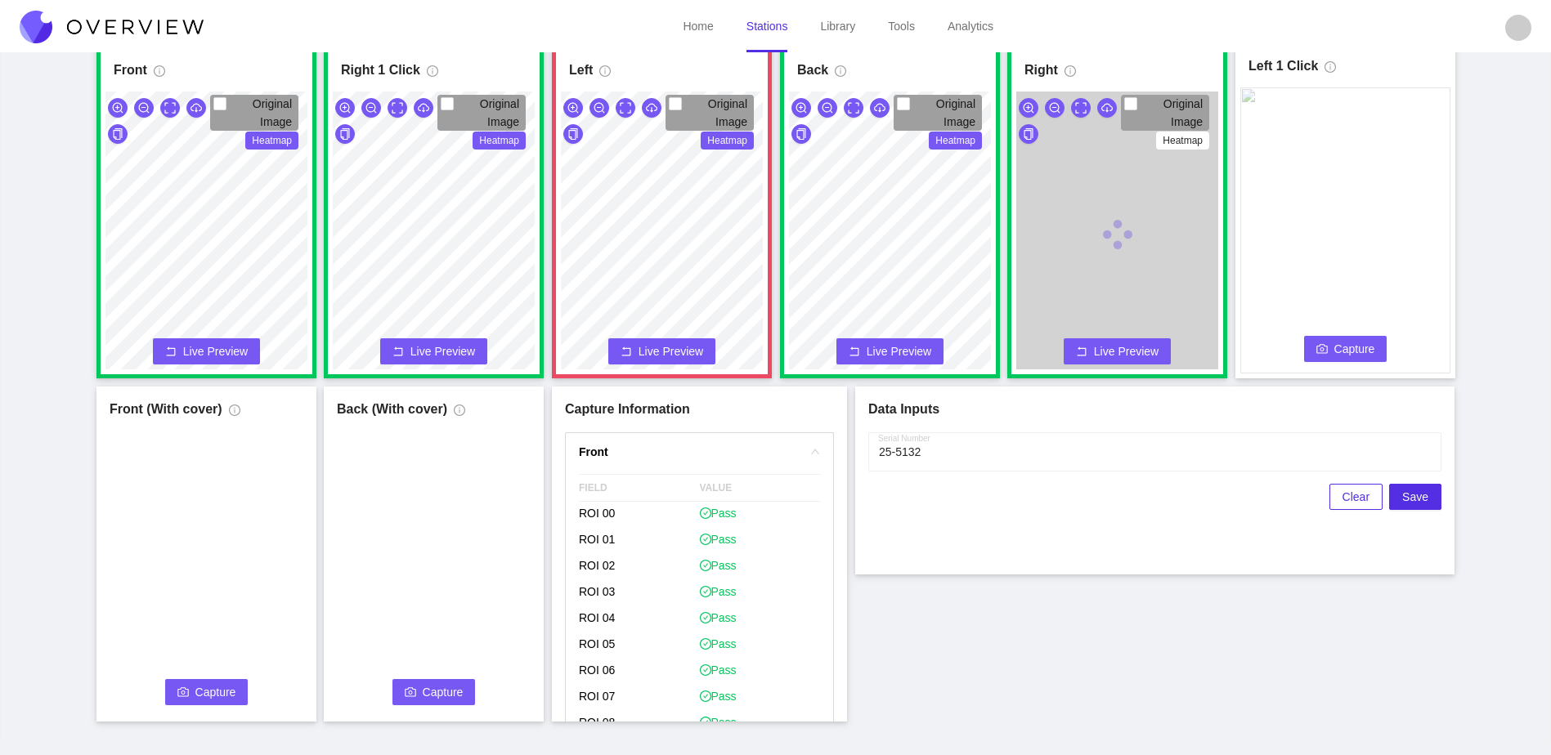
click at [1337, 353] on span "Capture" at bounding box center [1354, 349] width 41 height 18
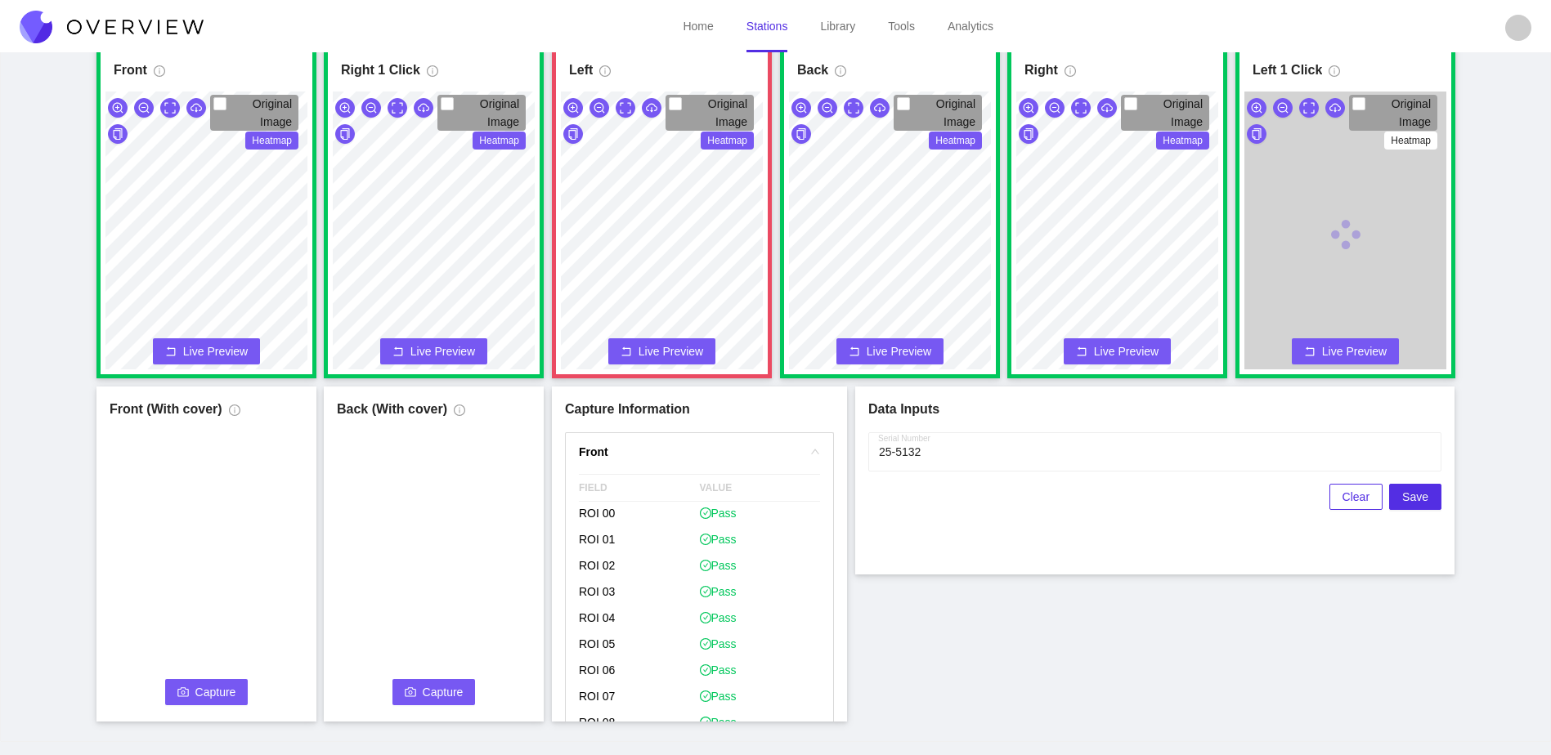
drag, startPoint x: 987, startPoint y: 593, endPoint x: 903, endPoint y: 616, distance: 86.5
click at [987, 583] on div "Front Original Image Heatmap Capture Connecting... Please wait for the camera t…" at bounding box center [775, 382] width 1510 height 678
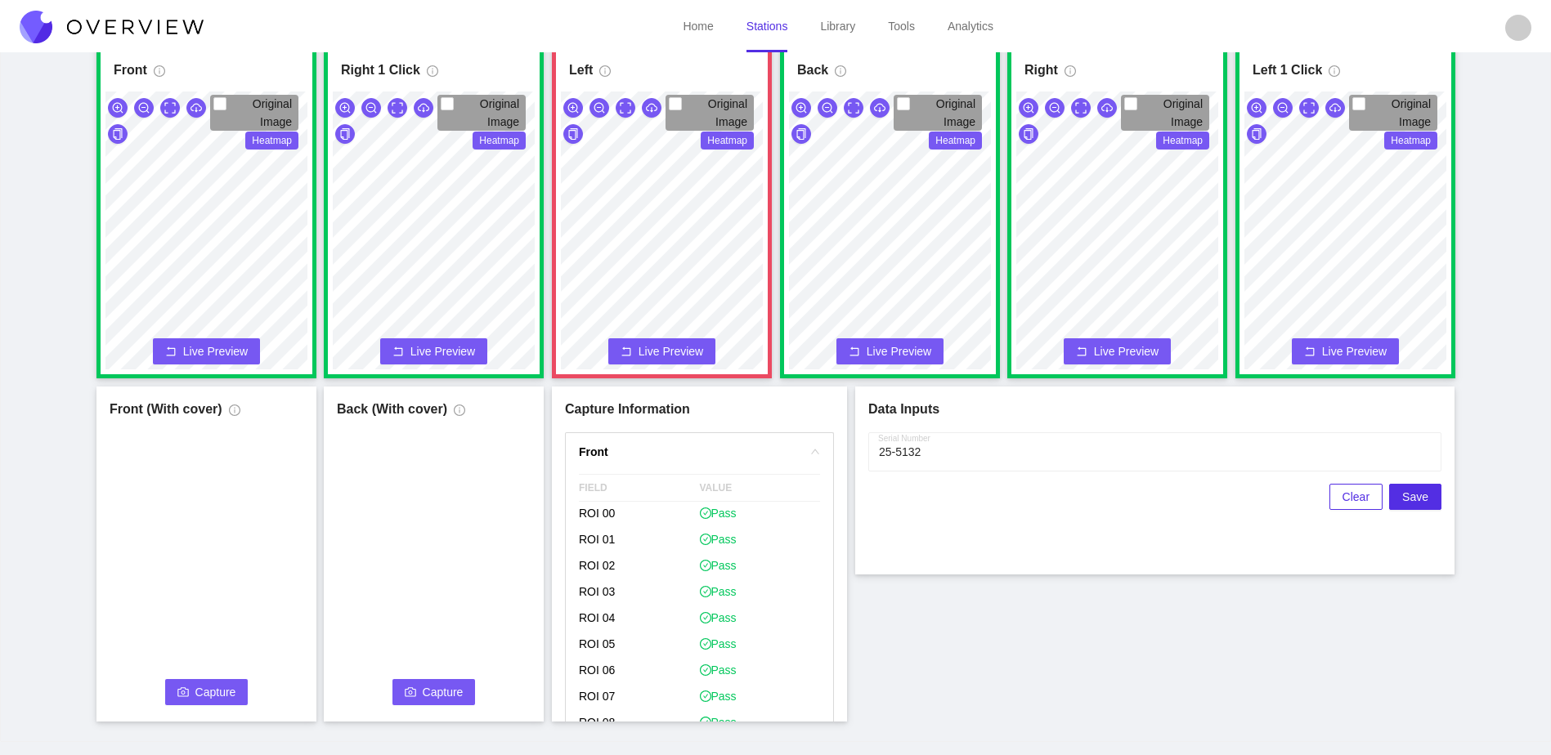
click at [215, 695] on span "Capture" at bounding box center [215, 692] width 41 height 18
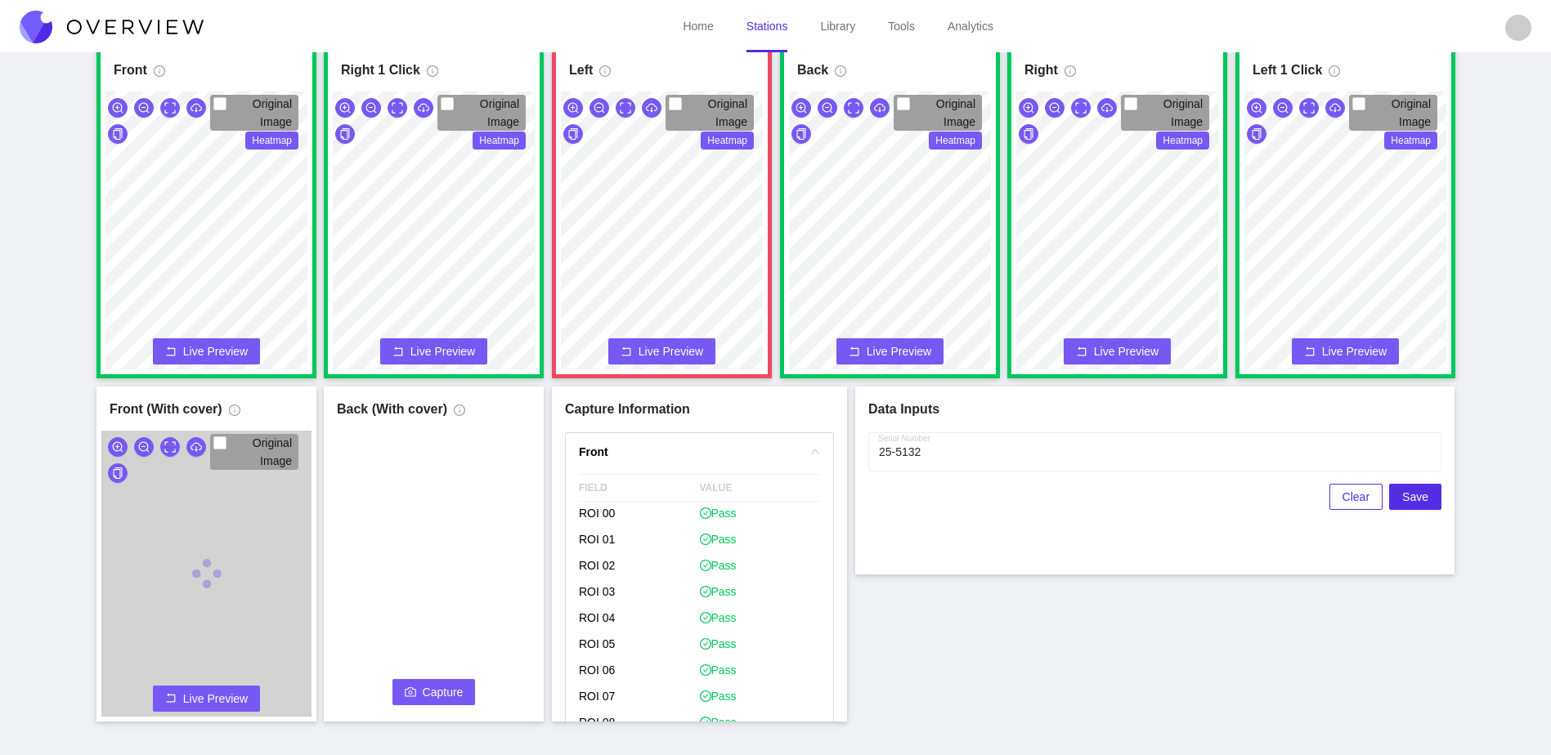
click at [436, 694] on span "Capture" at bounding box center [443, 692] width 41 height 18
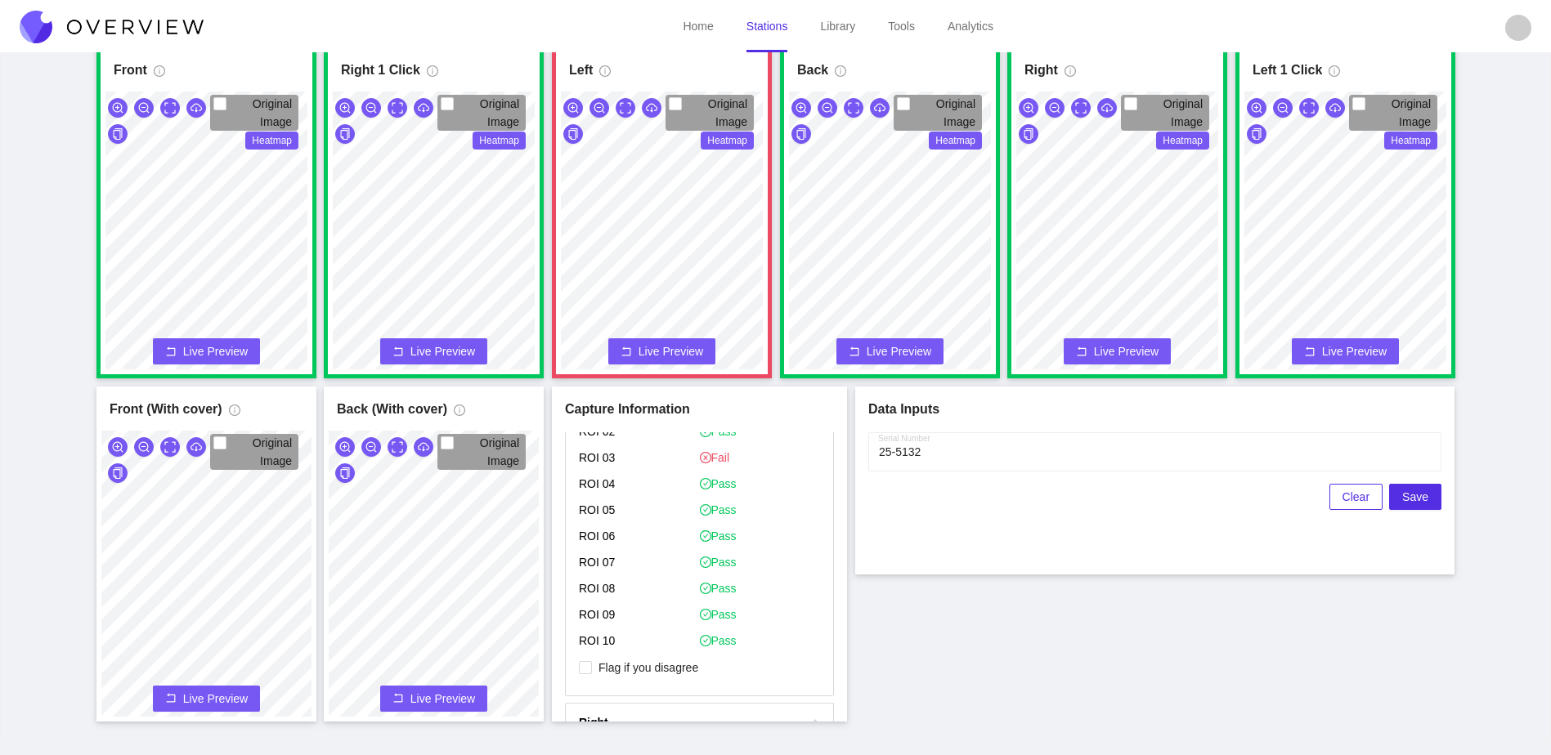
scroll to position [817, 0]
click at [638, 651] on span "Flag if you disagree" at bounding box center [648, 651] width 113 height 16
click at [592, 651] on input "Flag if you disagree" at bounding box center [585, 650] width 13 height 13
checkbox input "true"
click at [1404, 501] on button "Save" at bounding box center [1415, 497] width 52 height 26
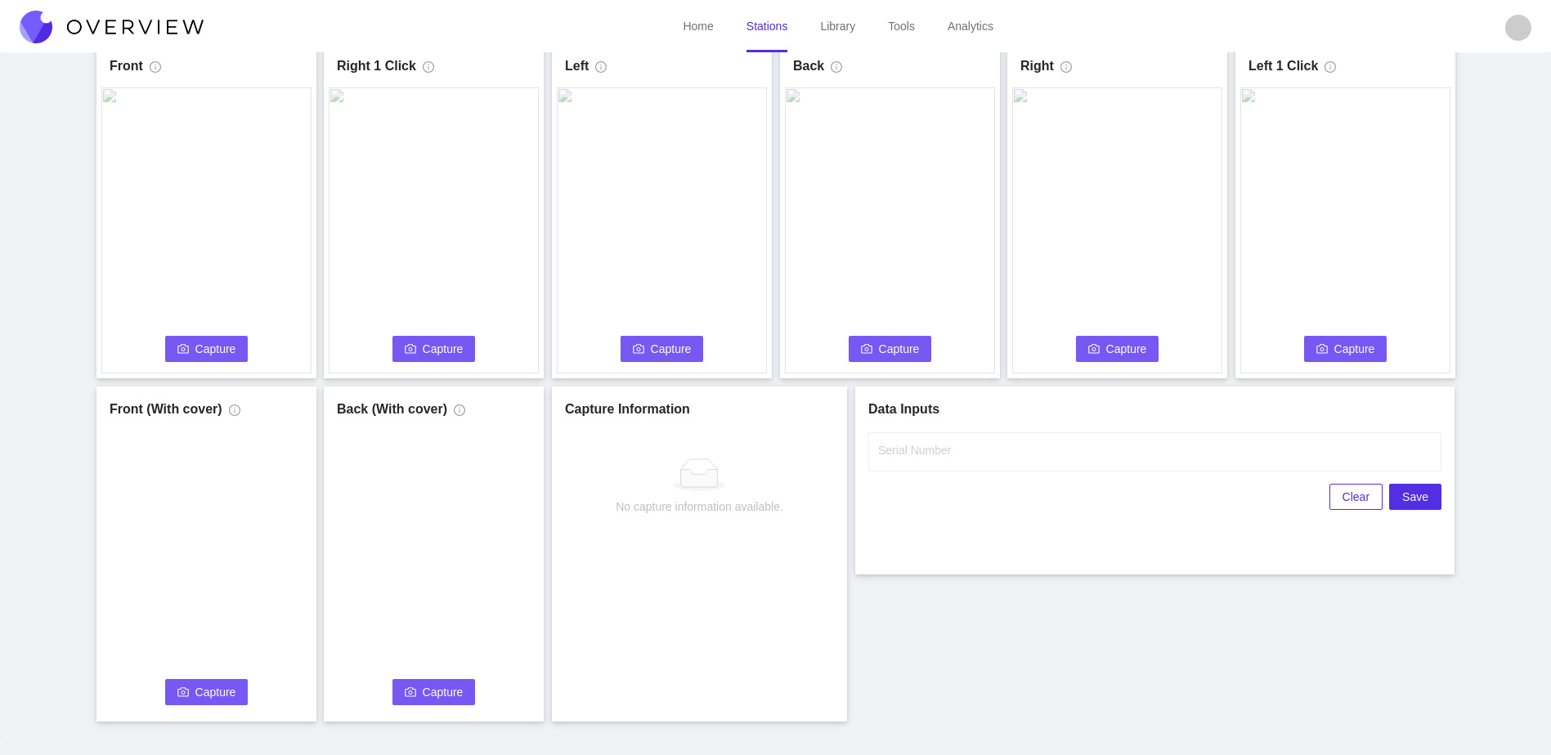
scroll to position [0, 0]
click at [191, 349] on button "Capture" at bounding box center [206, 349] width 83 height 26
click at [1057, 450] on input "Serial Number" at bounding box center [1154, 451] width 573 height 39
type input "25-5133"
click at [902, 656] on div "Front Capture in progress Connecting... Please wait for the camera to connect..…" at bounding box center [775, 382] width 1510 height 678
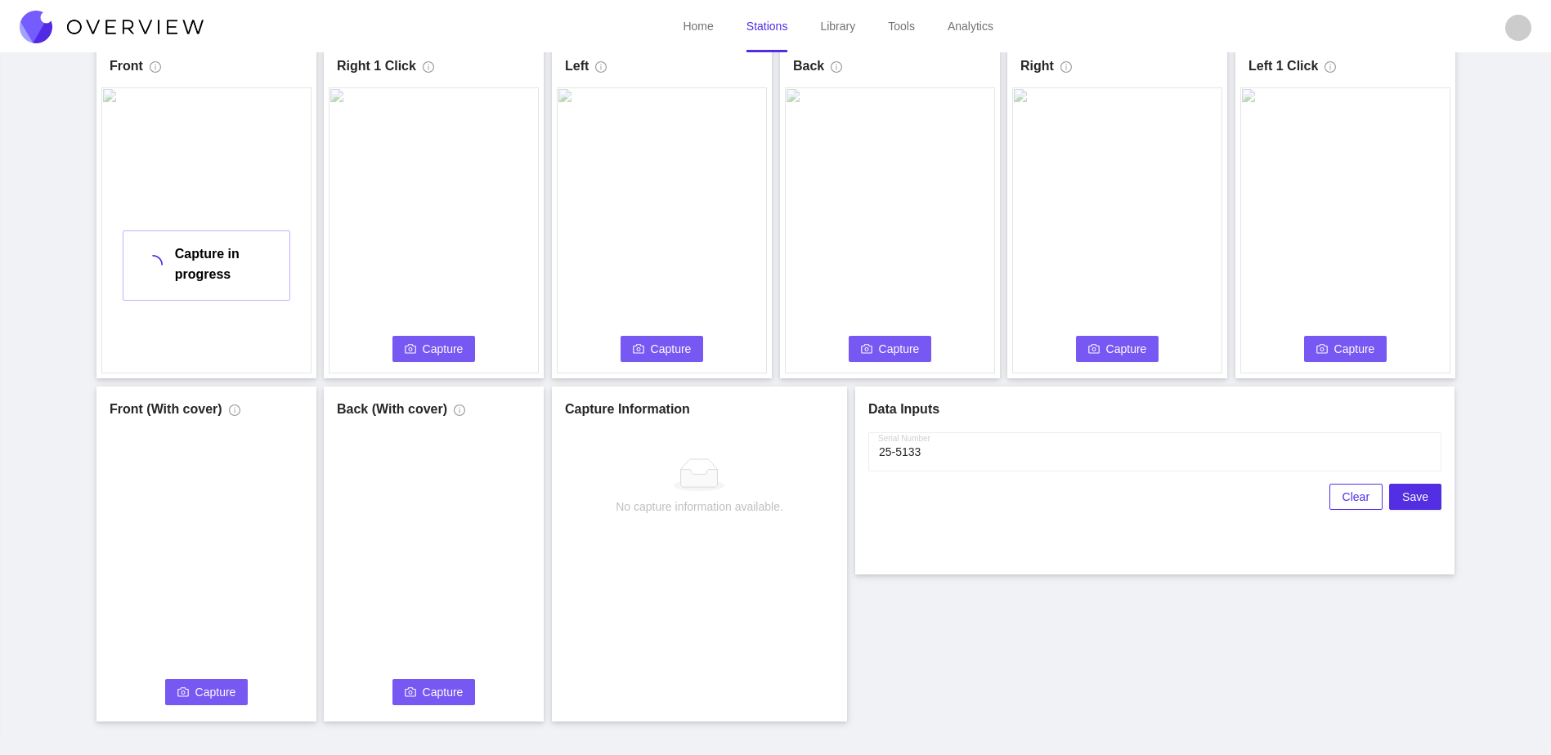
click at [916, 653] on div "Front Capture in progress Connecting... Please wait for the camera to connect..…" at bounding box center [775, 382] width 1510 height 678
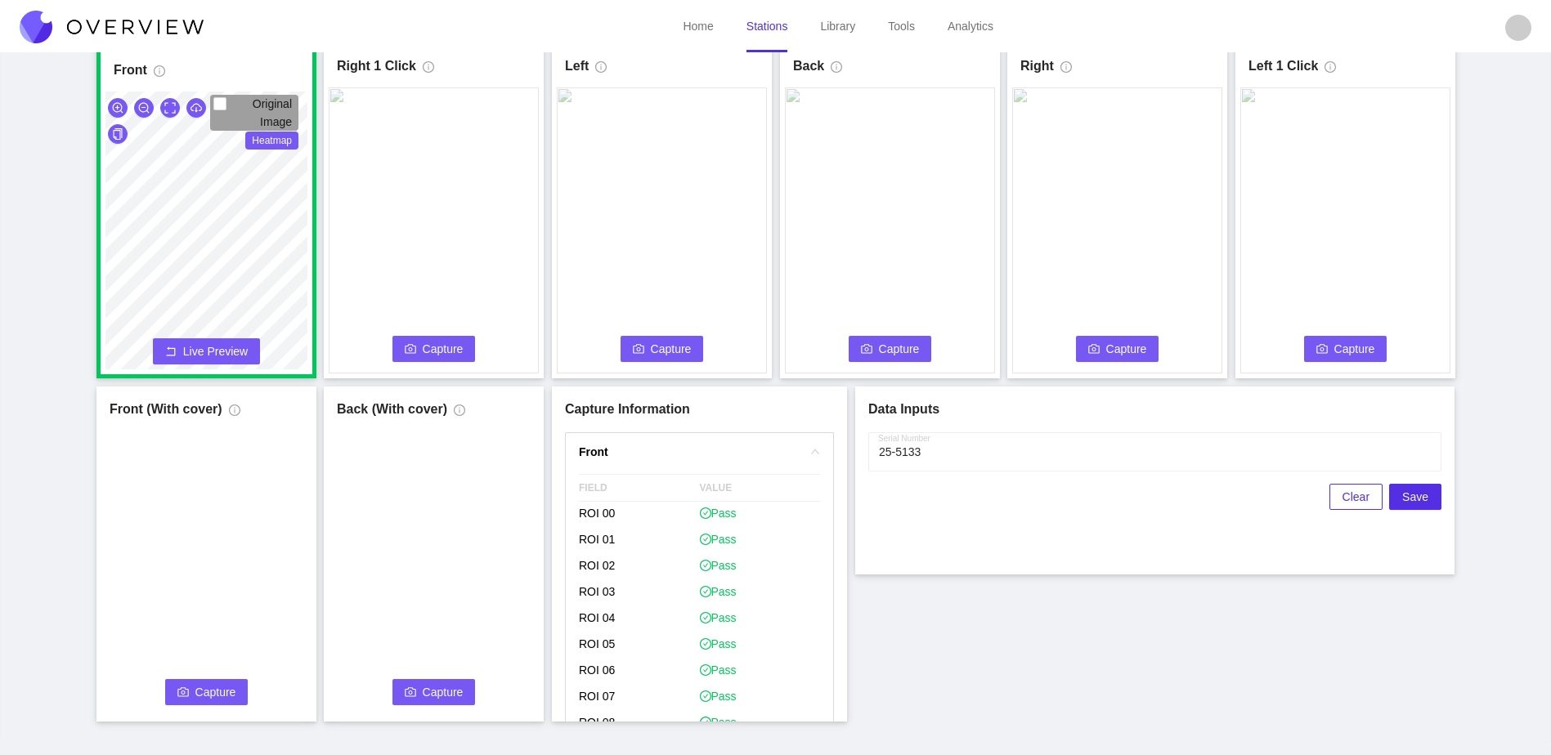
click at [423, 350] on span "Capture" at bounding box center [443, 349] width 41 height 18
click at [660, 345] on span "Capture" at bounding box center [671, 349] width 41 height 18
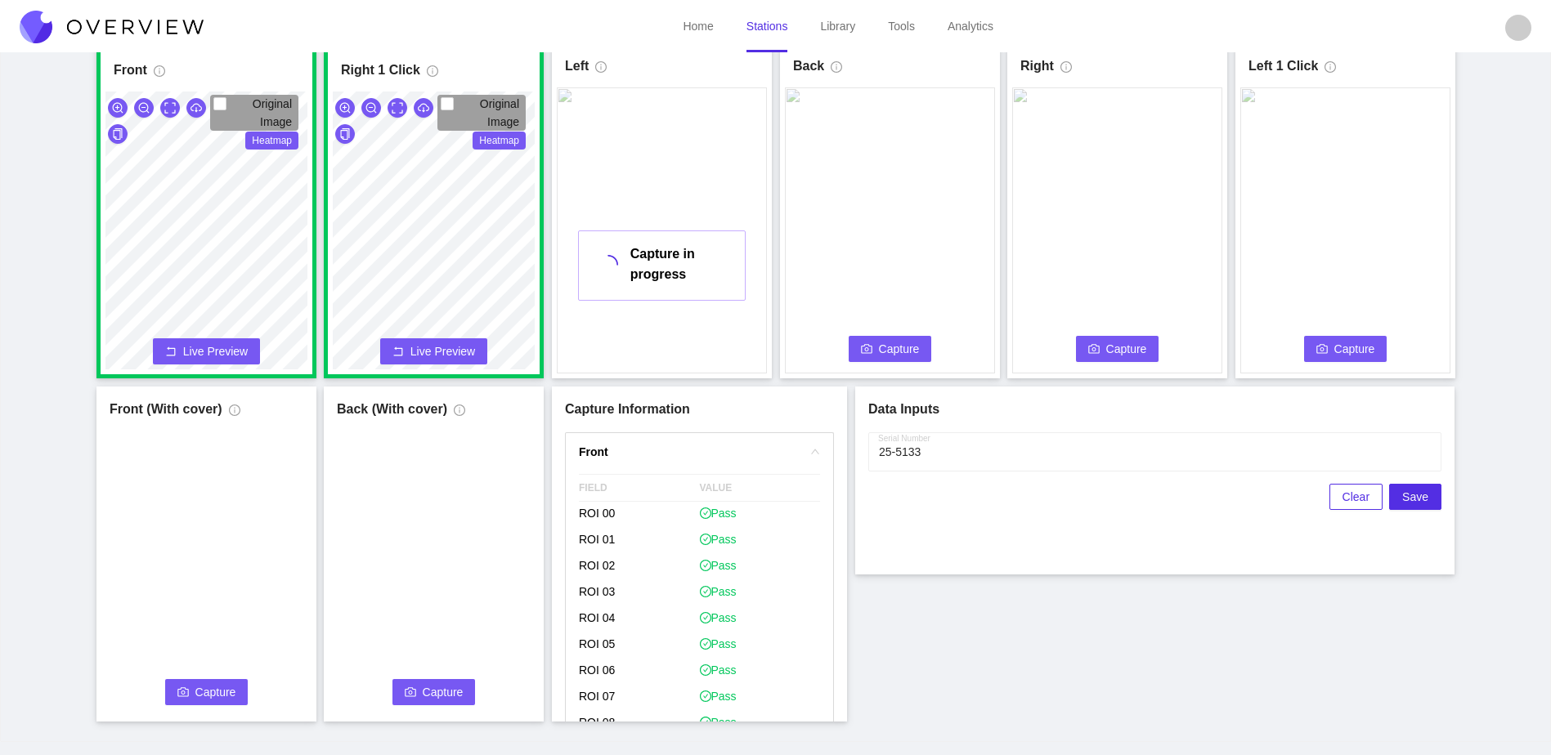
click at [916, 355] on span "Capture" at bounding box center [899, 349] width 41 height 18
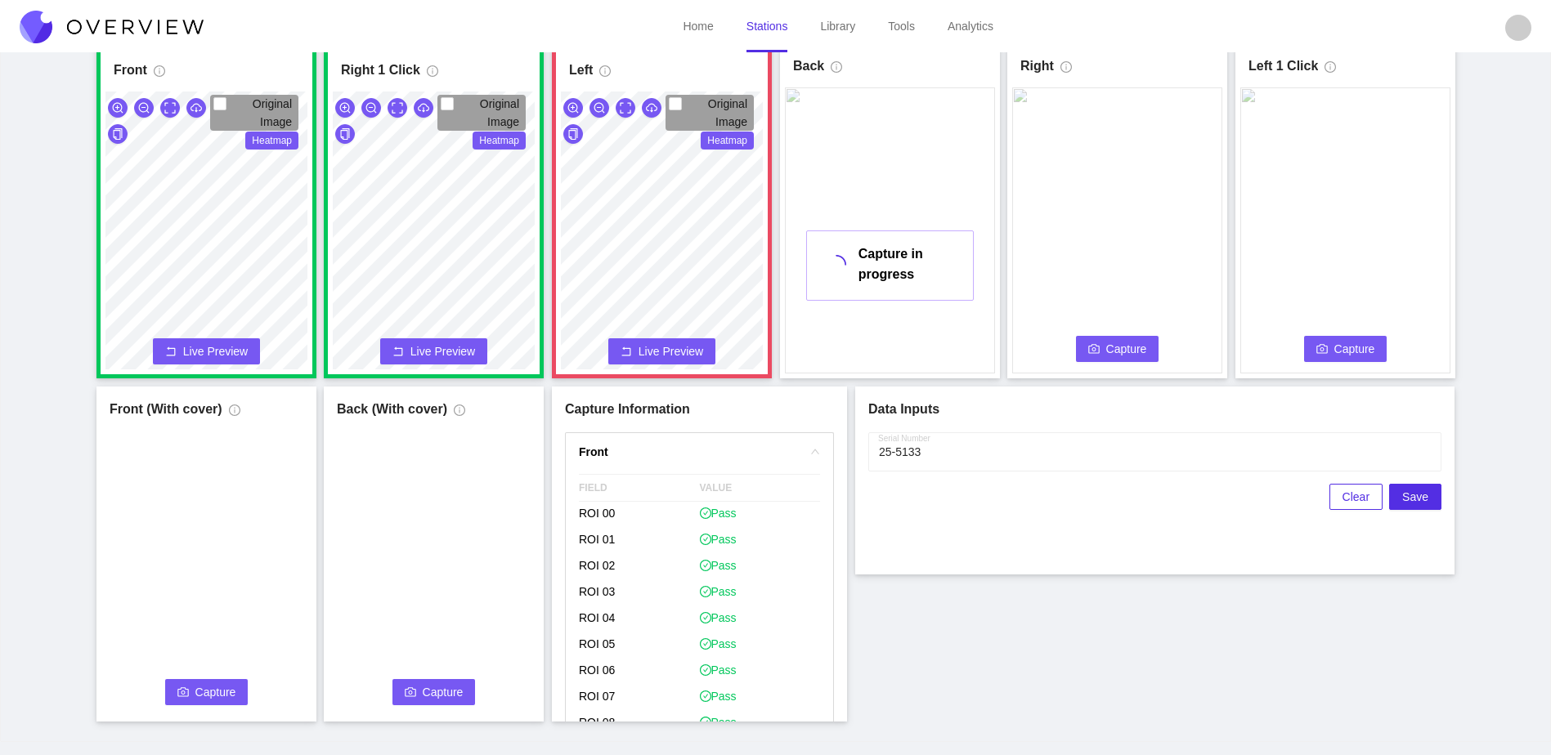
click at [1113, 351] on span "Capture" at bounding box center [1126, 349] width 41 height 18
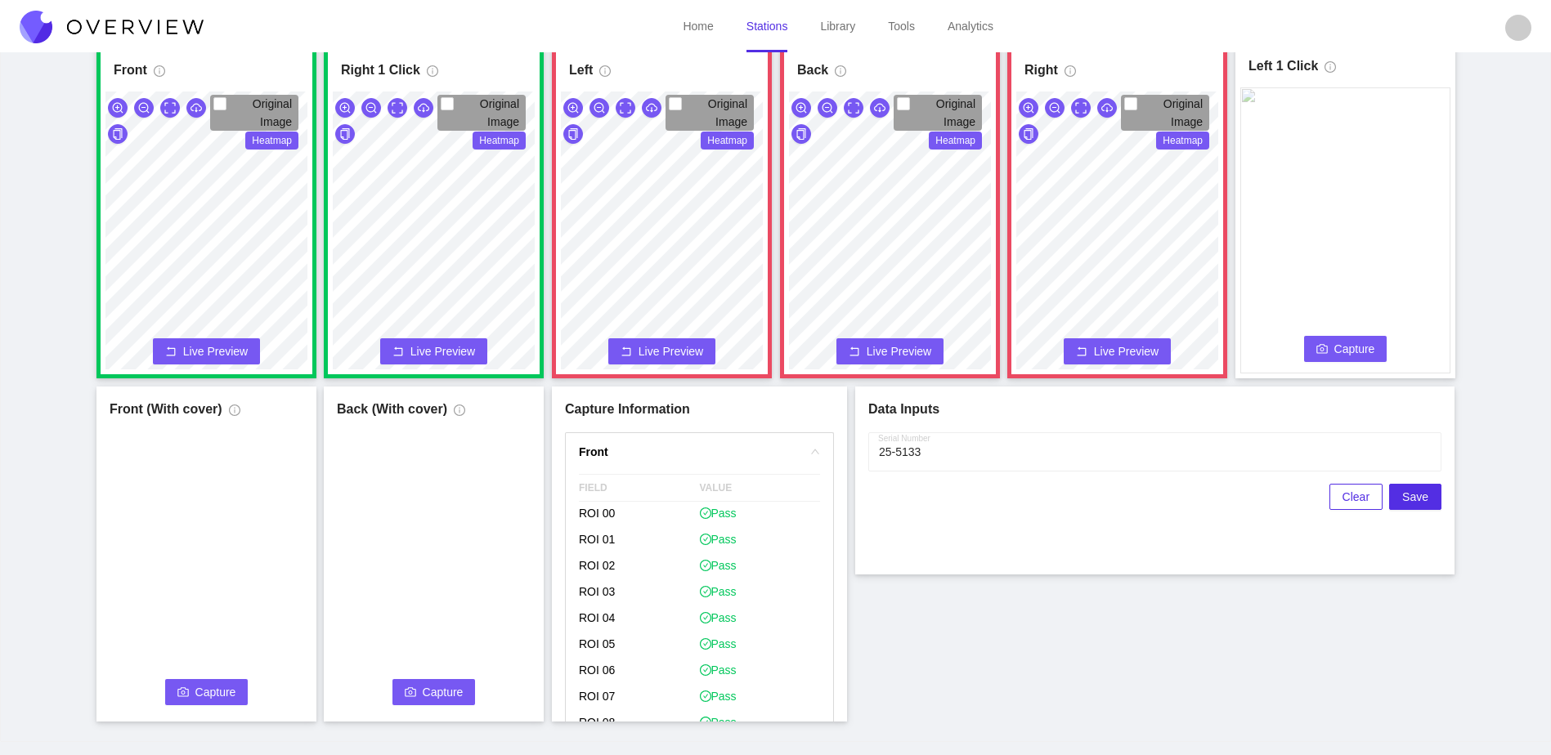
click at [1326, 359] on button "Capture" at bounding box center [1345, 349] width 83 height 26
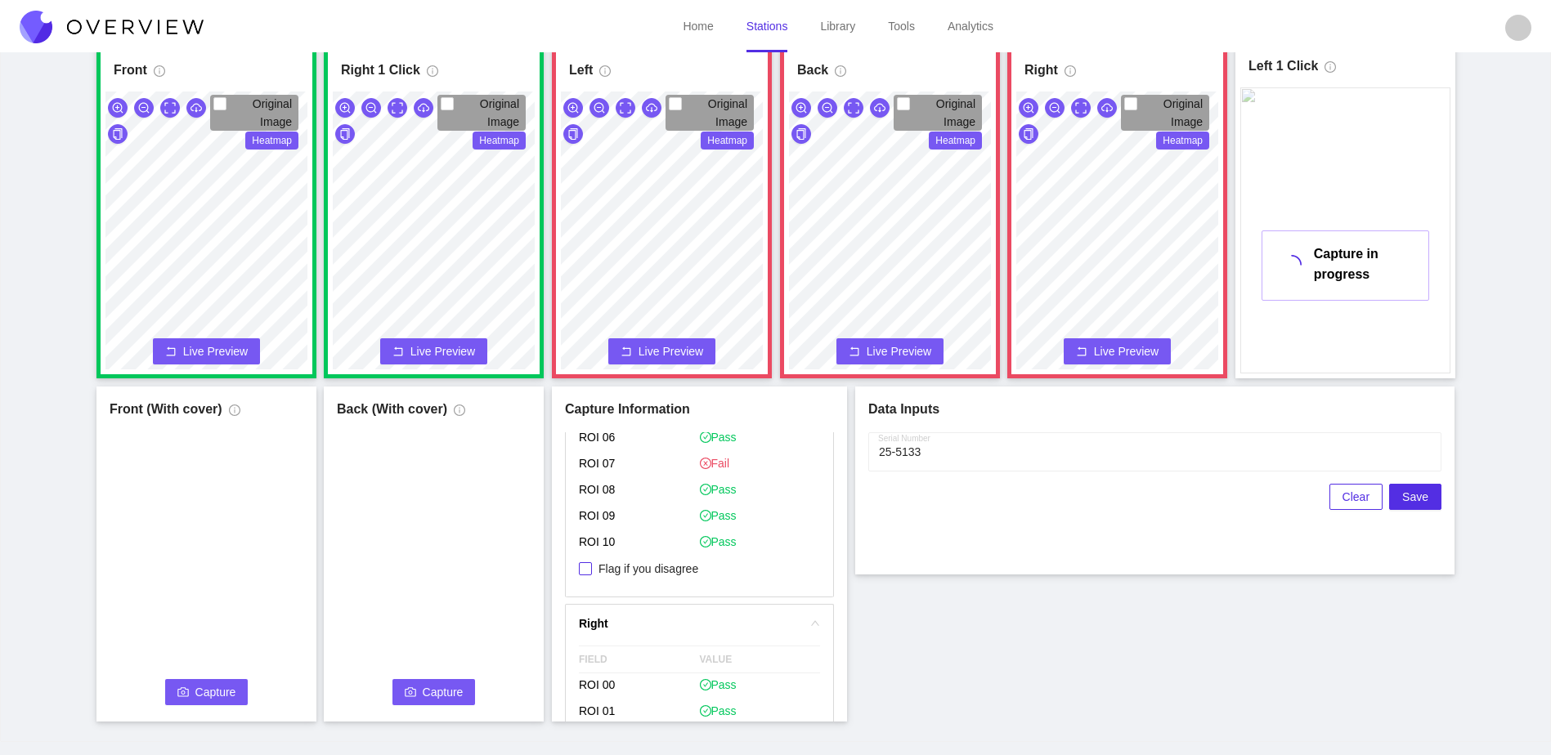
click at [687, 568] on span "Flag if you disagree" at bounding box center [648, 569] width 113 height 16
click at [592, 568] on input "Flag if you disagree" at bounding box center [585, 568] width 13 height 13
checkbox input "true"
click at [683, 558] on span "Flag if you disagree" at bounding box center [648, 561] width 113 height 16
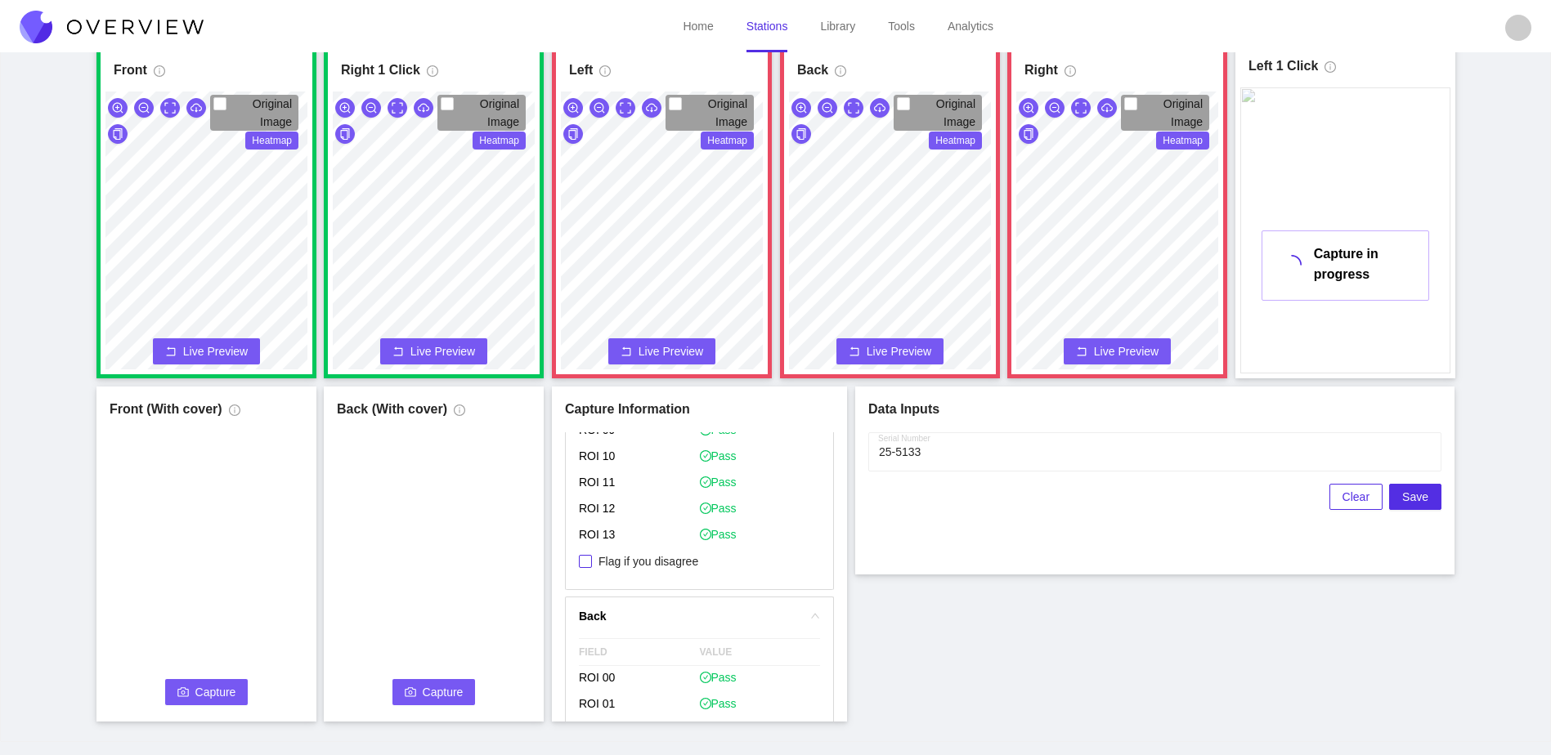
click at [592, 558] on input "Flag if you disagree" at bounding box center [585, 561] width 13 height 13
checkbox input "true"
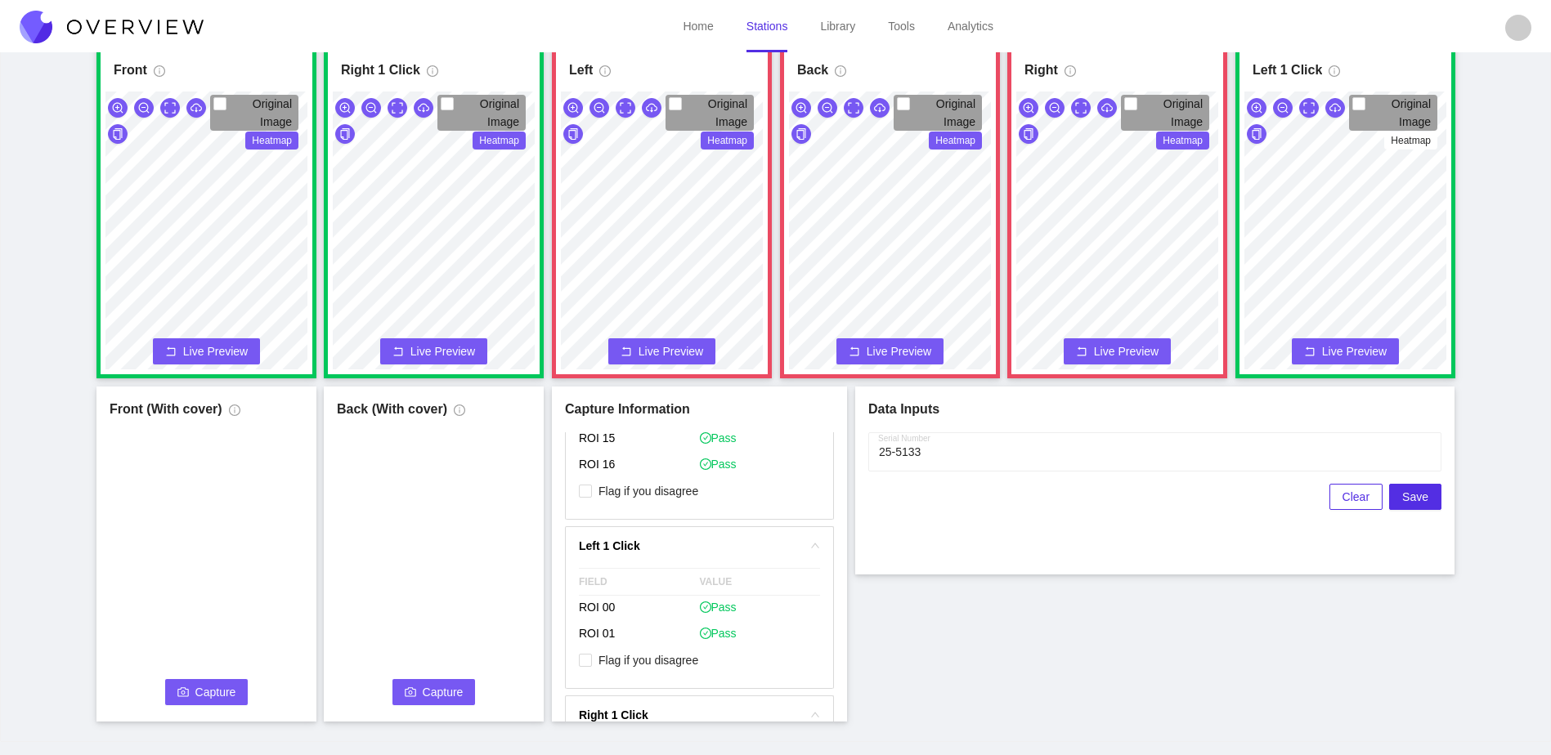
scroll to position [2044, 0]
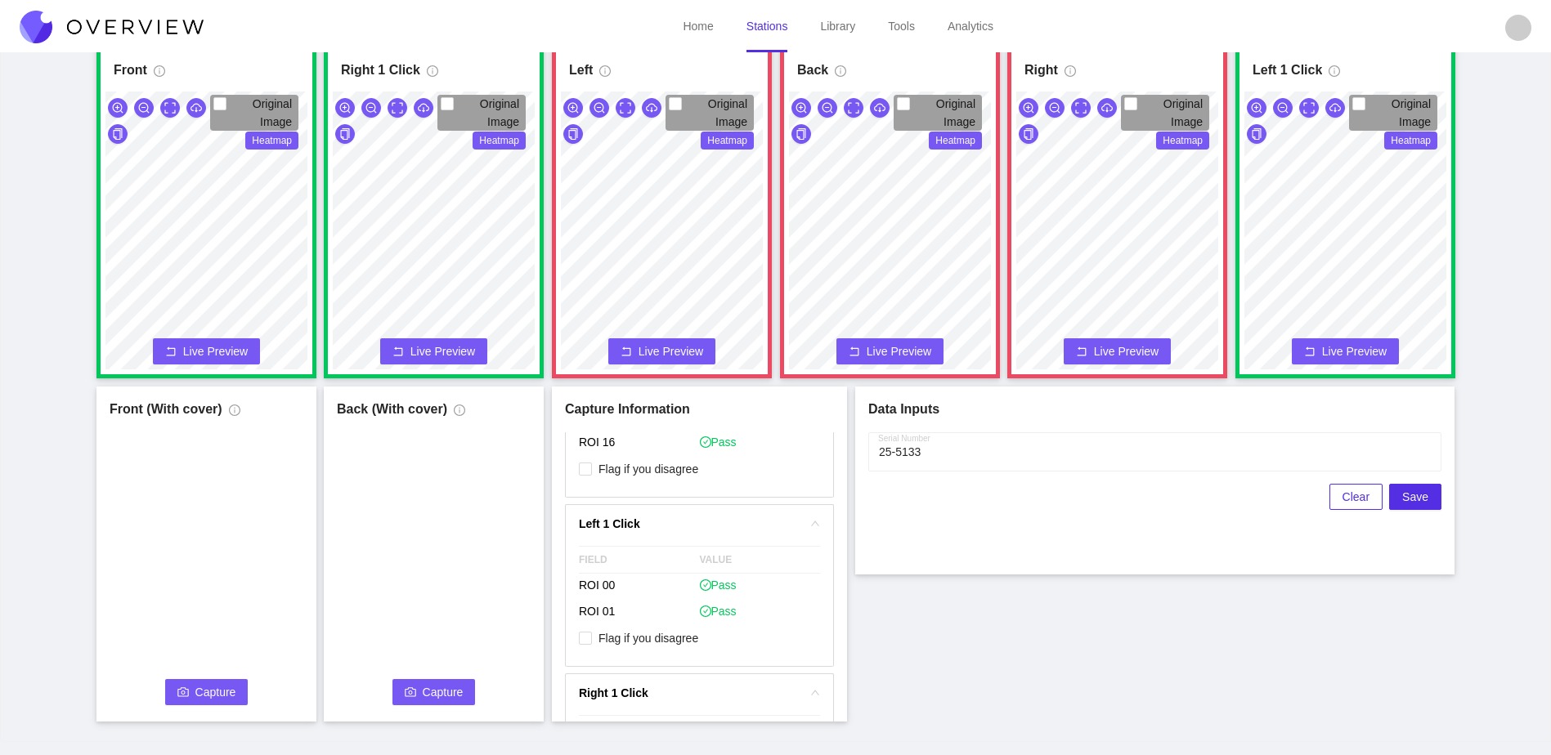
drag, startPoint x: 632, startPoint y: 452, endPoint x: 635, endPoint y: 464, distance: 12.7
click at [632, 454] on p "ROI 16" at bounding box center [639, 444] width 121 height 26
click at [636, 466] on span "Flag if you disagree" at bounding box center [648, 469] width 113 height 16
click at [592, 466] on input "Flag if you disagree" at bounding box center [585, 469] width 13 height 13
checkbox input "true"
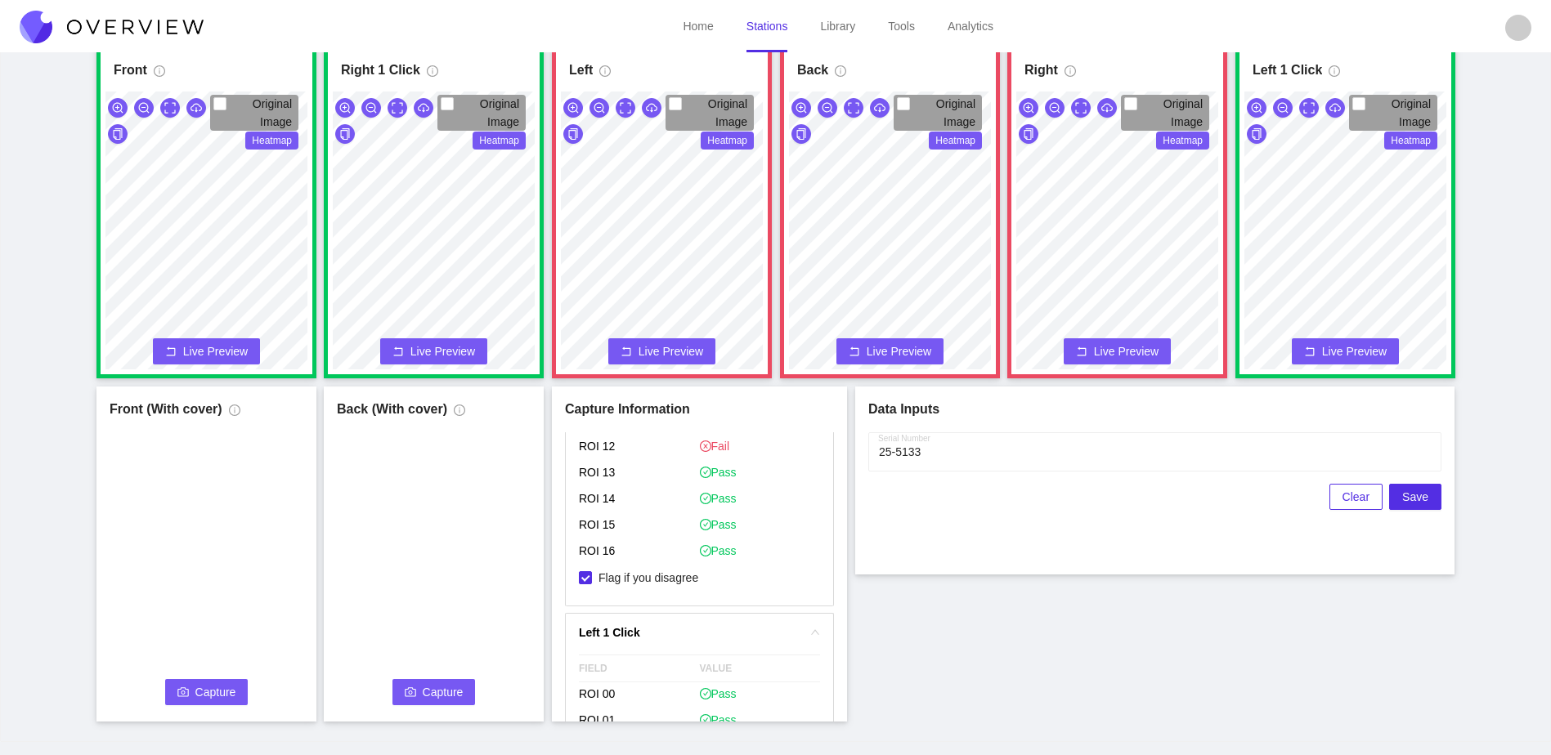
scroll to position [1798, 0]
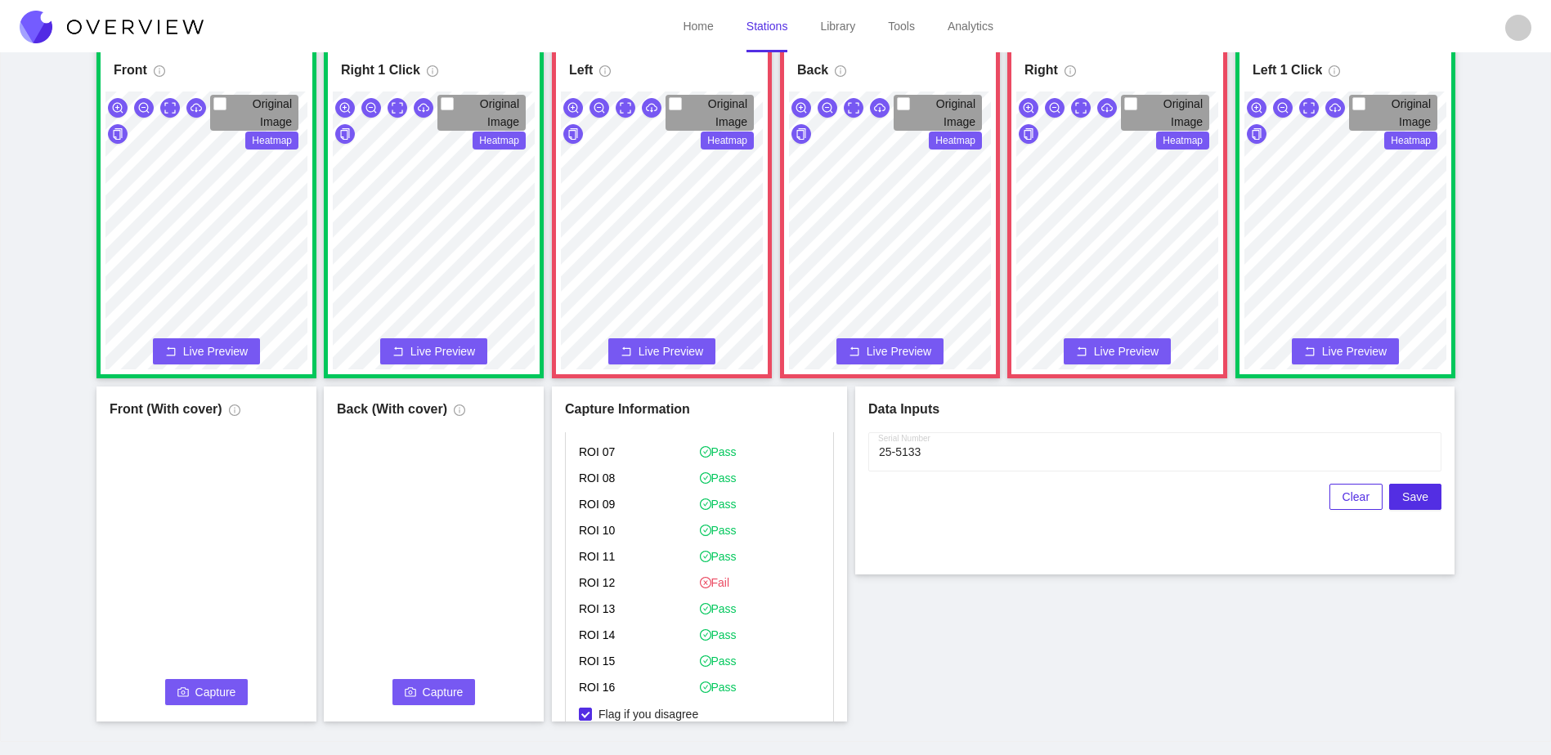
click at [903, 38] on section "Home Stations Library Tools Analytics S8 Surgeon S8 Surgeon Last capture [DATE]…" at bounding box center [775, 332] width 1551 height 846
click at [838, 446] on div "Front Original Image Heatmap Capture Connecting... Please wait for the camera t…" at bounding box center [775, 382] width 1510 height 678
click at [196, 698] on span "Capture" at bounding box center [215, 692] width 41 height 18
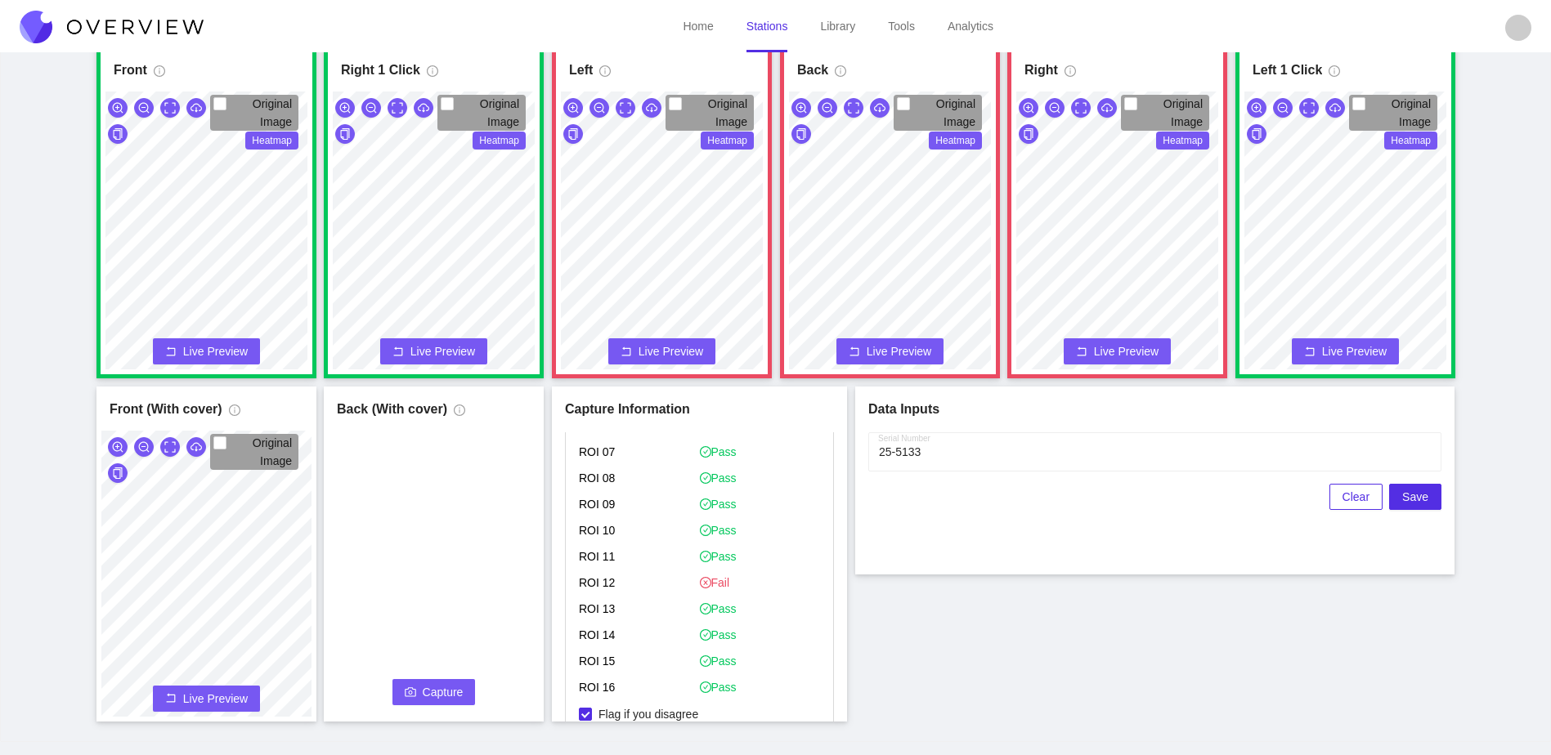
click at [428, 684] on span "Capture" at bounding box center [443, 692] width 41 height 18
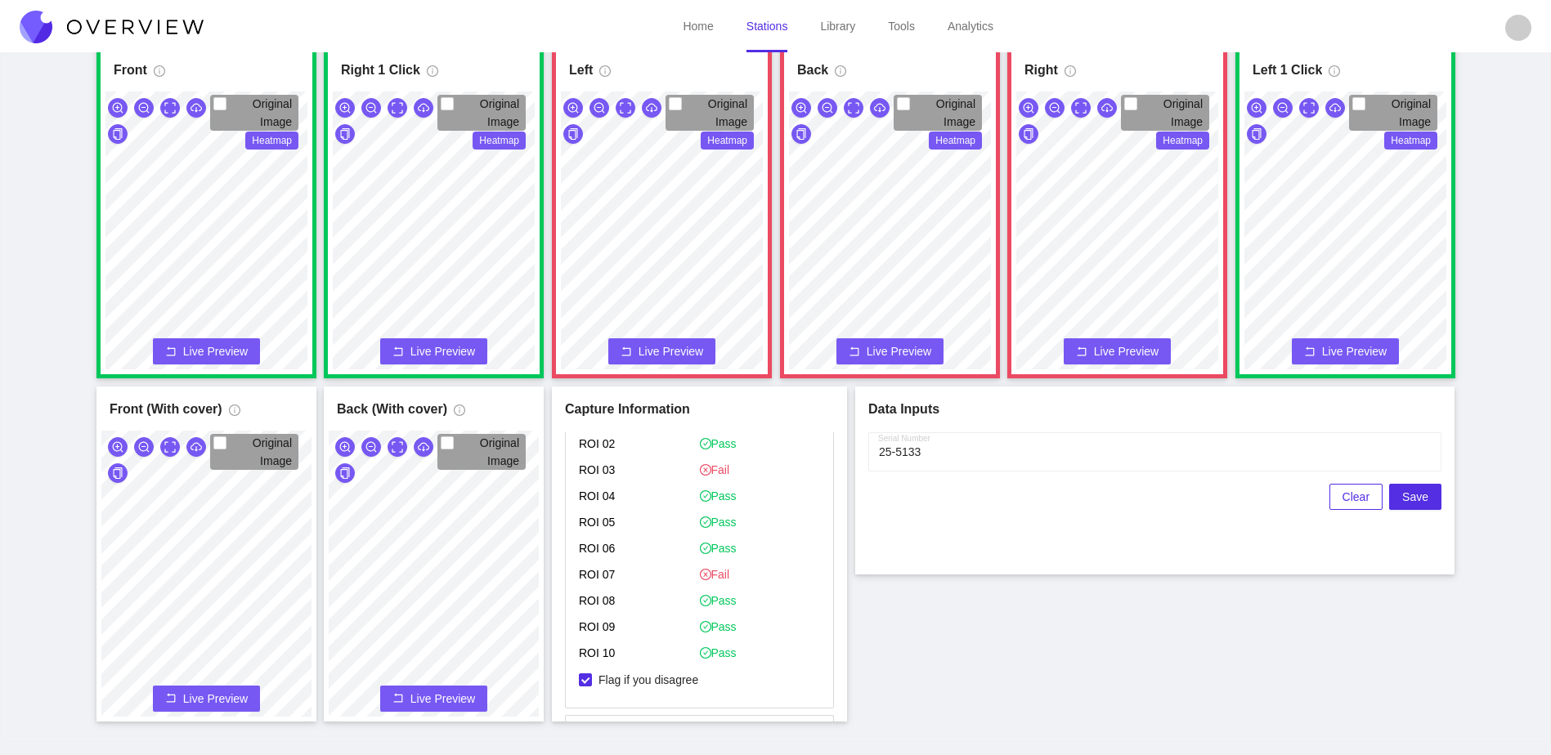
scroll to position [654, 0]
click at [1429, 505] on button "Save" at bounding box center [1415, 497] width 52 height 26
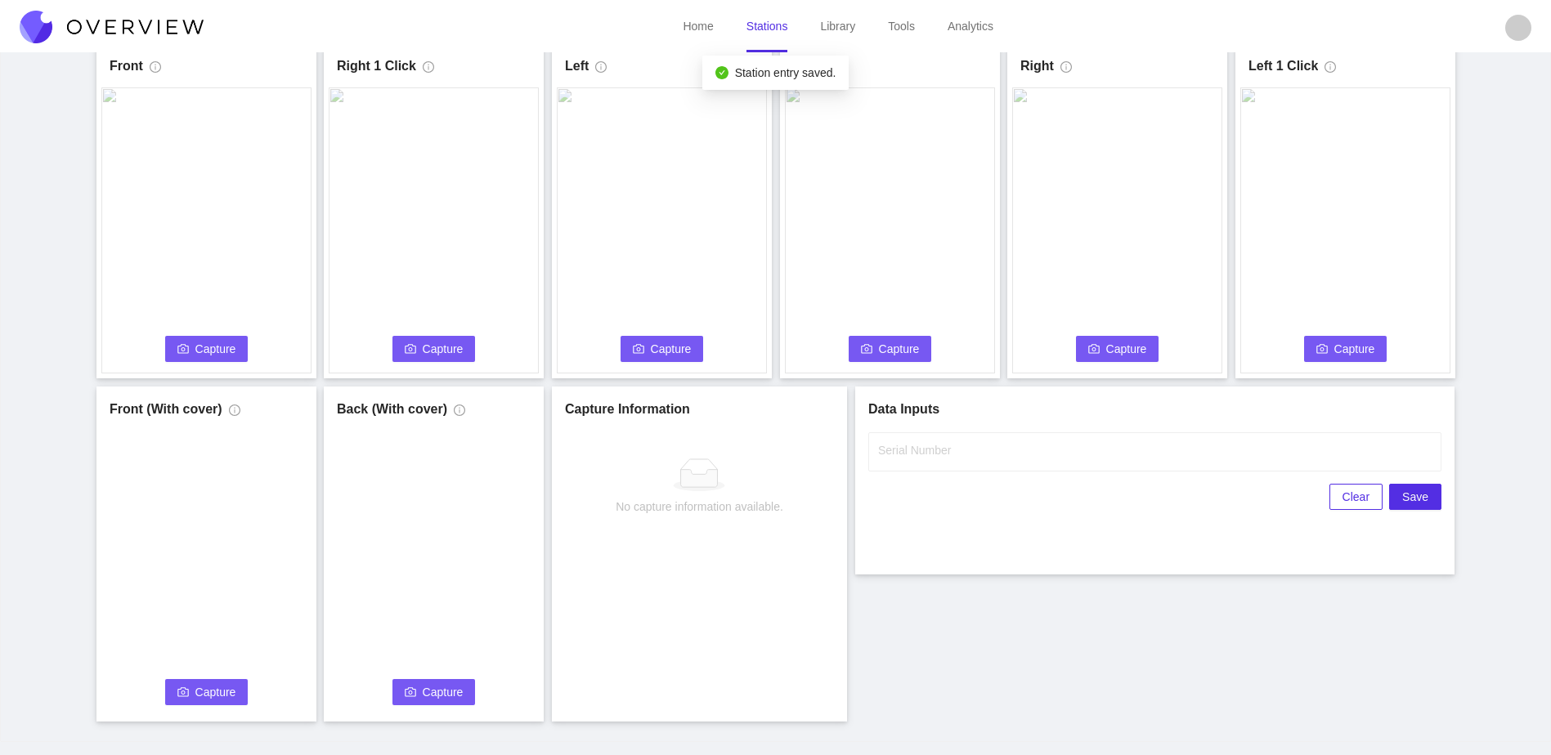
scroll to position [0, 0]
click at [188, 343] on icon "camera" at bounding box center [182, 348] width 11 height 11
click at [949, 456] on label "Serial Number" at bounding box center [914, 450] width 73 height 16
click at [949, 456] on input "Serial Number" at bounding box center [1154, 451] width 573 height 39
type input "25-5134"
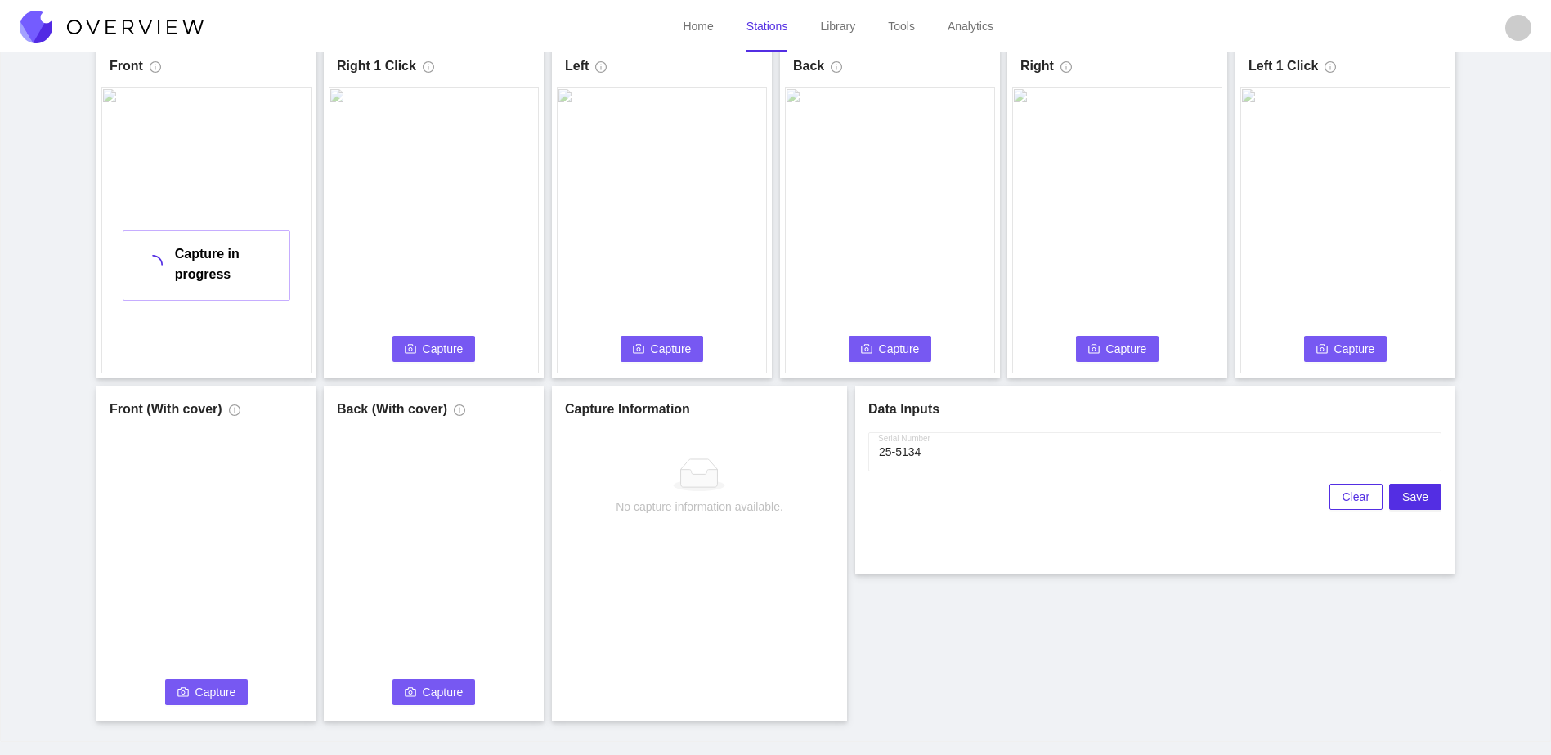
click at [939, 701] on div "Front Capture in progress Connecting... Please wait for the camera to connect..…" at bounding box center [775, 382] width 1510 height 678
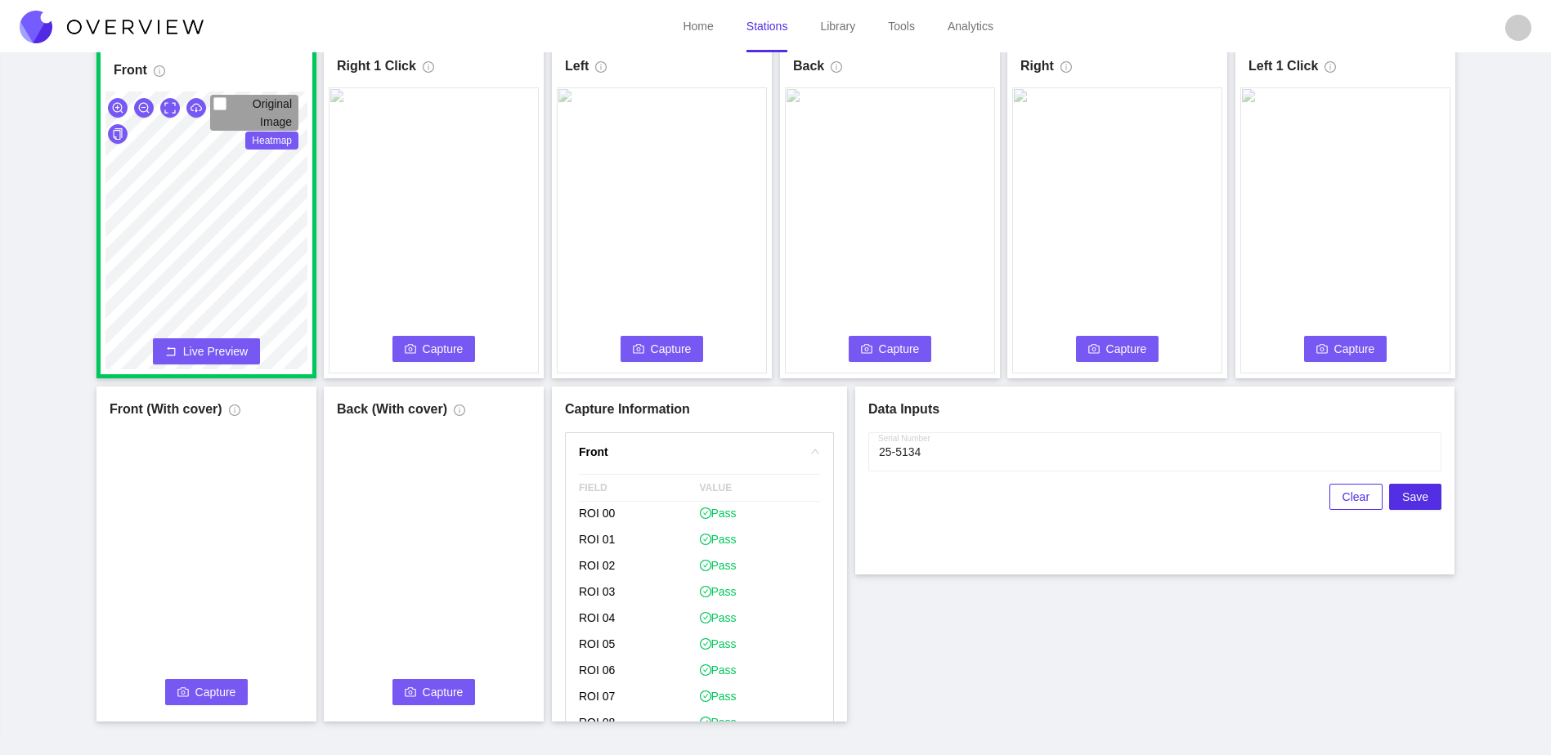
click at [437, 349] on span "Capture" at bounding box center [443, 349] width 41 height 18
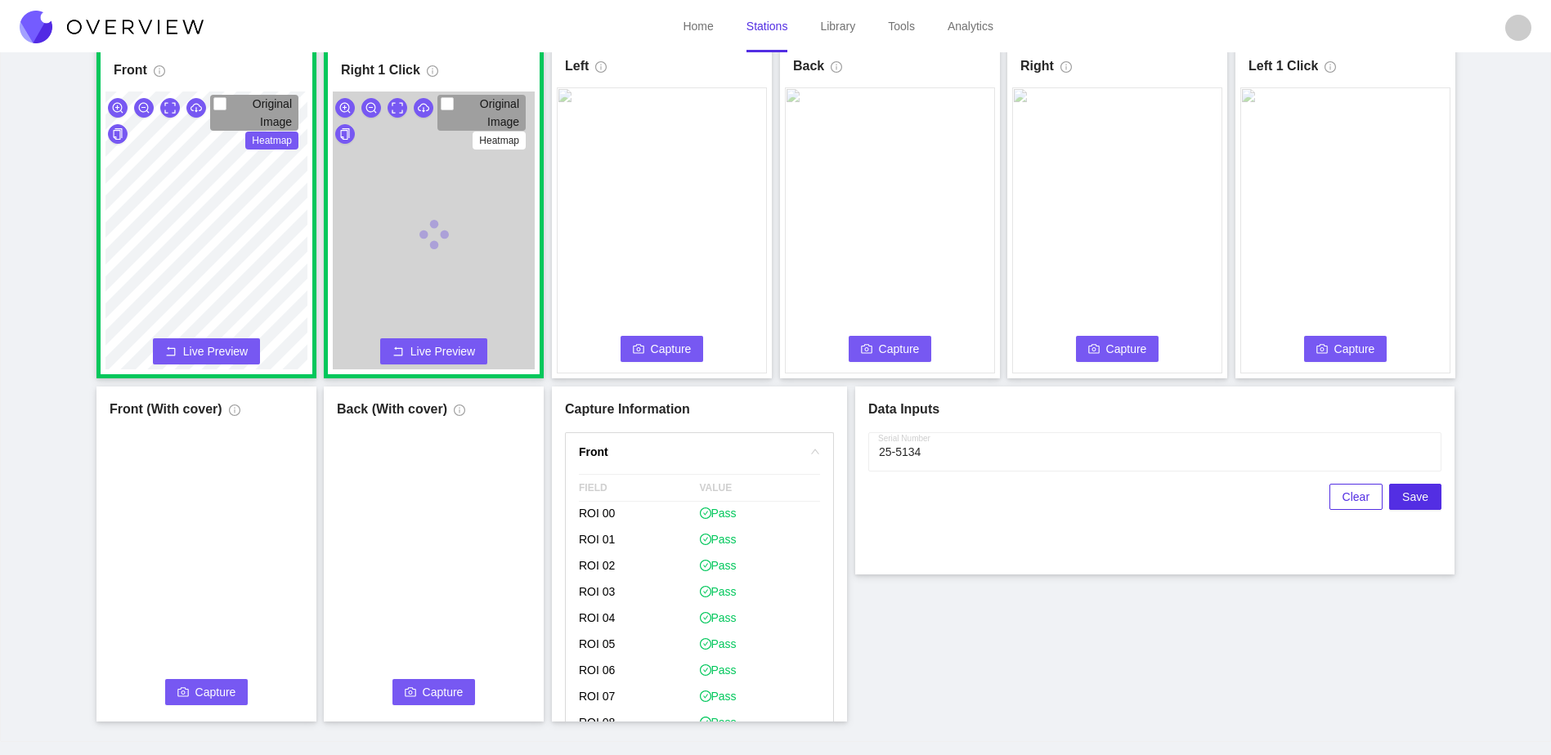
click at [672, 353] on span "Capture" at bounding box center [671, 349] width 41 height 18
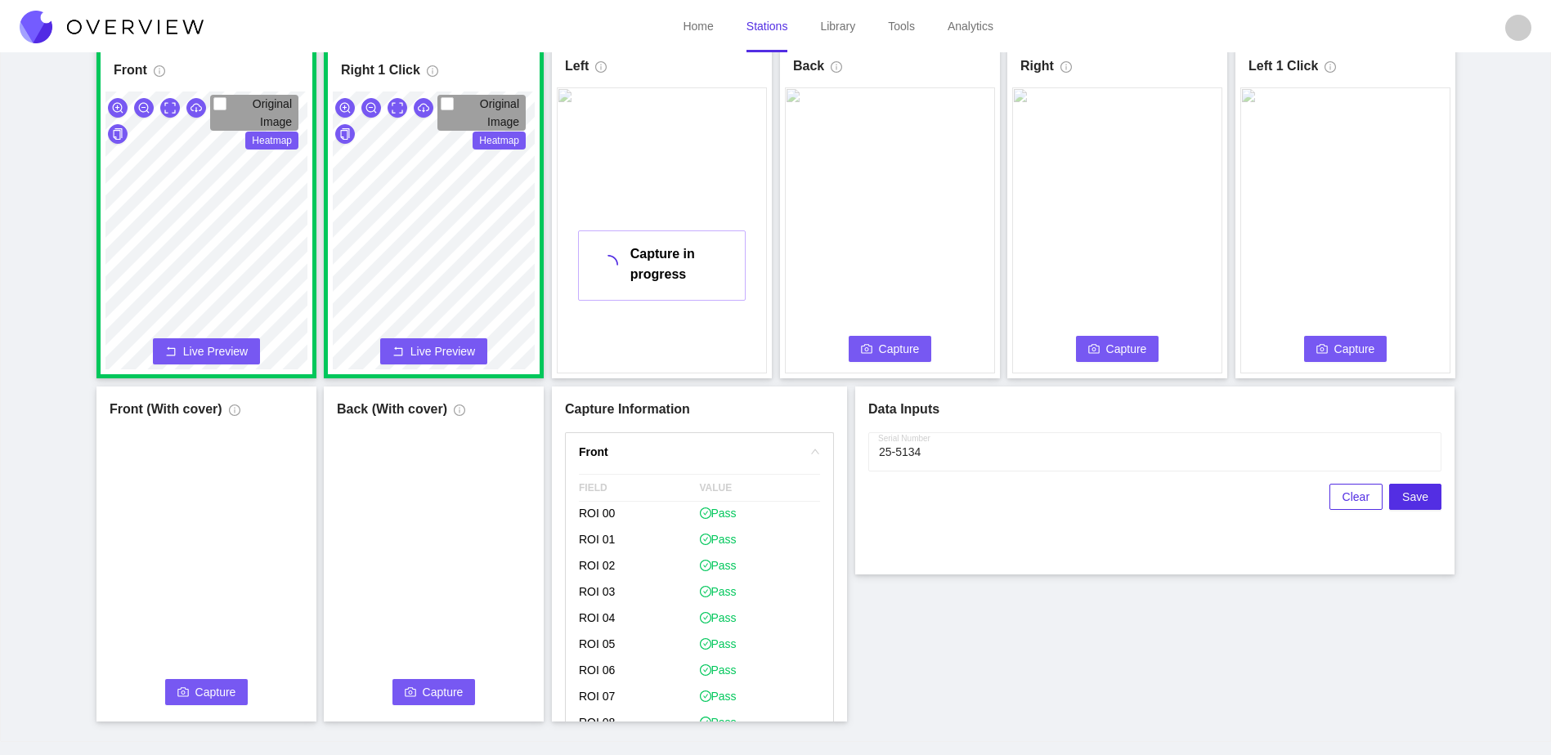
click at [888, 354] on span "Capture" at bounding box center [899, 349] width 41 height 18
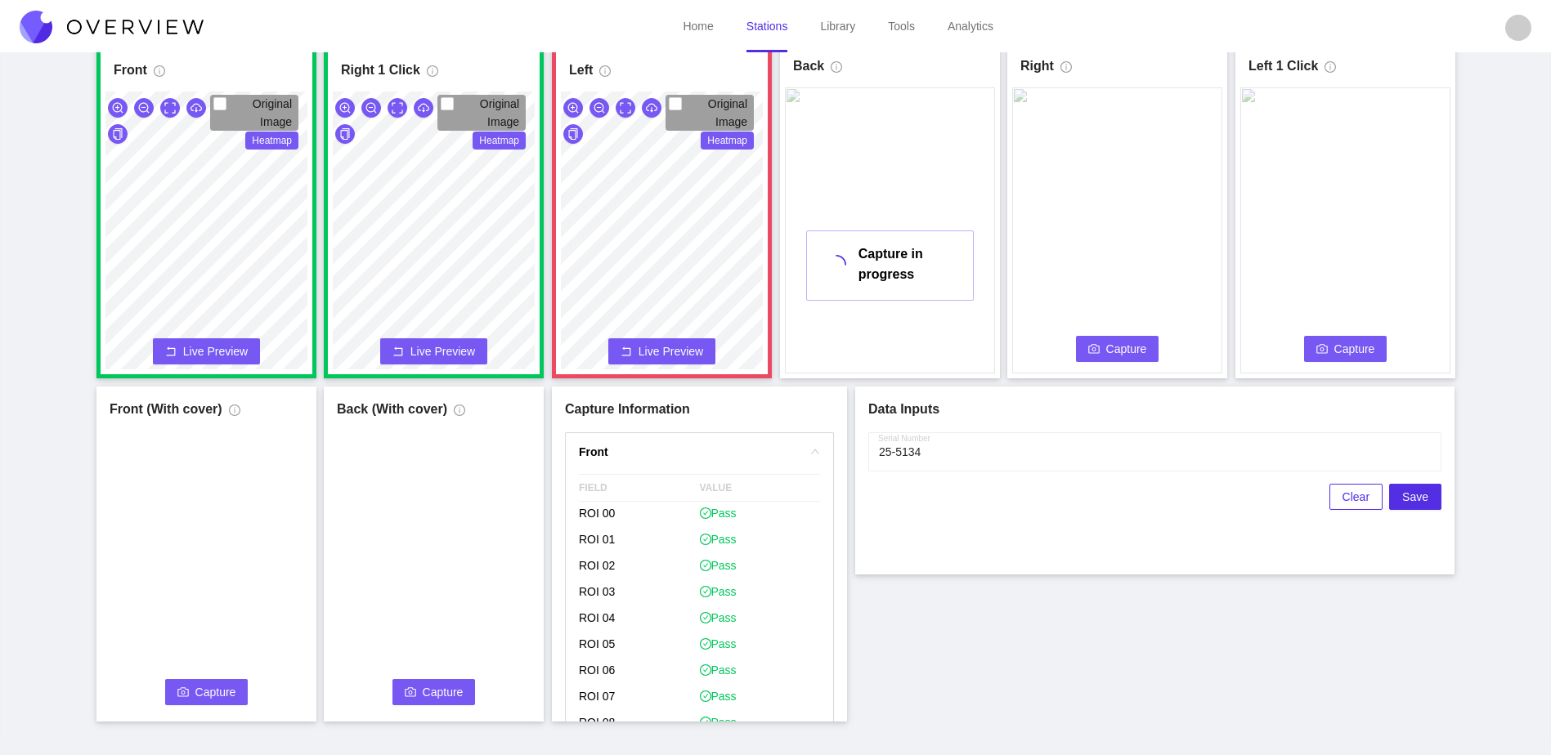
click at [1115, 351] on span "Capture" at bounding box center [1126, 349] width 41 height 18
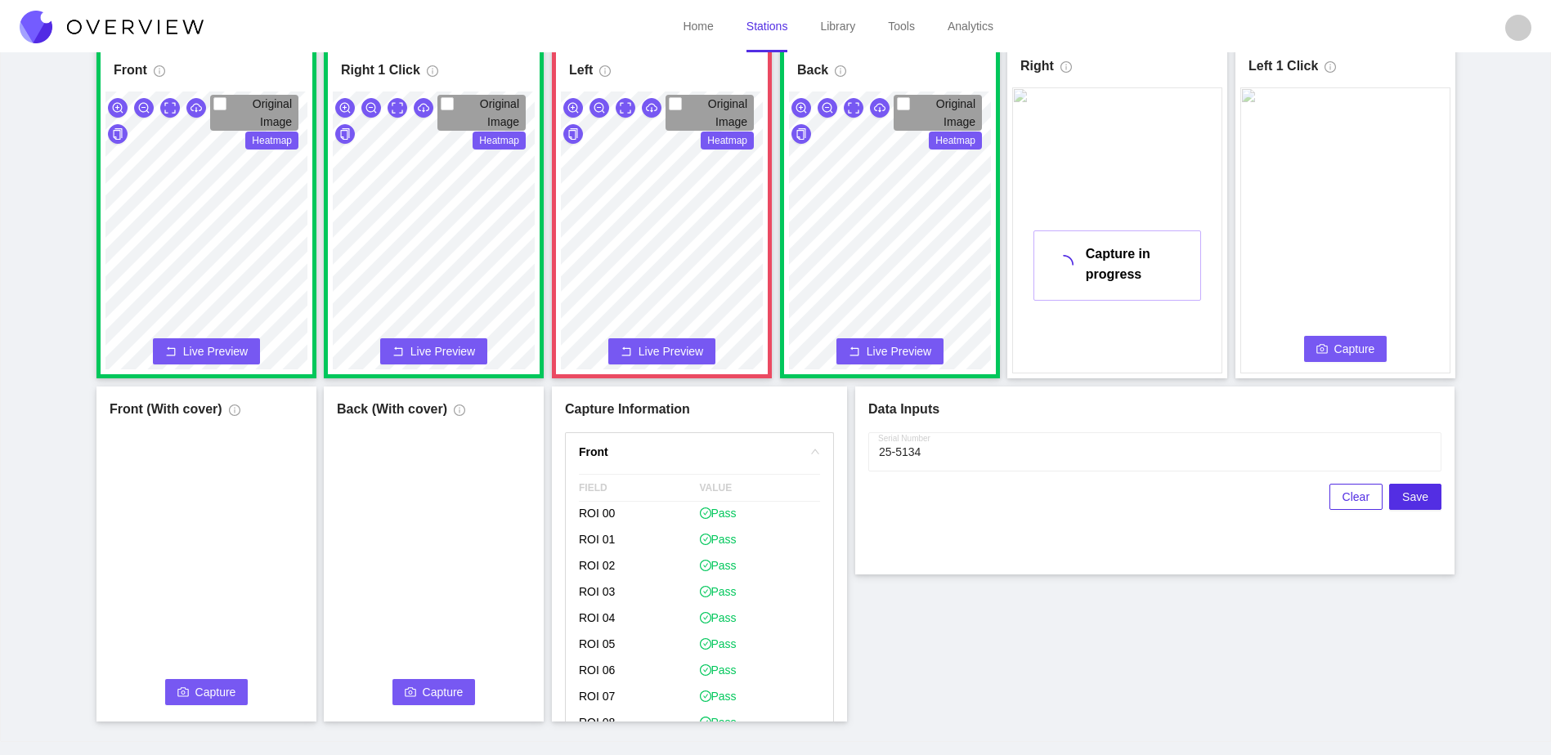
click at [1343, 357] on span "Capture" at bounding box center [1354, 349] width 41 height 18
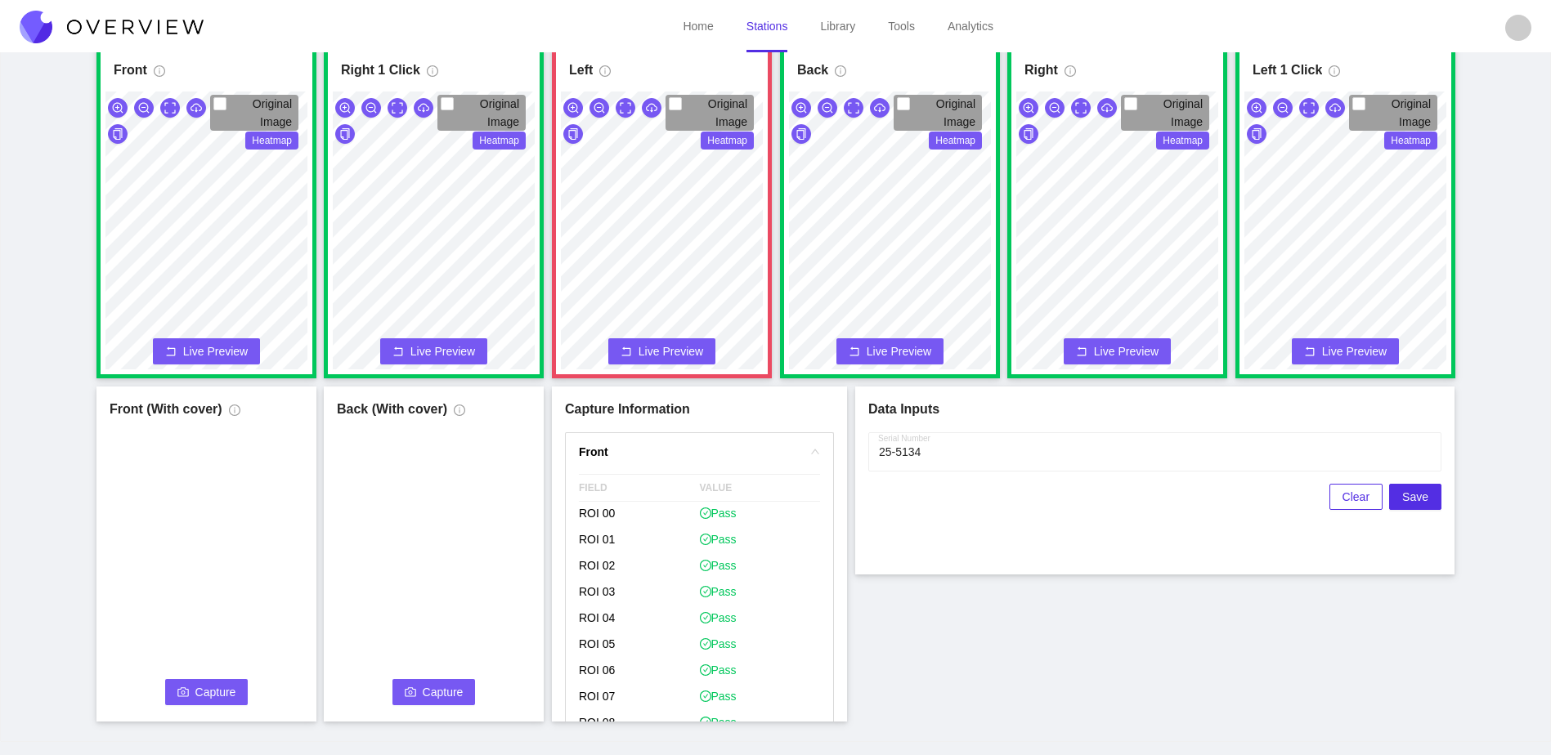
click at [235, 699] on span "Capture" at bounding box center [215, 692] width 41 height 18
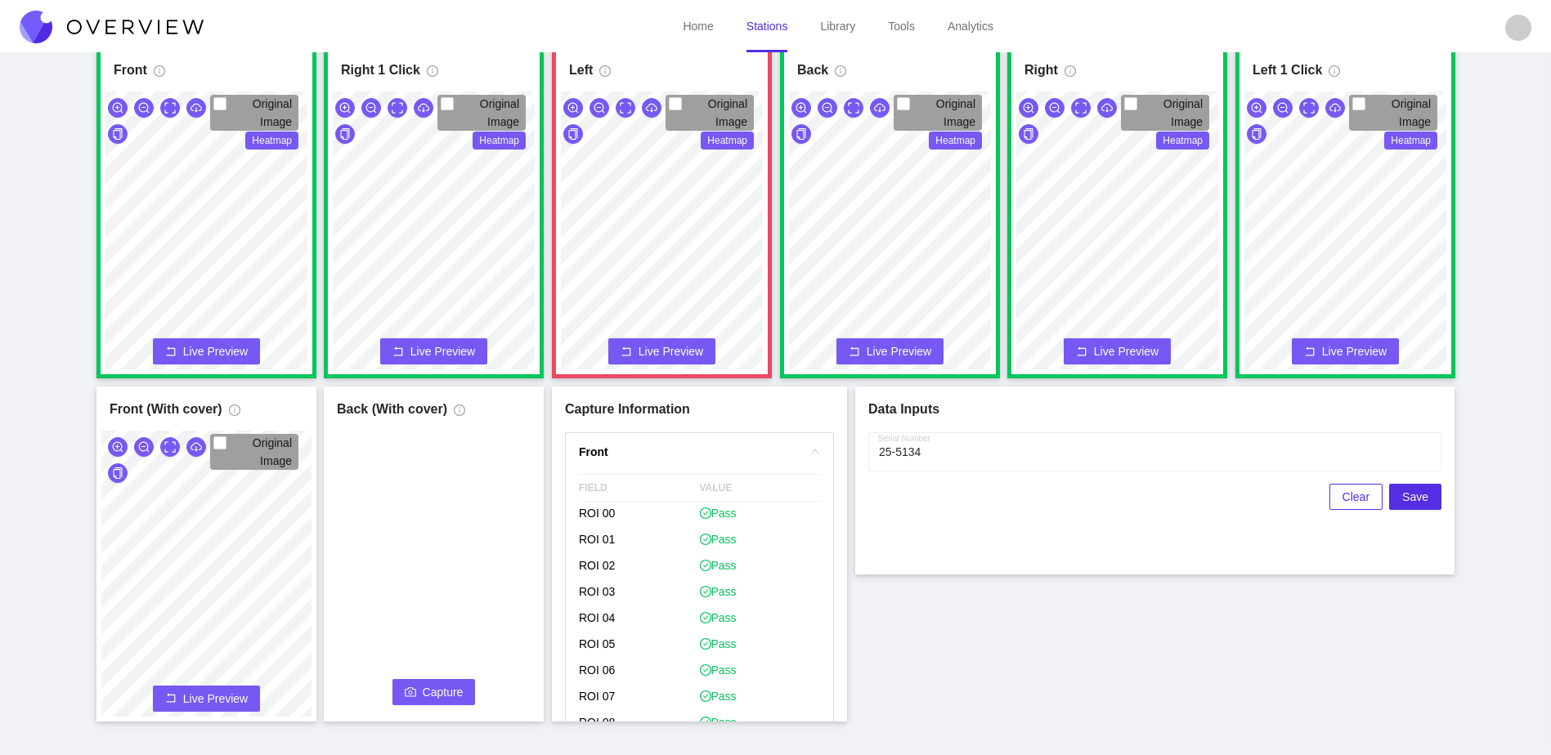
click at [398, 700] on button "Capture" at bounding box center [433, 692] width 83 height 26
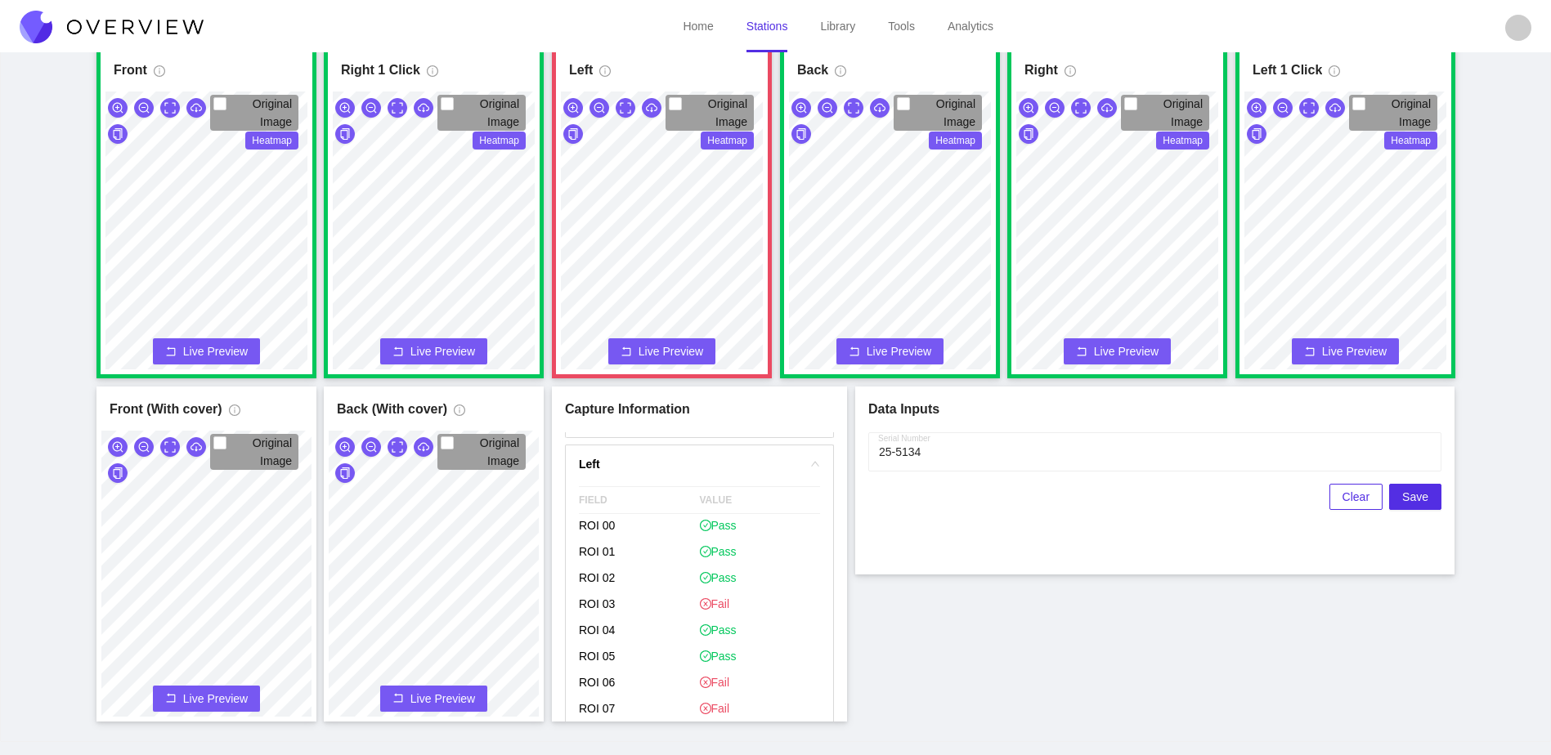
scroll to position [899, 0]
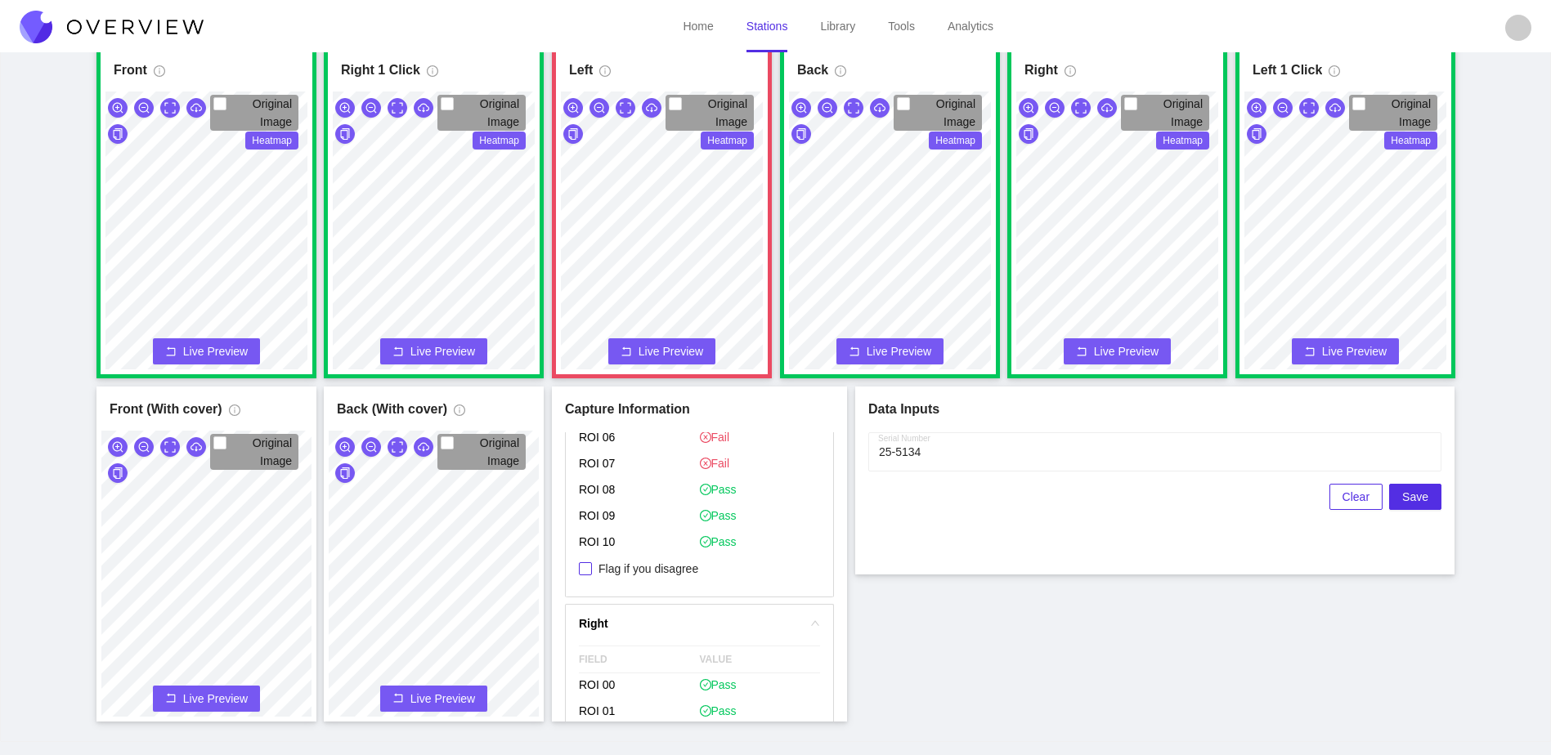
click at [671, 567] on span "Flag if you disagree" at bounding box center [648, 569] width 113 height 16
click at [592, 567] on input "Flag if you disagree" at bounding box center [585, 568] width 13 height 13
checkbox input "true"
click at [1424, 499] on span "Save" at bounding box center [1415, 497] width 26 height 18
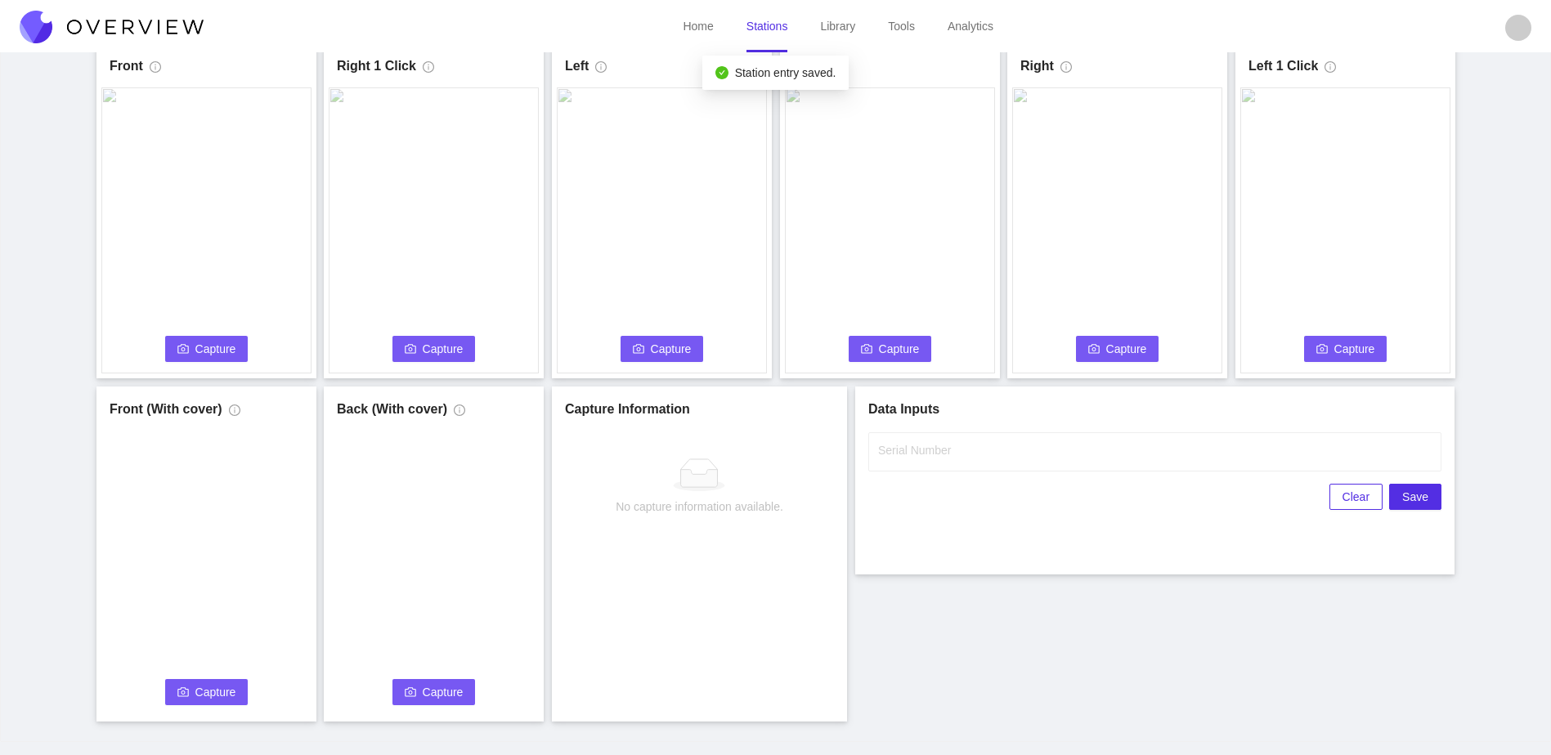
click at [228, 351] on span "Capture" at bounding box center [215, 349] width 41 height 18
click at [1099, 437] on input "Serial Number" at bounding box center [1154, 451] width 573 height 39
type input "25-5135"
click at [1117, 732] on div "Front Capture in progress Connecting... Please wait for the camera to connect..…" at bounding box center [775, 390] width 1549 height 702
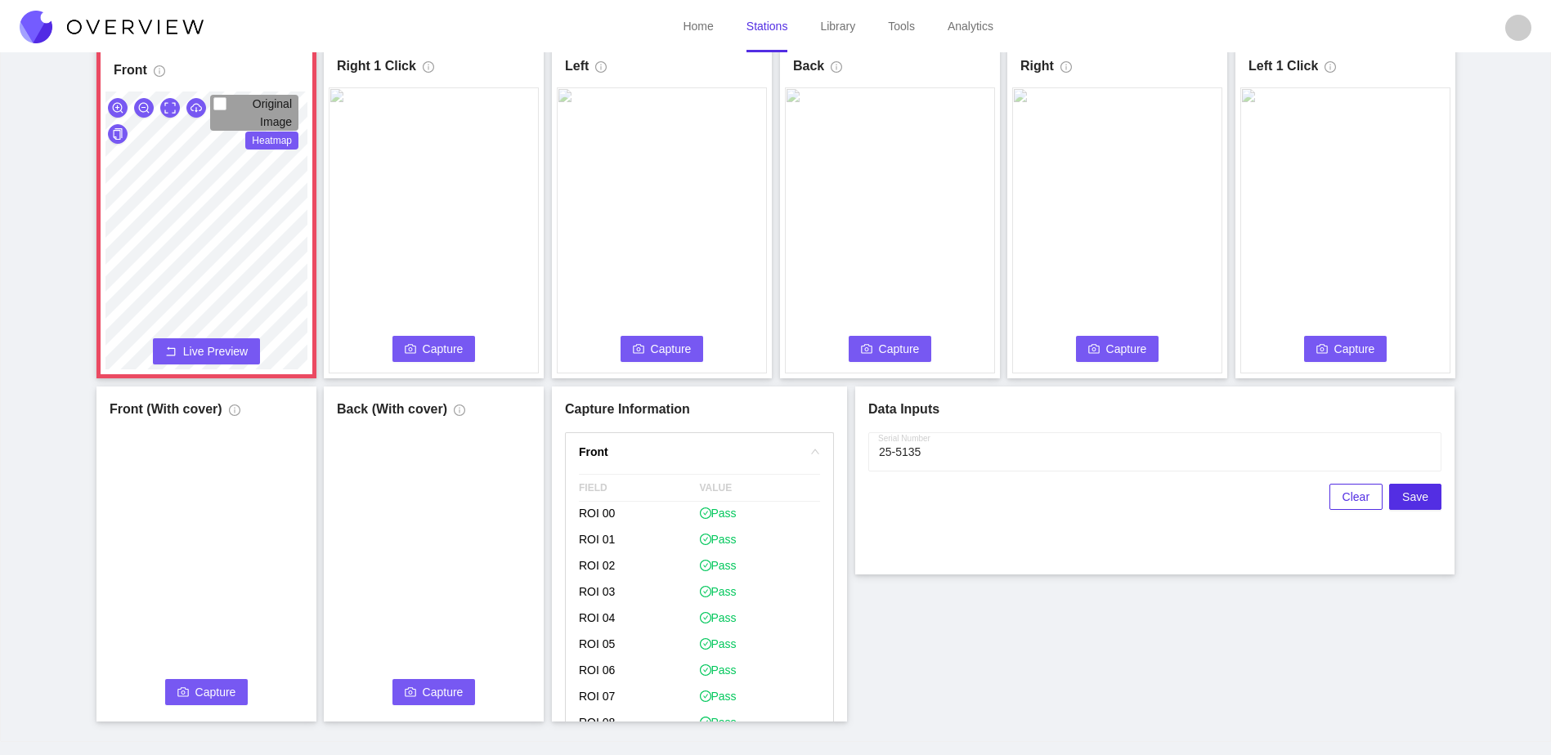
click at [416, 335] on video at bounding box center [434, 230] width 210 height 286
click at [416, 347] on icon "camera" at bounding box center [410, 348] width 11 height 11
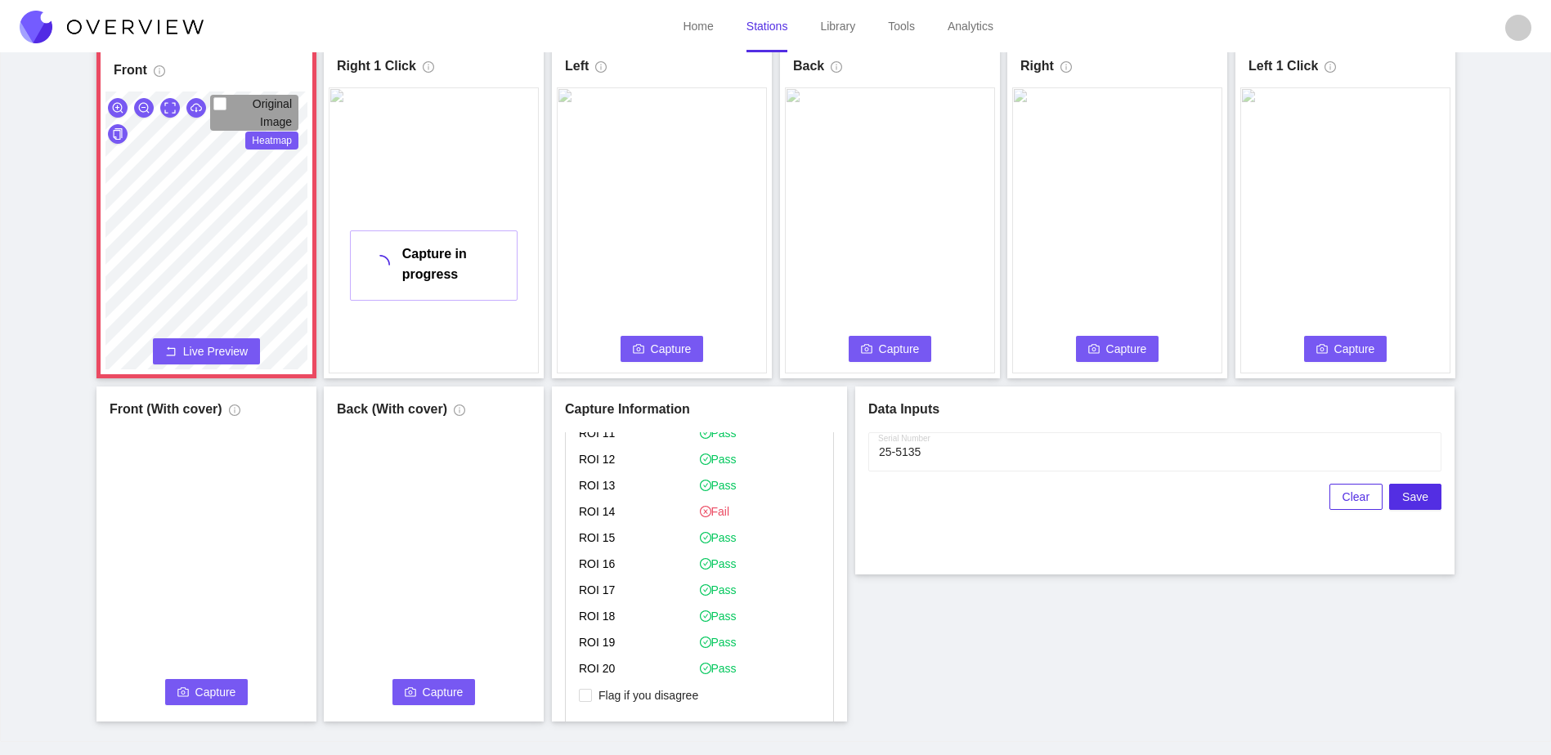
scroll to position [390, 0]
click at [636, 682] on p "Flag if you disagree" at bounding box center [699, 674] width 241 height 27
click at [643, 669] on span "Flag if you disagree" at bounding box center [648, 673] width 113 height 16
click at [592, 669] on input "Flag if you disagree" at bounding box center [585, 673] width 13 height 13
checkbox input "true"
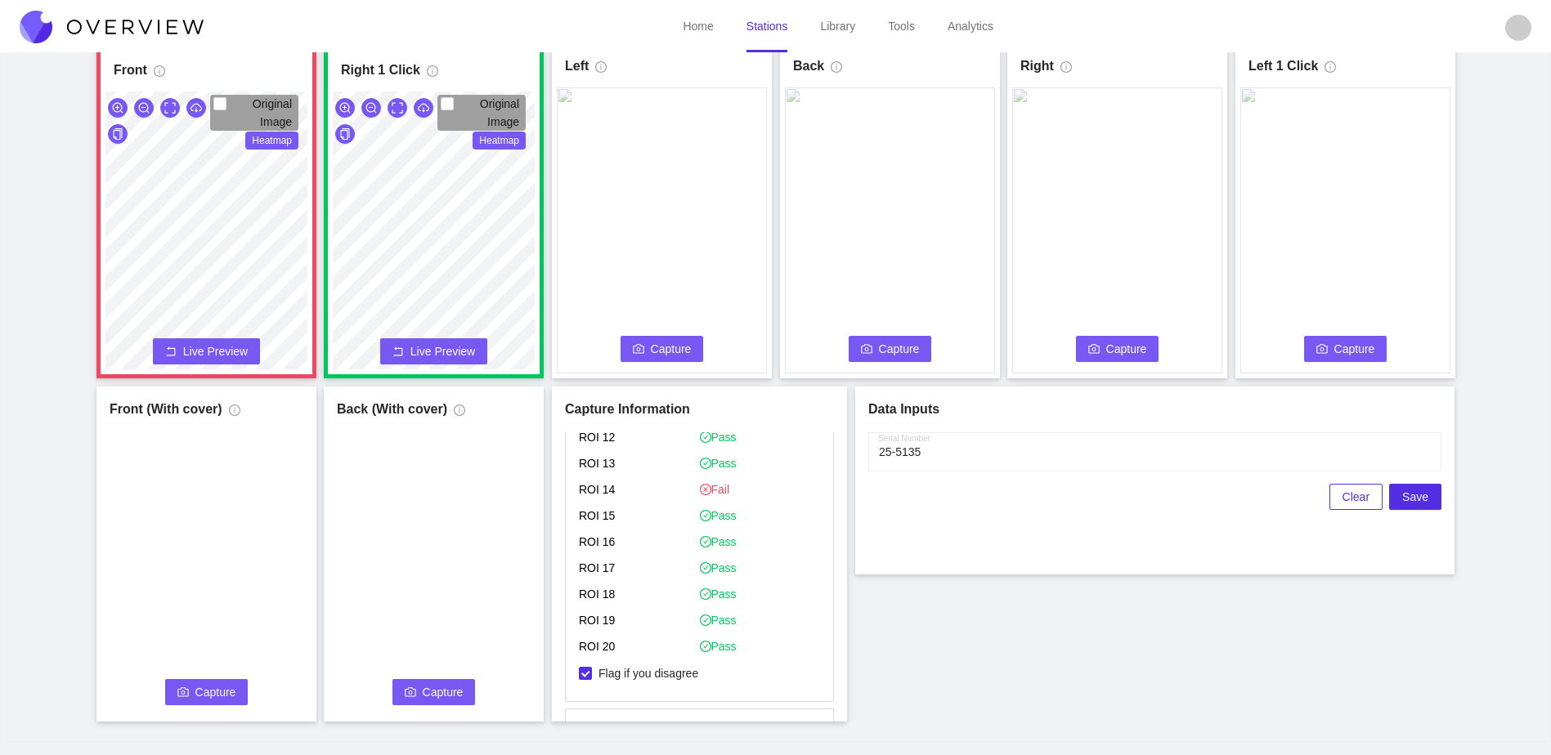
click at [629, 348] on button "Capture" at bounding box center [661, 349] width 83 height 26
click at [897, 355] on span "Capture" at bounding box center [899, 349] width 41 height 18
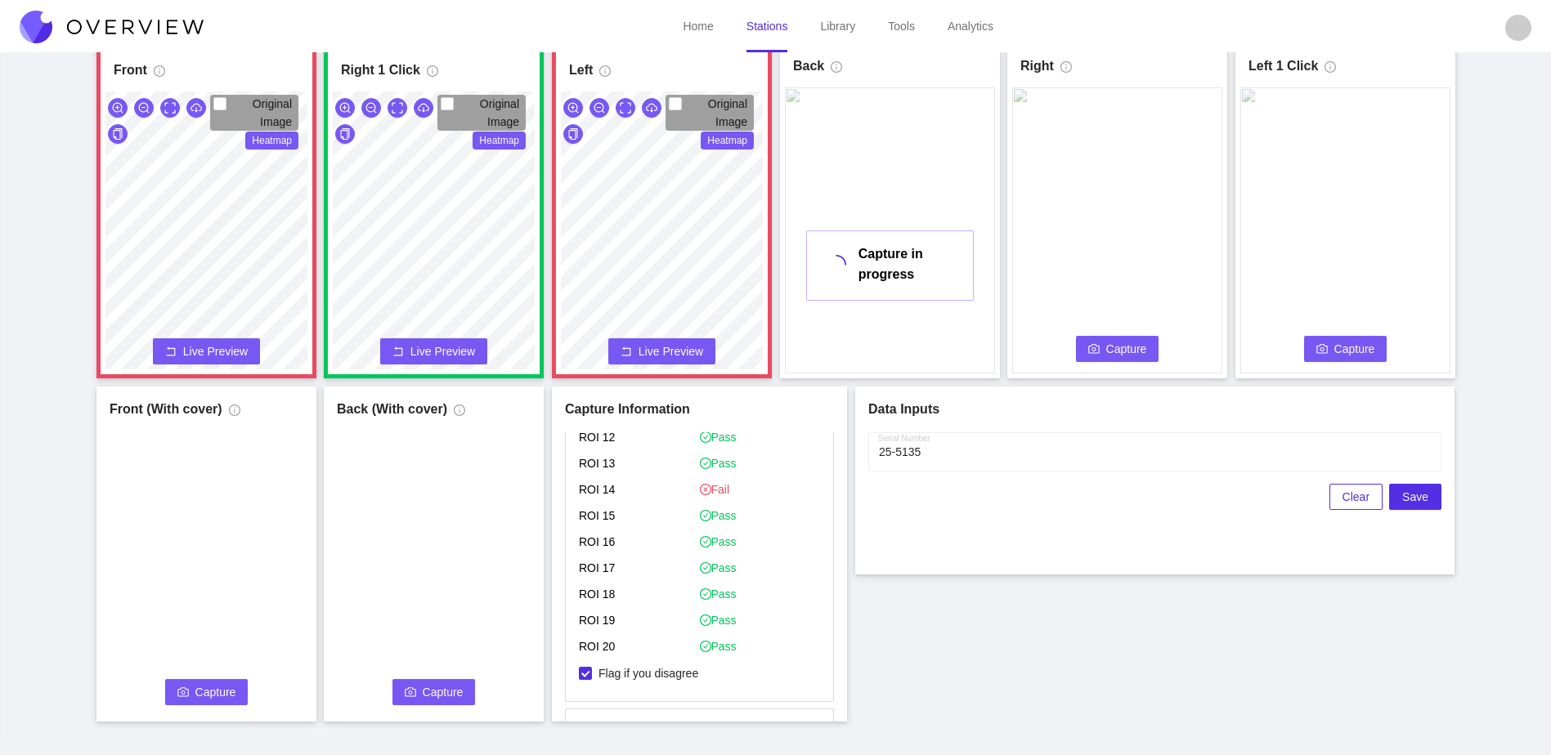
click at [1125, 352] on span "Capture" at bounding box center [1126, 349] width 41 height 18
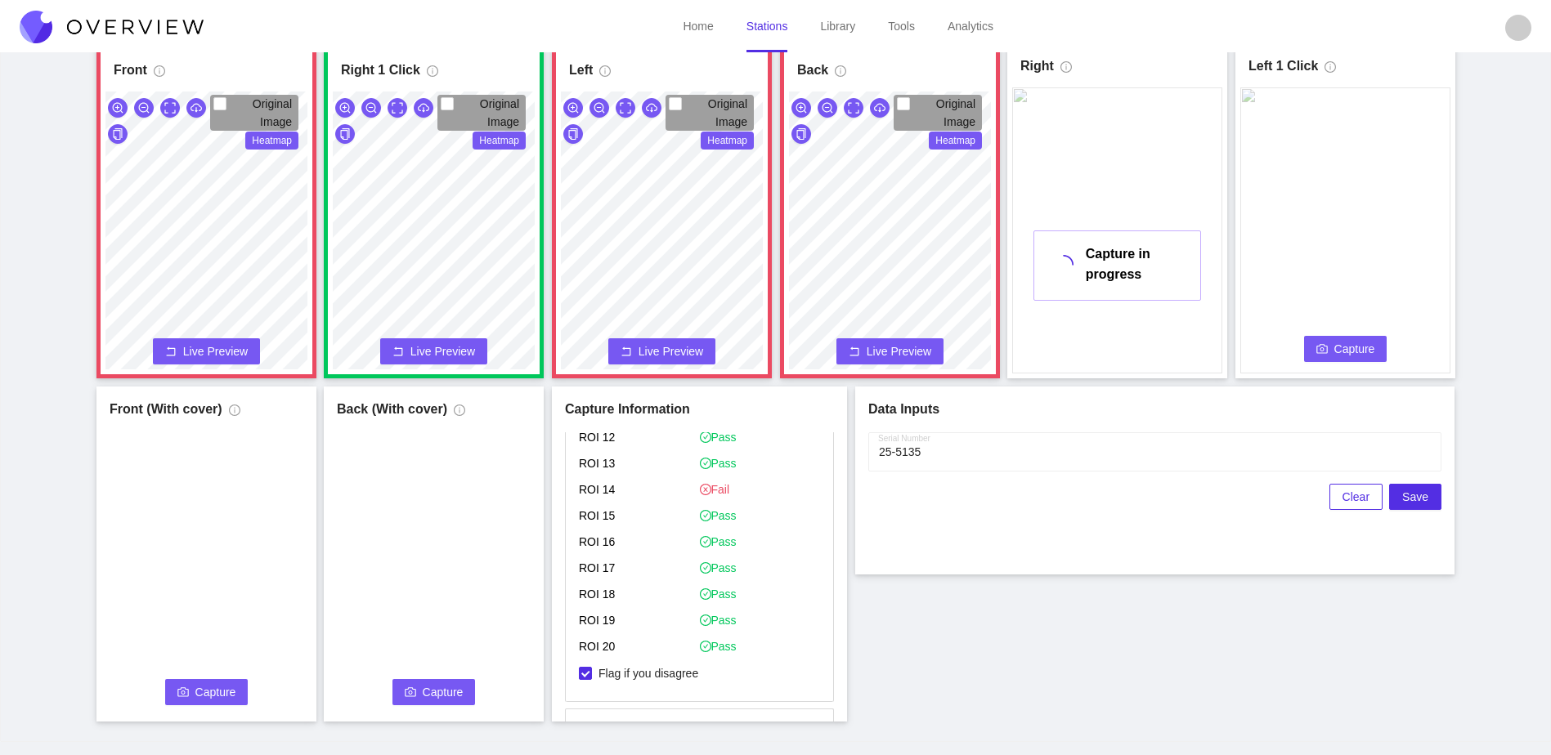
click at [1350, 365] on video at bounding box center [1345, 230] width 210 height 286
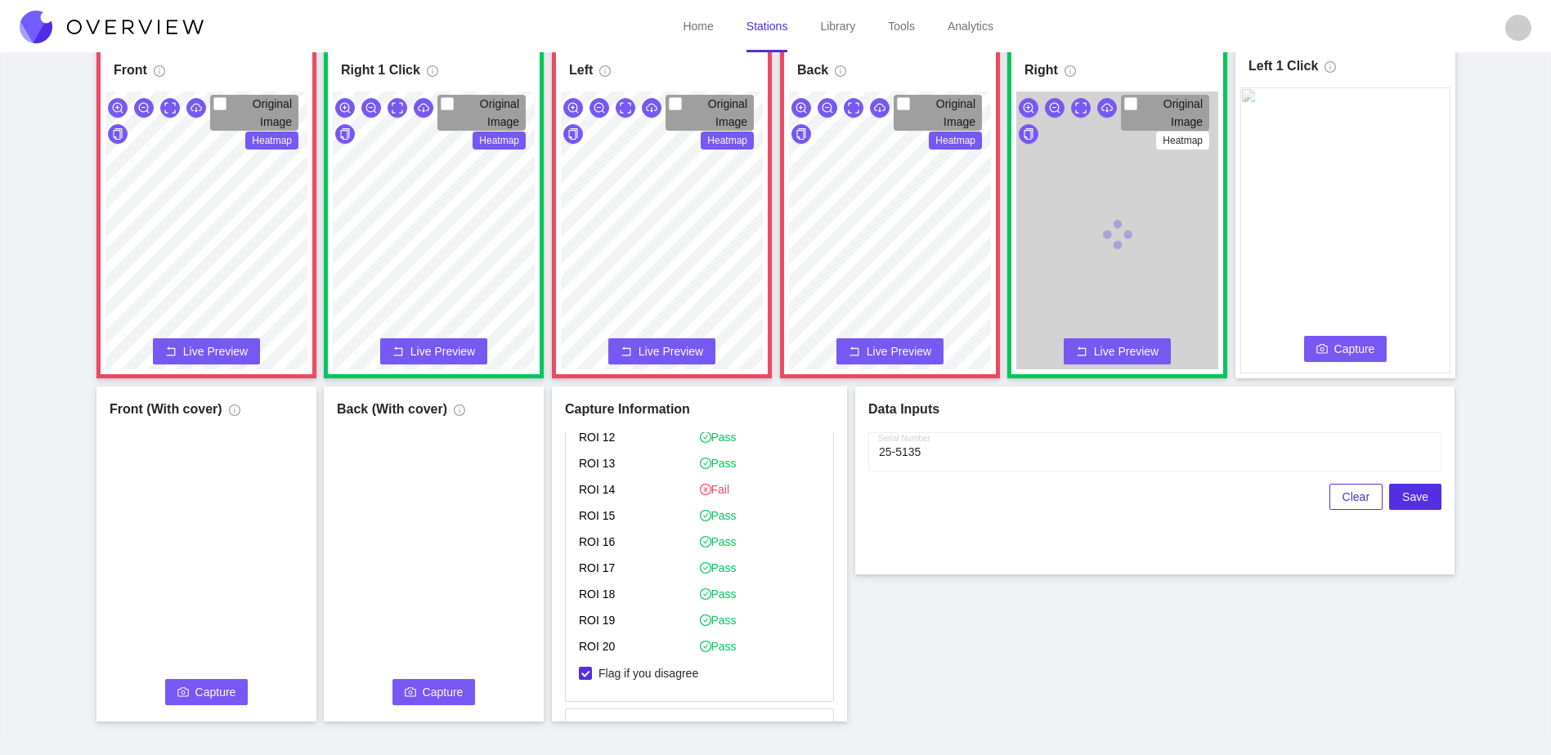
click at [1348, 357] on span "Capture" at bounding box center [1354, 349] width 41 height 18
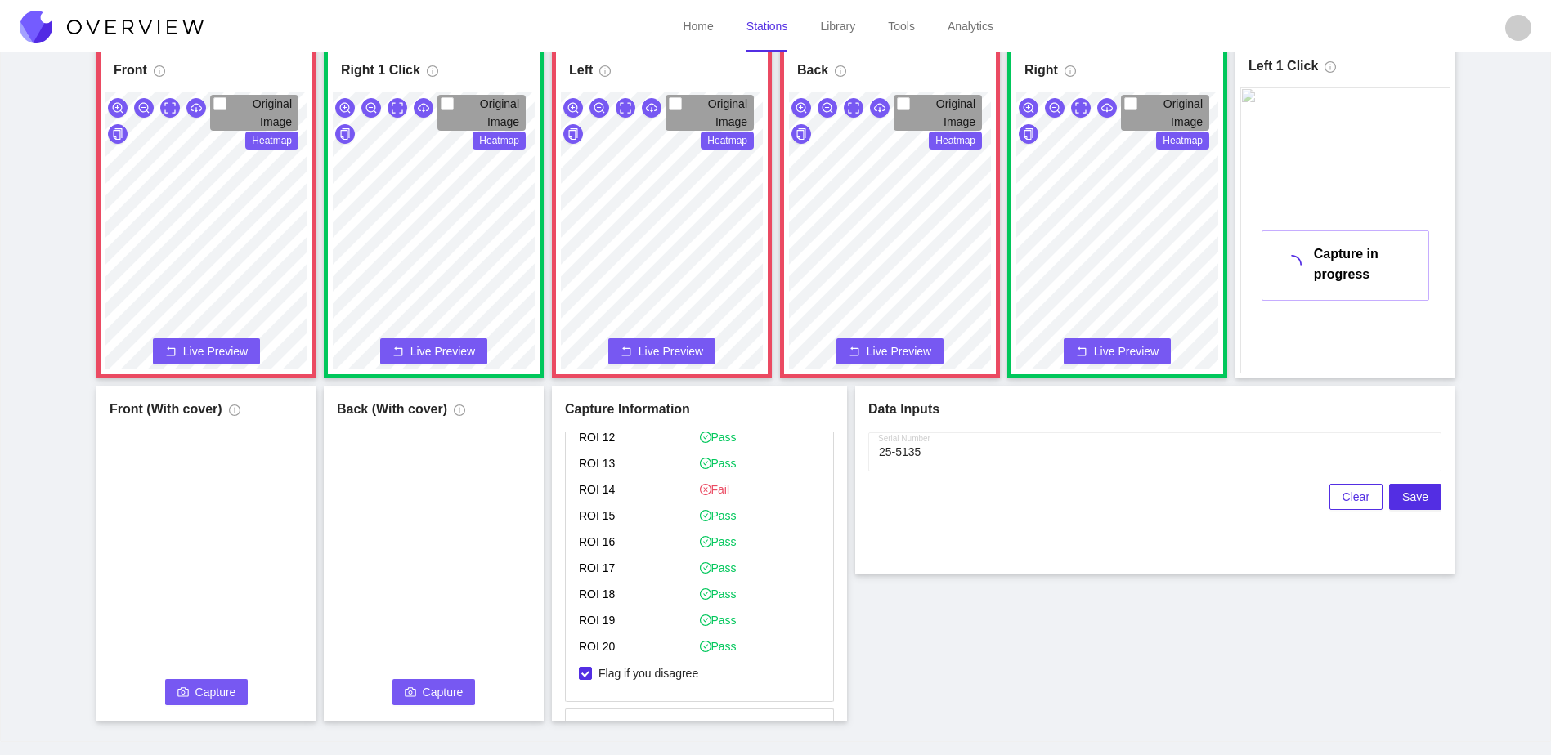
click at [927, 135] on div "Original Image Heatmap" at bounding box center [890, 235] width 210 height 286
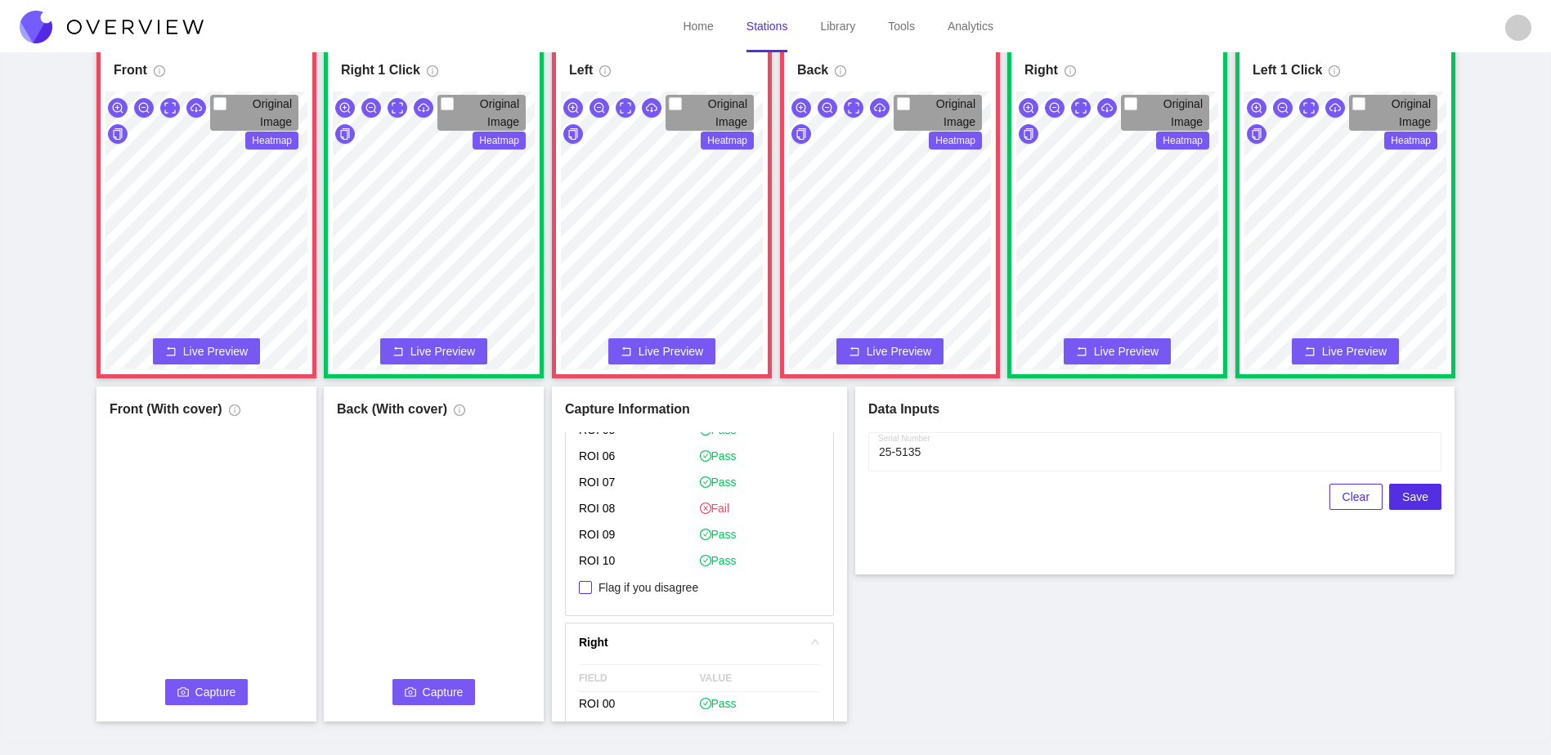
click at [659, 589] on span "Flag if you disagree" at bounding box center [648, 588] width 113 height 16
click at [592, 589] on input "Flag if you disagree" at bounding box center [585, 587] width 13 height 13
checkbox input "true"
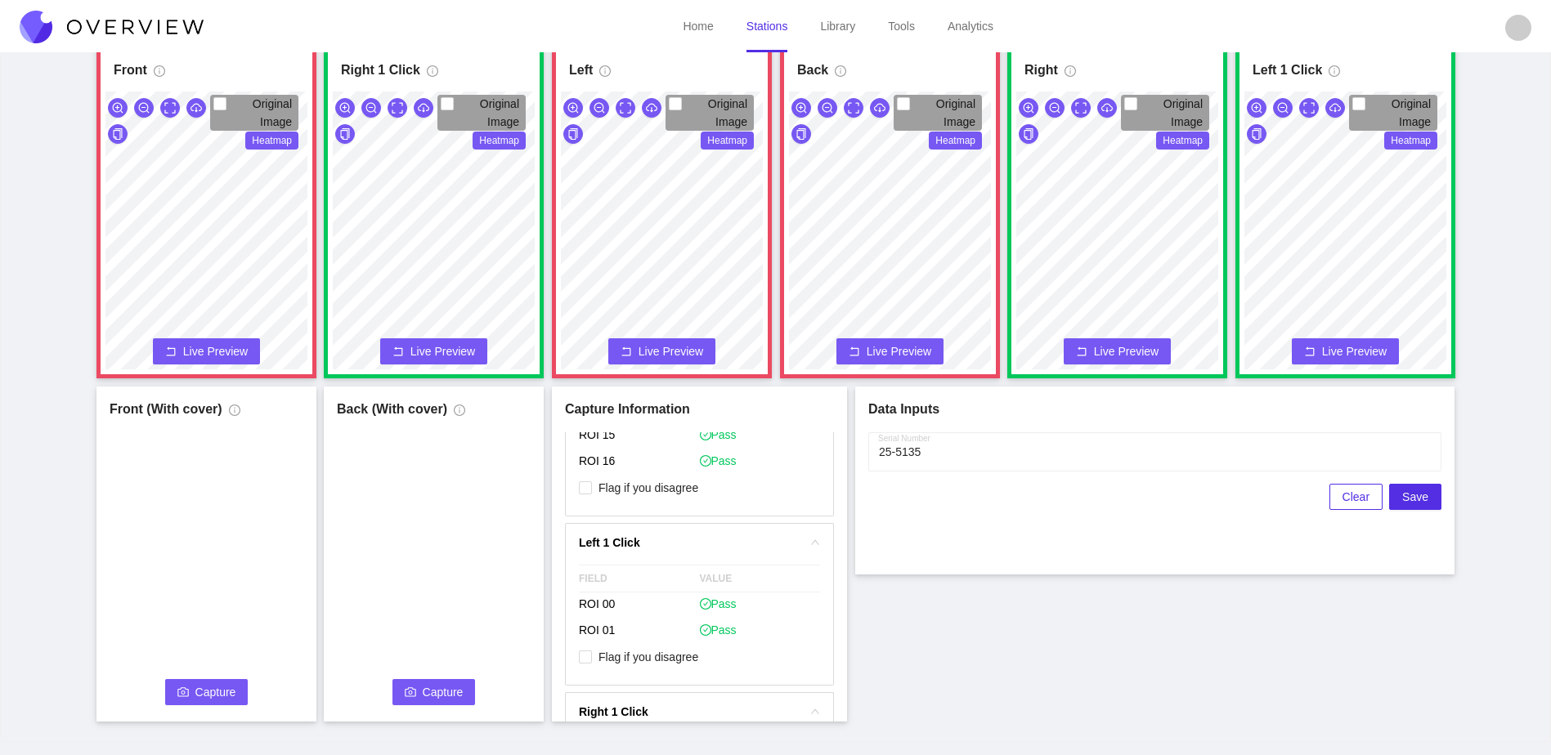
click at [650, 498] on p "Flag if you disagree" at bounding box center [699, 489] width 241 height 27
click at [678, 481] on span "Flag if you disagree" at bounding box center [648, 488] width 113 height 16
click at [592, 481] on input "Flag if you disagree" at bounding box center [585, 487] width 13 height 13
checkbox input "true"
click at [1007, 597] on div "Front Original Image Heatmap Capture Connecting... Please wait for the camera t…" at bounding box center [775, 382] width 1510 height 678
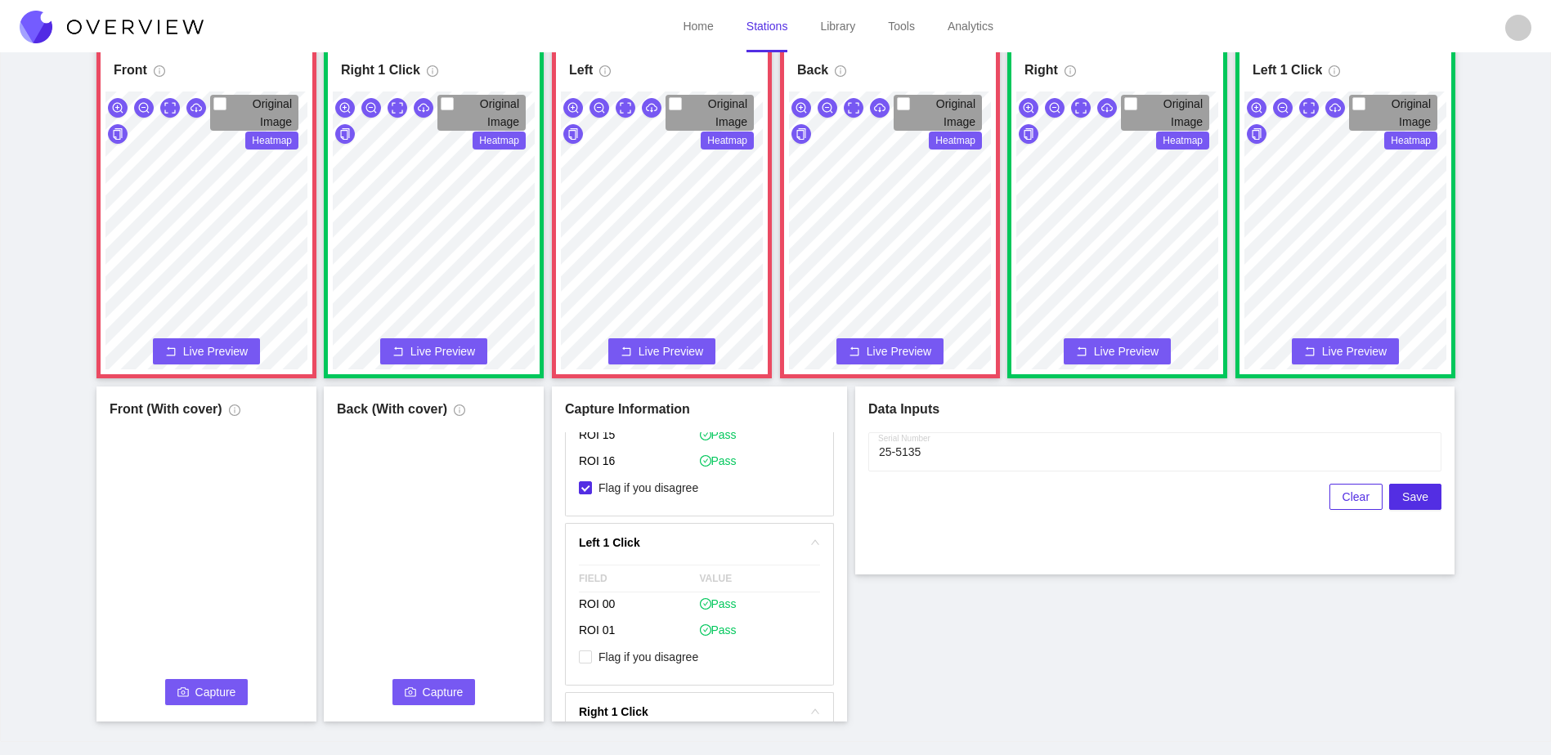
click at [217, 698] on span "Capture" at bounding box center [215, 692] width 41 height 18
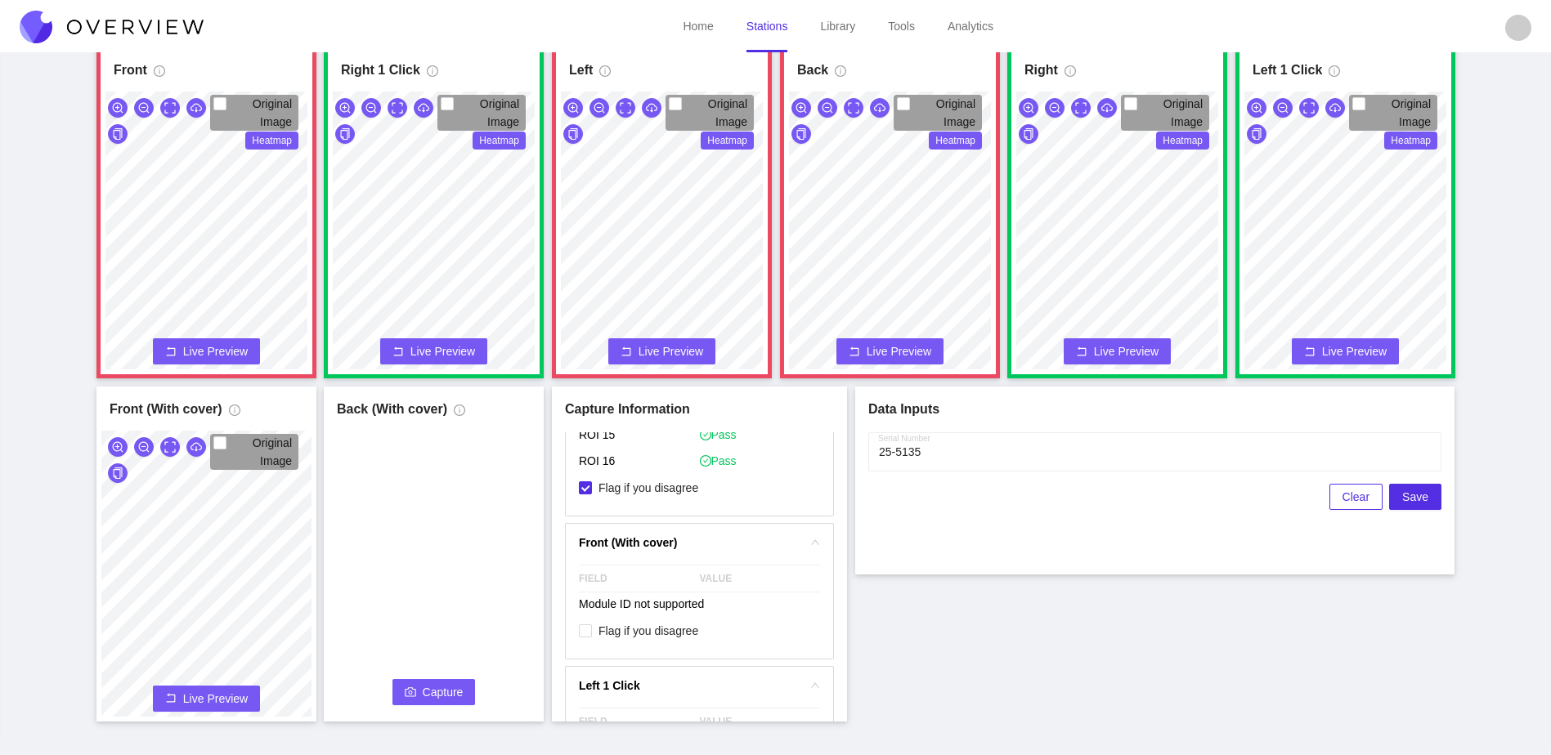
click at [428, 700] on span "Capture" at bounding box center [443, 692] width 41 height 18
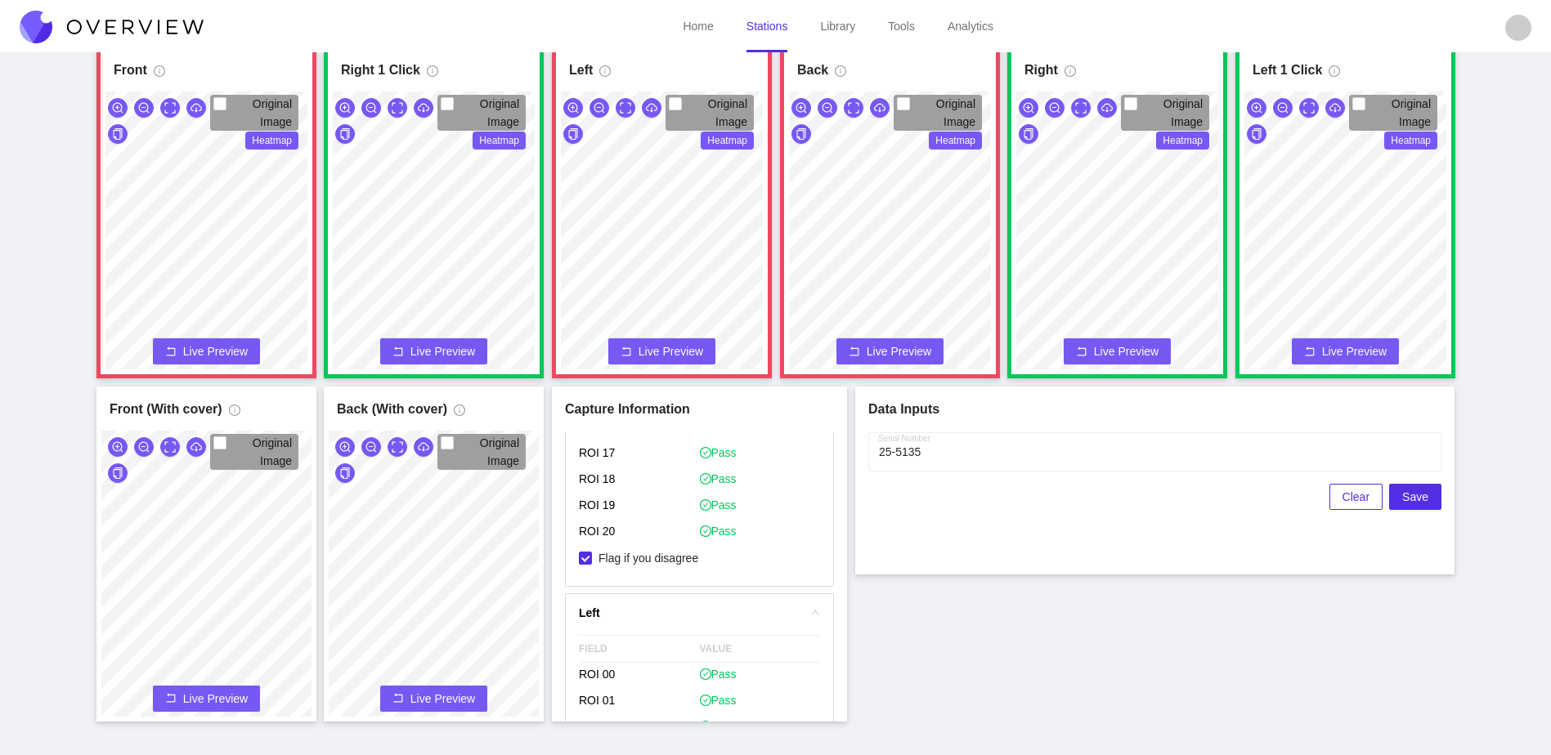
scroll to position [472, 0]
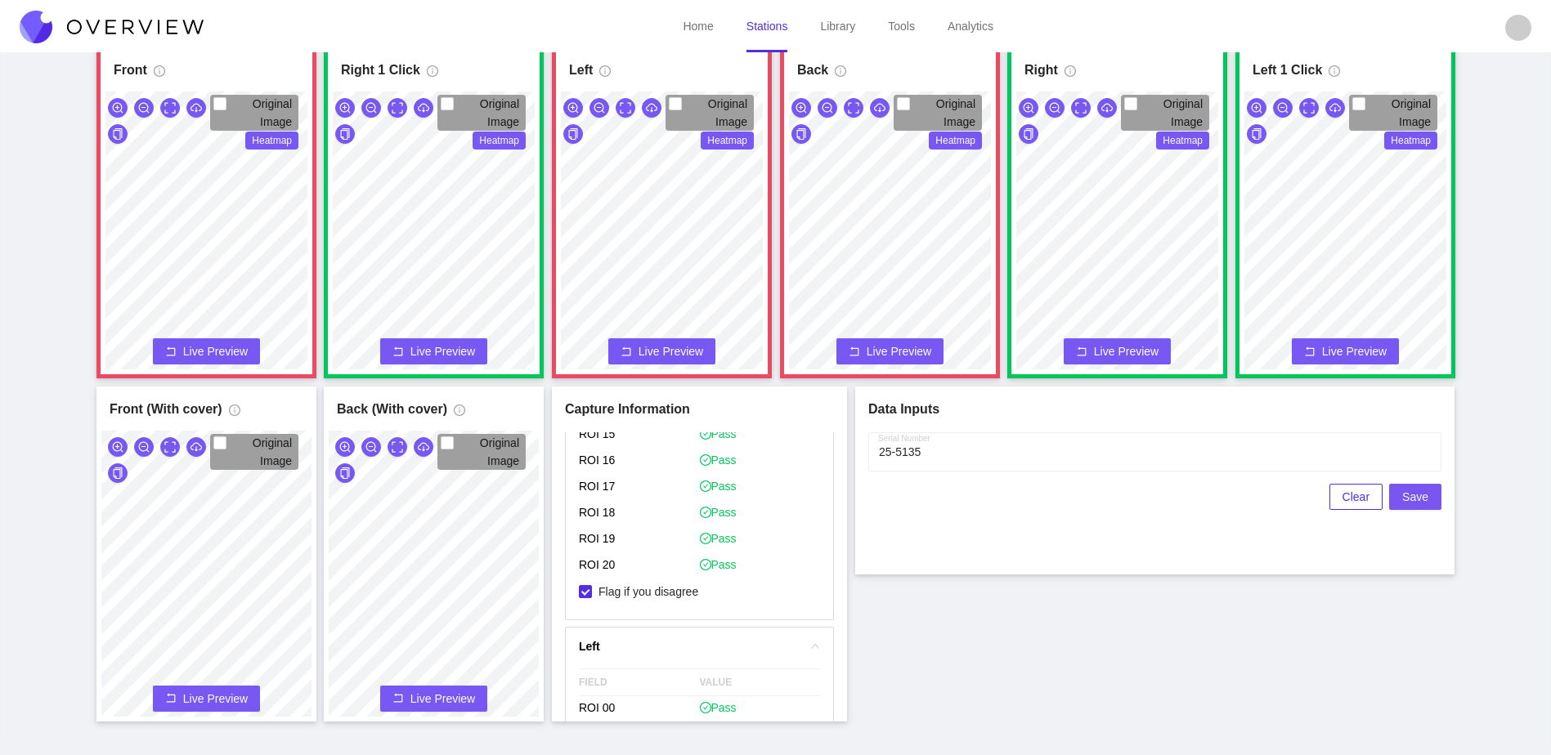
click at [1437, 499] on button "Save" at bounding box center [1415, 497] width 52 height 26
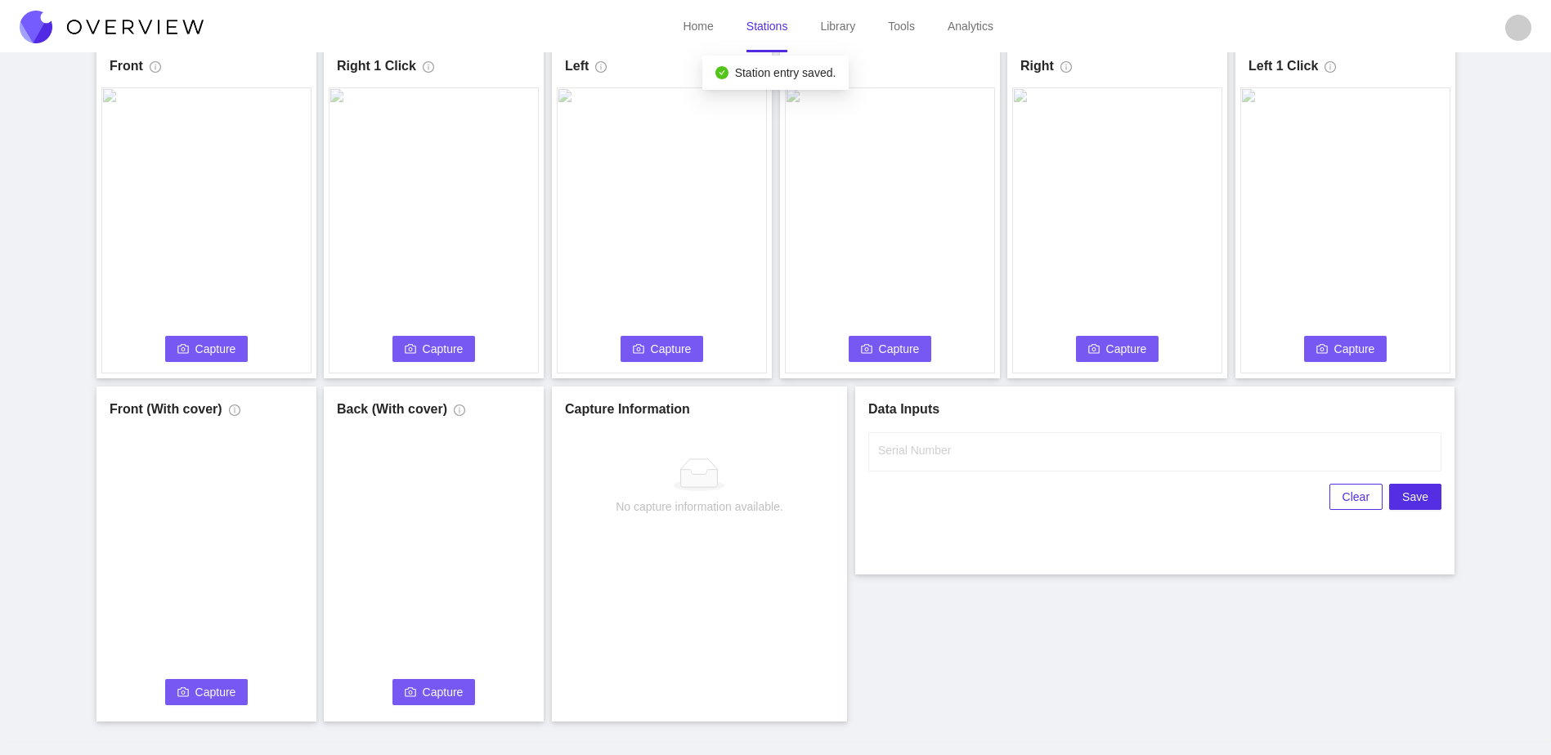
scroll to position [0, 0]
click at [213, 343] on span "Capture" at bounding box center [215, 349] width 41 height 18
click at [982, 450] on input "Serial Number" at bounding box center [1154, 451] width 573 height 39
type input "25-5136"
click at [1103, 620] on div "Front Capture in progress Connecting... Please wait for the camera to connect..…" at bounding box center [775, 382] width 1510 height 678
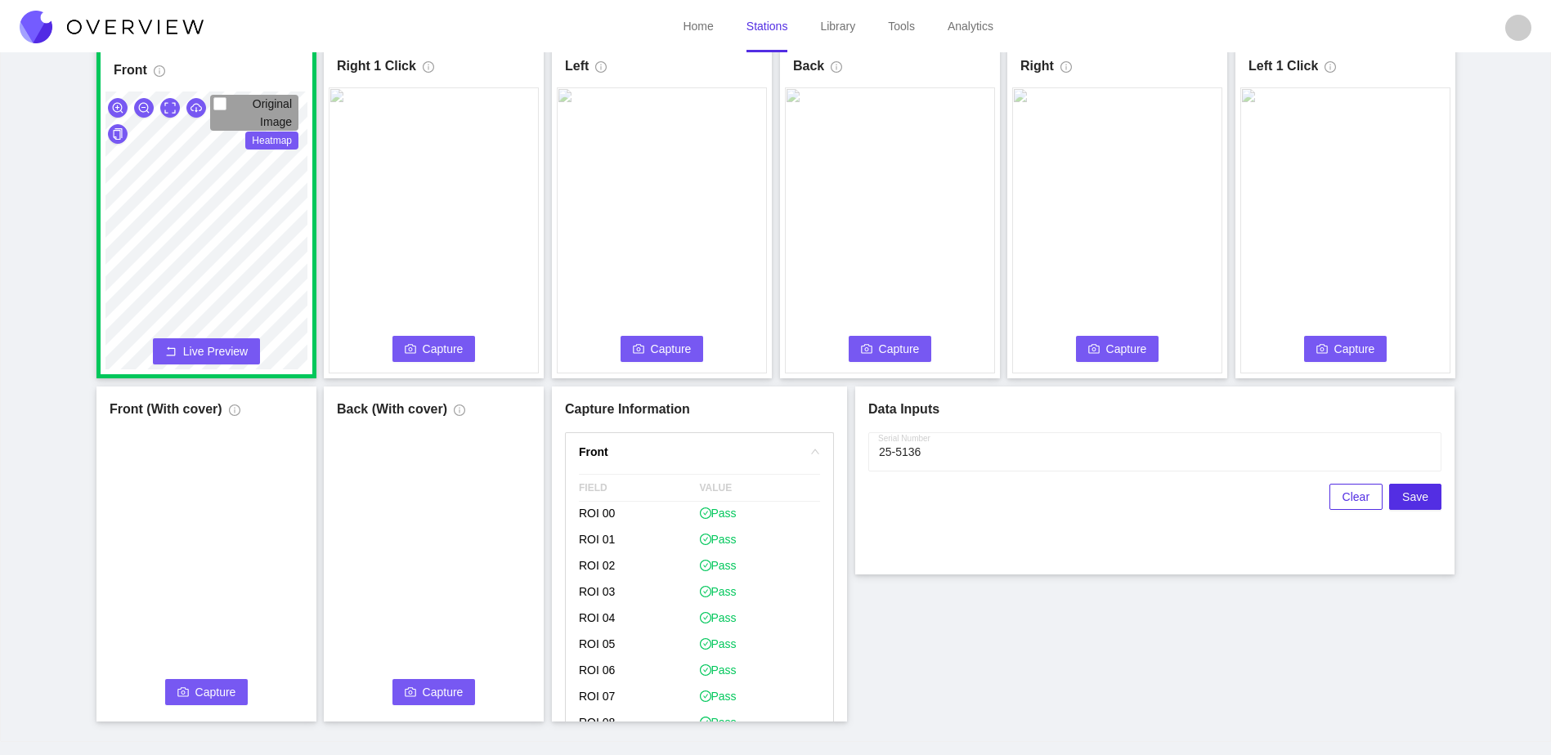
click at [415, 346] on icon "camera" at bounding box center [410, 348] width 11 height 9
click at [654, 347] on span "Capture" at bounding box center [671, 349] width 41 height 18
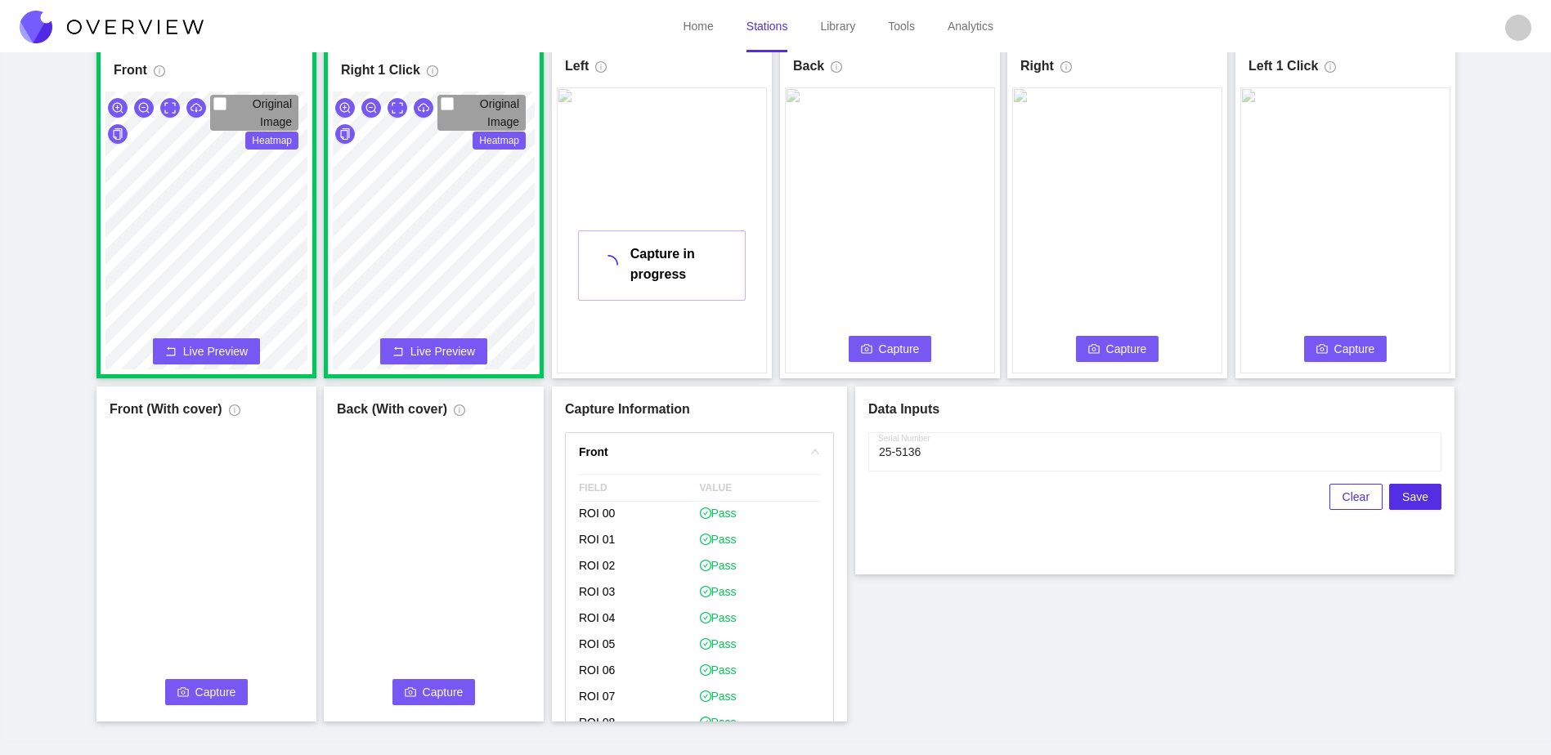
click at [880, 350] on span "Capture" at bounding box center [899, 349] width 41 height 18
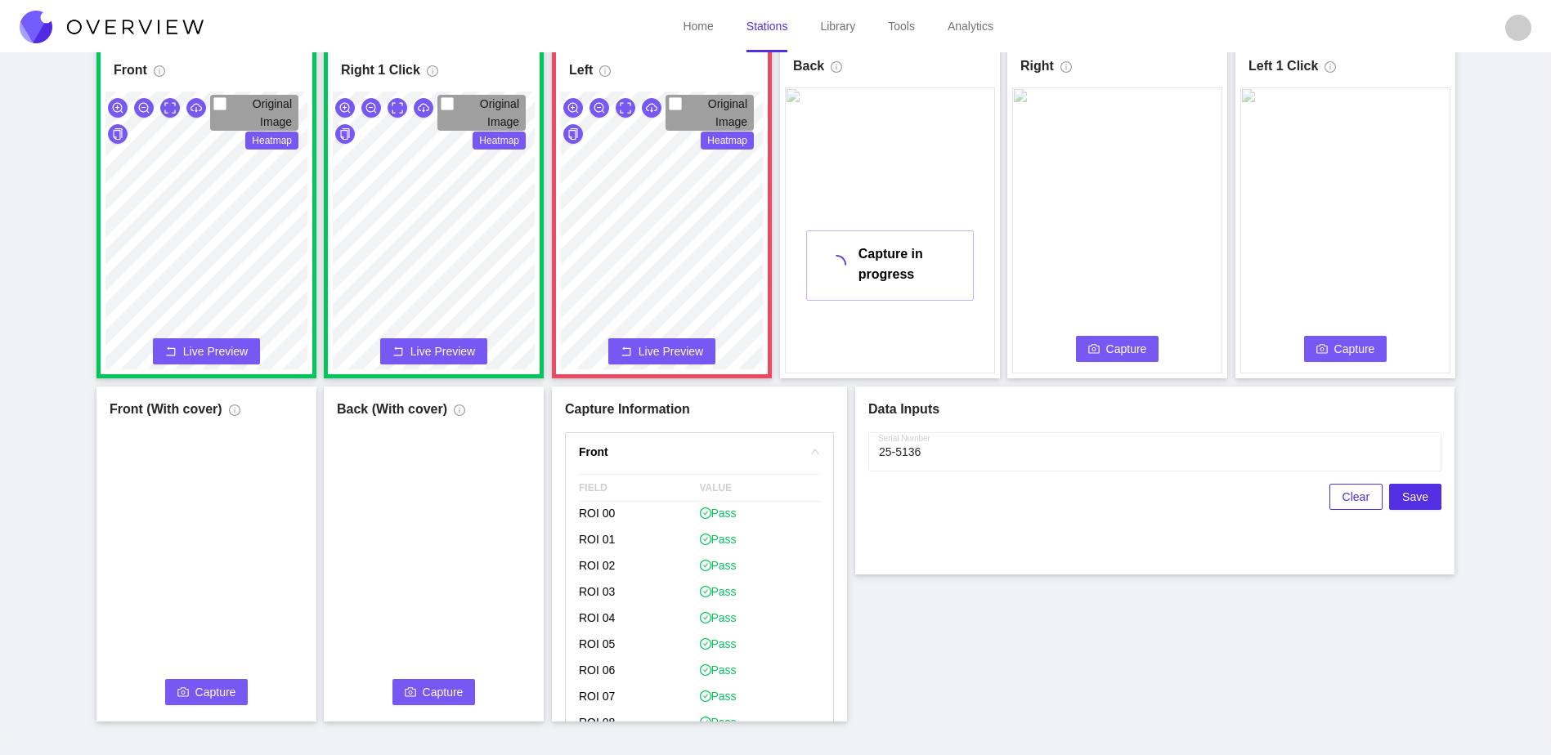
click at [1092, 338] on div "Capture Connecting... Please wait for the camera to connect..." at bounding box center [1117, 230] width 210 height 286
click at [1087, 356] on button "Capture" at bounding box center [1117, 349] width 83 height 26
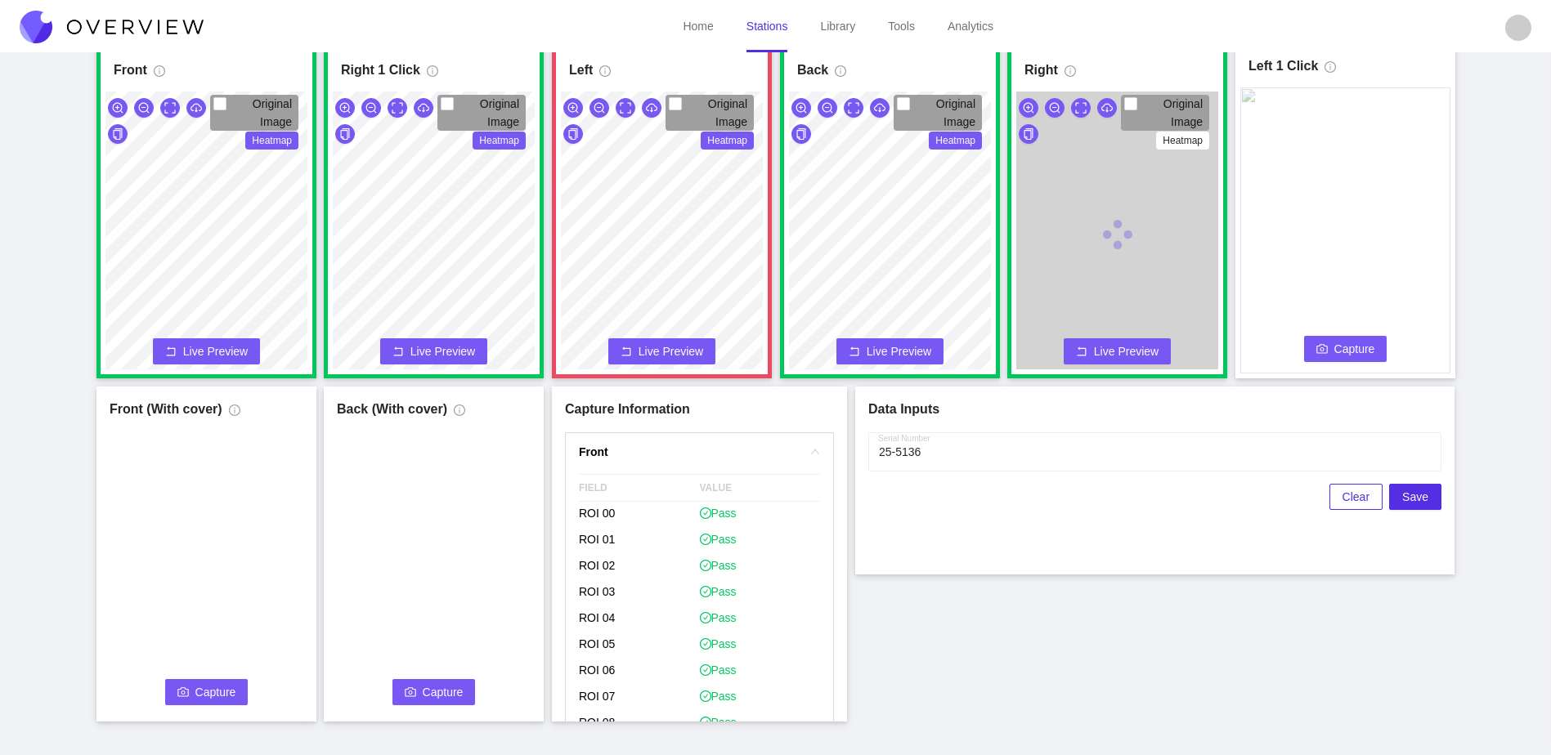
drag, startPoint x: 1350, startPoint y: 344, endPoint x: 1187, endPoint y: 304, distance: 167.5
click at [1350, 344] on span "Capture" at bounding box center [1354, 349] width 41 height 18
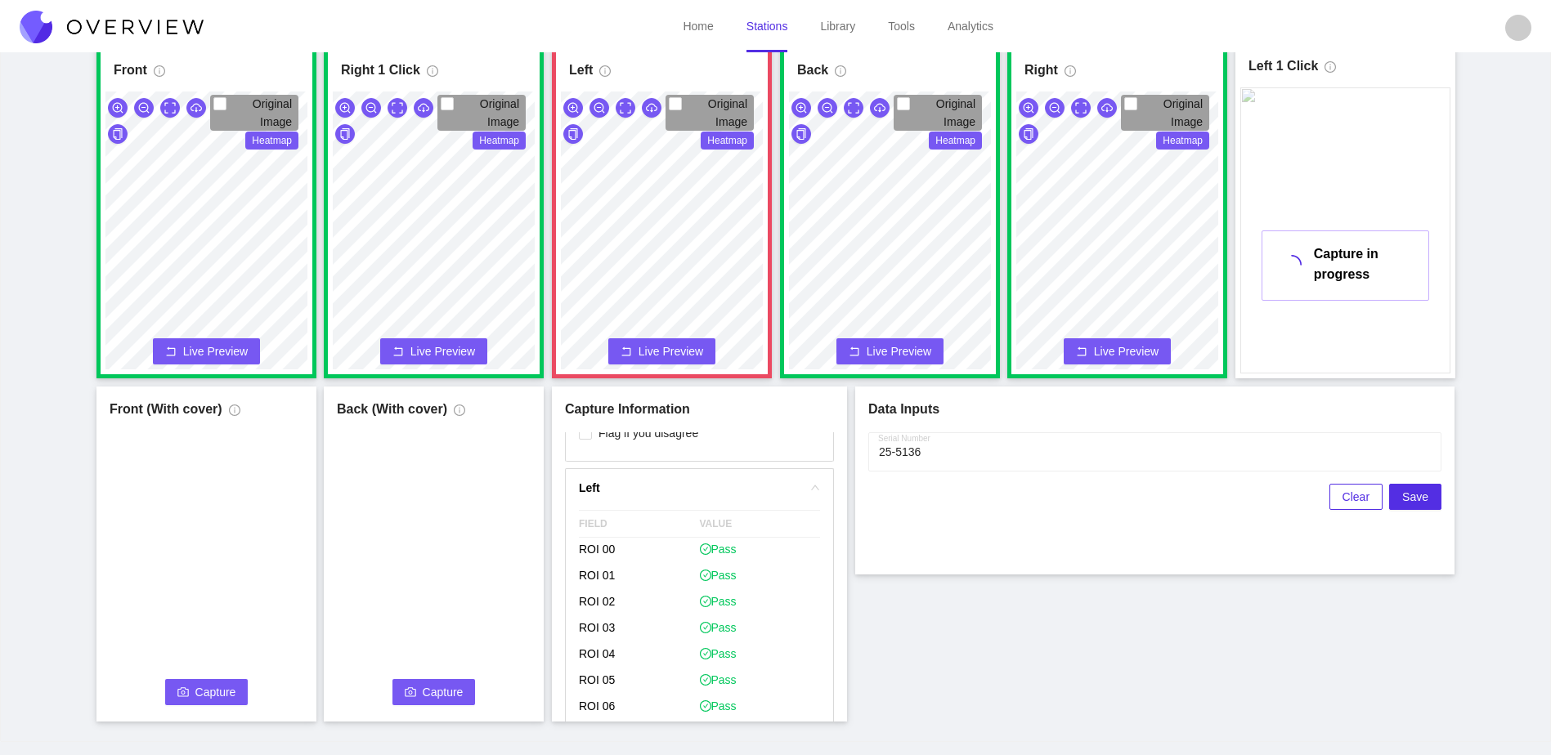
scroll to position [817, 0]
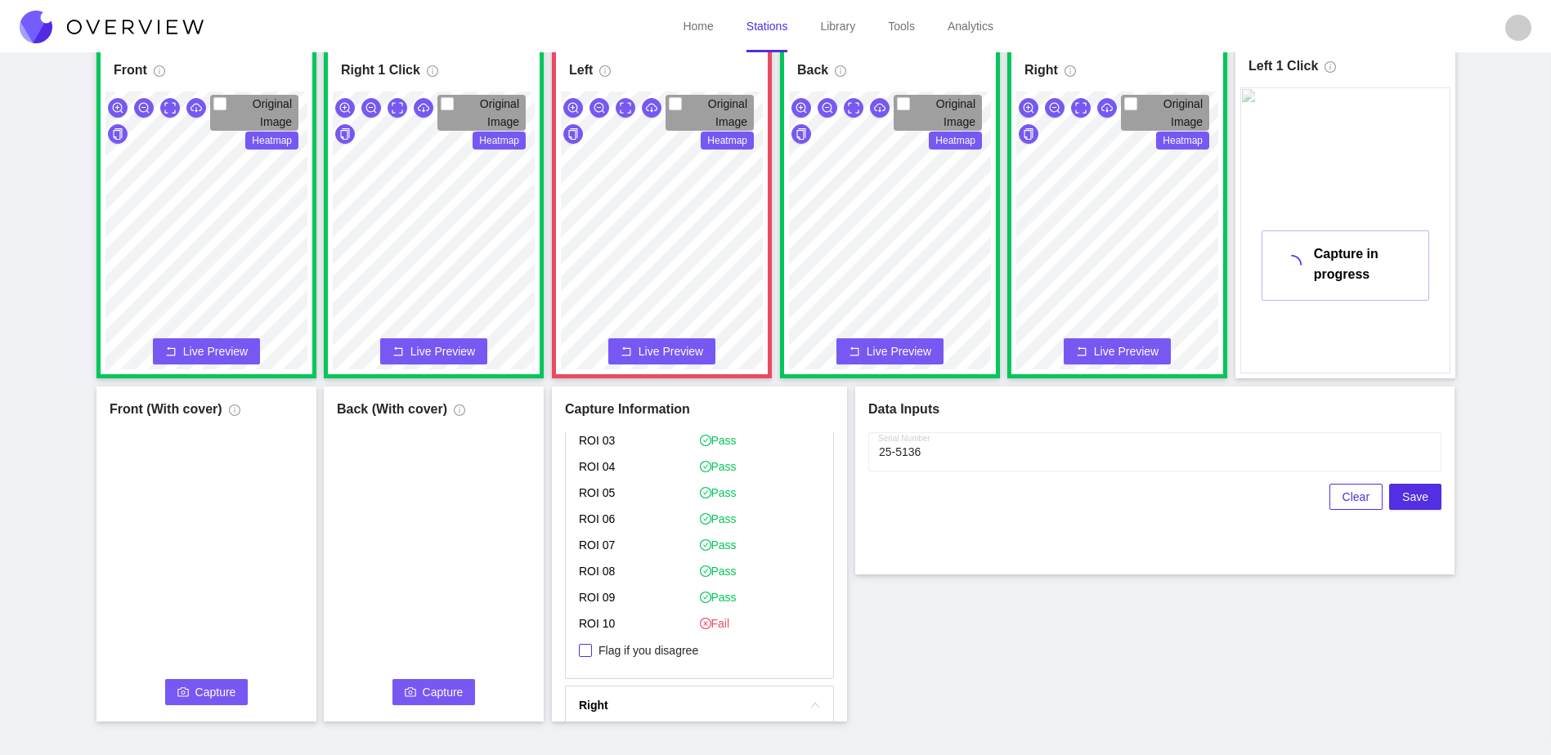
click at [645, 652] on span "Flag if you disagree" at bounding box center [648, 651] width 113 height 16
click at [592, 652] on input "Flag if you disagree" at bounding box center [585, 650] width 13 height 13
checkbox input "true"
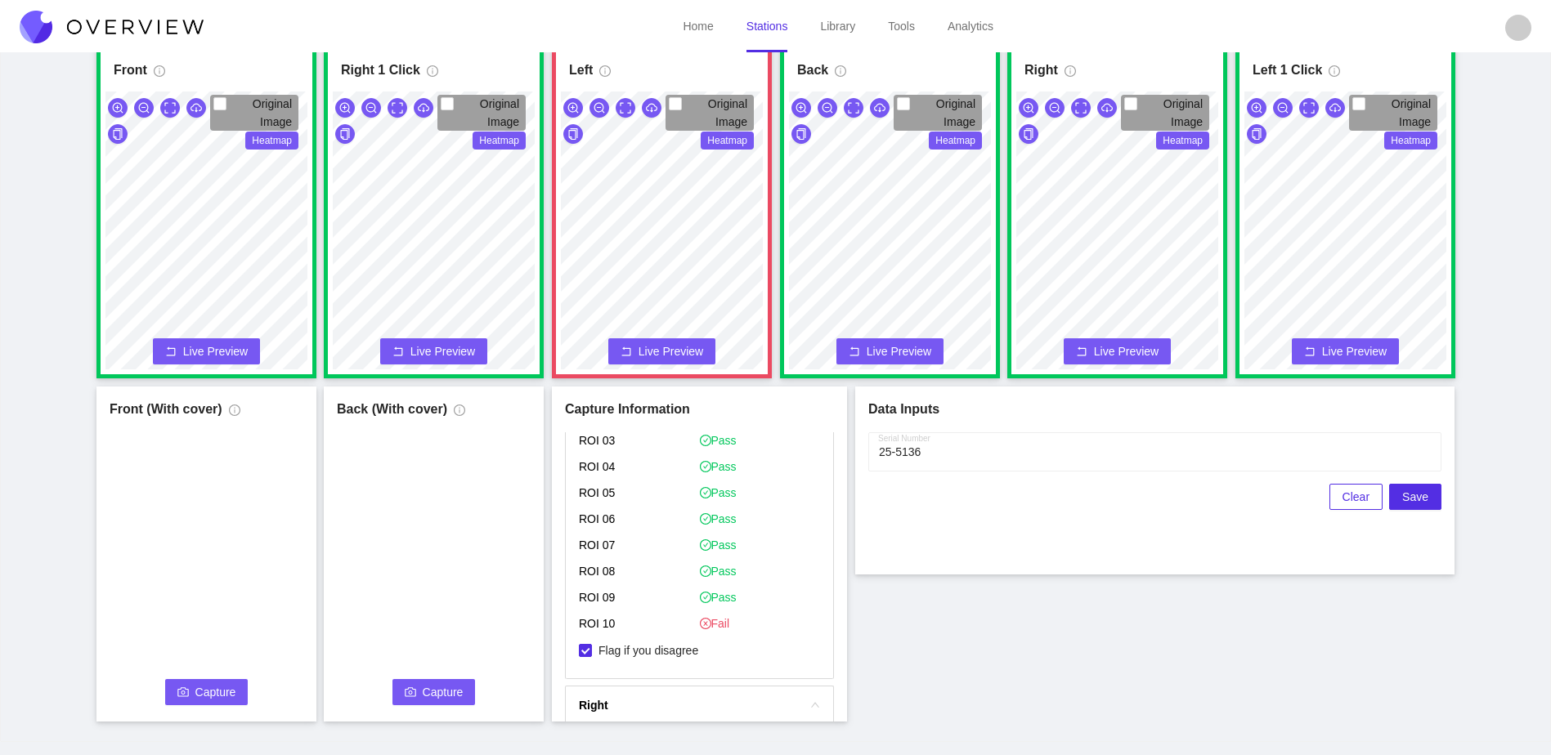
click at [185, 699] on span "camera" at bounding box center [182, 693] width 11 height 13
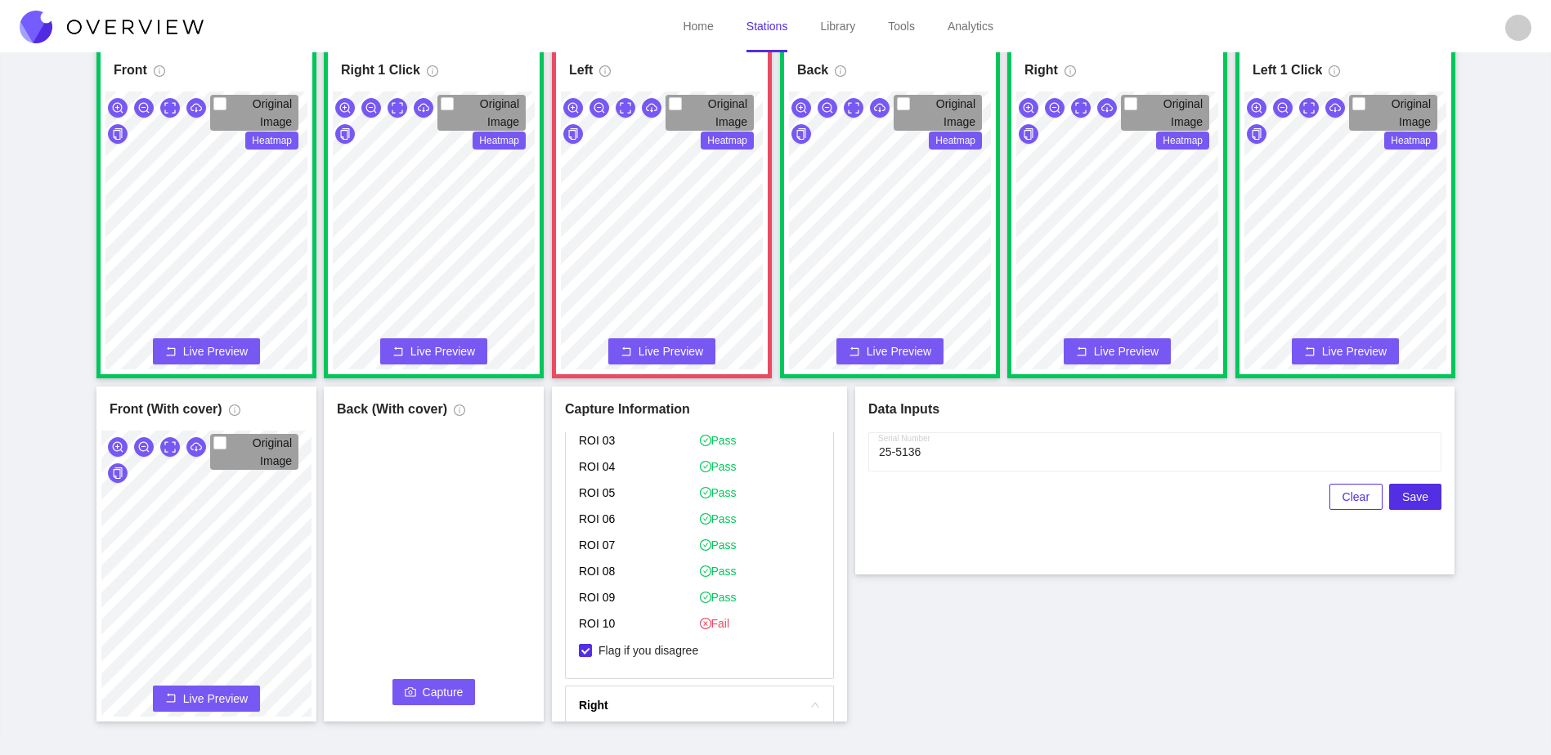
click at [446, 700] on span "Capture" at bounding box center [443, 692] width 41 height 18
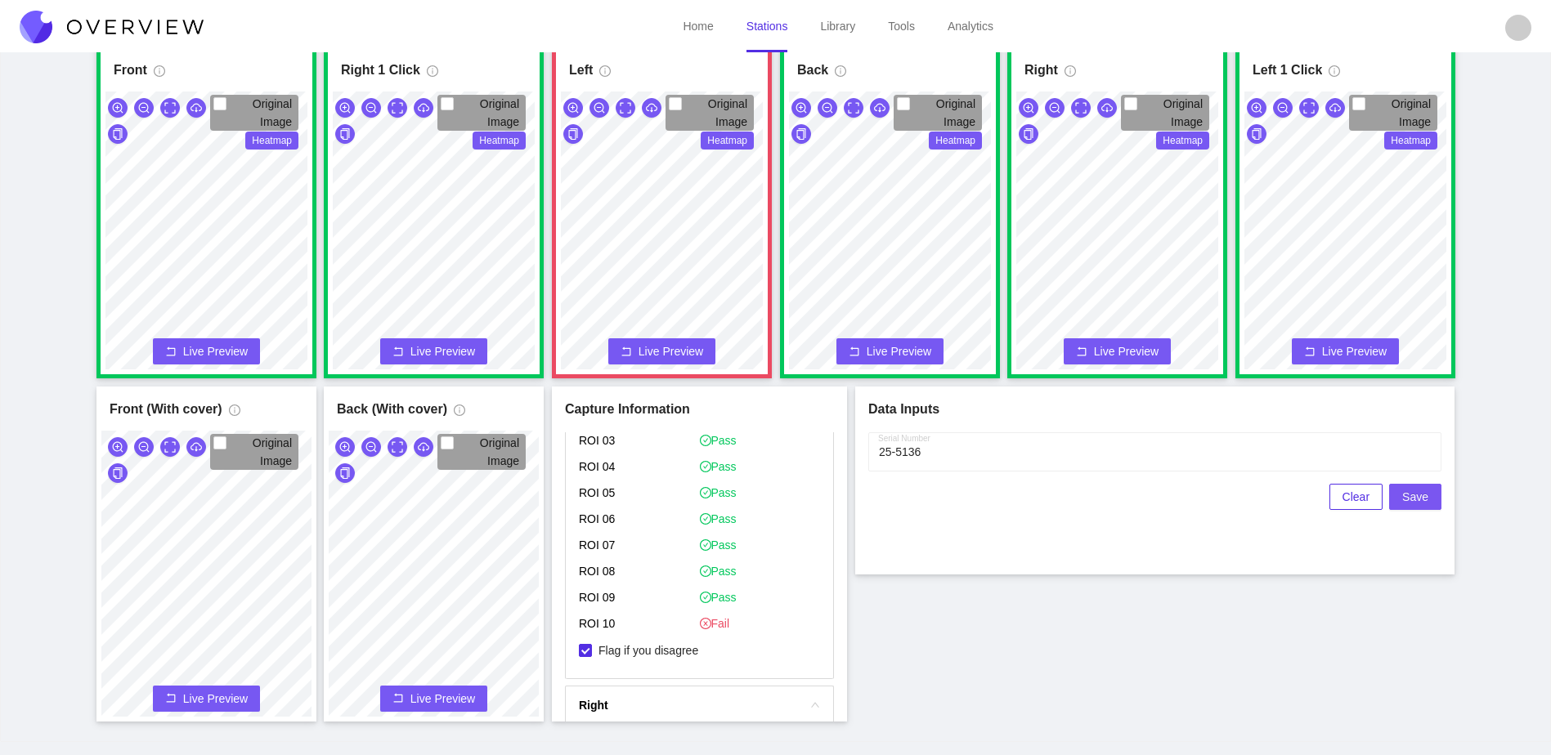
click at [1421, 495] on span "Save" at bounding box center [1415, 497] width 26 height 18
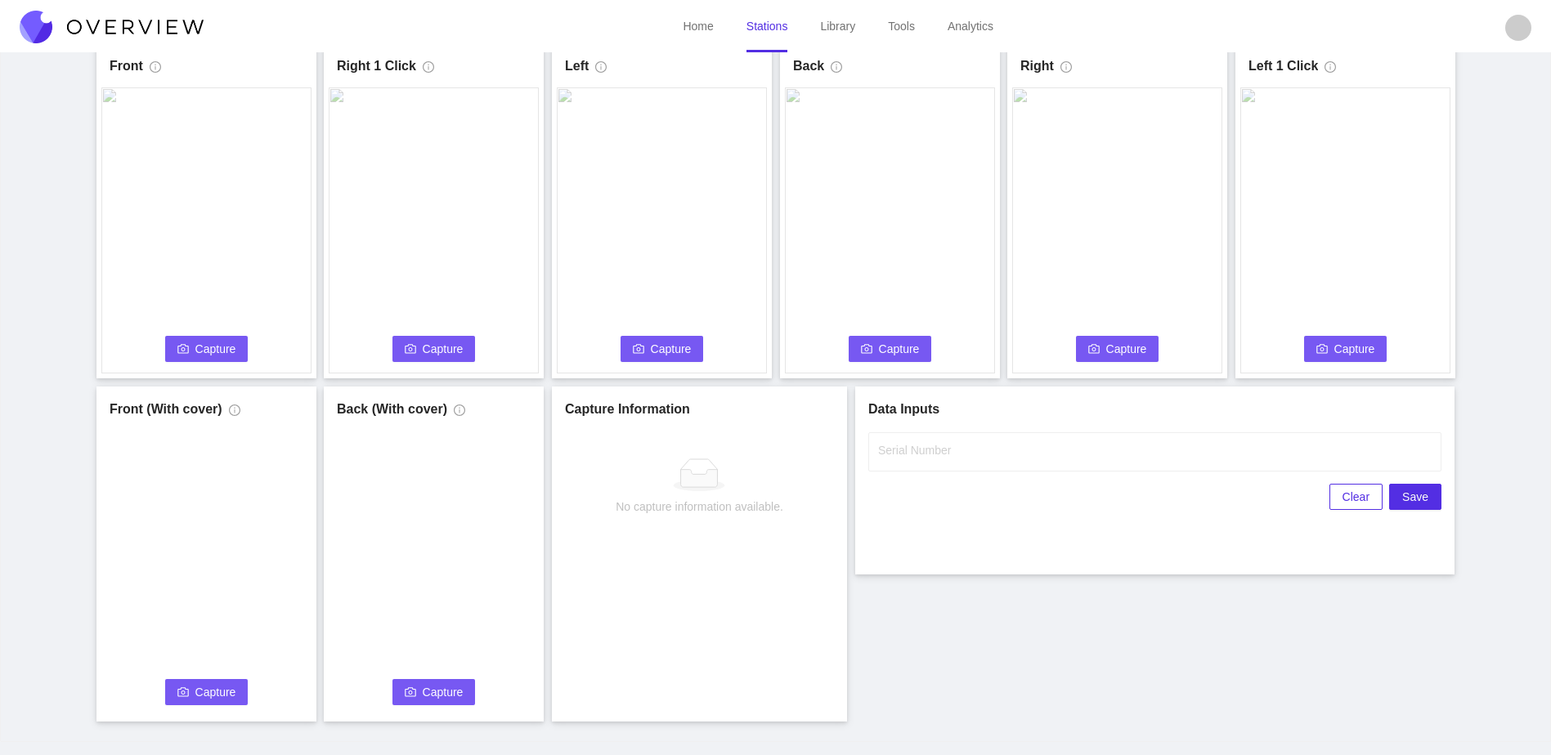
scroll to position [0, 0]
click at [213, 351] on span "Capture" at bounding box center [215, 349] width 41 height 18
click at [920, 448] on label "Serial Number" at bounding box center [914, 450] width 73 height 16
click at [920, 448] on input "Serial Number" at bounding box center [1154, 451] width 573 height 39
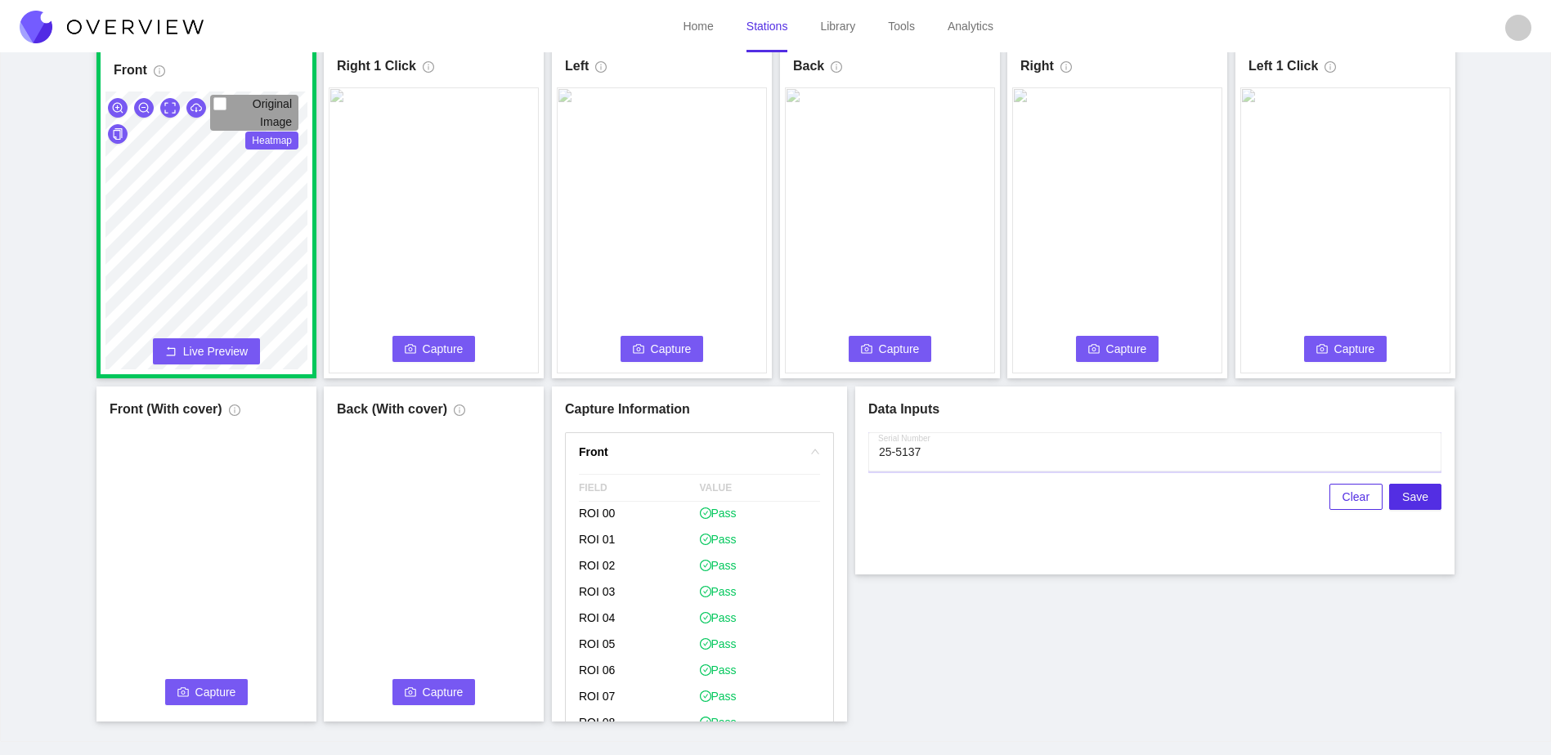
type input "25-5137"
click at [923, 557] on div "Serial Number Clear Save" at bounding box center [1154, 496] width 573 height 129
click at [419, 356] on button "Capture" at bounding box center [433, 349] width 83 height 26
drag, startPoint x: 644, startPoint y: 351, endPoint x: 630, endPoint y: 351, distance: 13.9
click at [630, 351] on button "Capture" at bounding box center [661, 349] width 83 height 26
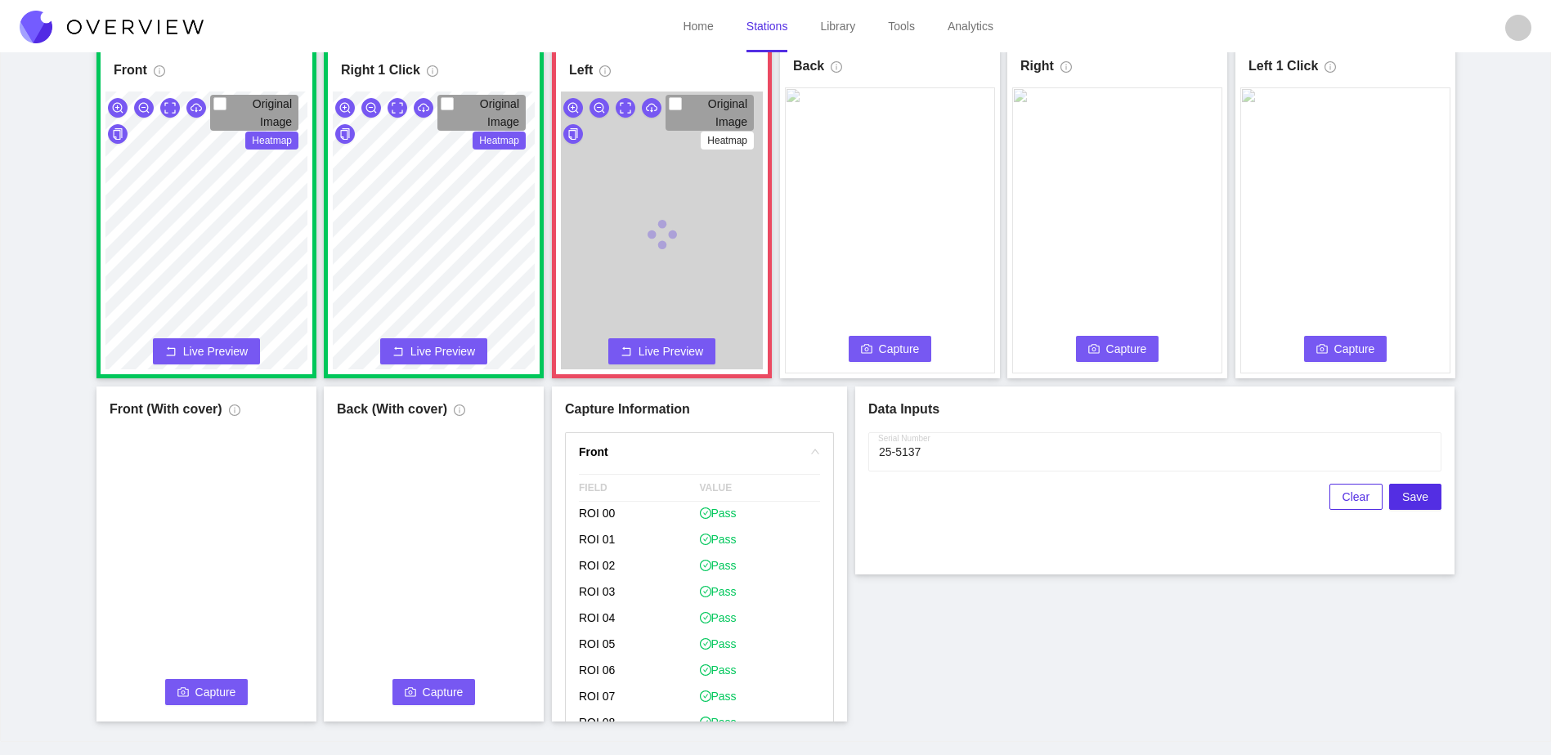
click at [918, 352] on span "Capture" at bounding box center [899, 349] width 41 height 18
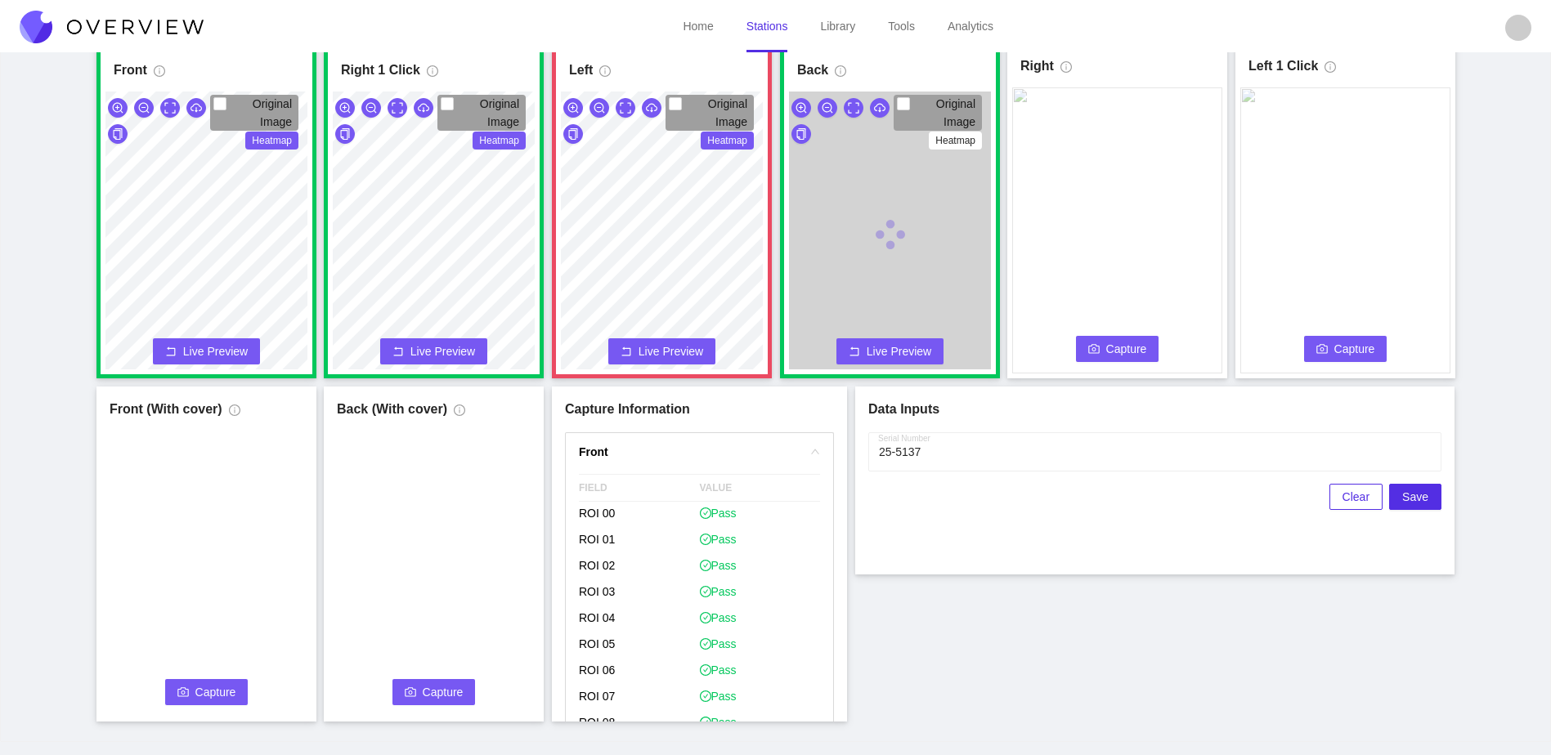
click at [1125, 351] on span "Capture" at bounding box center [1126, 349] width 41 height 18
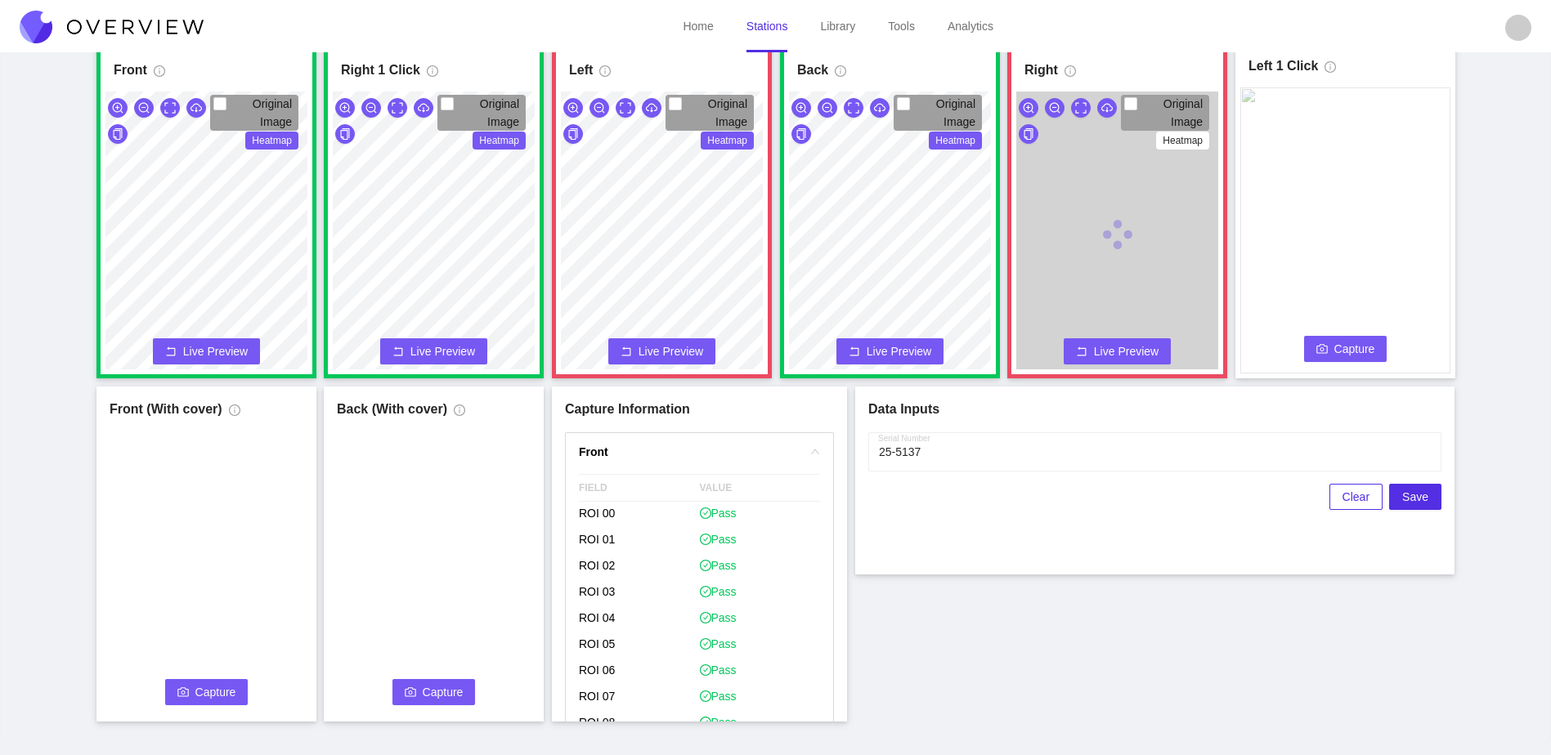
click at [1374, 347] on button "Capture" at bounding box center [1345, 349] width 83 height 26
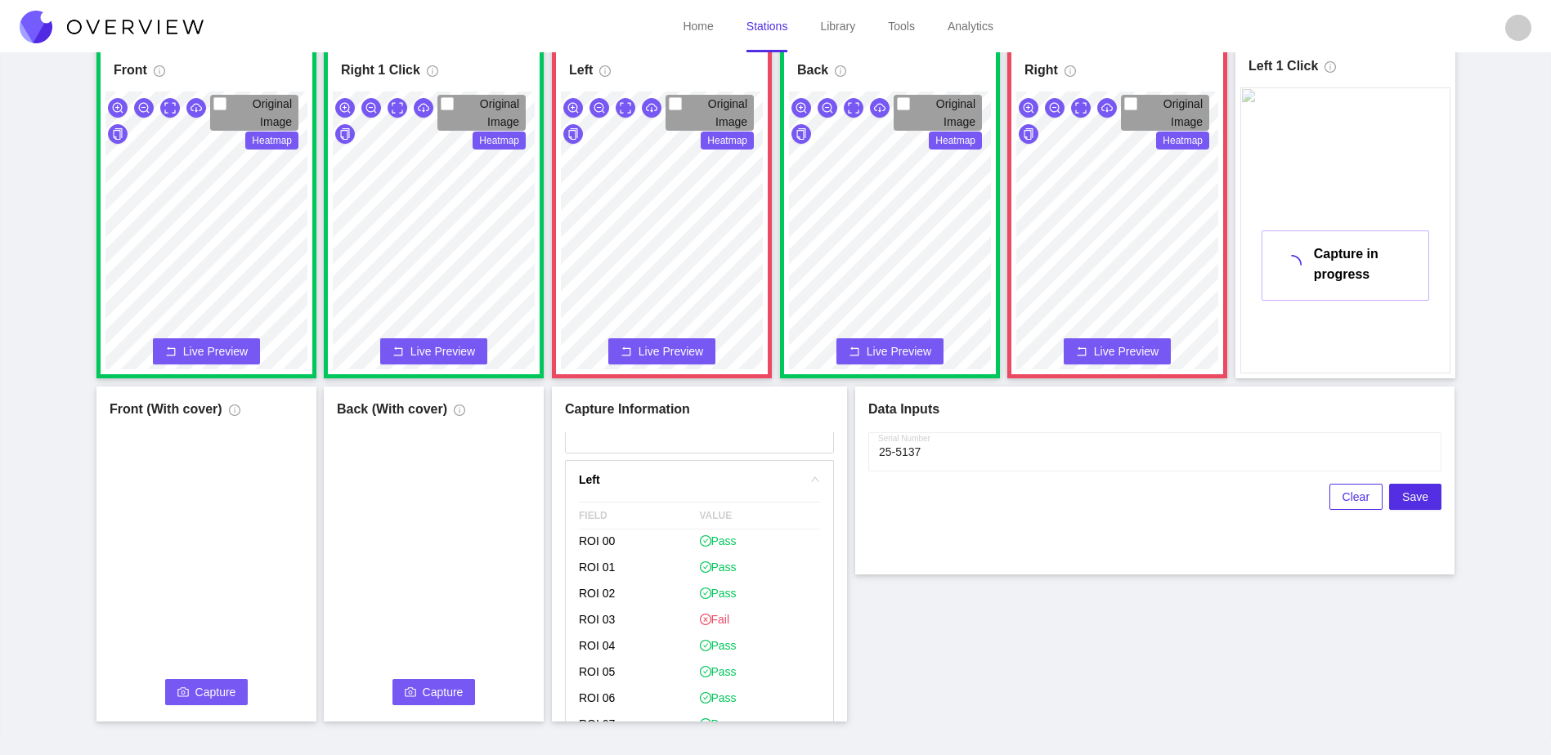
scroll to position [817, 0]
click at [675, 649] on span "Flag if you disagree" at bounding box center [648, 651] width 113 height 16
click at [592, 649] on input "Flag if you disagree" at bounding box center [585, 650] width 13 height 13
checkbox input "true"
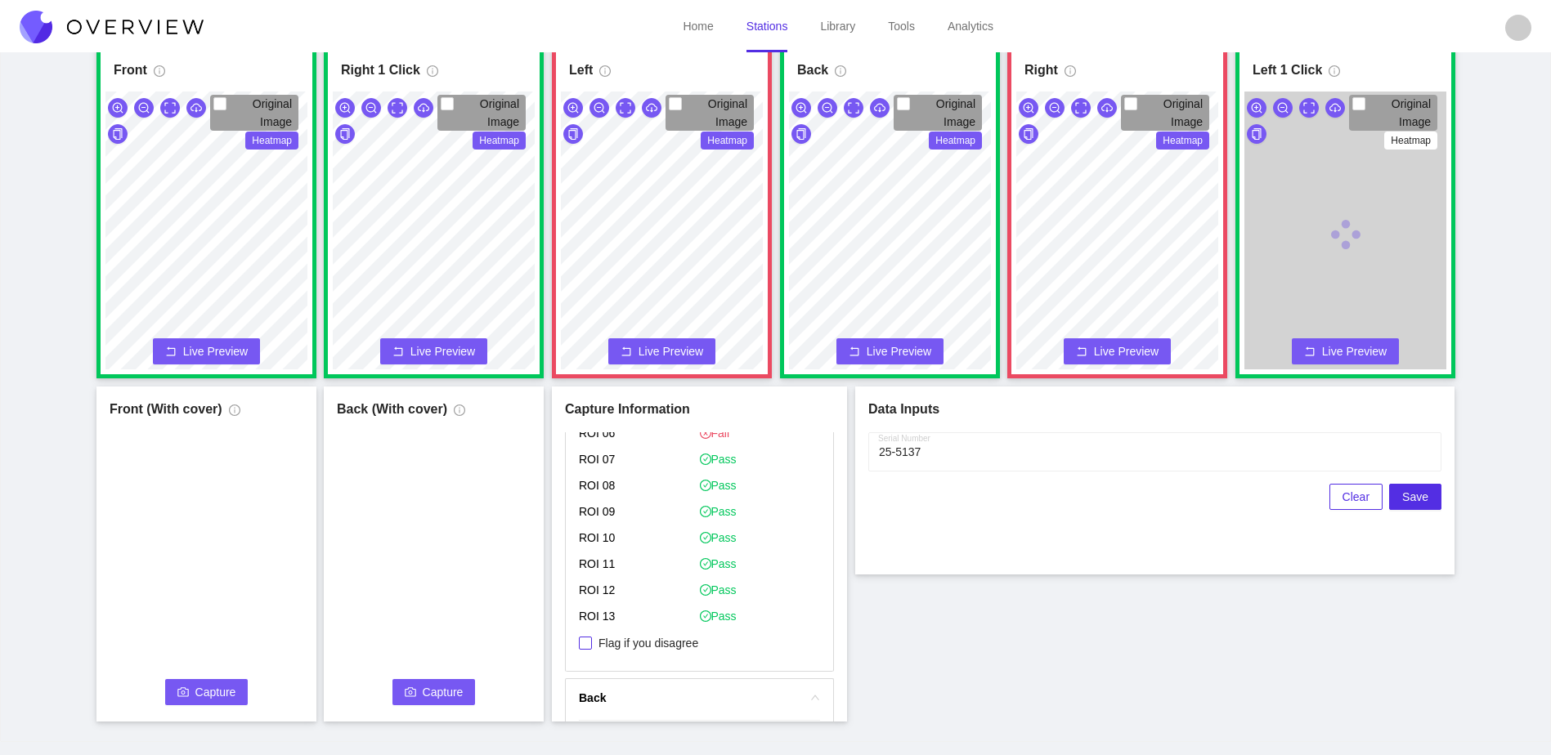
click at [664, 647] on span "Flag if you disagree" at bounding box center [648, 643] width 113 height 16
click at [592, 647] on input "Flag if you disagree" at bounding box center [585, 643] width 13 height 13
checkbox input "true"
click at [971, 644] on div "Front Original Image Heatmap Capture Connecting... Please wait for the camera t…" at bounding box center [775, 382] width 1510 height 678
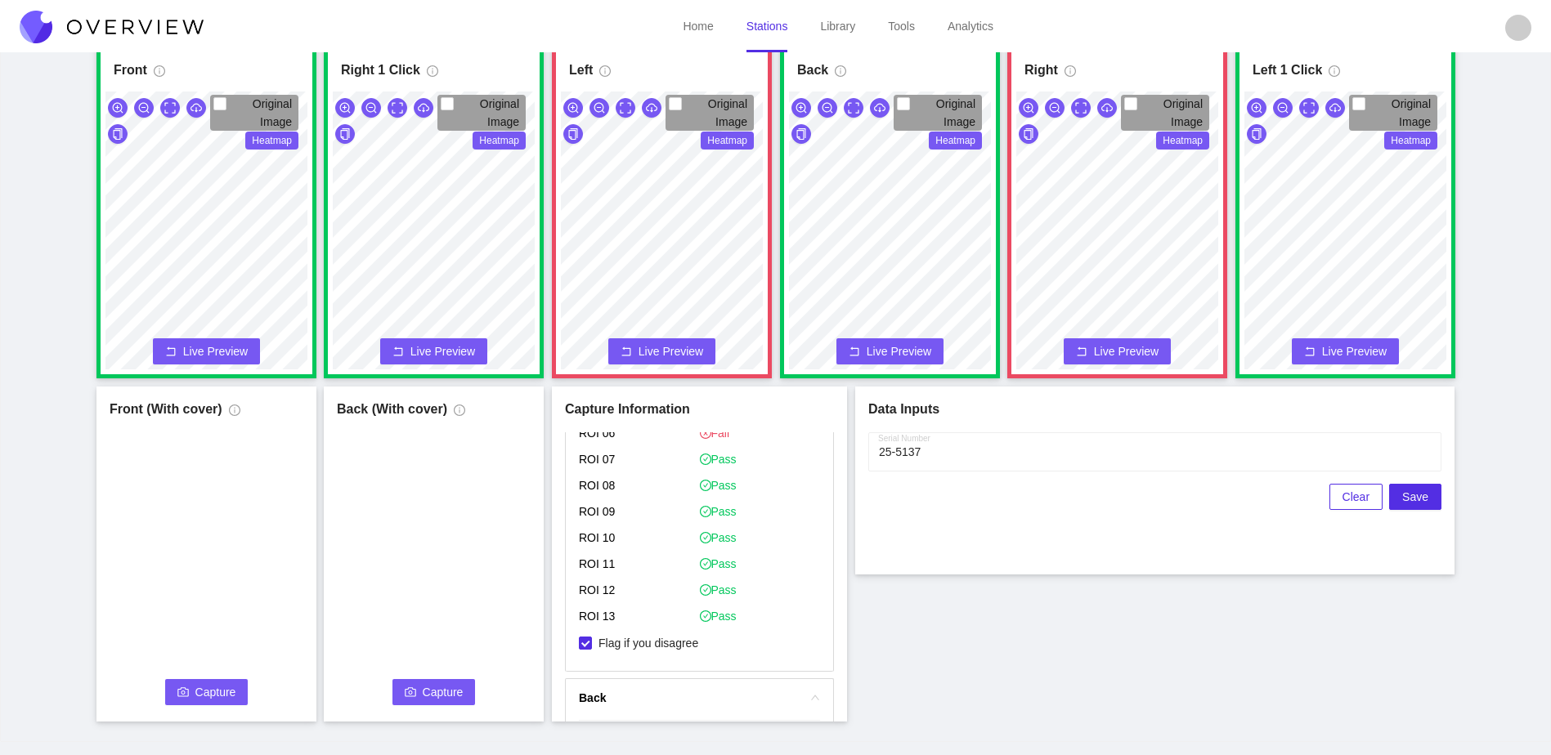
click at [209, 701] on span "Capture" at bounding box center [215, 692] width 41 height 18
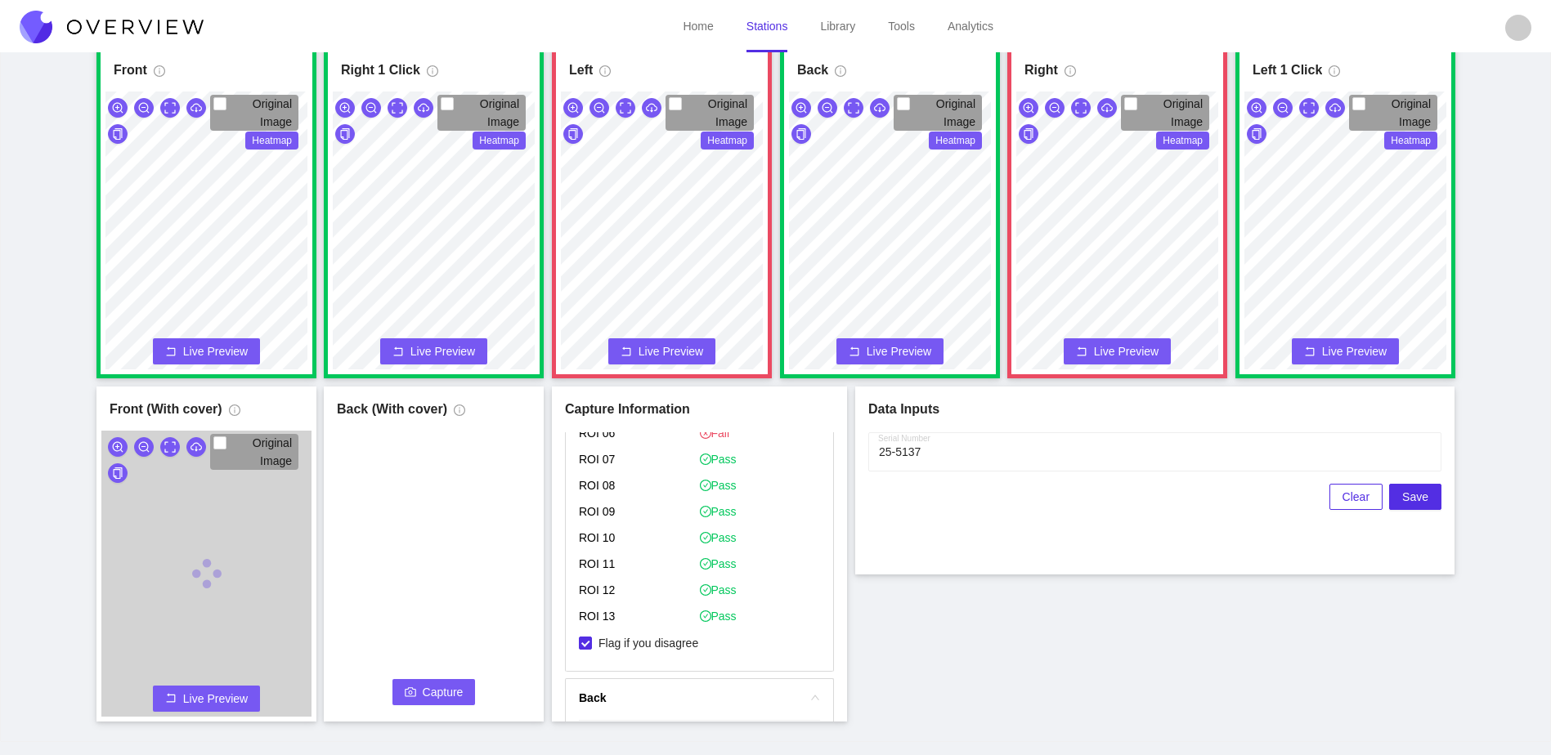
click at [424, 683] on span "Capture" at bounding box center [443, 692] width 41 height 18
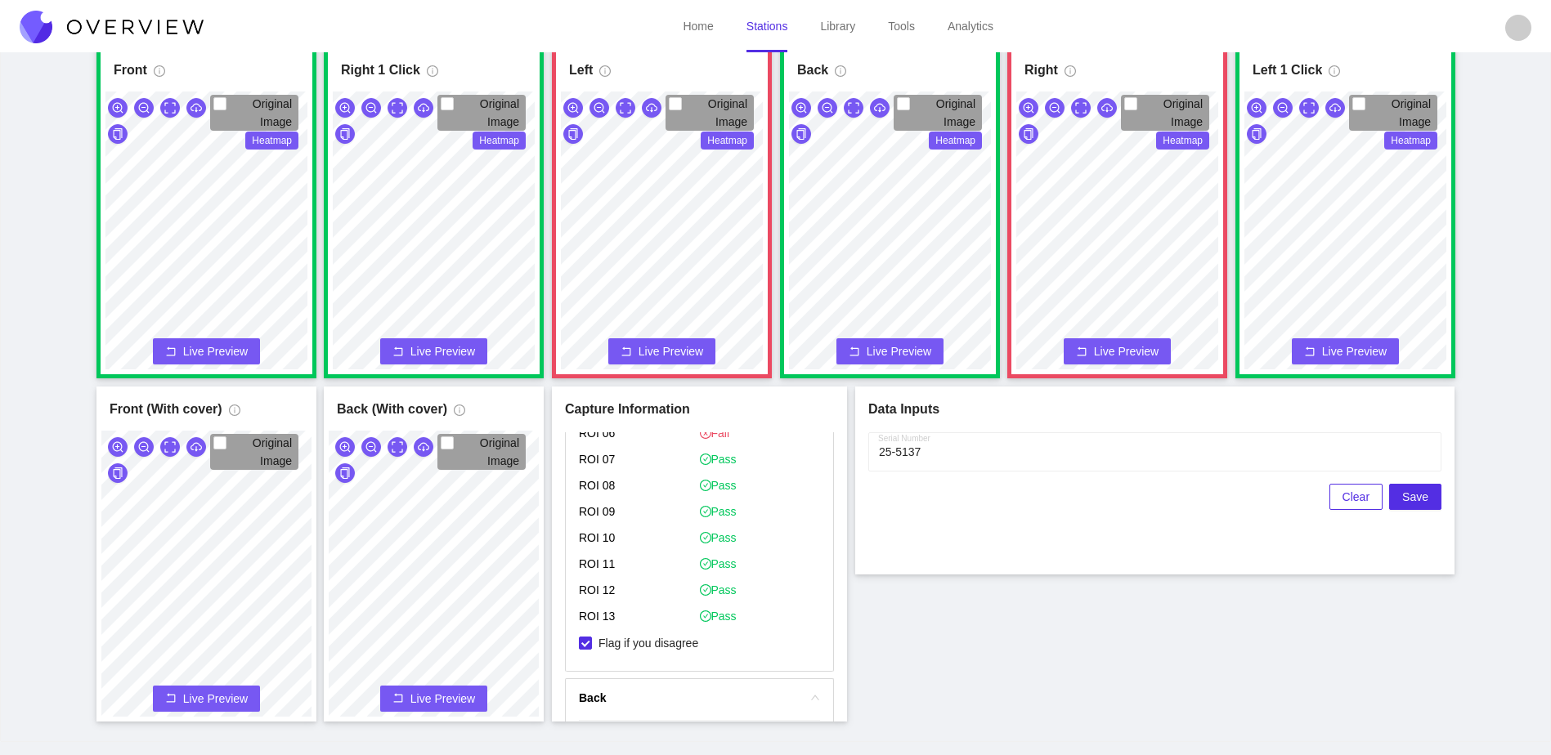
click at [1260, 546] on div "Serial Number Clear Save" at bounding box center [1154, 496] width 573 height 129
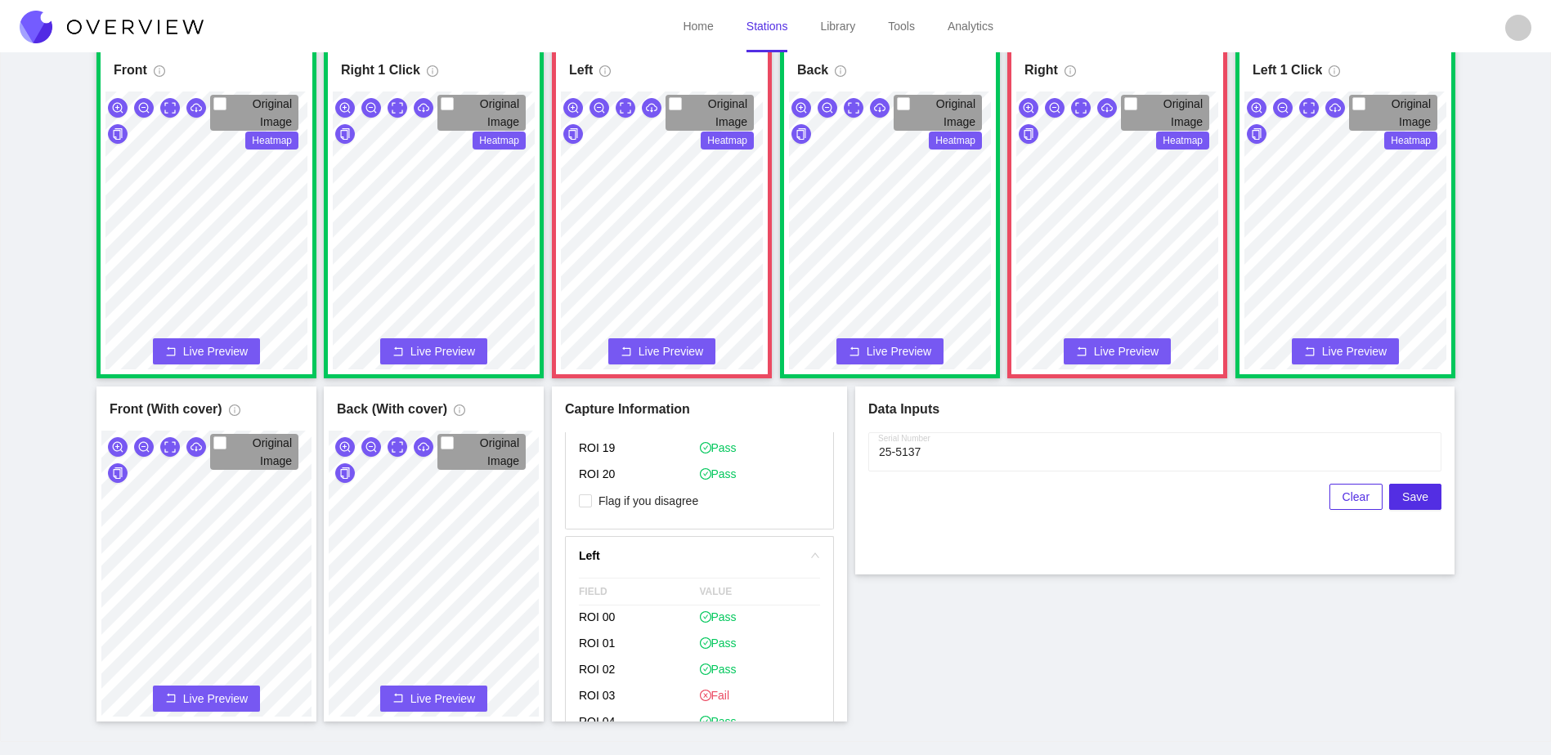
scroll to position [409, 0]
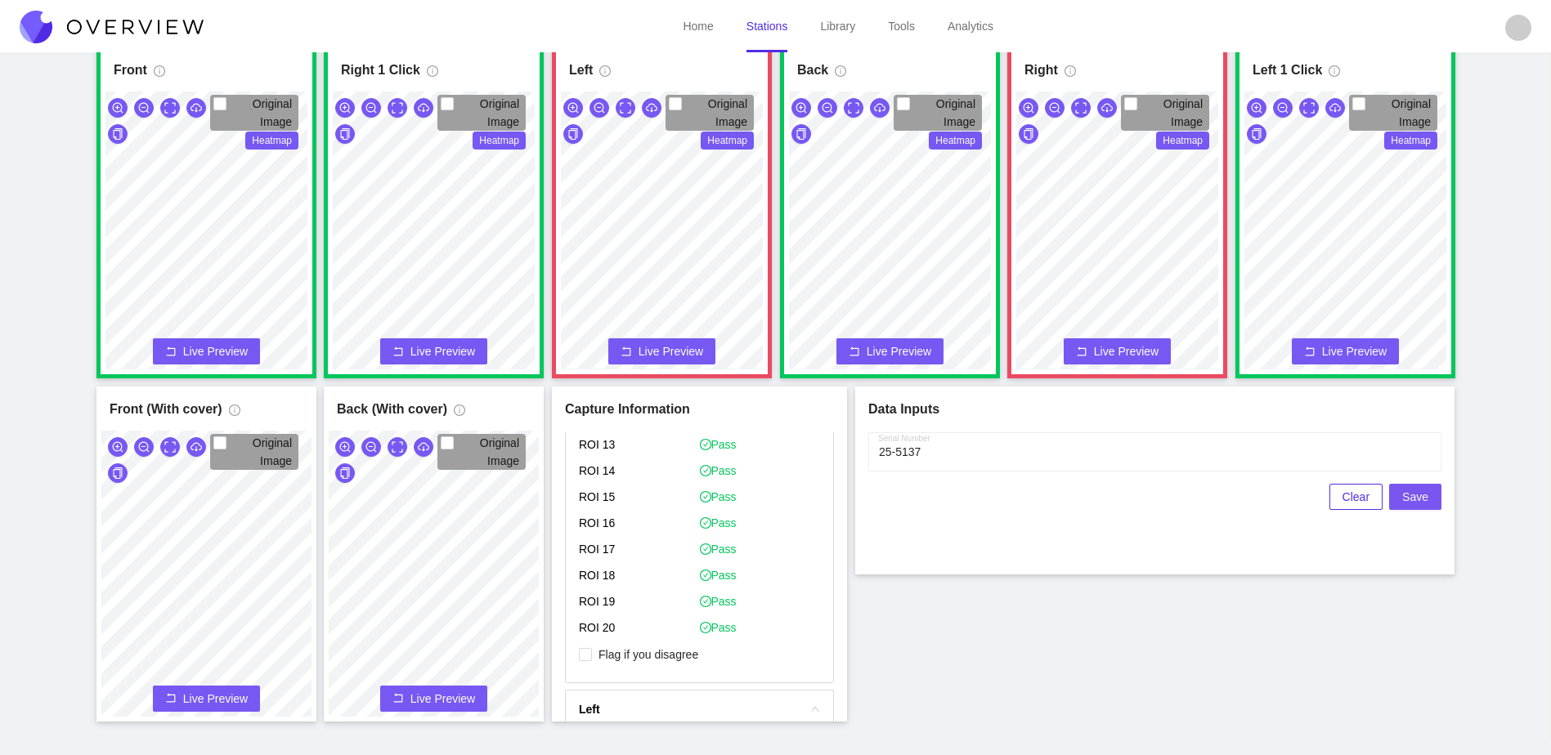
click at [1414, 495] on span "Save" at bounding box center [1415, 497] width 26 height 18
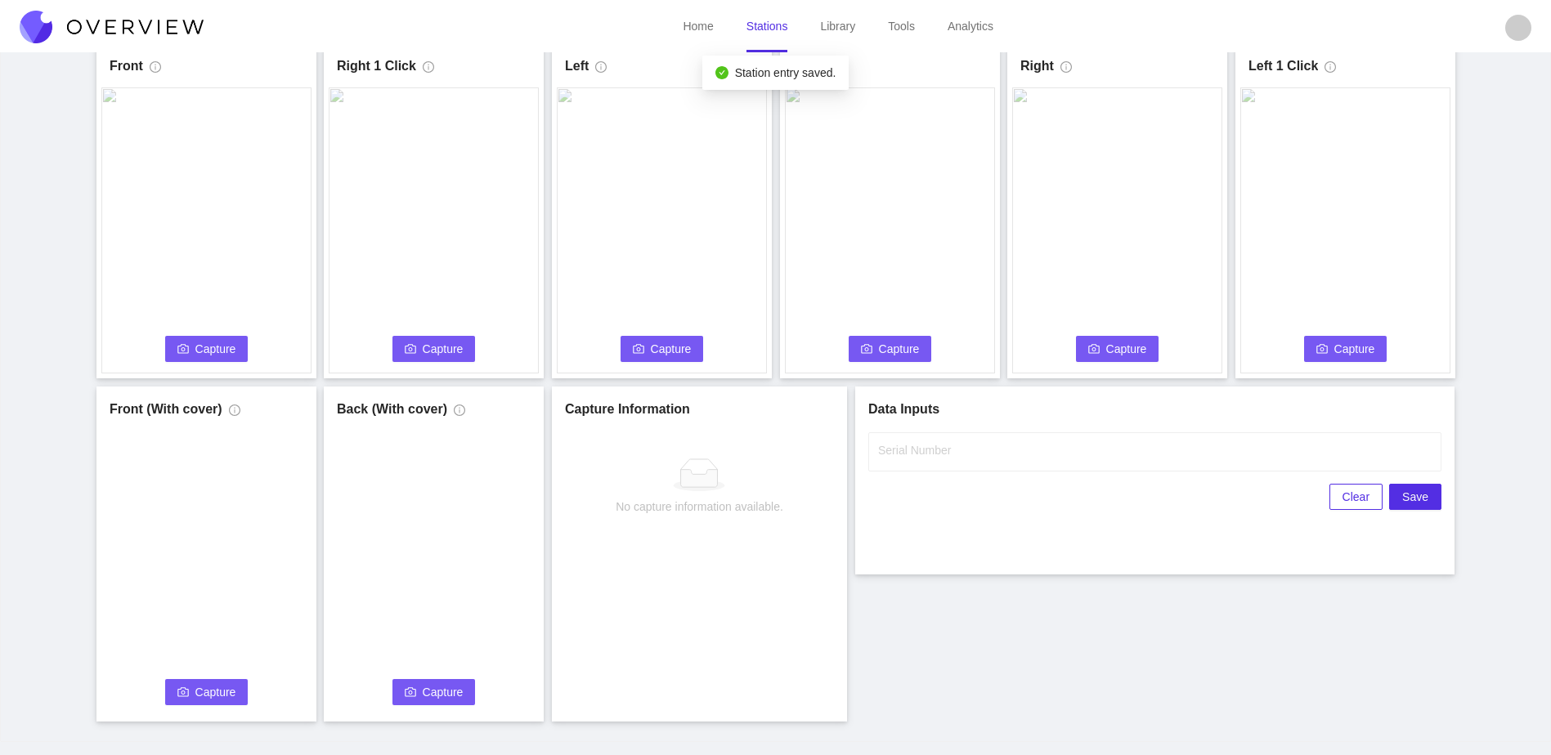
scroll to position [0, 0]
drag, startPoint x: 225, startPoint y: 350, endPoint x: 499, endPoint y: 348, distance: 273.8
click at [226, 348] on span "Capture" at bounding box center [215, 349] width 41 height 18
click at [965, 446] on input "Serial Number" at bounding box center [1154, 451] width 573 height 39
type input "25-5138"
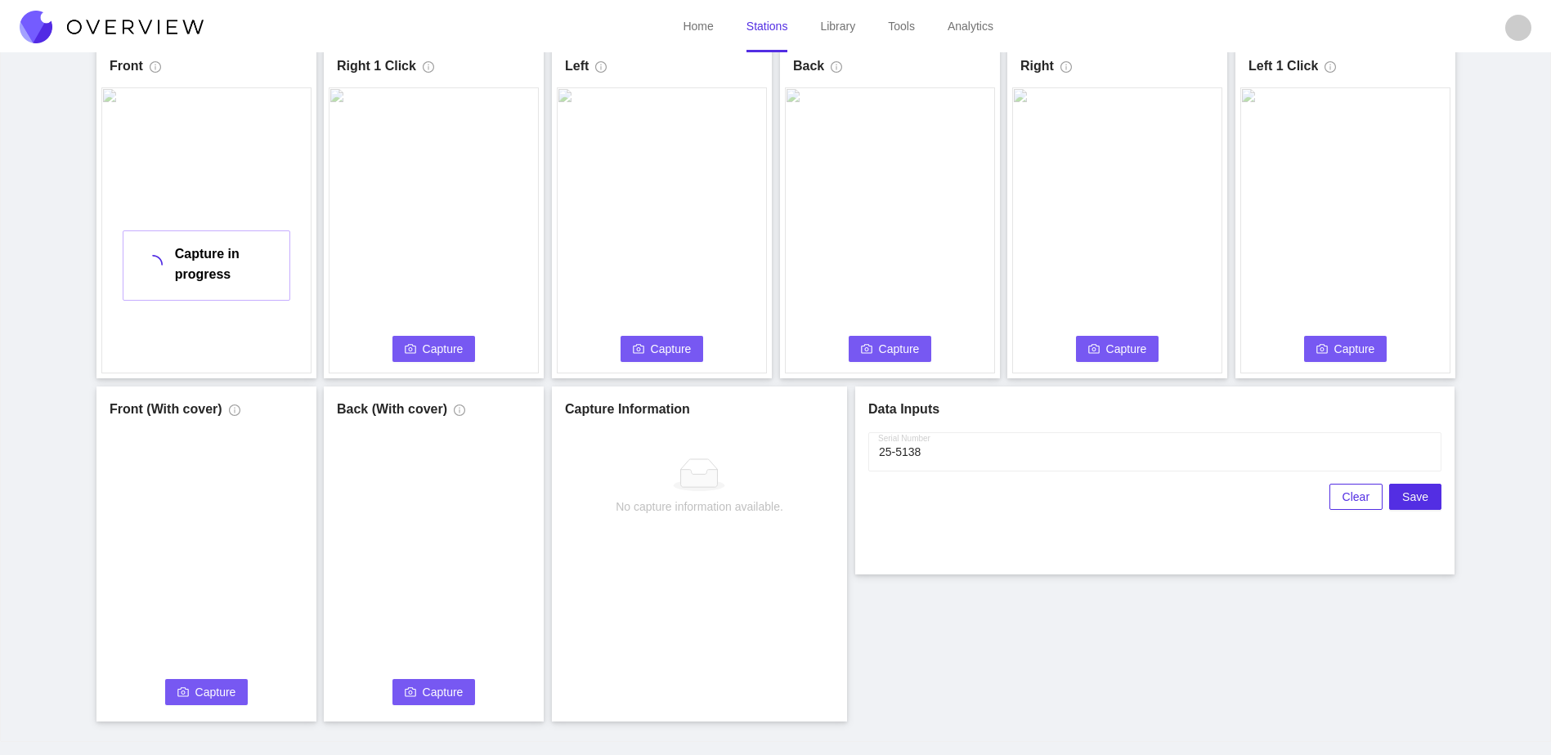
click at [1005, 576] on div "Front Capture in progress Connecting... Please wait for the camera to connect..…" at bounding box center [775, 382] width 1510 height 678
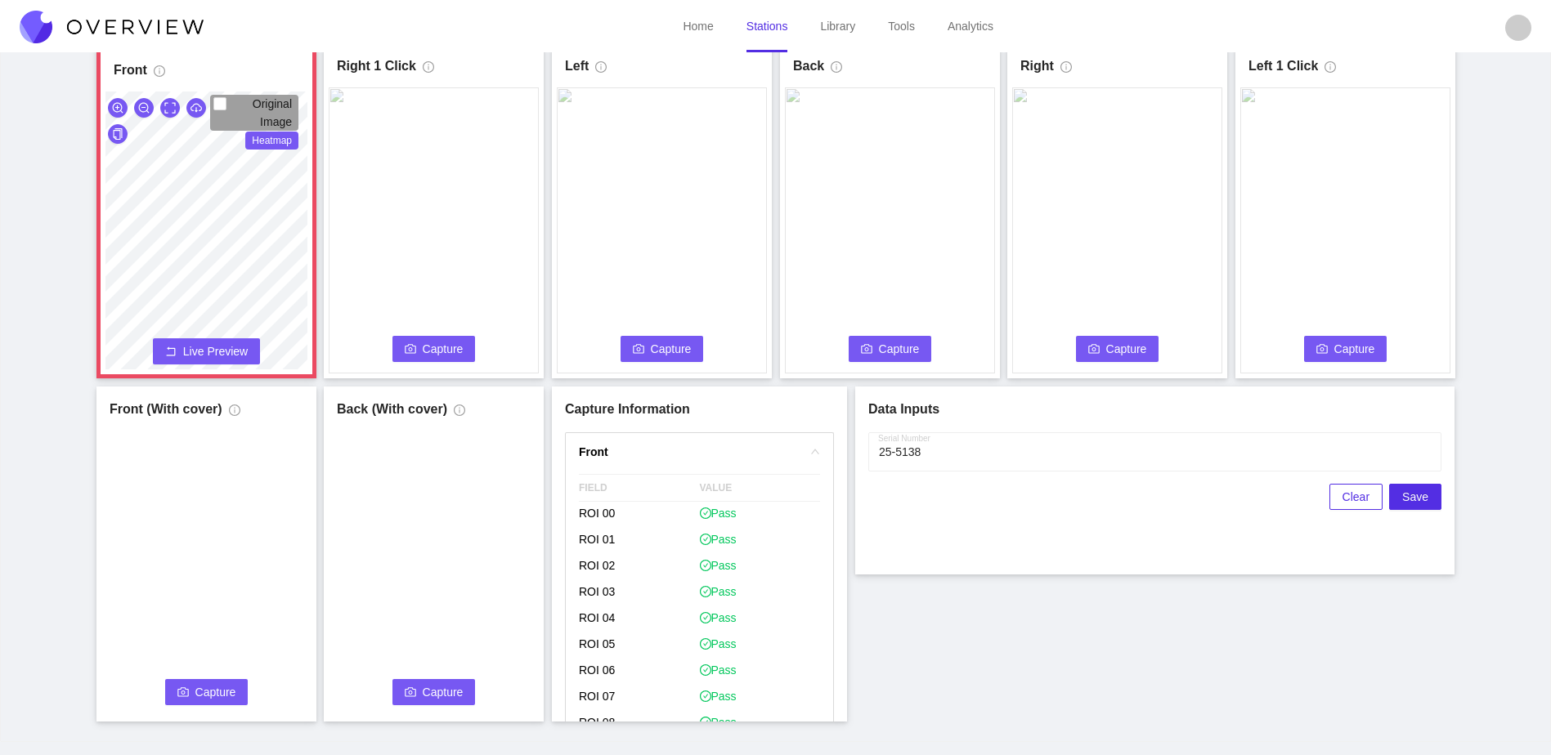
click at [195, 350] on span "Live Preview" at bounding box center [215, 351] width 65 height 16
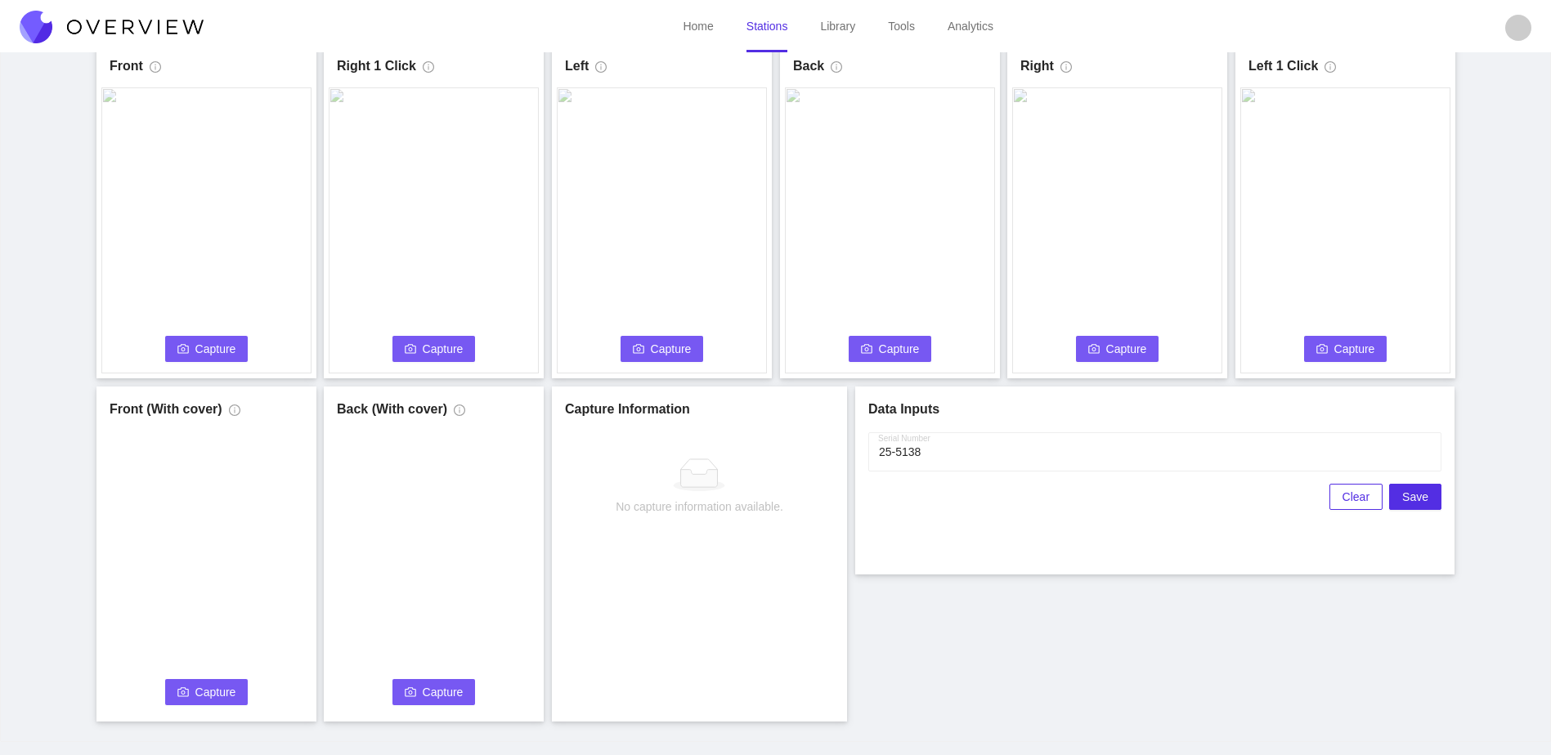
click at [195, 350] on button "Capture" at bounding box center [206, 349] width 83 height 26
click at [404, 335] on video at bounding box center [434, 230] width 210 height 286
click at [405, 338] on button "Capture" at bounding box center [433, 349] width 83 height 26
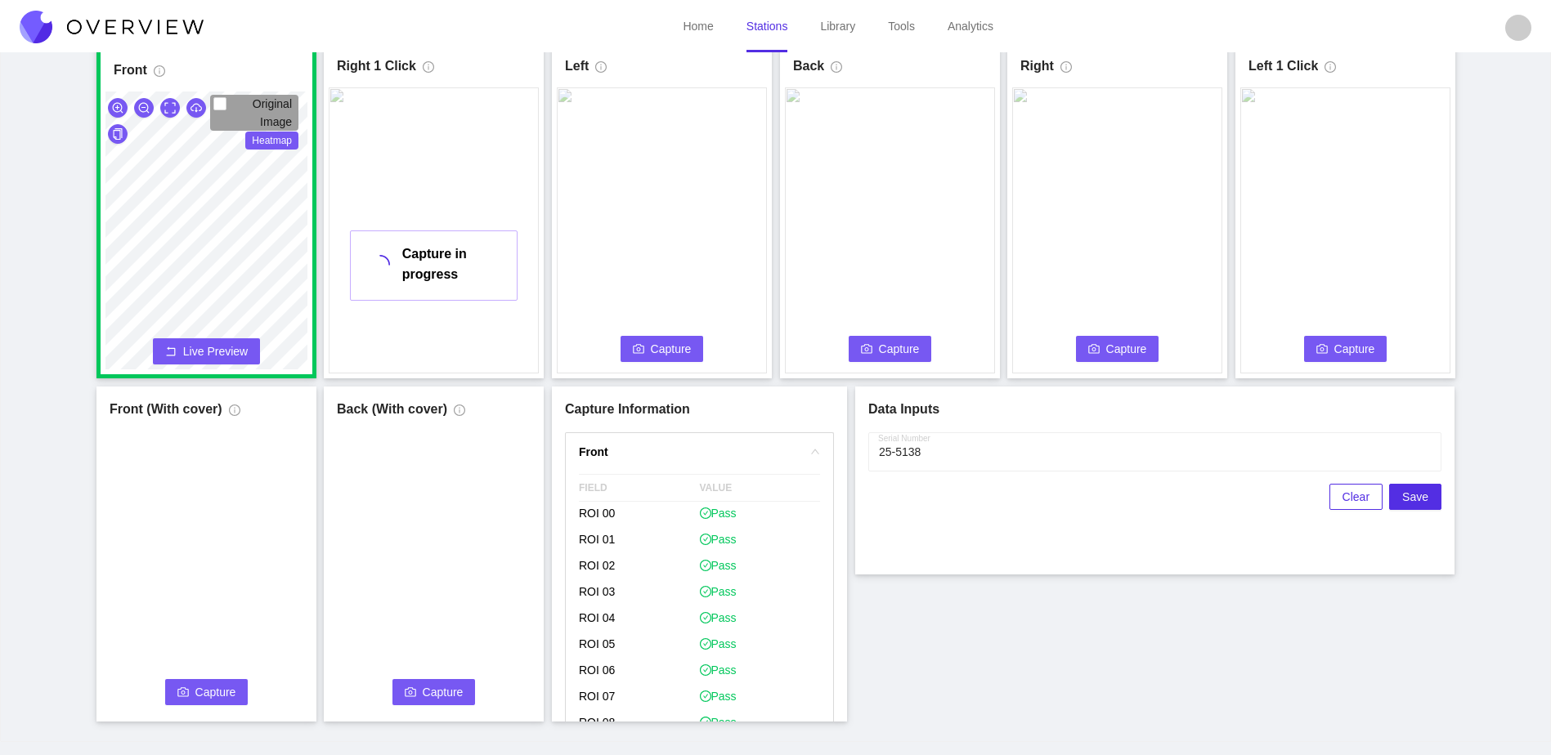
click at [694, 347] on button "Capture" at bounding box center [661, 349] width 83 height 26
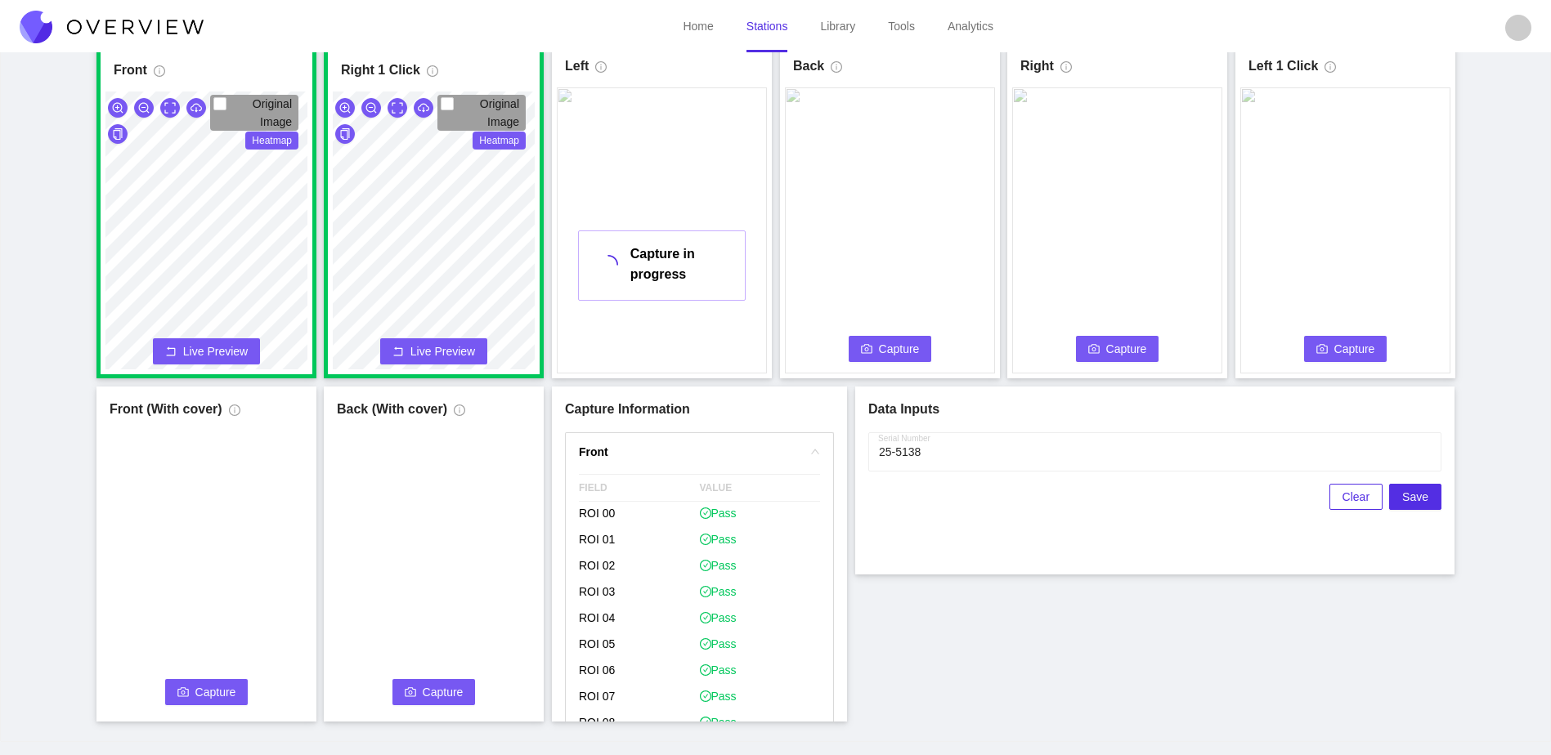
click at [882, 351] on span "Capture" at bounding box center [899, 349] width 41 height 18
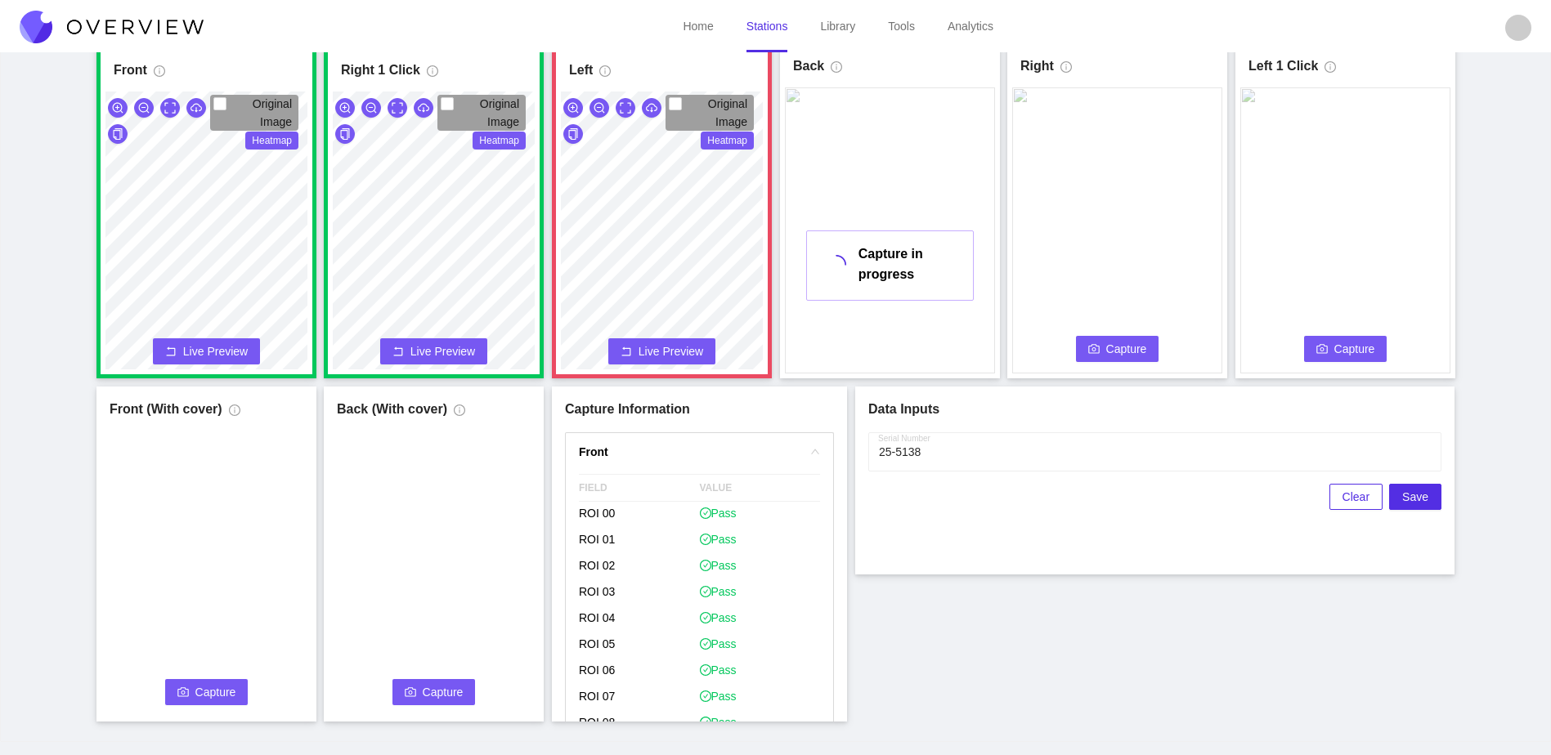
click at [1126, 354] on span "Capture" at bounding box center [1126, 349] width 41 height 18
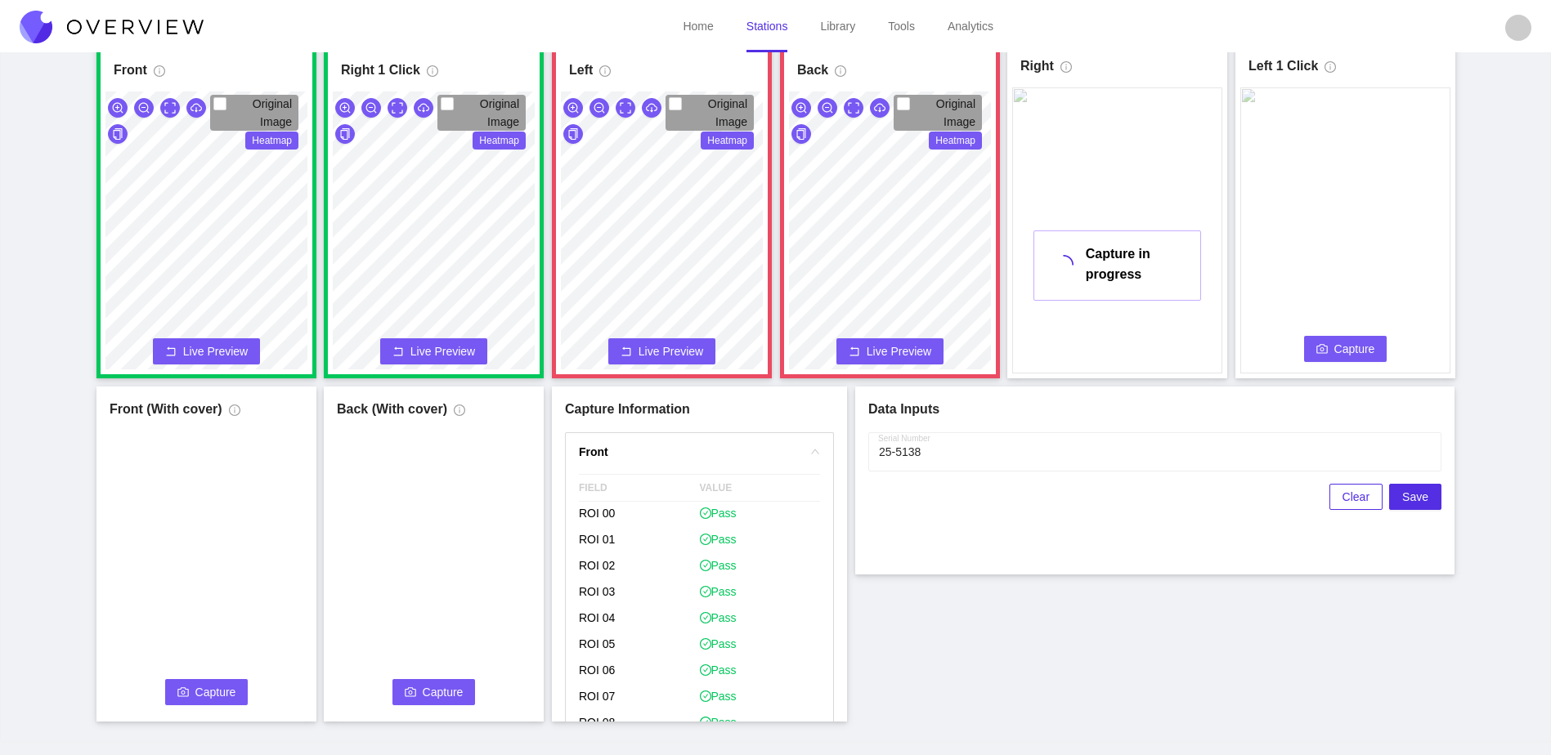
click at [1348, 343] on span "Capture" at bounding box center [1354, 349] width 41 height 18
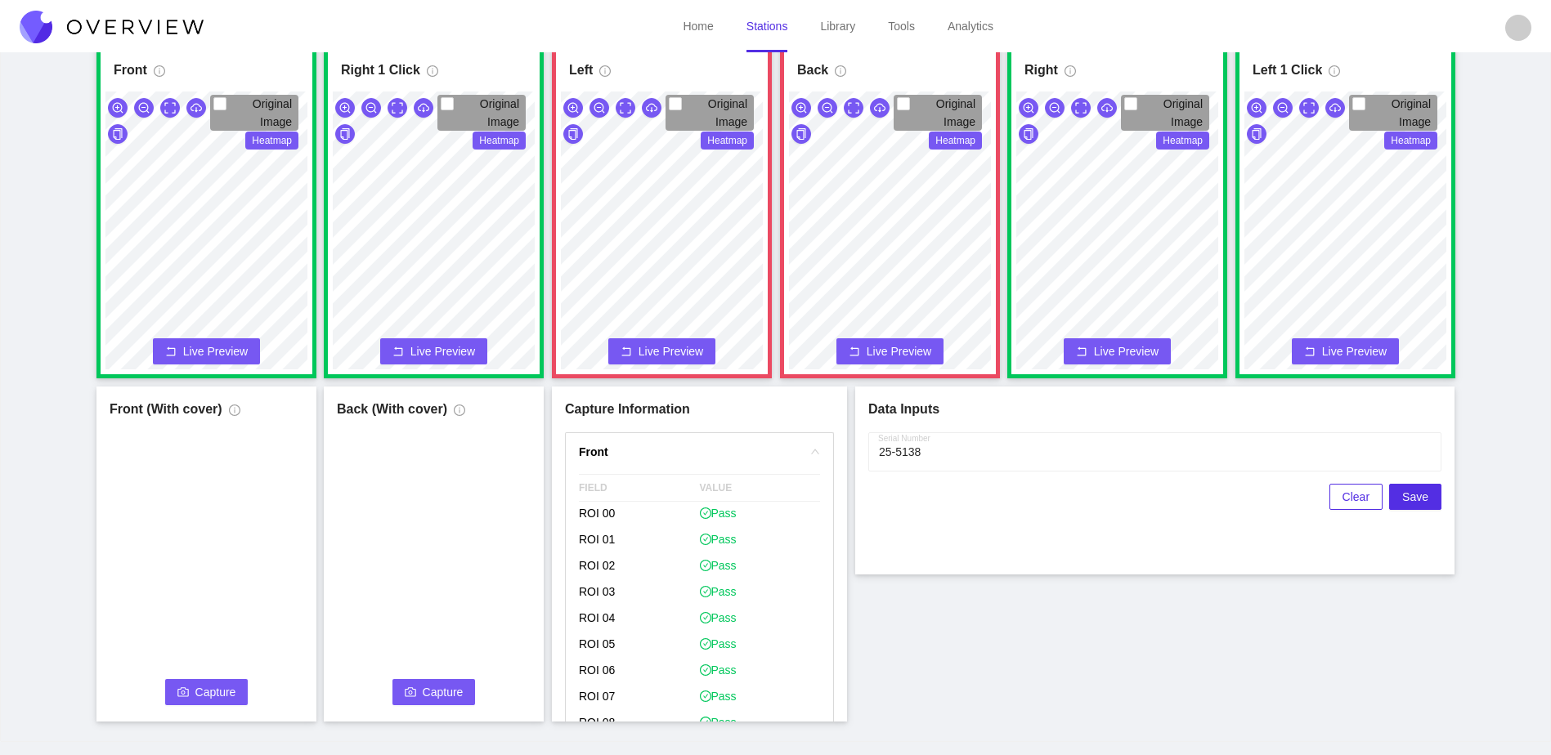
click at [197, 687] on span "Capture" at bounding box center [215, 692] width 41 height 18
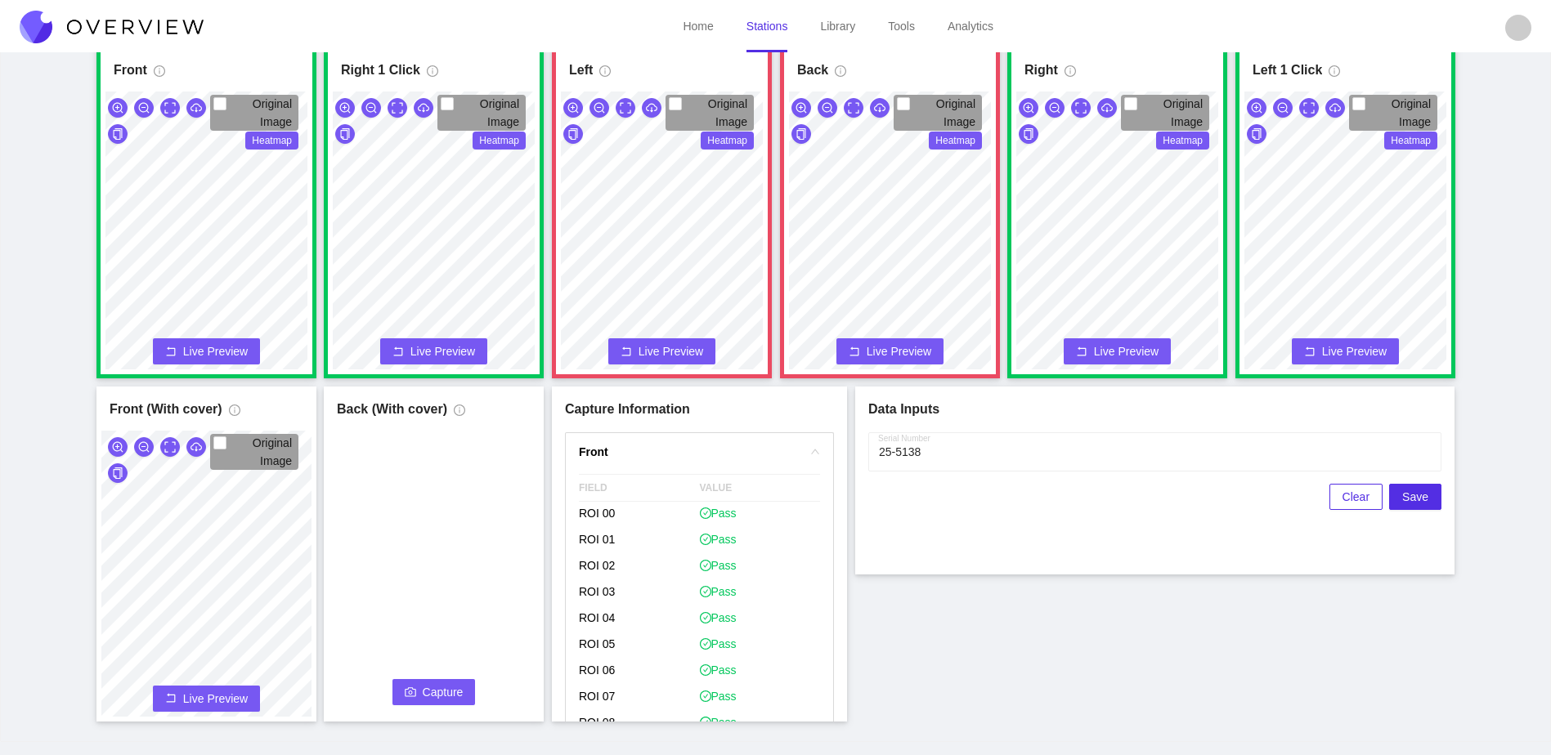
click at [405, 692] on icon "camera" at bounding box center [410, 692] width 11 height 11
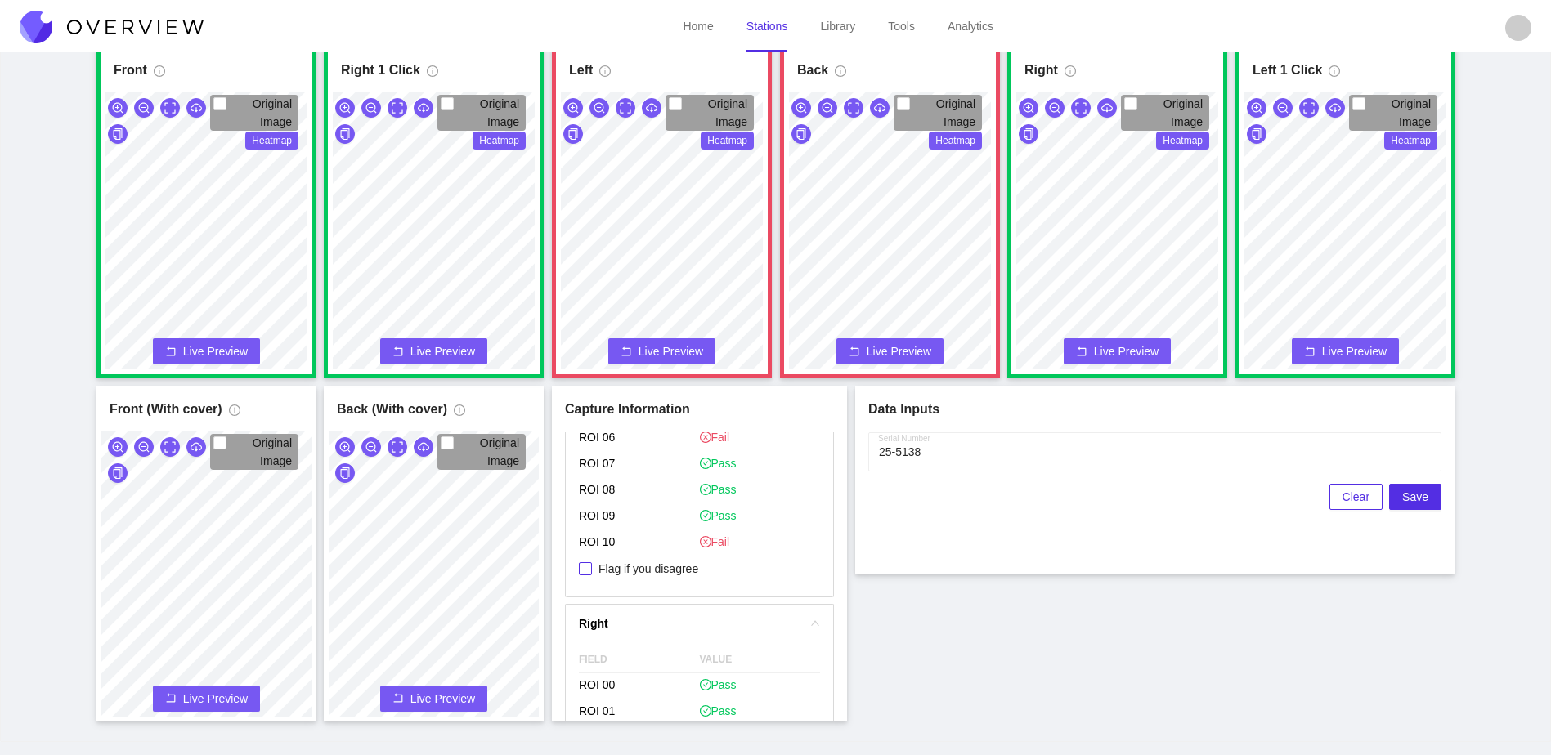
click at [678, 571] on span "Flag if you disagree" at bounding box center [648, 569] width 113 height 16
click at [592, 571] on input "Flag if you disagree" at bounding box center [585, 568] width 13 height 13
checkbox input "true"
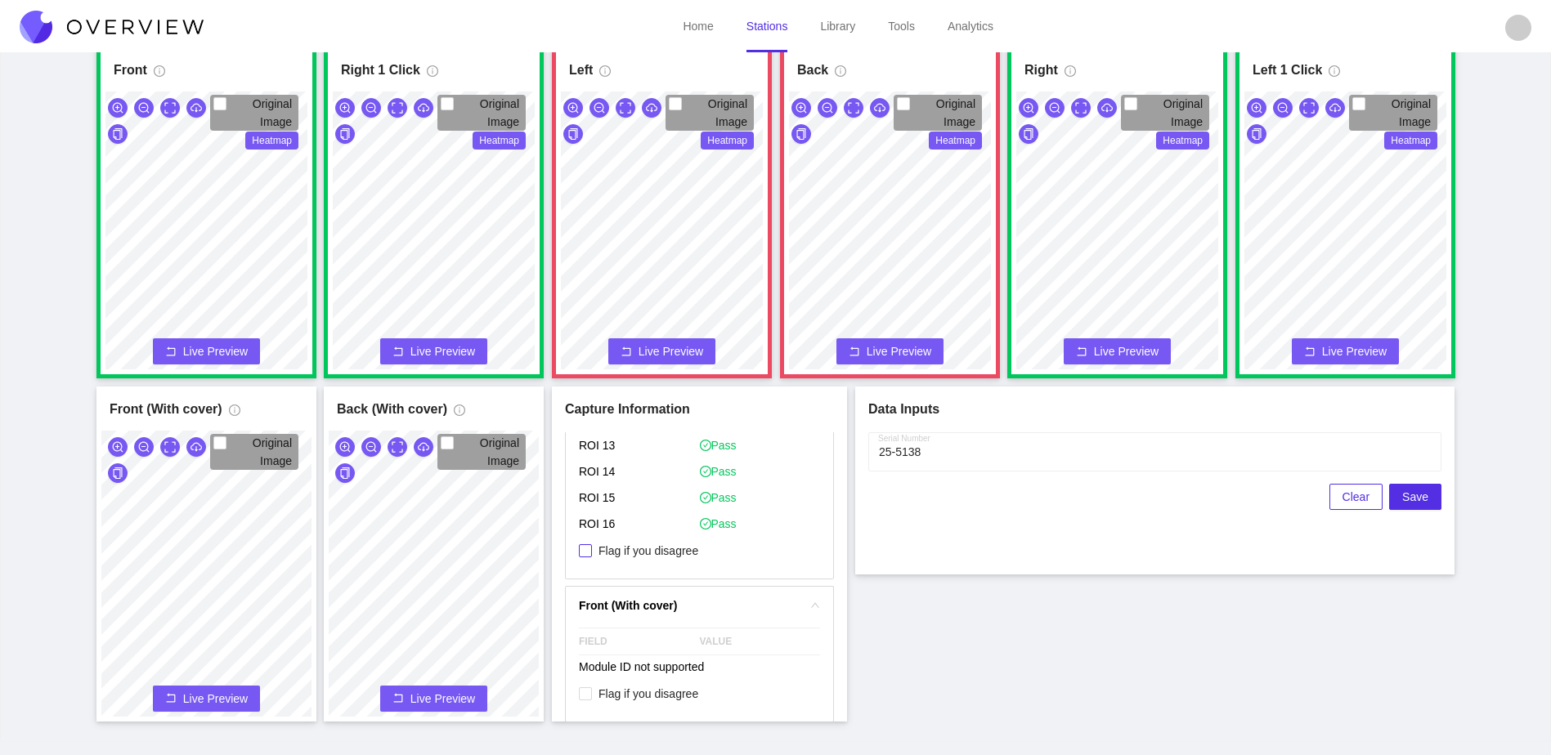
click at [660, 555] on span "Flag if you disagree" at bounding box center [648, 551] width 113 height 16
click at [1424, 493] on button "Save" at bounding box center [1415, 497] width 52 height 26
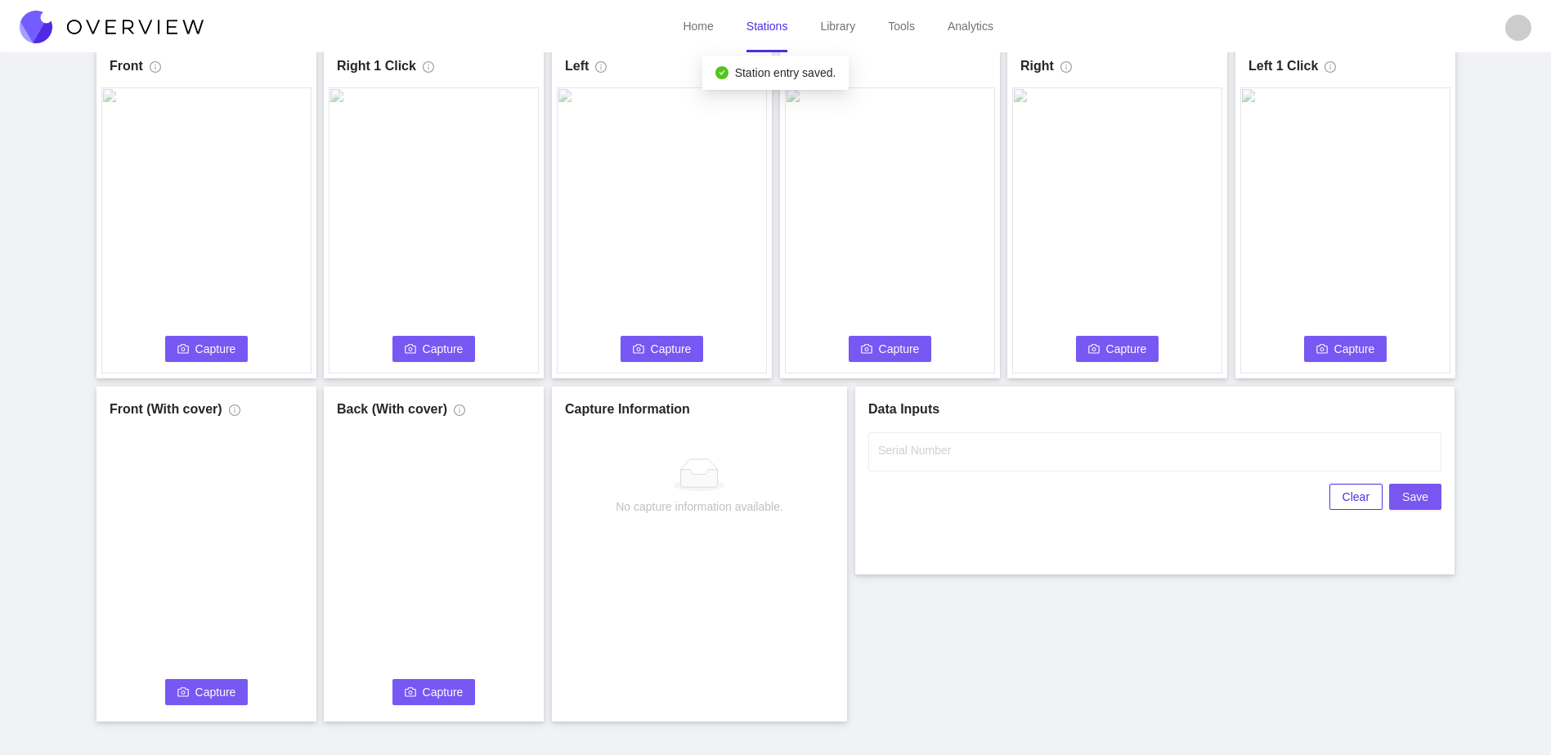
scroll to position [0, 0]
click at [222, 351] on span "Capture" at bounding box center [215, 349] width 41 height 18
click at [978, 449] on input "Serial Number" at bounding box center [1154, 451] width 573 height 39
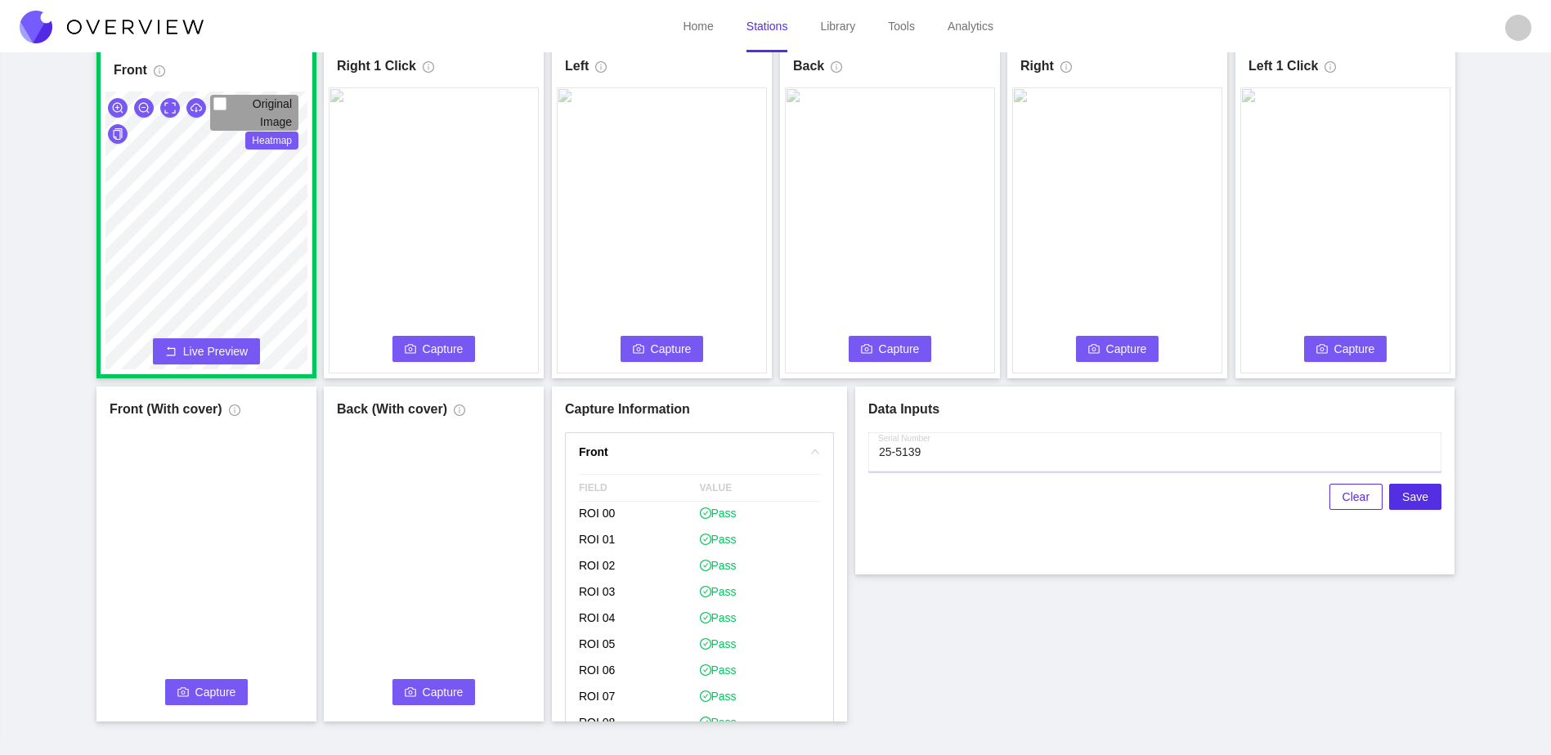
type input "25-5139"
click at [423, 348] on span "Capture" at bounding box center [443, 349] width 41 height 18
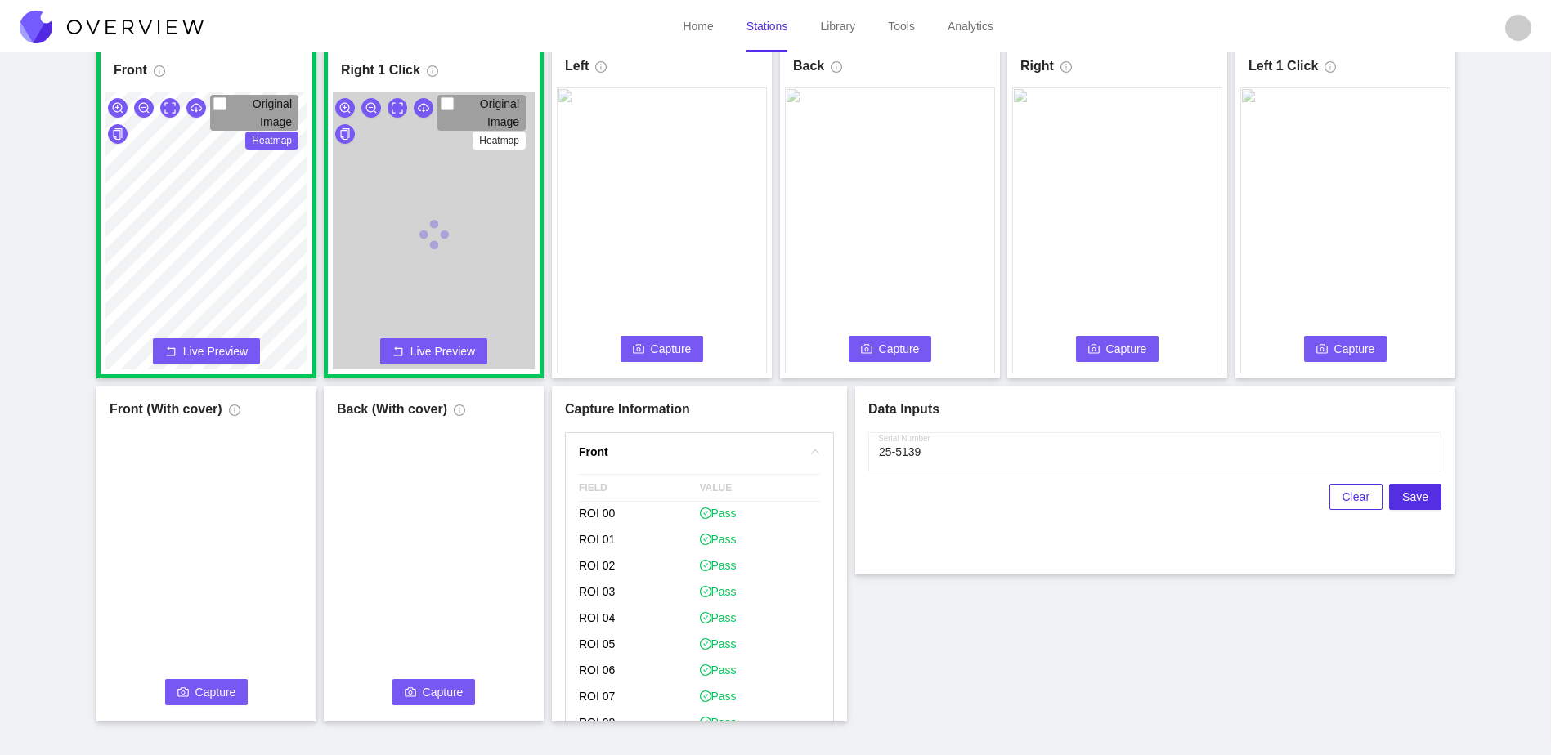
click at [629, 348] on button "Capture" at bounding box center [661, 349] width 83 height 26
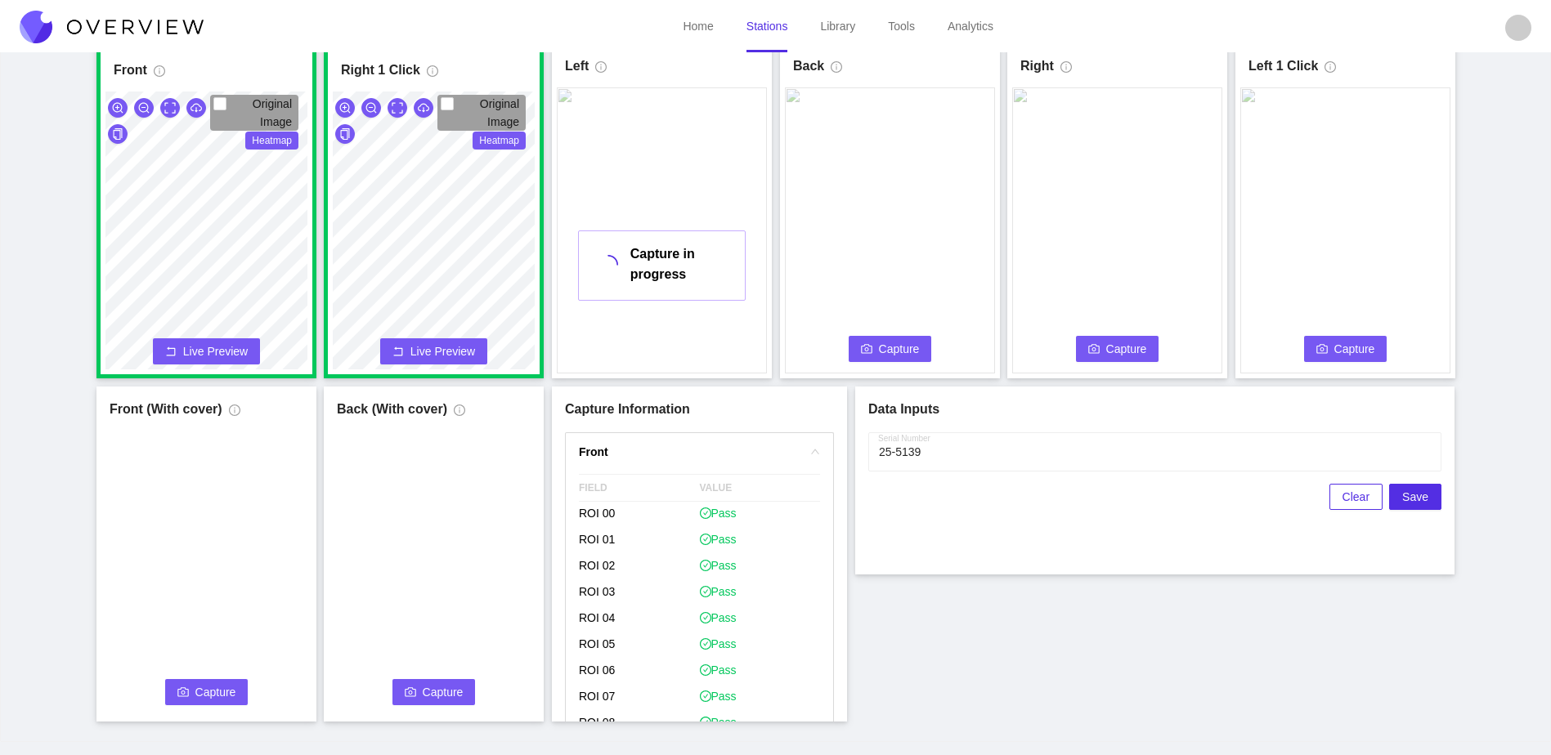
click at [864, 350] on icon "camera" at bounding box center [866, 348] width 11 height 11
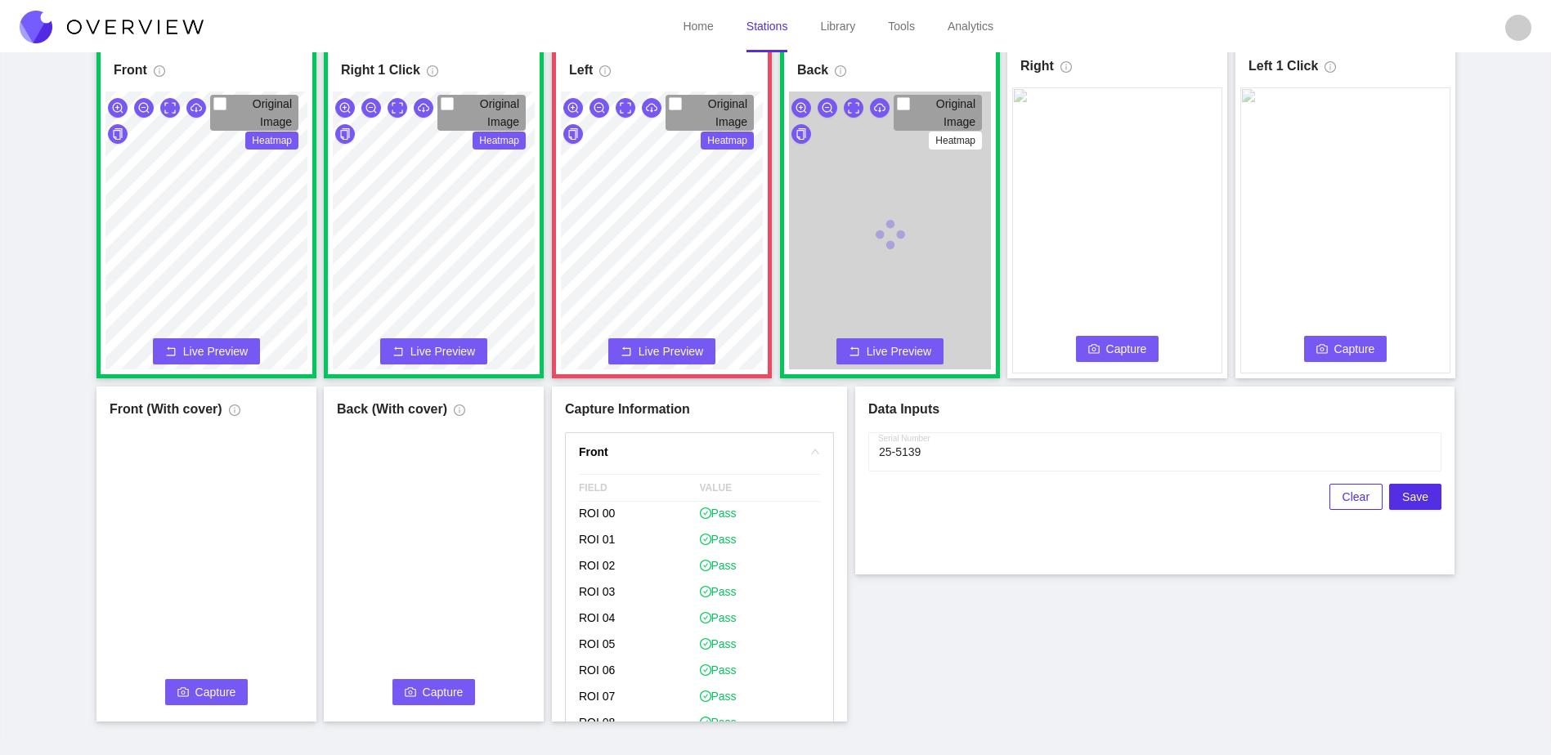
click at [1088, 351] on icon "camera" at bounding box center [1093, 348] width 11 height 11
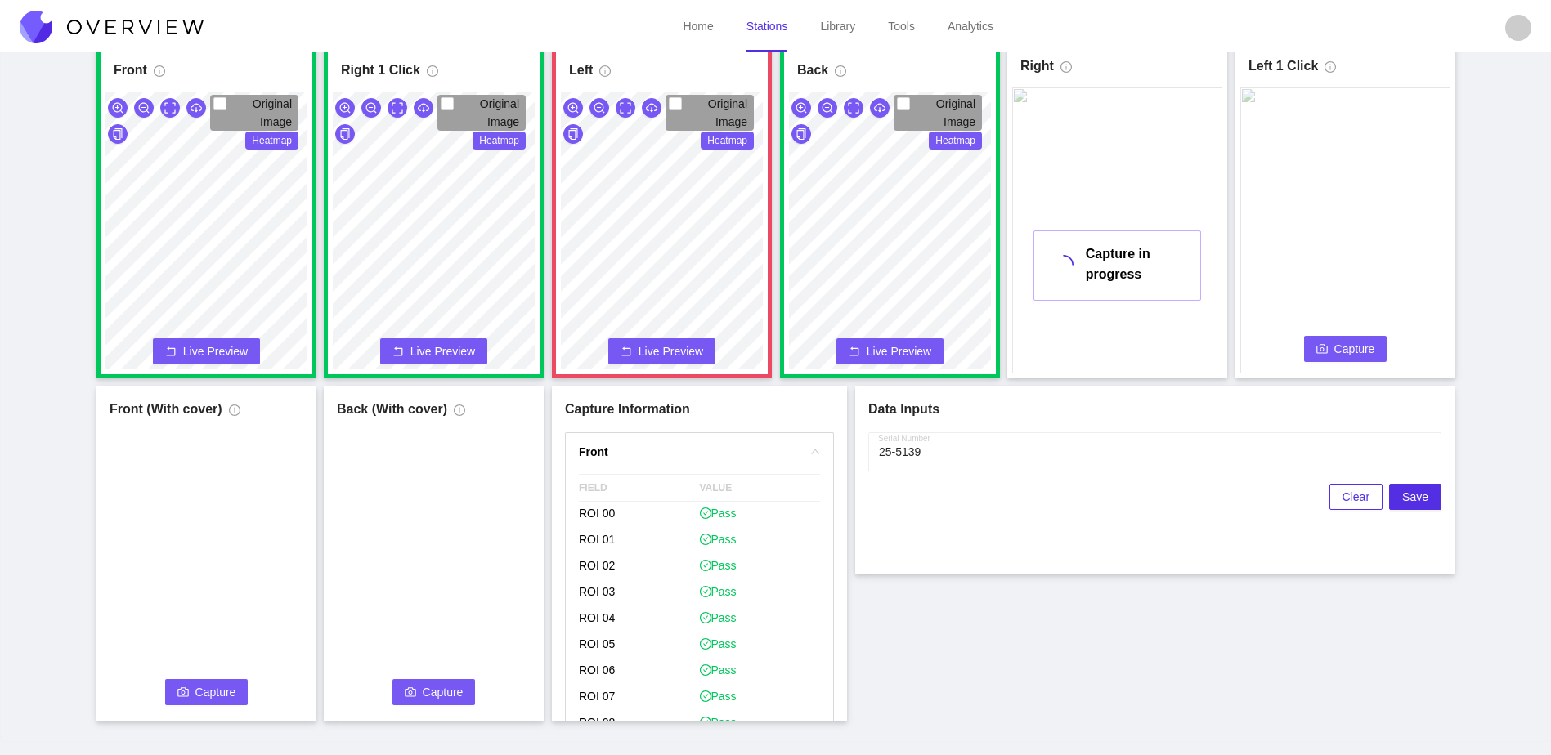
click at [1328, 346] on button "Capture" at bounding box center [1345, 349] width 83 height 26
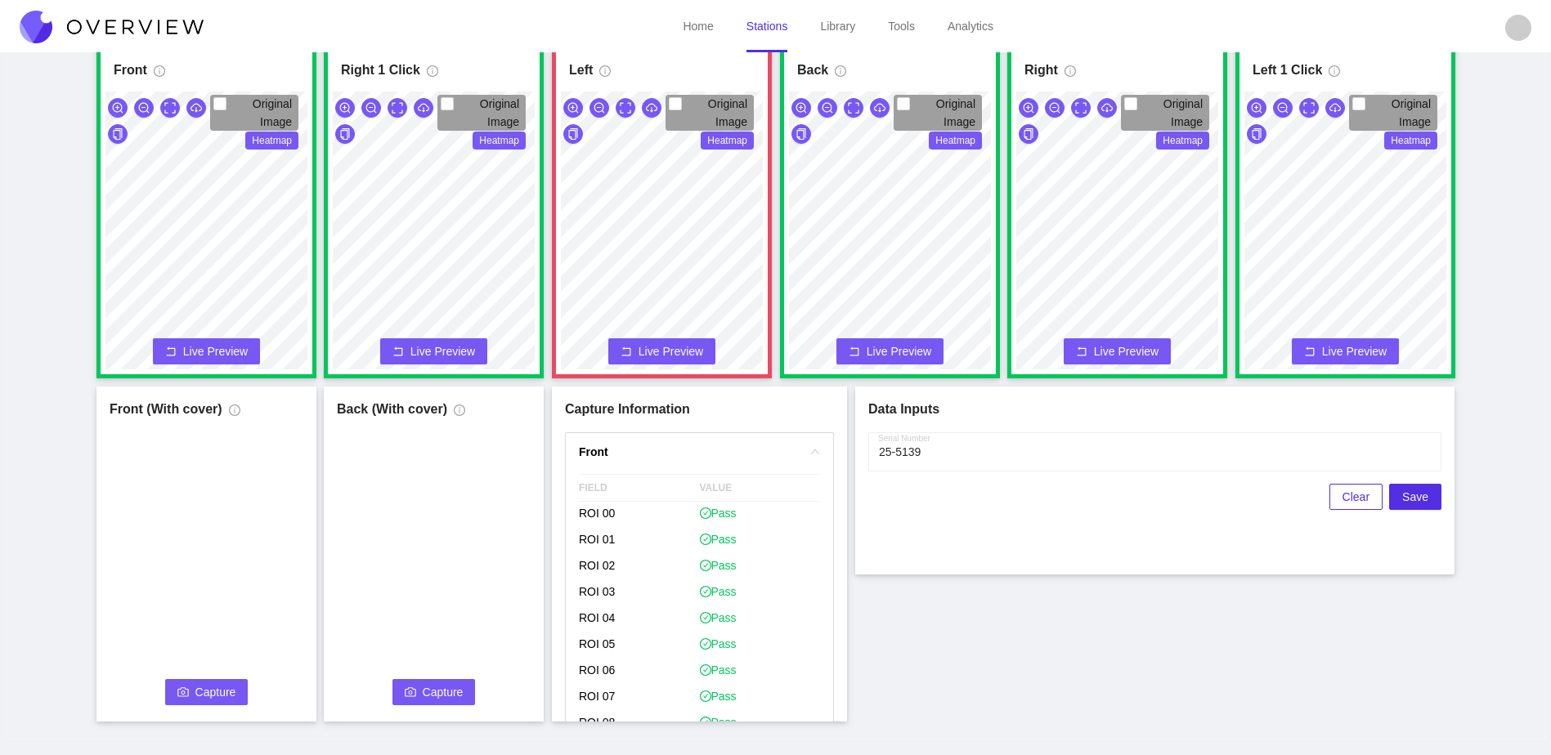
click at [217, 685] on span "Capture" at bounding box center [215, 692] width 41 height 18
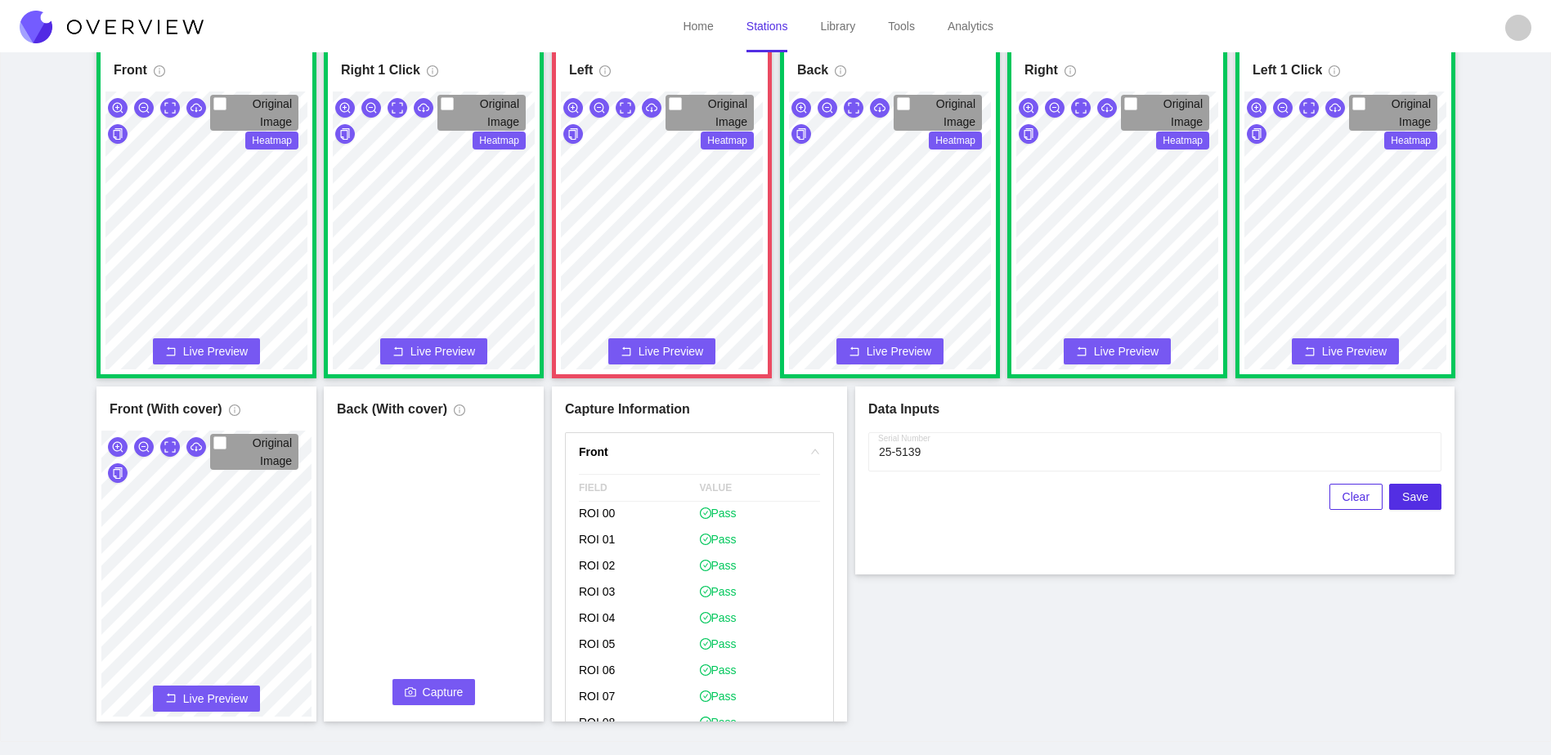
click at [459, 683] on button "Capture" at bounding box center [433, 692] width 83 height 26
